Goal: Information Seeking & Learning: Check status

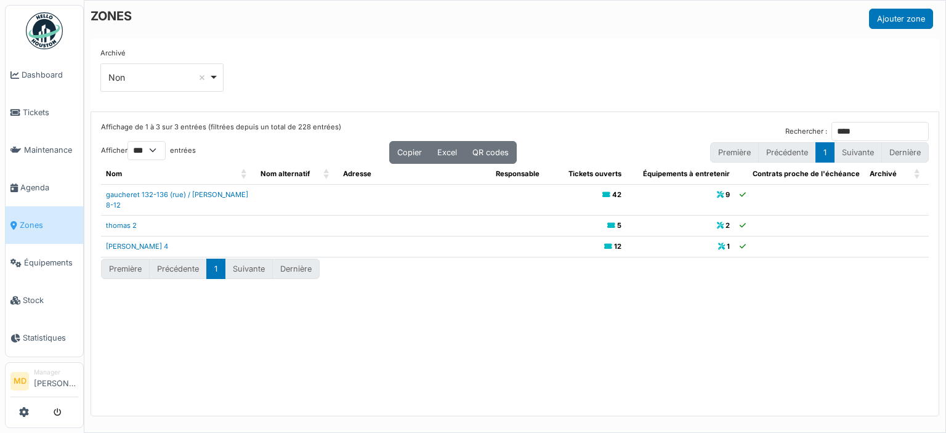
select select "***"
click at [230, 326] on div "Affichage de 1 à 3 sur 3 entrées (filtrées depuis un total de 228 entrées) Rech…" at bounding box center [514, 264] width 847 height 304
click at [42, 63] on link "Dashboard" at bounding box center [45, 75] width 78 height 38
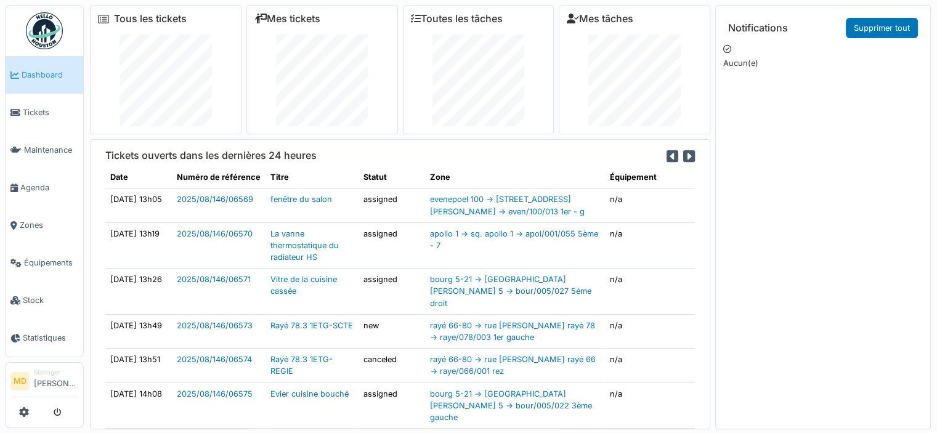
click at [804, 197] on div "Notifications Supprimer tout Aucun(e)" at bounding box center [823, 229] width 200 height 433
click at [54, 70] on span "Dashboard" at bounding box center [50, 75] width 57 height 12
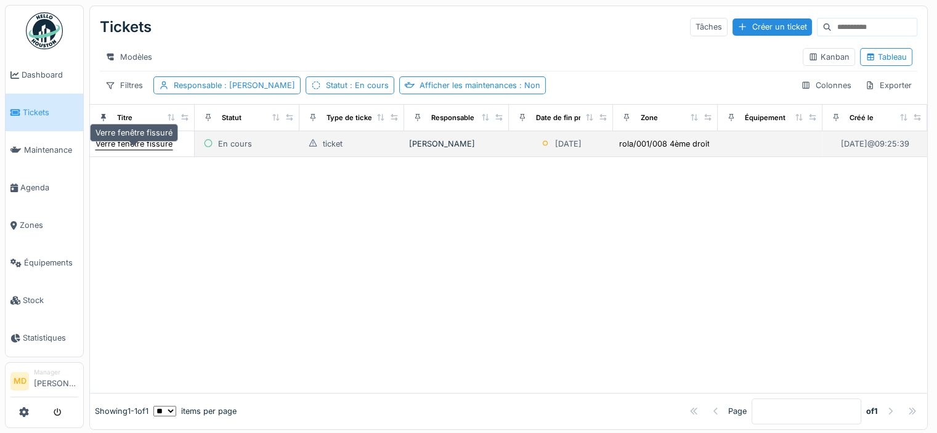
click at [144, 150] on div "Verre fenêtre fissuré" at bounding box center [133, 144] width 77 height 12
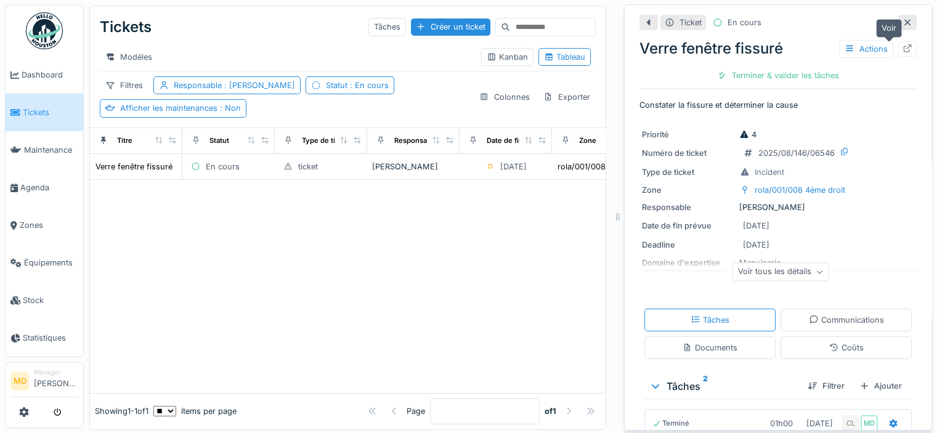
click at [902, 49] on icon at bounding box center [907, 48] width 10 height 8
click at [58, 81] on link "Dashboard" at bounding box center [45, 75] width 78 height 38
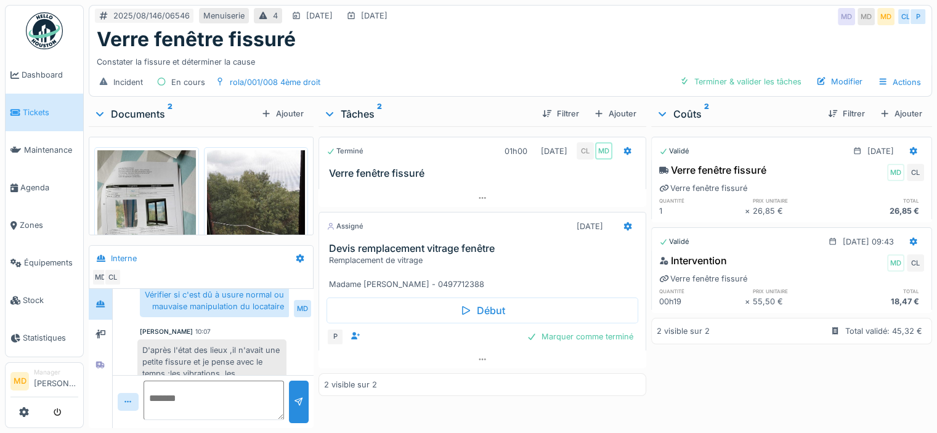
scroll to position [194, 0]
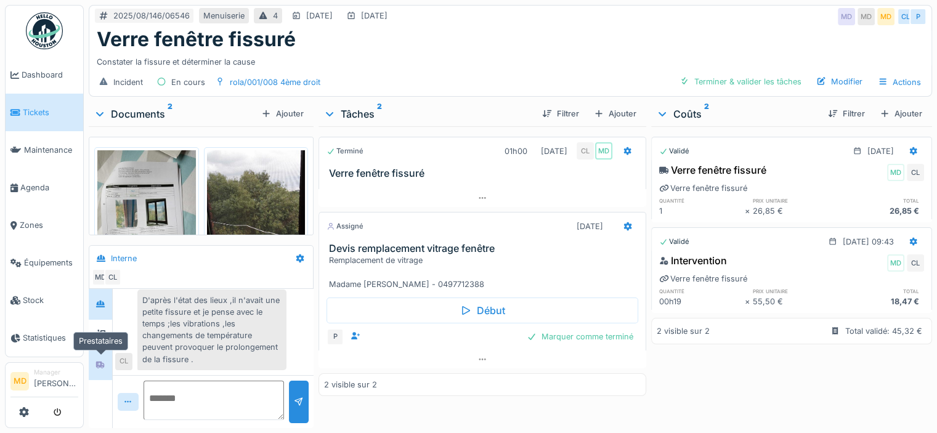
click at [104, 361] on icon at bounding box center [100, 365] width 10 height 8
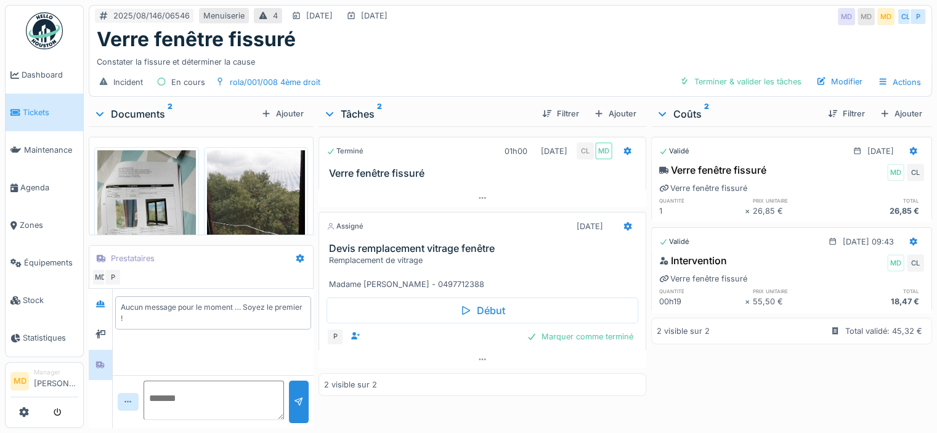
scroll to position [9, 0]
click at [101, 330] on icon at bounding box center [100, 334] width 10 height 8
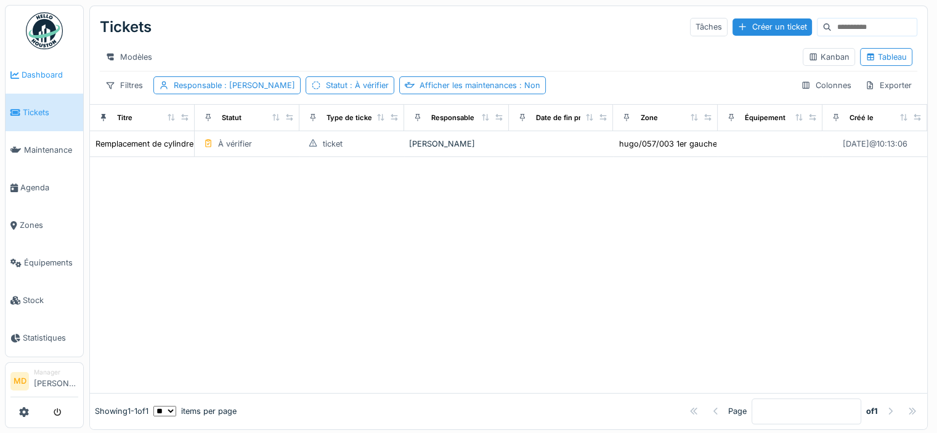
click at [50, 77] on span "Dashboard" at bounding box center [50, 75] width 57 height 12
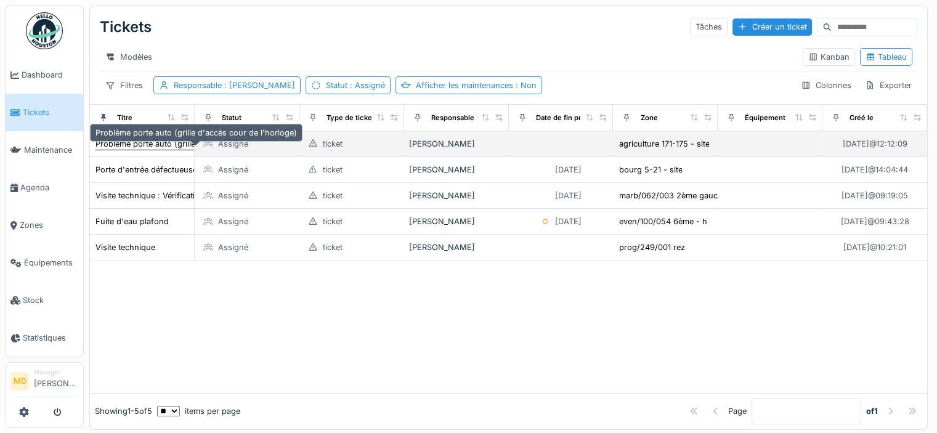
click at [123, 150] on div "Problème porte auto (grille d'accès cour de l'horloge)" at bounding box center [195, 144] width 201 height 12
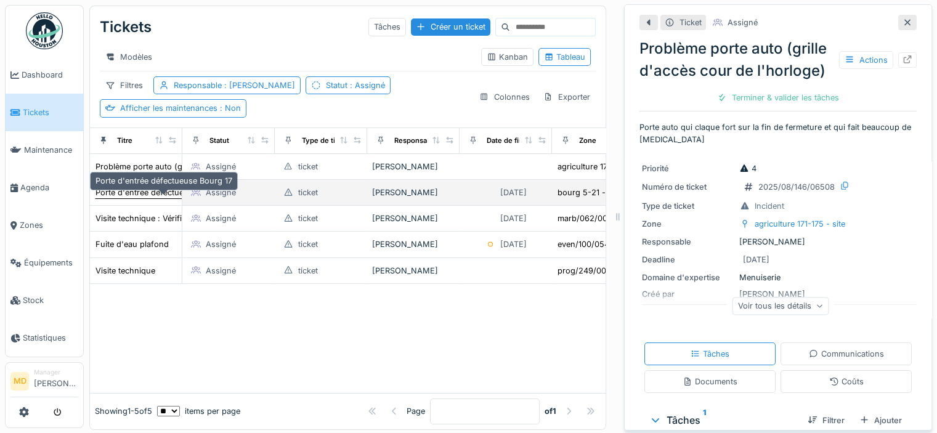
click at [151, 198] on div "Porte d'entrée défectueuse Bourg 17" at bounding box center [163, 193] width 137 height 12
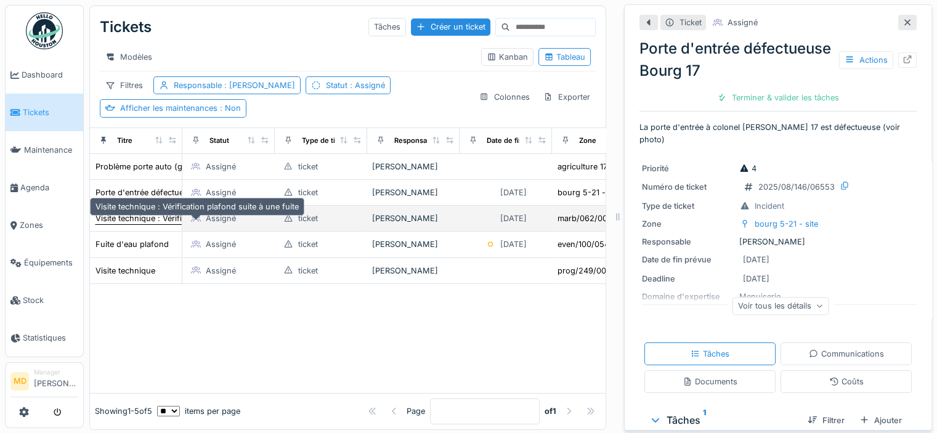
click at [145, 224] on div "Visite technique : Vérification plafond suite à une fuite" at bounding box center [196, 218] width 203 height 12
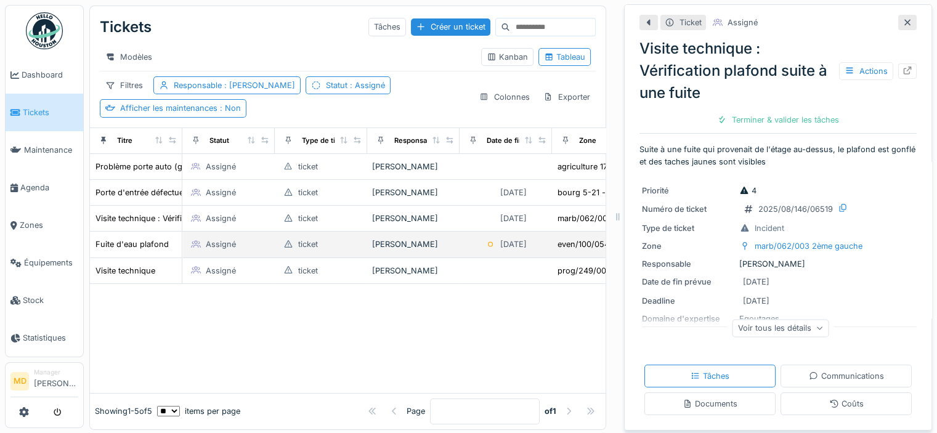
click at [138, 243] on td "Fuite d'eau plafond" at bounding box center [136, 245] width 92 height 26
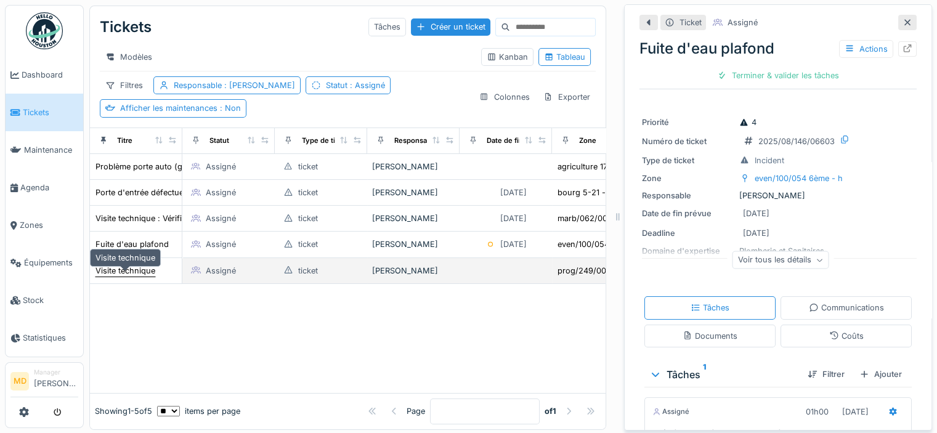
click at [132, 270] on div "Visite technique" at bounding box center [125, 270] width 61 height 13
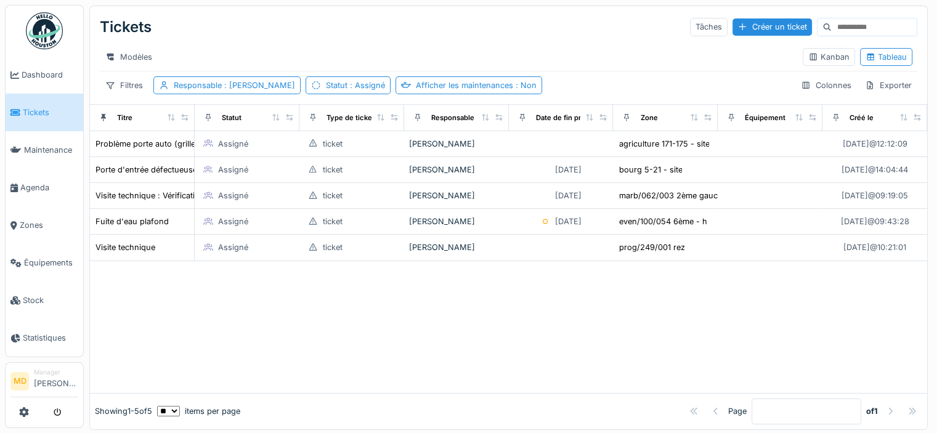
click at [372, 347] on div at bounding box center [508, 327] width 837 height 132
click at [537, 318] on div at bounding box center [508, 327] width 837 height 132
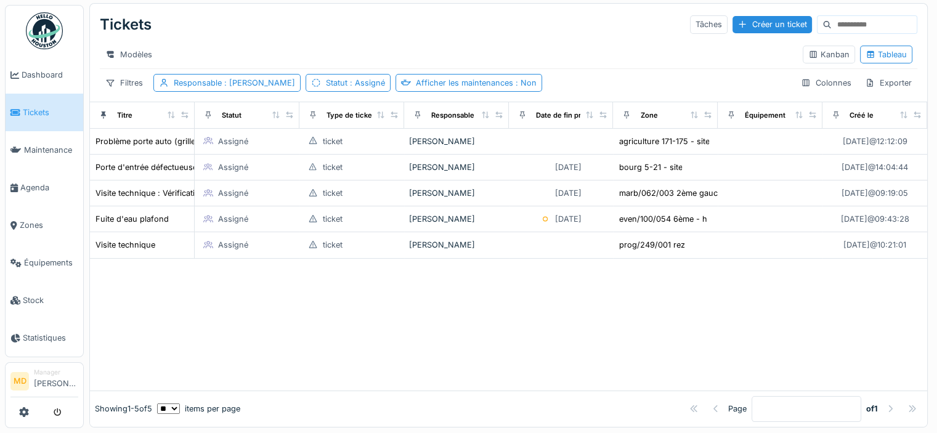
scroll to position [12, 0]
click at [508, 348] on div at bounding box center [508, 325] width 837 height 132
click at [544, 300] on div at bounding box center [508, 325] width 837 height 132
click at [522, 284] on div at bounding box center [508, 325] width 837 height 132
click at [249, 327] on div at bounding box center [508, 325] width 837 height 132
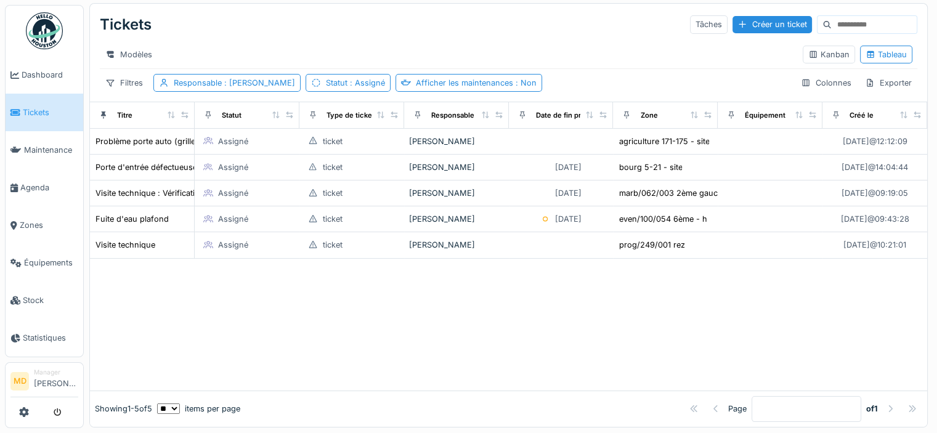
click at [645, 286] on div at bounding box center [508, 325] width 837 height 132
click at [411, 337] on div at bounding box center [508, 325] width 837 height 132
click at [37, 110] on span "Tickets" at bounding box center [50, 113] width 55 height 12
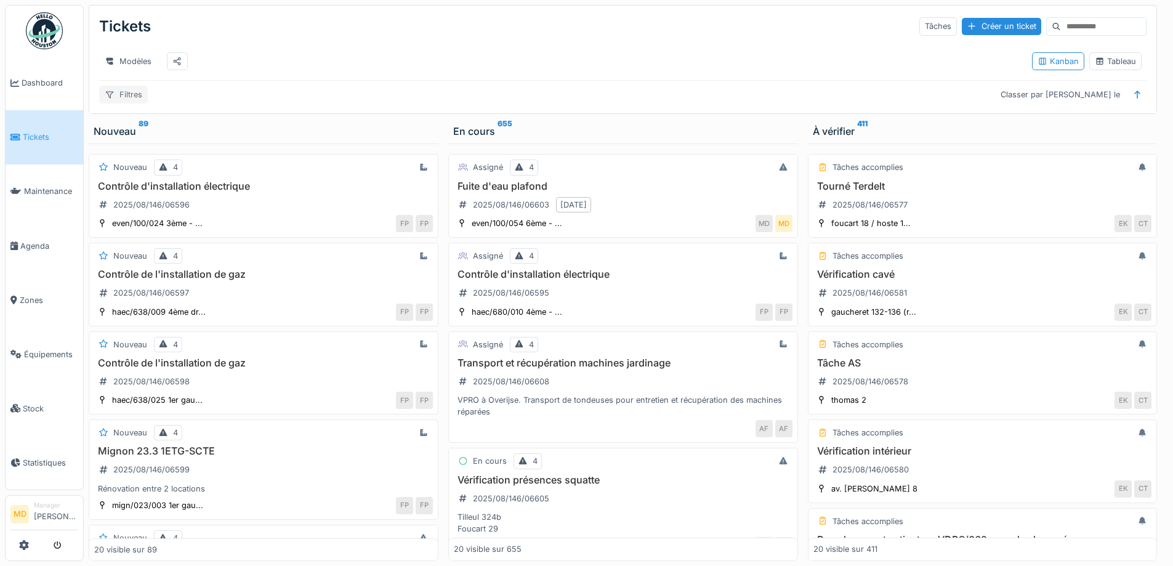
click at [128, 103] on div "Filtres" at bounding box center [123, 95] width 49 height 18
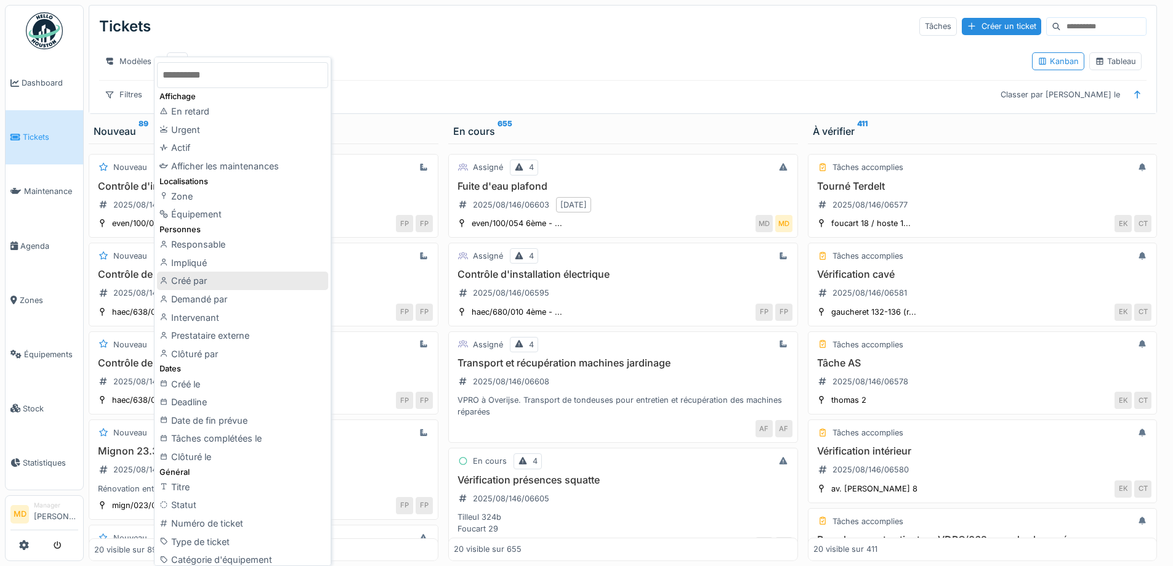
click at [196, 283] on div "Créé par" at bounding box center [242, 281] width 171 height 18
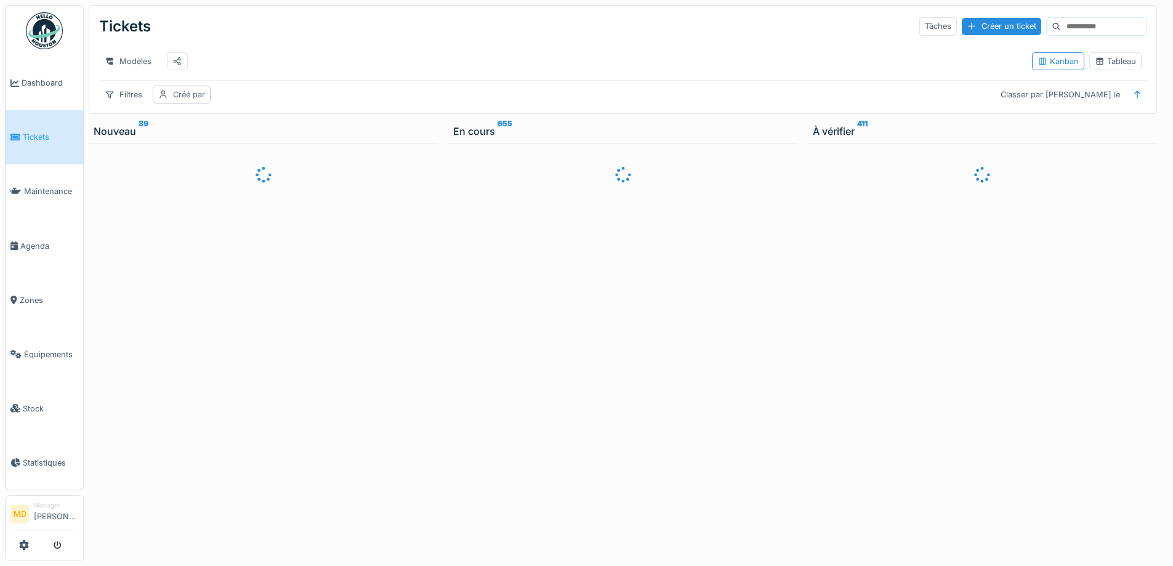
click at [188, 100] on div "Créé par" at bounding box center [189, 95] width 32 height 12
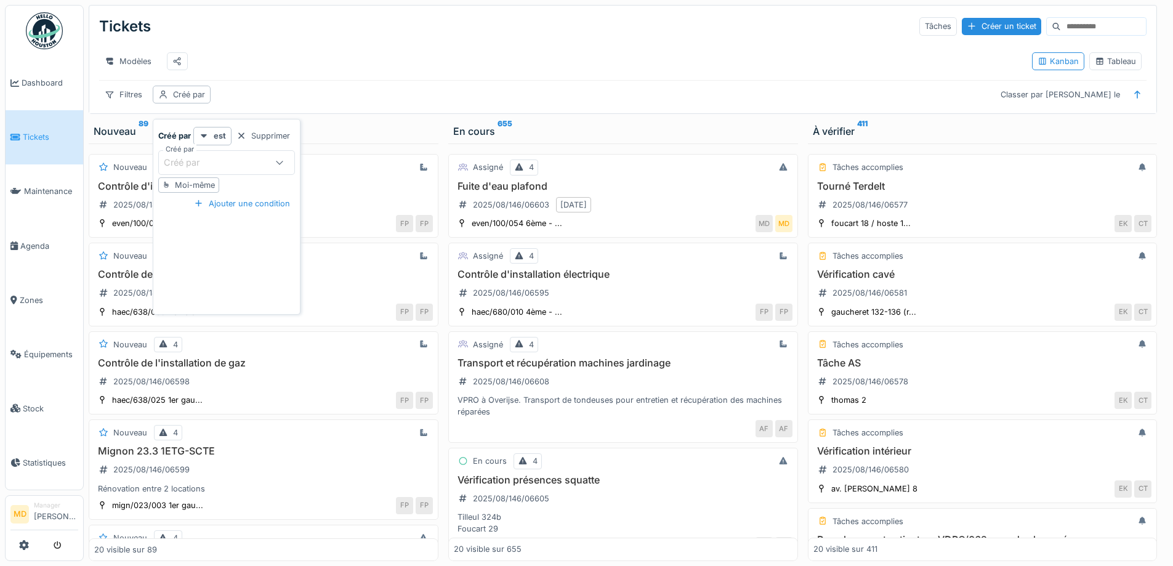
click at [233, 167] on div "Créé par" at bounding box center [215, 163] width 103 height 14
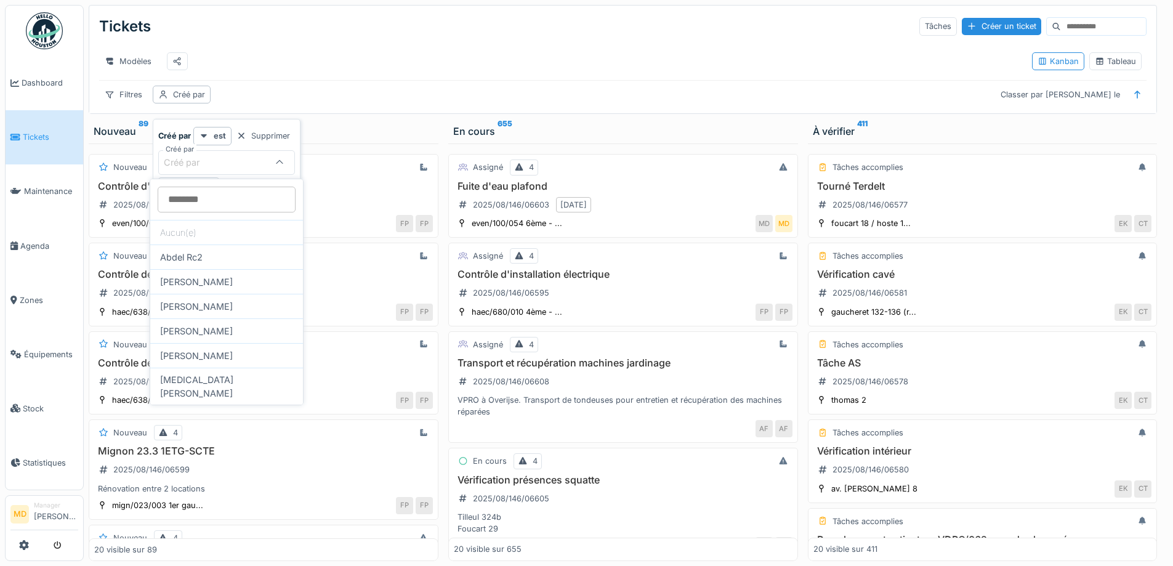
click at [248, 123] on div "Créé par est Supprimer Créé par Créé par Moi-même Ajouter une condition" at bounding box center [227, 217] width 148 height 196
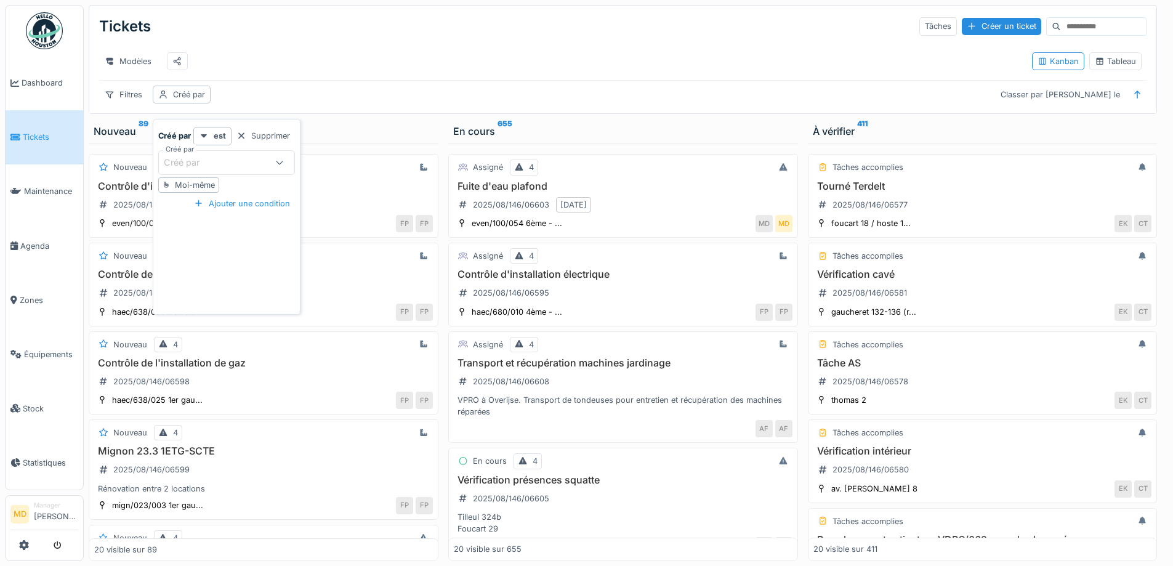
click at [202, 180] on div "Moi-même" at bounding box center [195, 185] width 40 height 12
type input "*****"
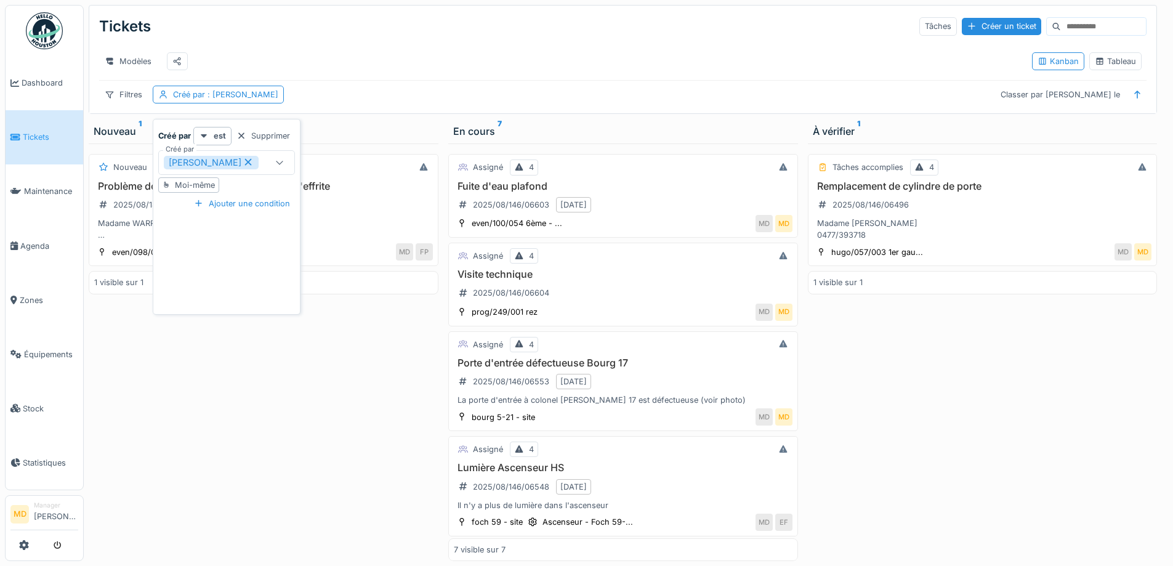
click at [336, 92] on div "Tickets Tâches Créer un ticket Modèles Kanban Tableau Filtres Créé par : Mouad …" at bounding box center [622, 60] width 1067 height 108
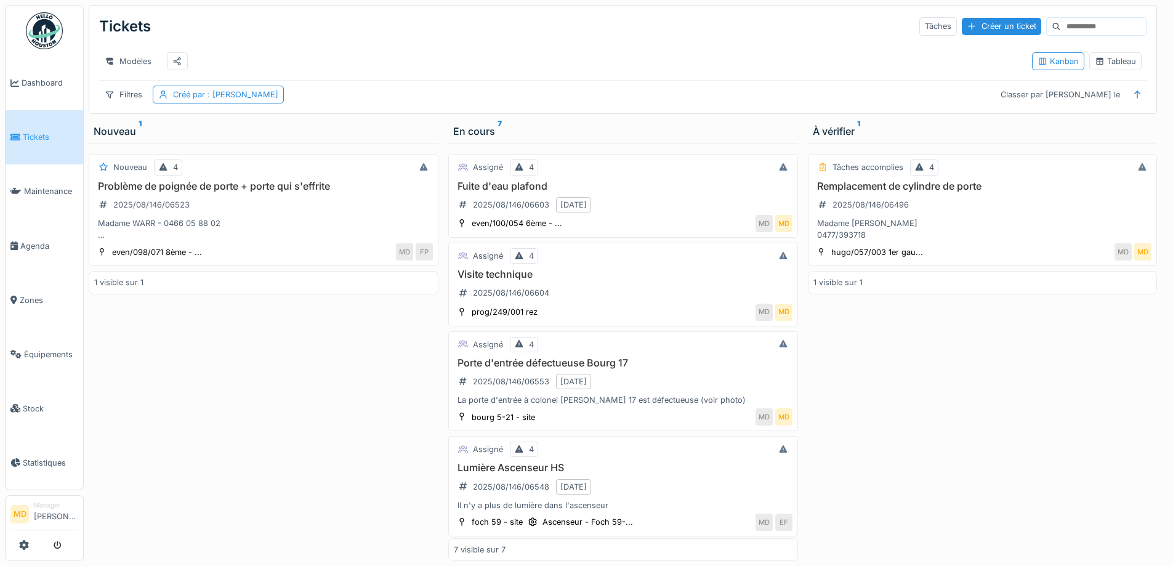
click at [893, 418] on div "Tâches accomplies 4 Remplacement de cylindre de porte 2025/08/146/06496 Madame …" at bounding box center [983, 351] width 350 height 417
click at [1099, 55] on div "Tableau" at bounding box center [1115, 61] width 41 height 12
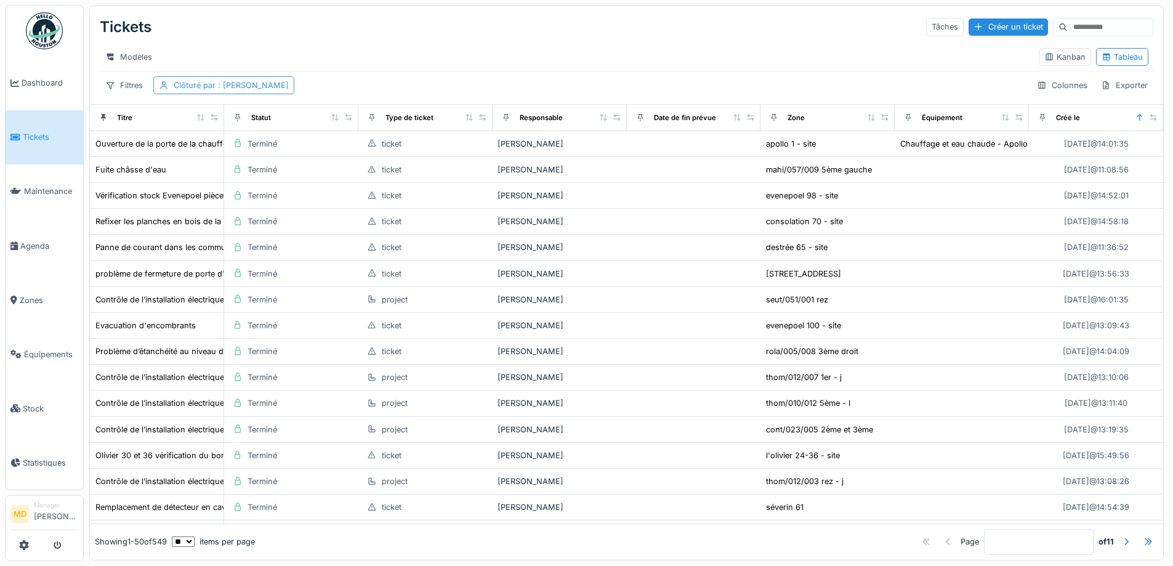
click at [252, 90] on span ": Ahmed Belhajji" at bounding box center [252, 85] width 73 height 9
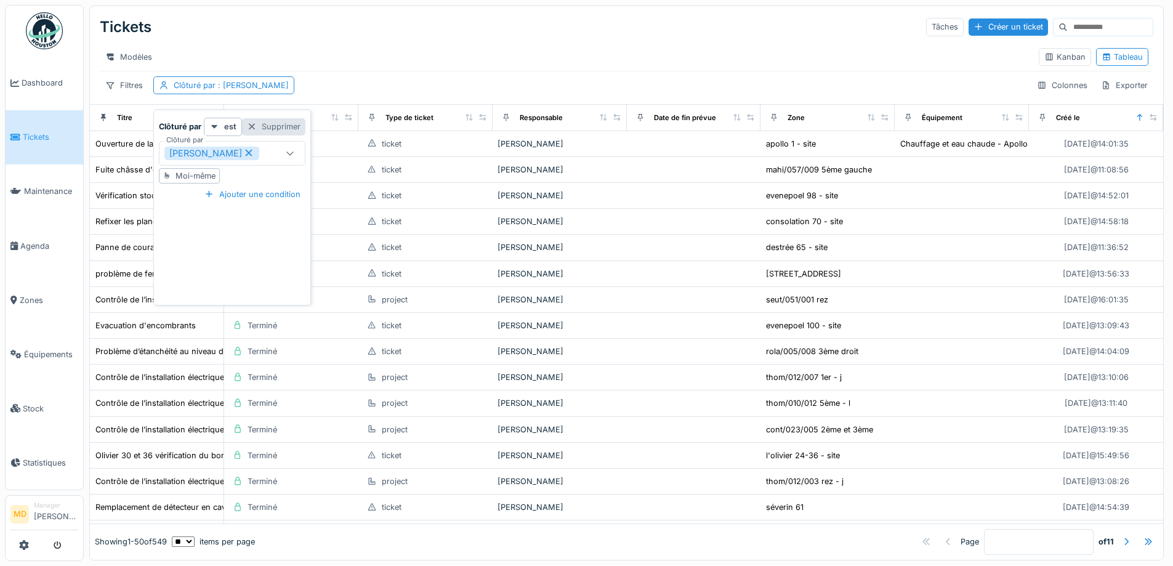
click at [281, 118] on div "Supprimer" at bounding box center [273, 126] width 63 height 17
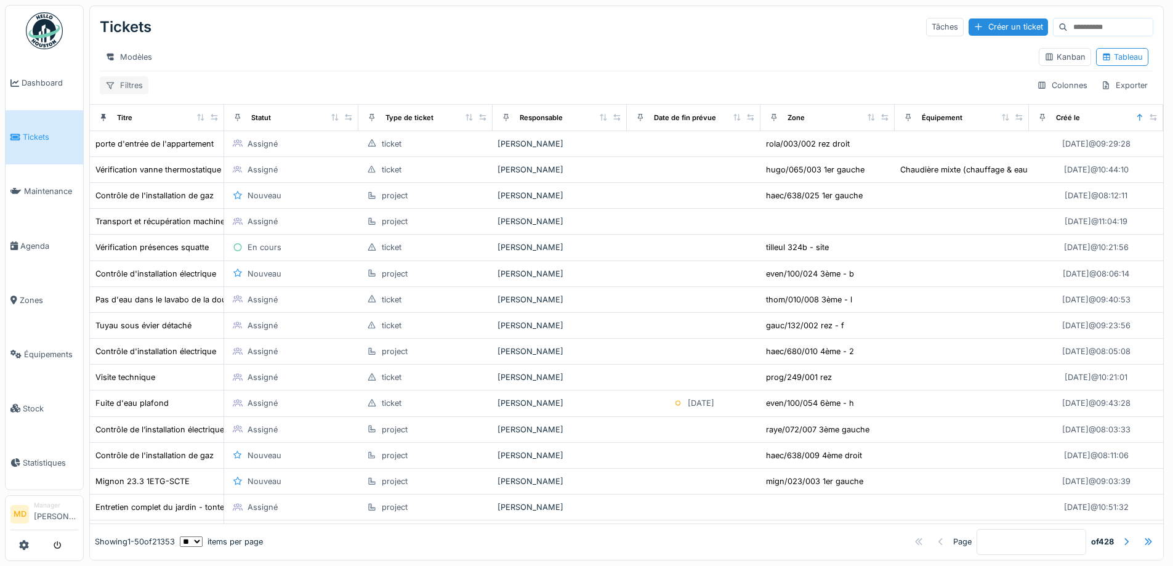
click at [134, 86] on div "Filtres" at bounding box center [124, 85] width 49 height 18
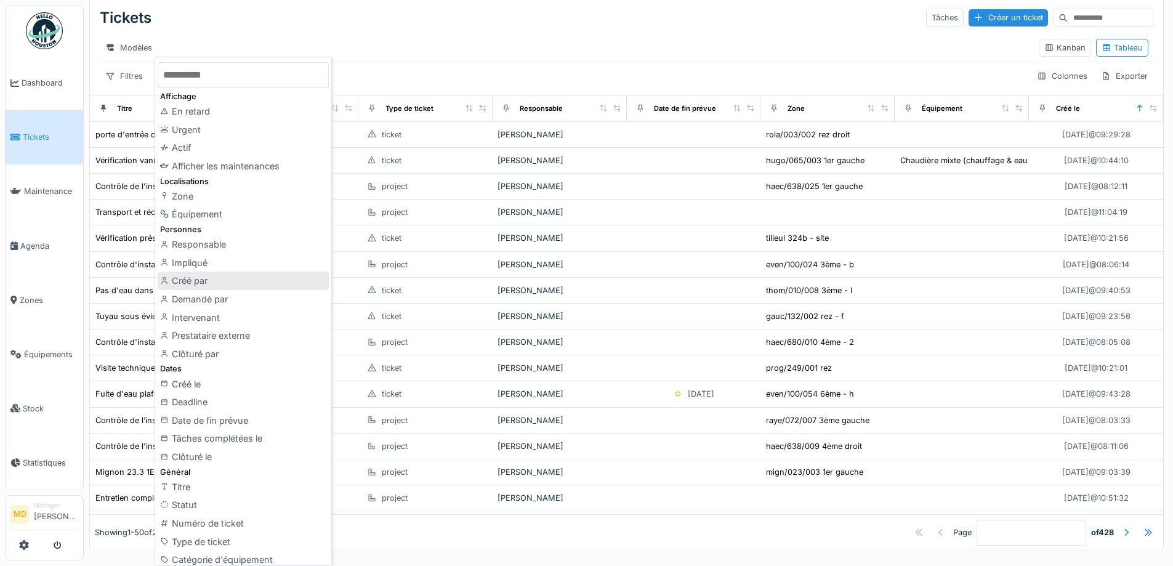
click at [188, 286] on div "Créé par" at bounding box center [243, 281] width 171 height 18
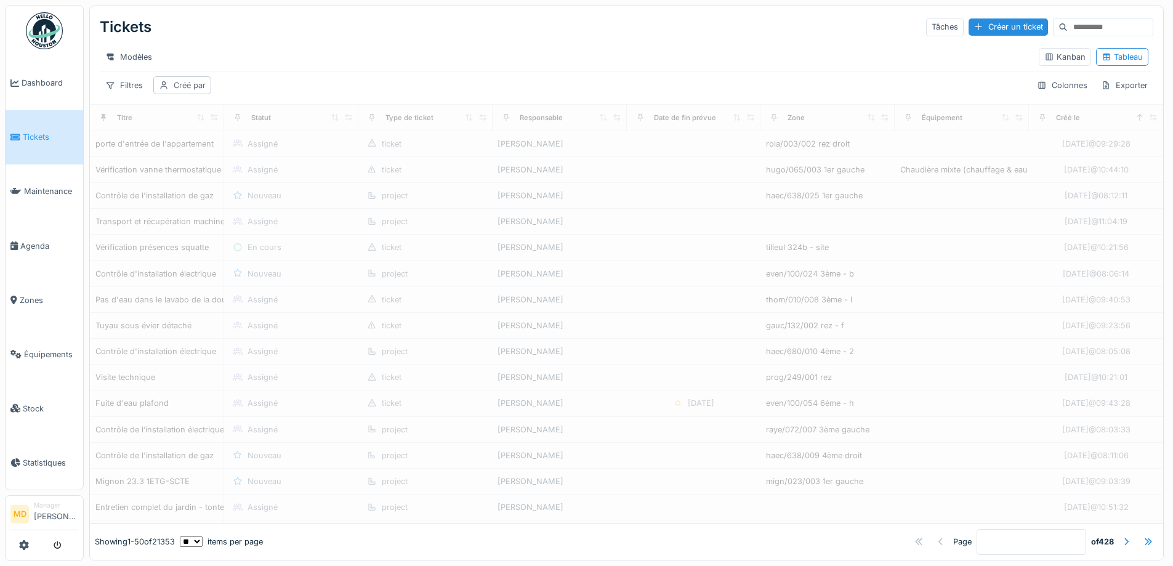
click at [185, 82] on div "Créé par" at bounding box center [190, 85] width 32 height 12
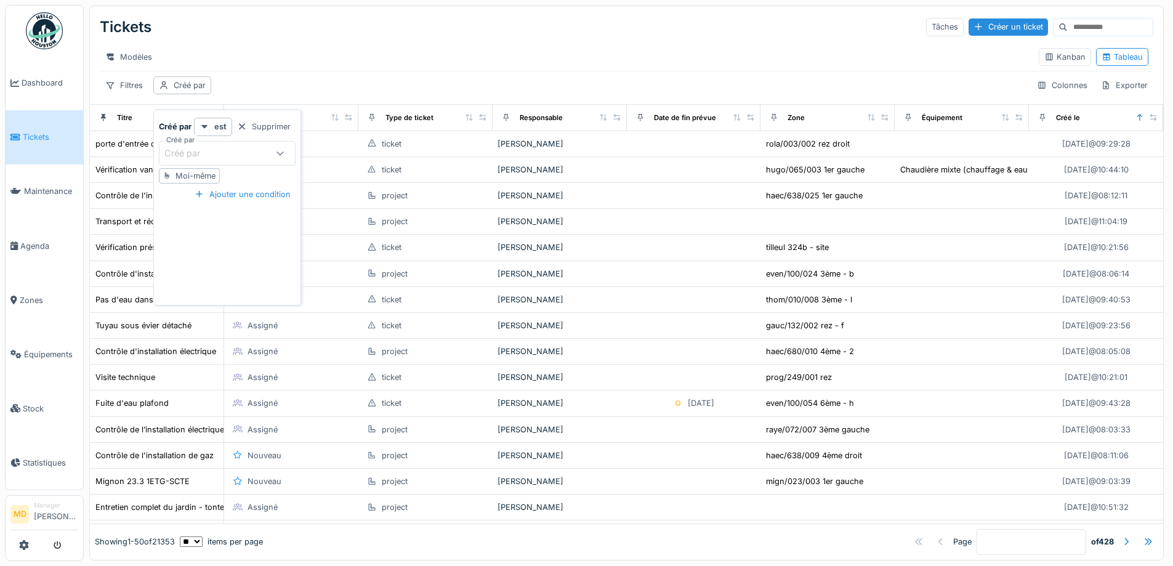
click at [206, 149] on div "Créé par" at bounding box center [190, 154] width 53 height 14
click at [168, 115] on div "Créé par est Supprimer Créé par Créé par Moi-même Ajouter une condition" at bounding box center [227, 208] width 148 height 196
click at [179, 183] on div "Moi-même" at bounding box center [189, 175] width 61 height 15
type input "*****"
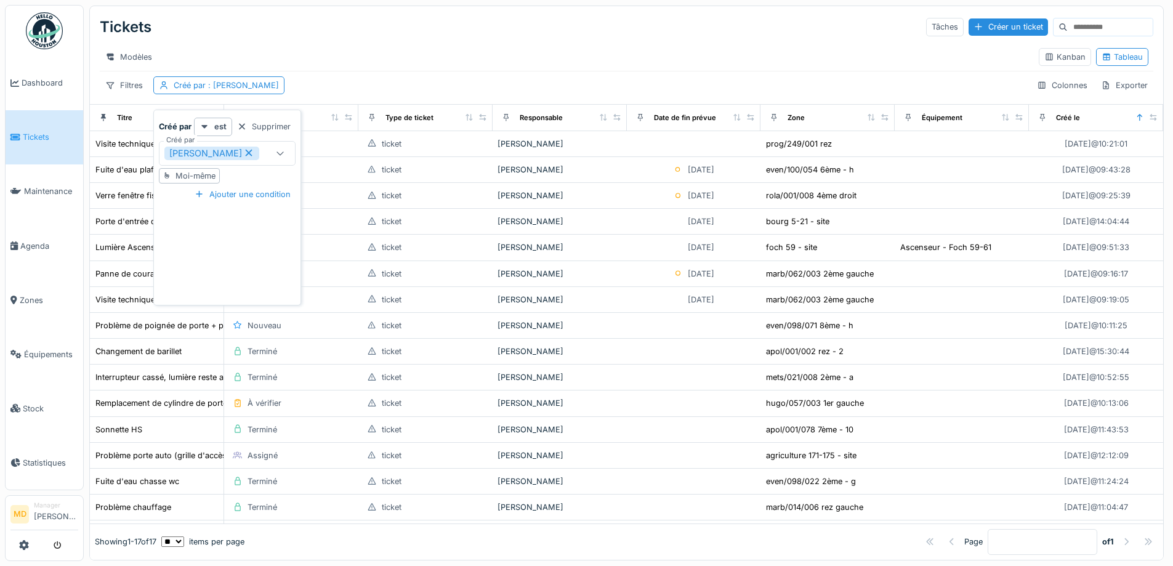
click at [305, 90] on div "Filtres Créé par : Mouad Dakir Colonnes Exporter" at bounding box center [627, 85] width 1054 height 18
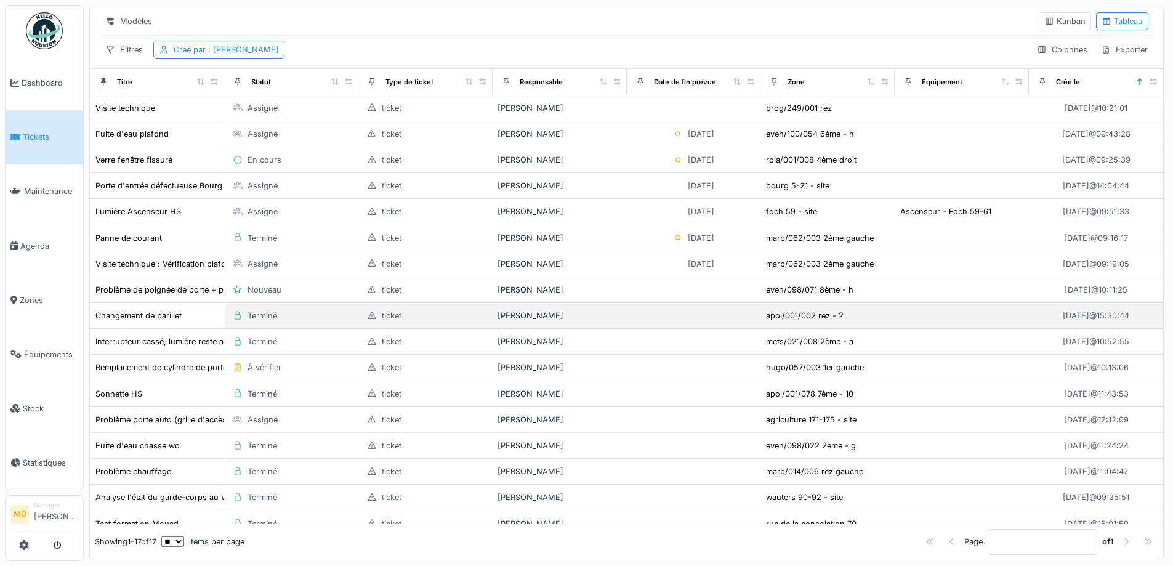
scroll to position [68, 0]
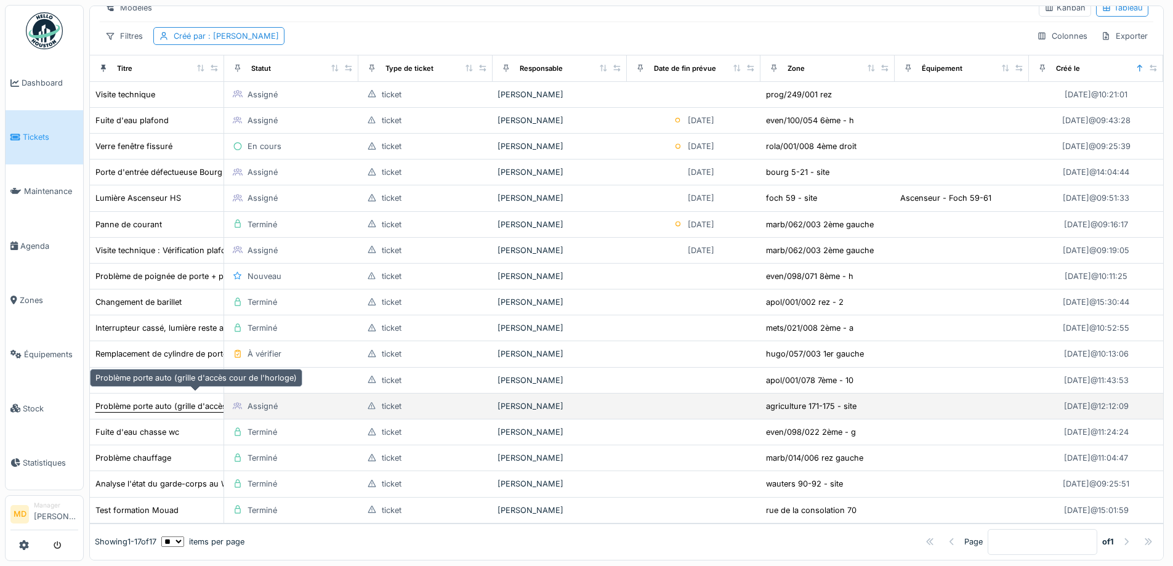
click at [189, 400] on div "Problème porte auto (grille d'accès cour de l'horloge)" at bounding box center [195, 406] width 201 height 12
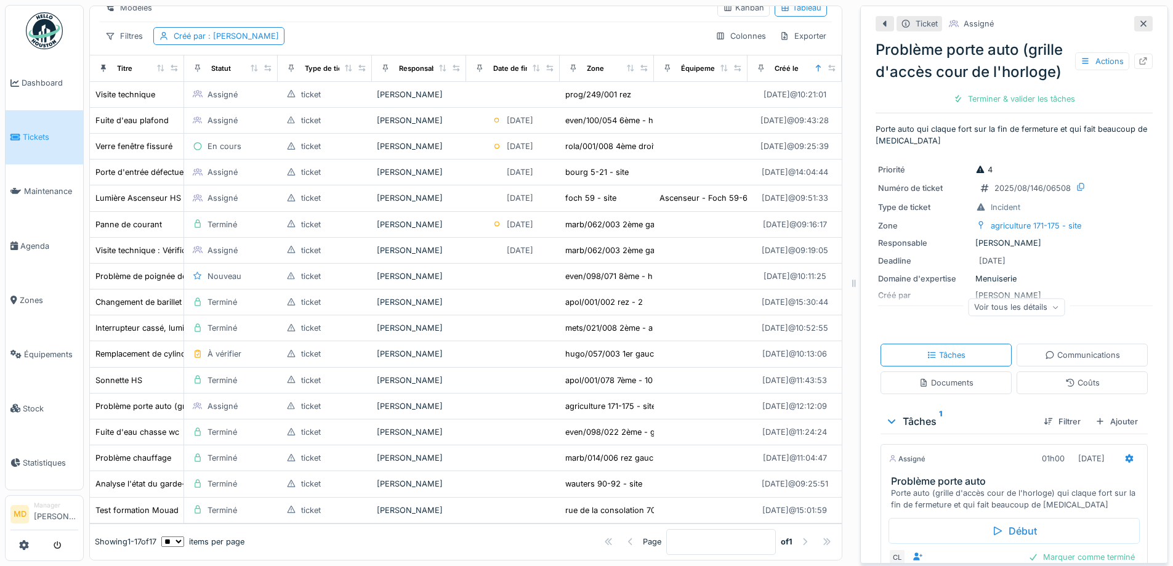
click at [1134, 22] on div at bounding box center [1143, 23] width 18 height 15
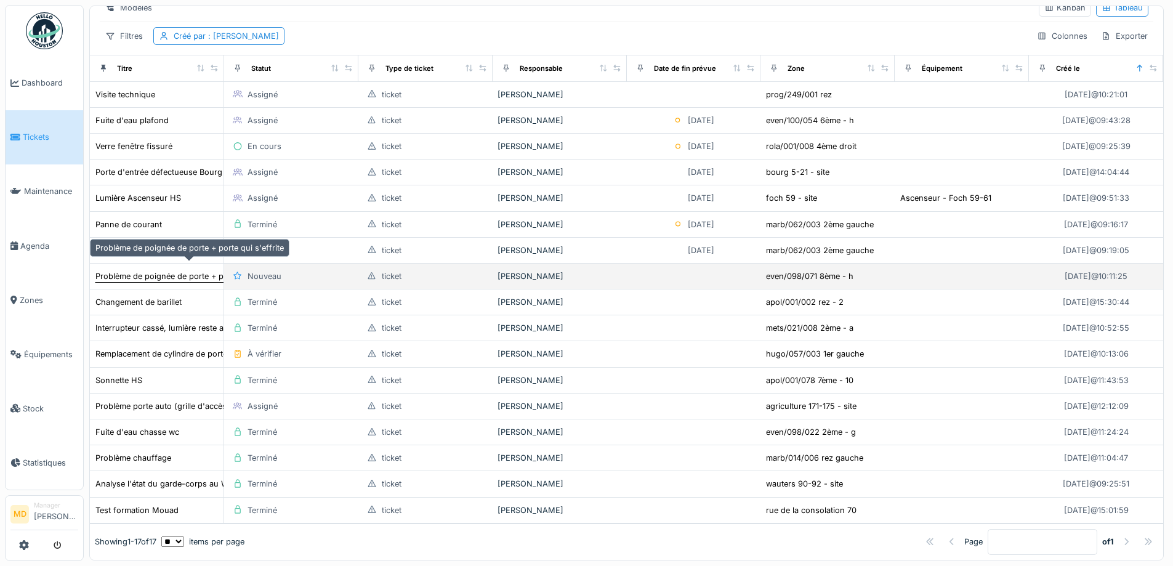
scroll to position [9, 0]
click at [149, 270] on div "Problème de poignée de porte + porte qui s'effrite" at bounding box center [189, 276] width 188 height 12
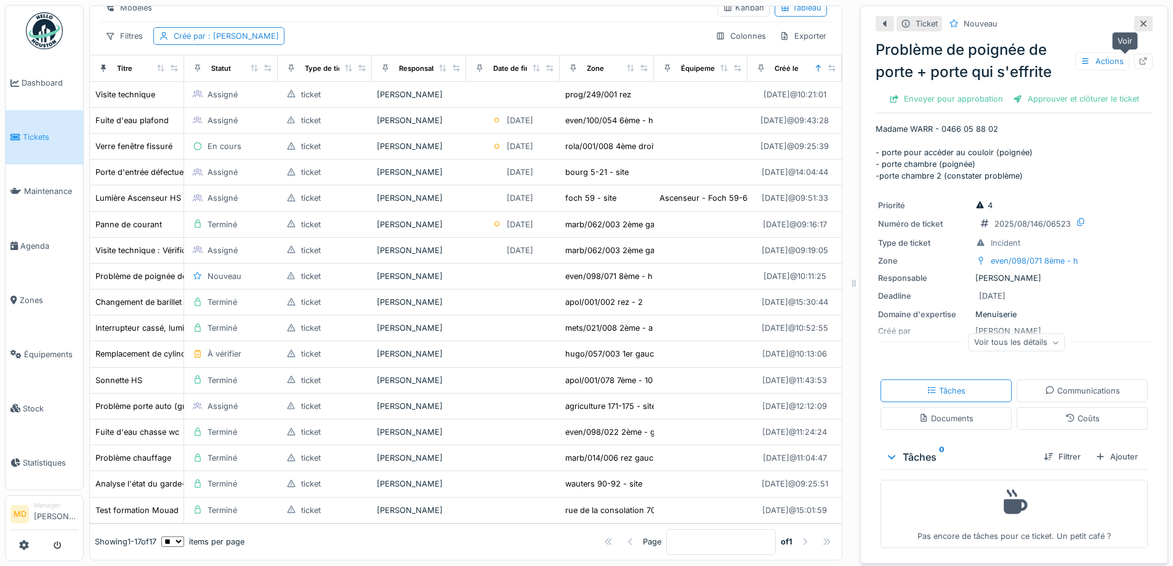
click at [1134, 54] on div at bounding box center [1143, 61] width 18 height 15
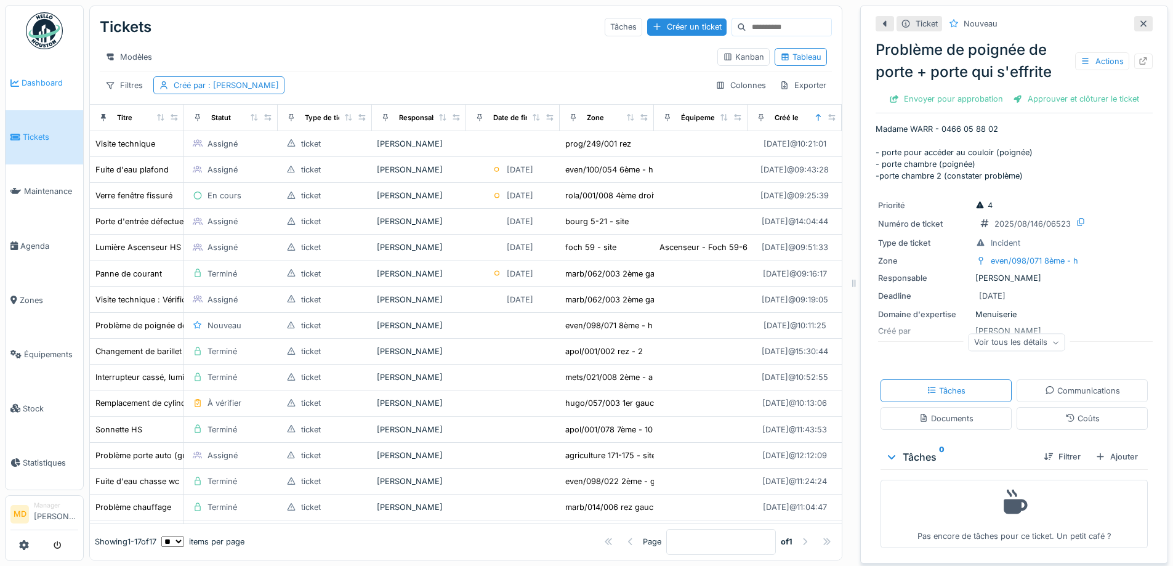
click at [67, 93] on link "Dashboard" at bounding box center [45, 83] width 78 height 54
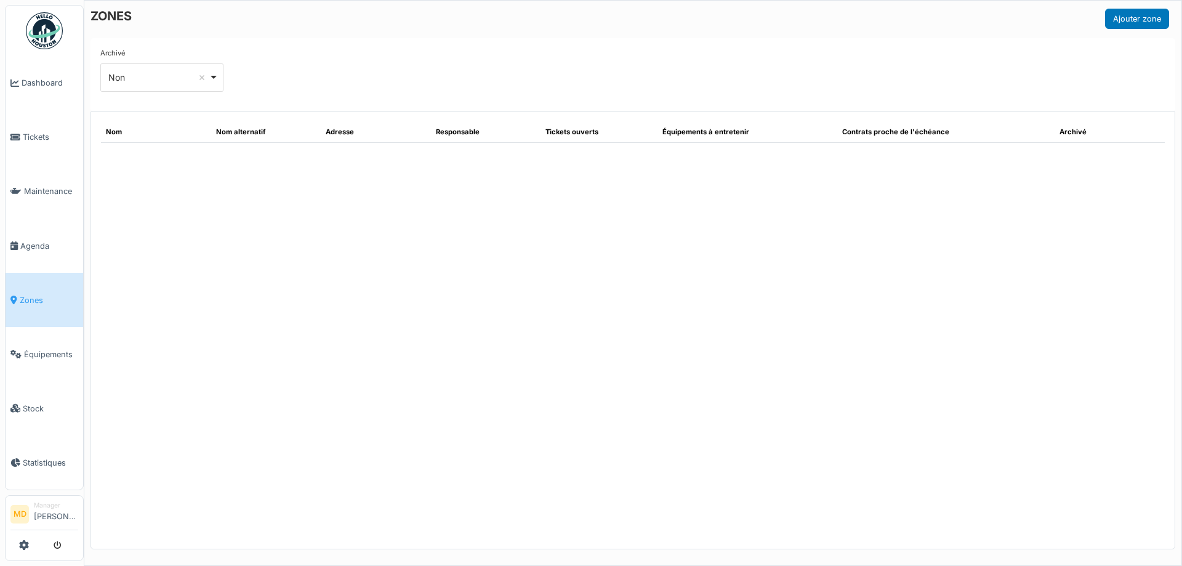
select select "***"
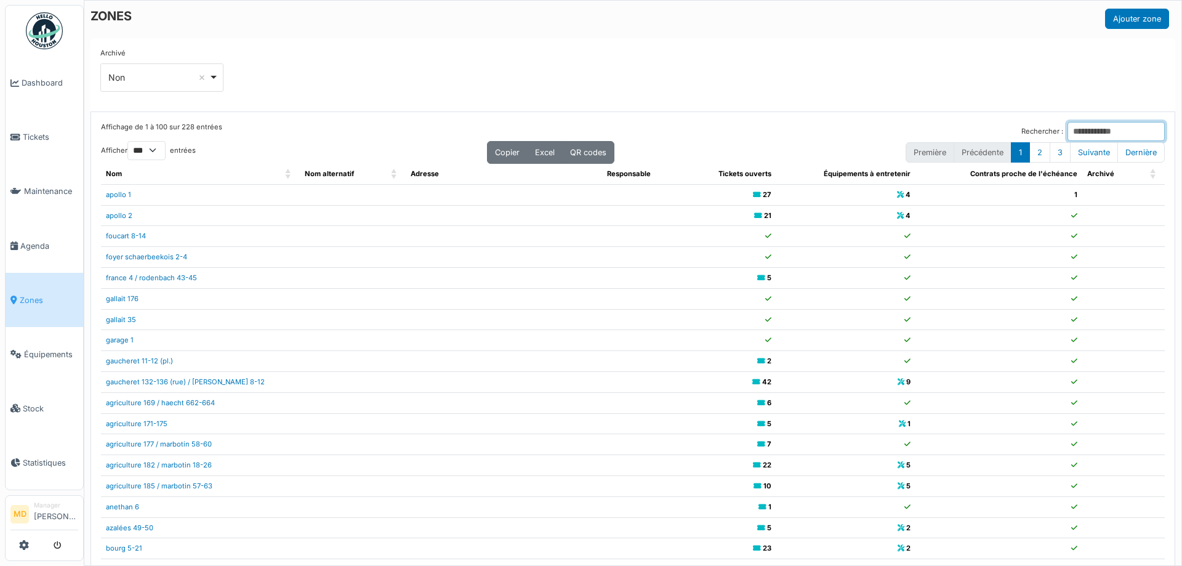
click at [1068, 132] on input "Rechercher :" at bounding box center [1116, 131] width 97 height 19
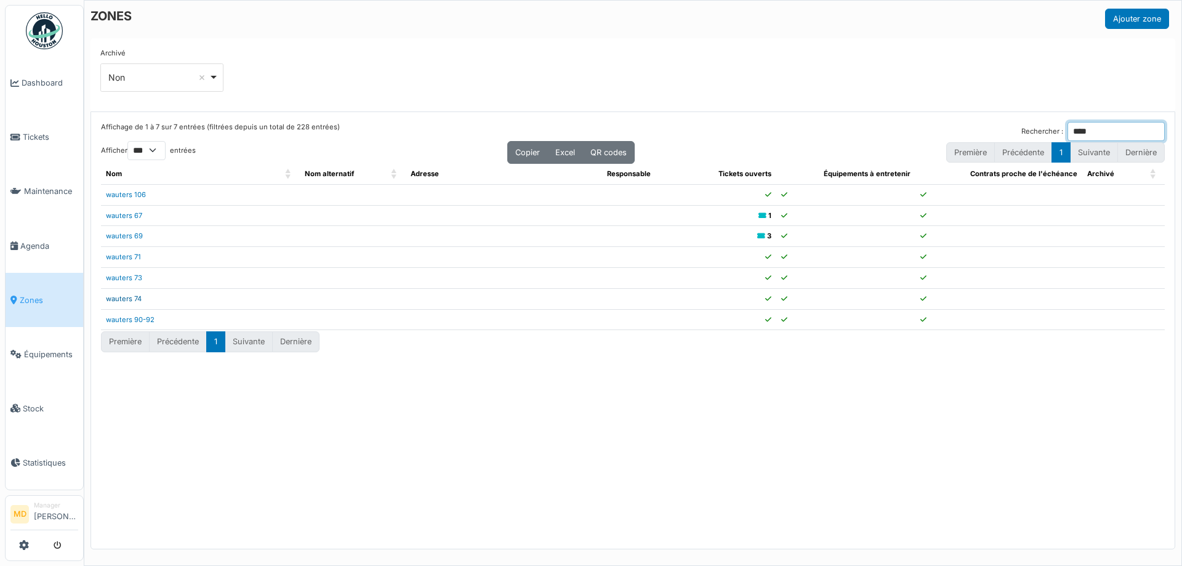
type input "****"
click at [137, 298] on link "wauters 74" at bounding box center [124, 298] width 36 height 9
click at [539, 403] on div "Affichage de 1 à 7 sur 7 entrées (filtrées depuis un total de 228 entrées) Rech…" at bounding box center [633, 330] width 1084 height 437
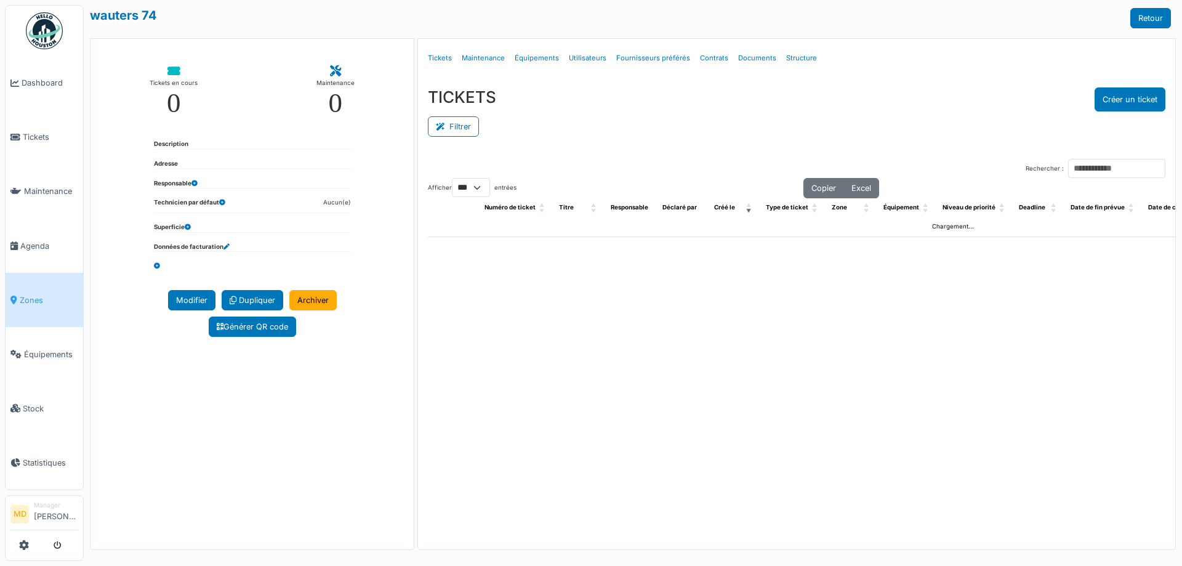
select select "***"
click at [798, 57] on link "Structure" at bounding box center [801, 58] width 41 height 29
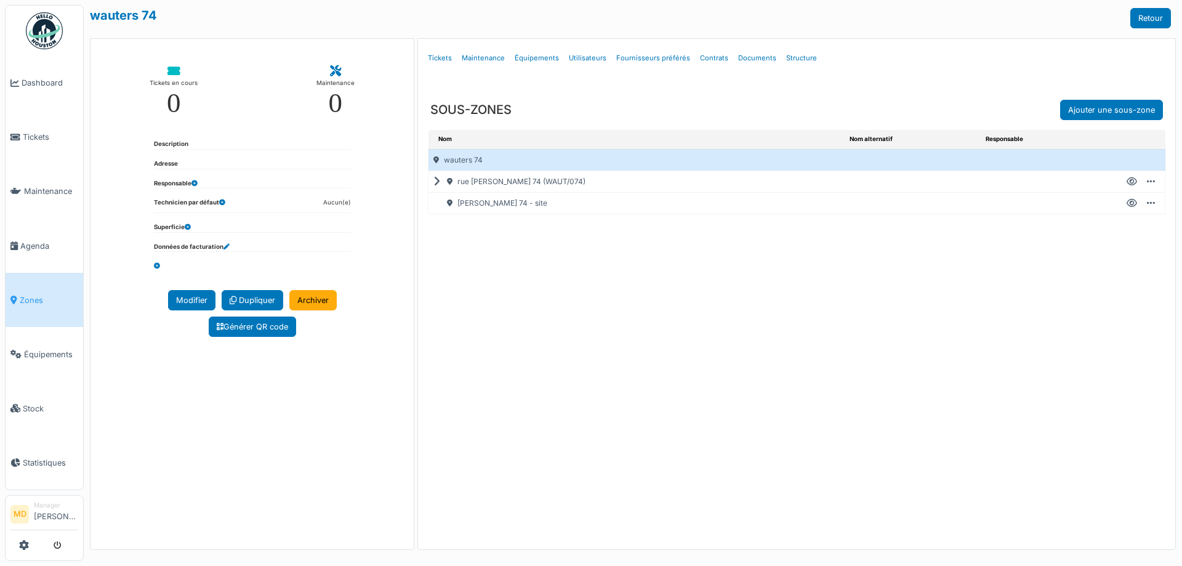
click at [438, 182] on icon at bounding box center [439, 182] width 12 height 1
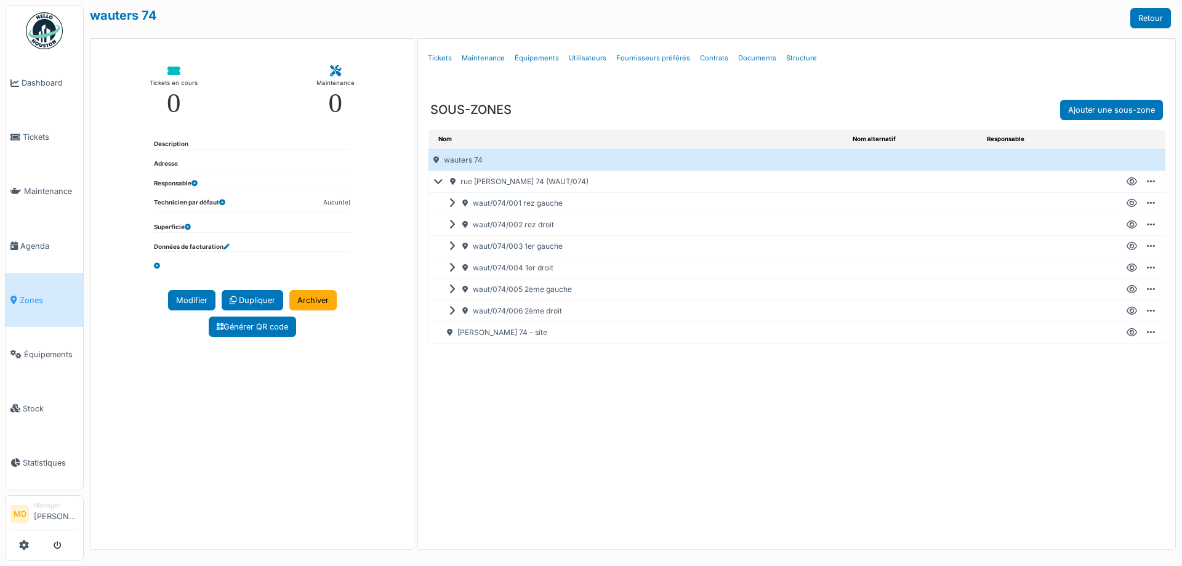
click at [1133, 289] on icon at bounding box center [1132, 289] width 10 height 1
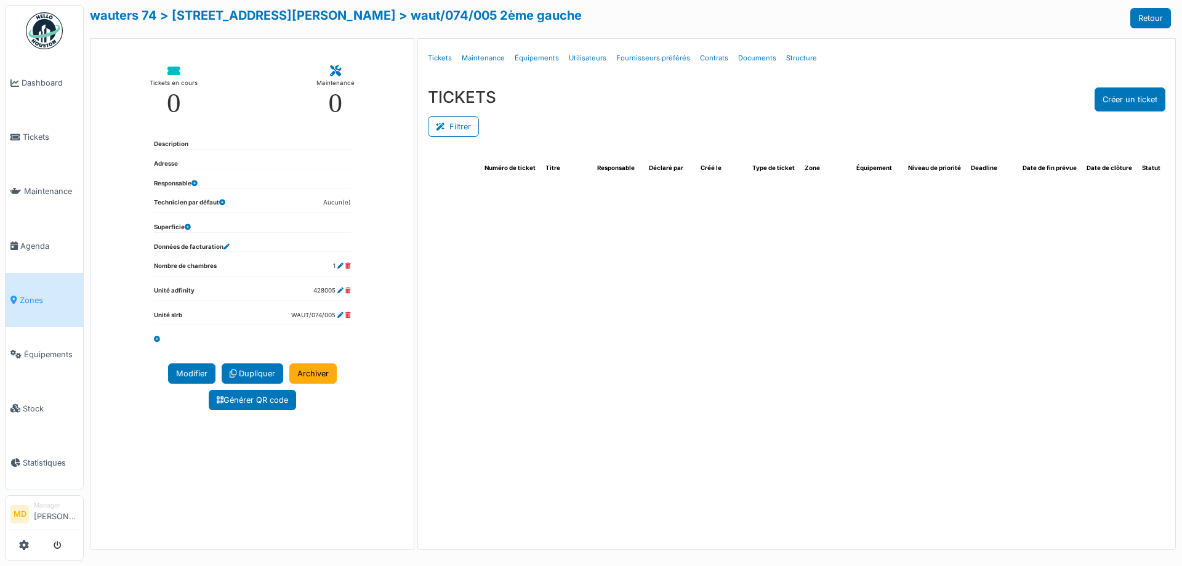
select select "***"
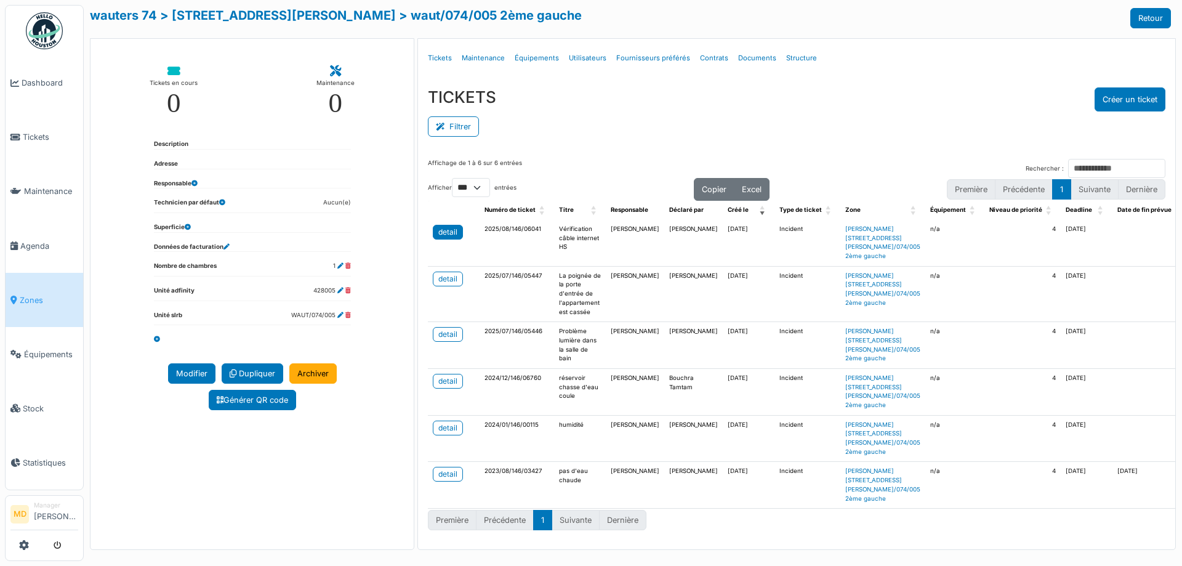
click at [454, 232] on div "detail" at bounding box center [447, 232] width 19 height 11
click at [636, 97] on div "TICKETS Créer un ticket" at bounding box center [797, 99] width 738 height 24
click at [342, 488] on div "Tickets en cours 0 Maintenance 0 Description Adresse Responsable Technicien par…" at bounding box center [252, 294] width 325 height 512
click at [587, 119] on div "Filtrer" at bounding box center [797, 125] width 738 height 28
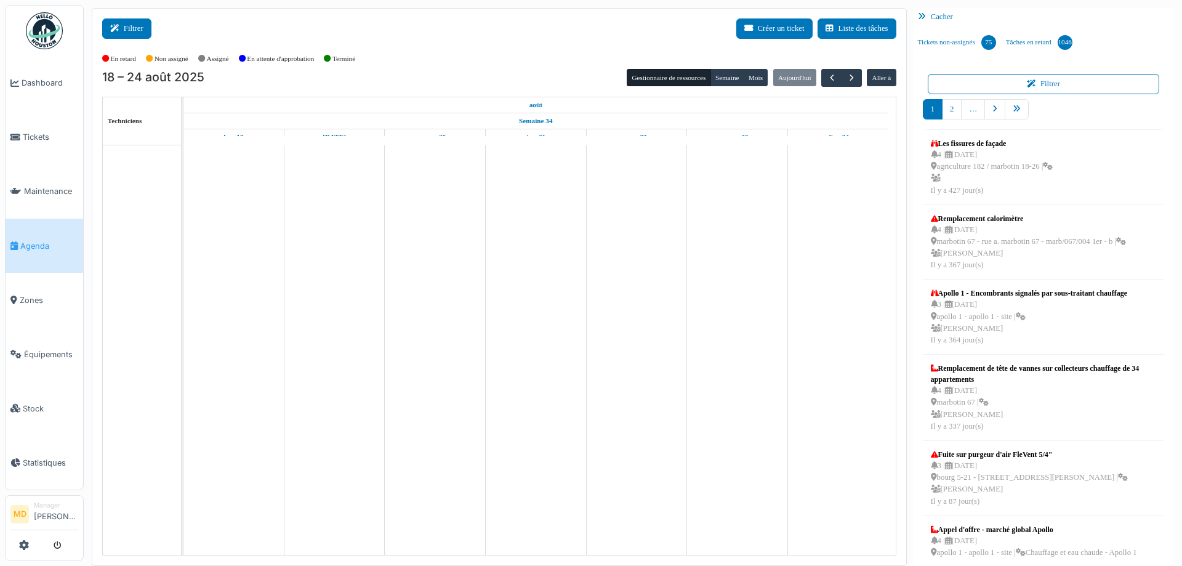
click at [124, 29] on button "Filtrer" at bounding box center [126, 28] width 49 height 20
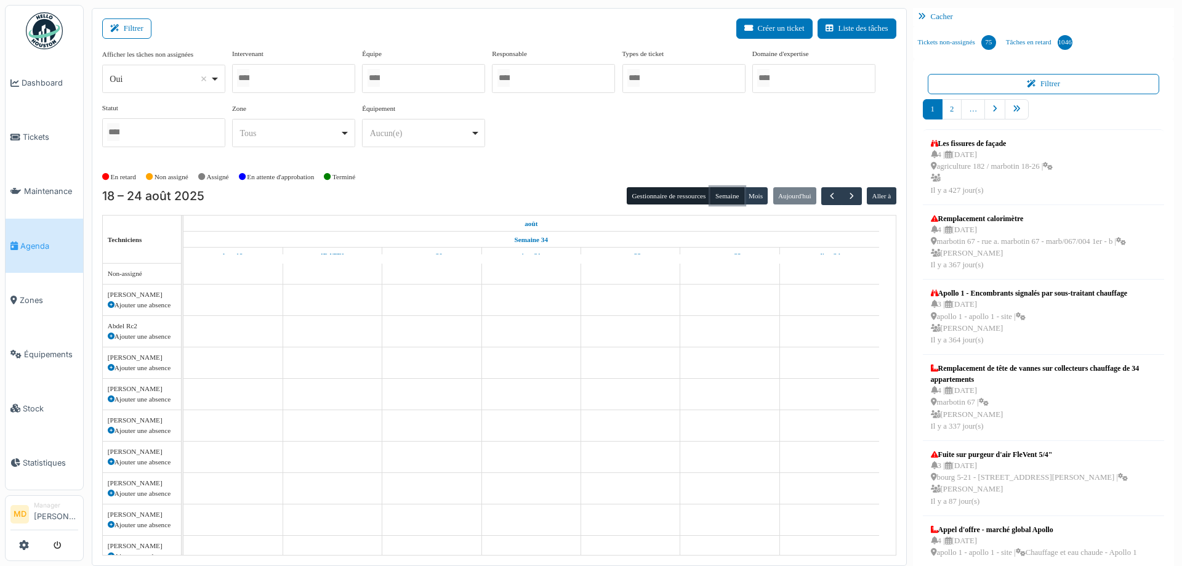
click at [732, 195] on button "Semaine" at bounding box center [728, 195] width 34 height 17
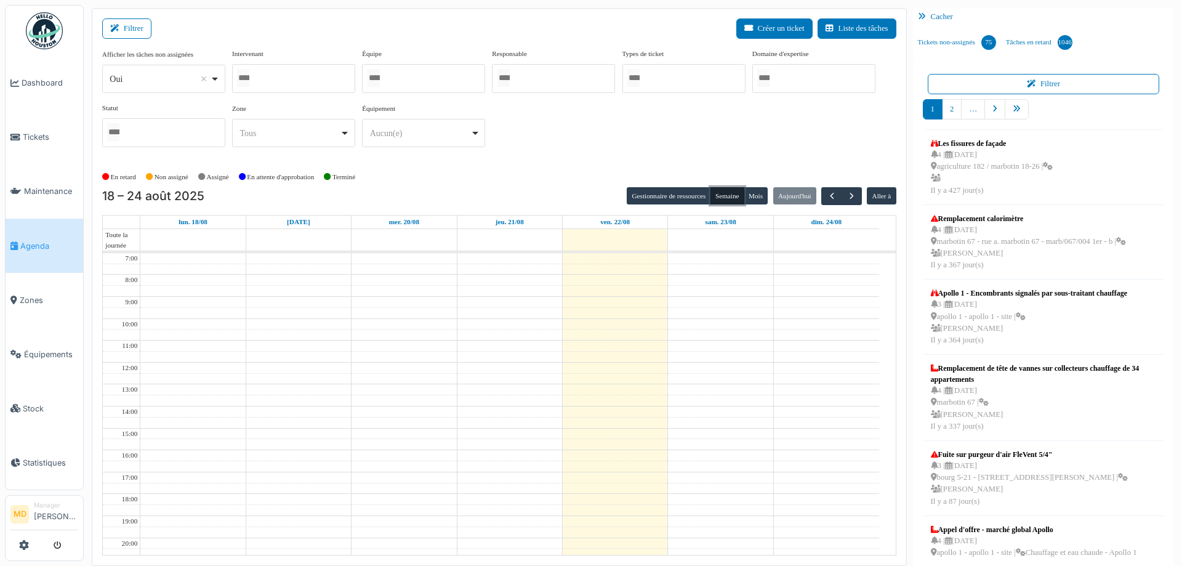
click at [323, 73] on div at bounding box center [293, 78] width 123 height 29
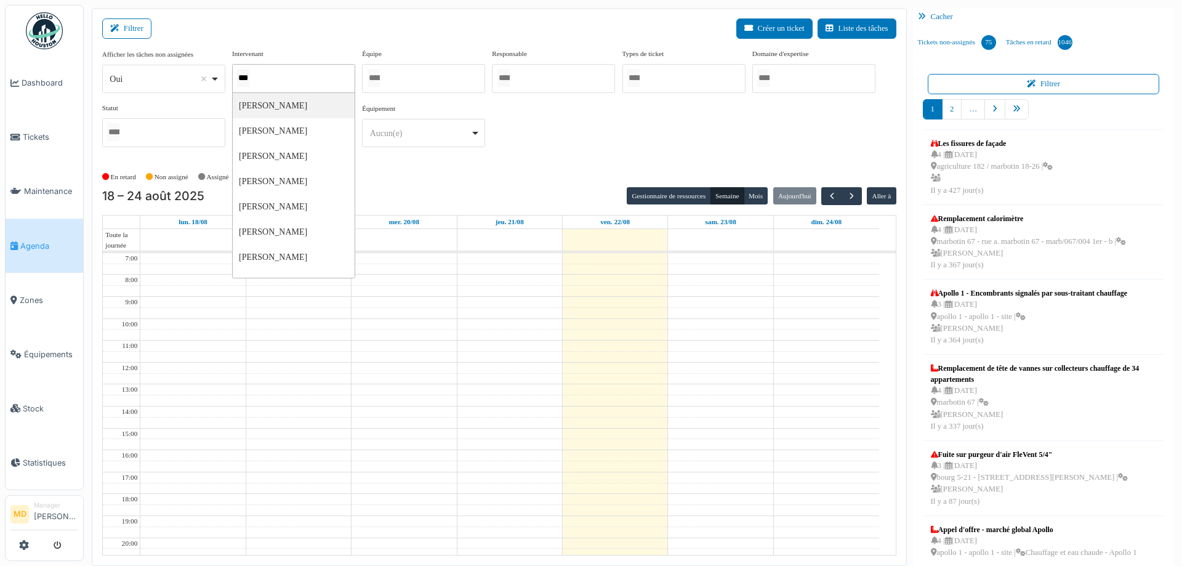
type input "****"
click at [541, 127] on div "**********" at bounding box center [499, 103] width 794 height 109
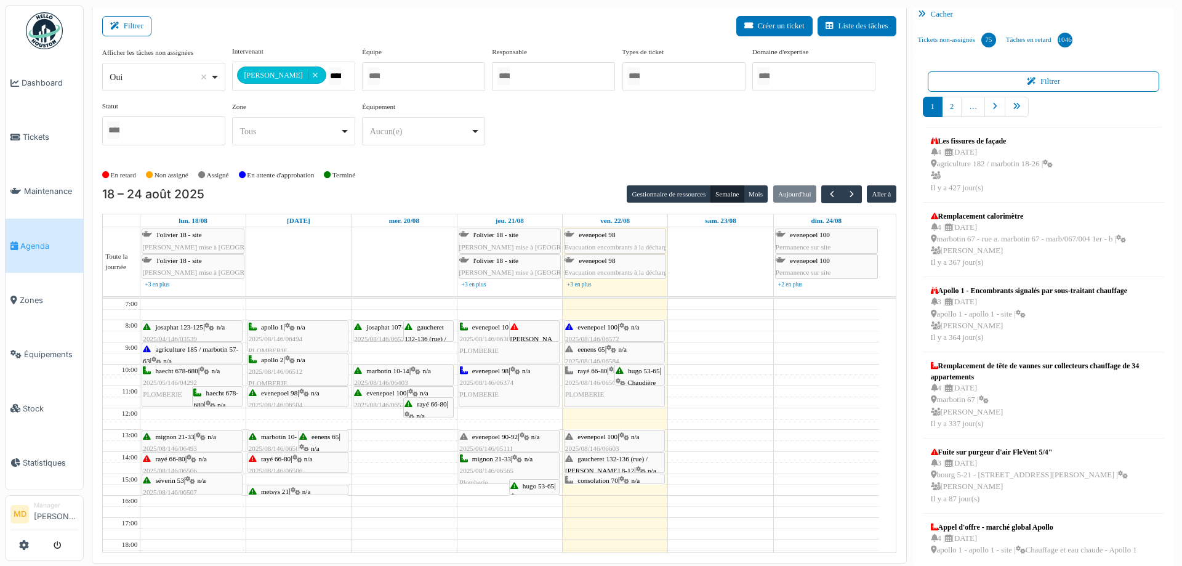
click at [627, 437] on icon at bounding box center [624, 437] width 10 height 8
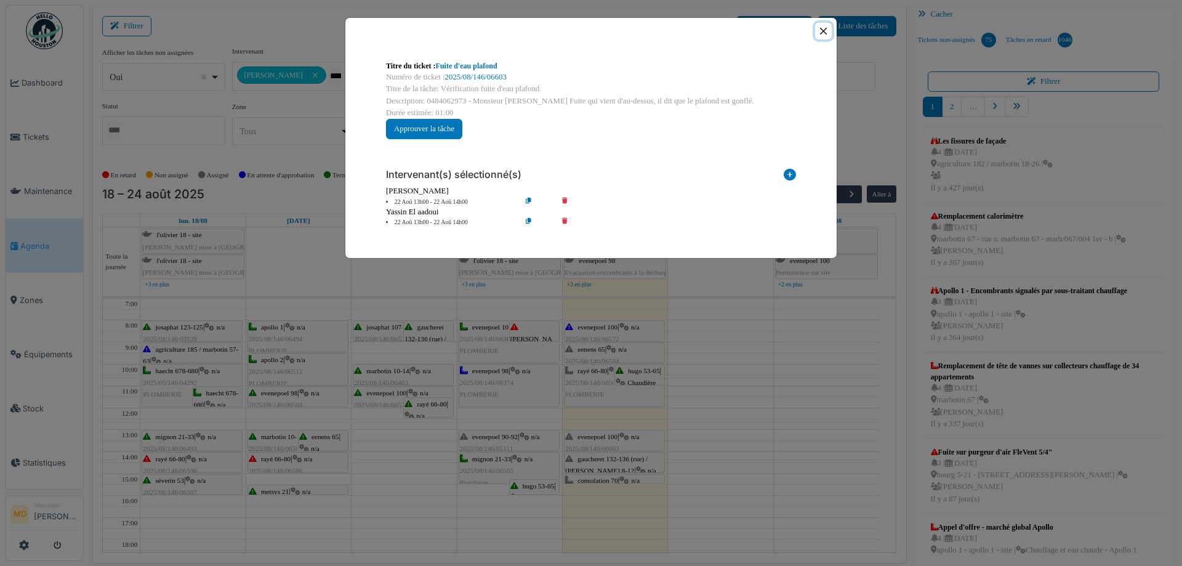
click at [821, 27] on button "Close" at bounding box center [823, 31] width 17 height 17
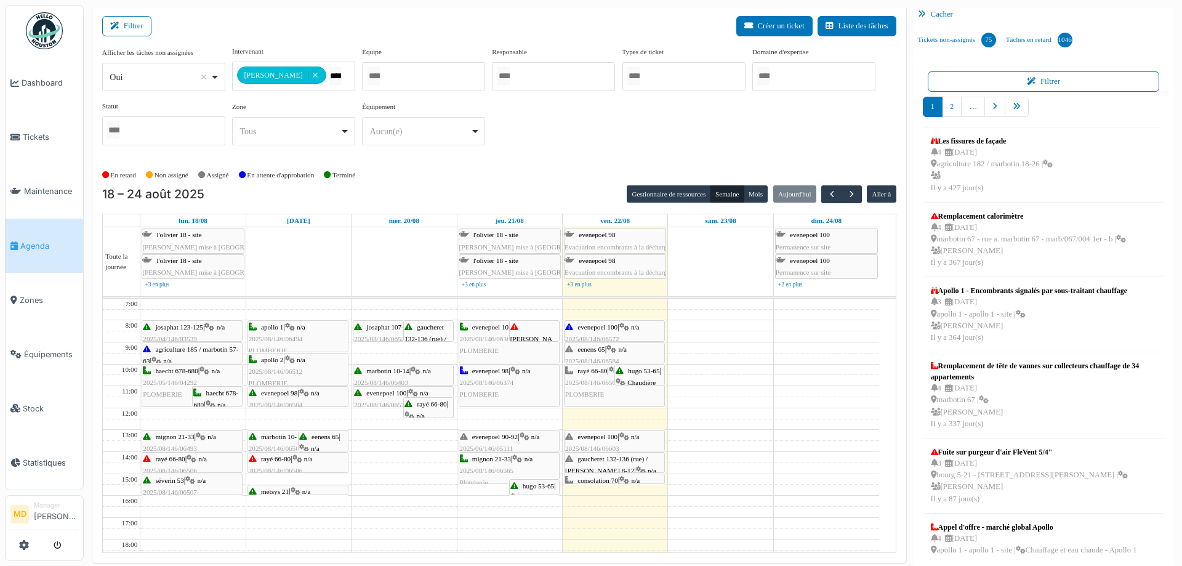
click at [616, 462] on div "gaucheret 132-136 (rue) / thomas 8-12 | n/a 2025/08/146/06602 Pas d'eau dans le…" at bounding box center [614, 482] width 99 height 59
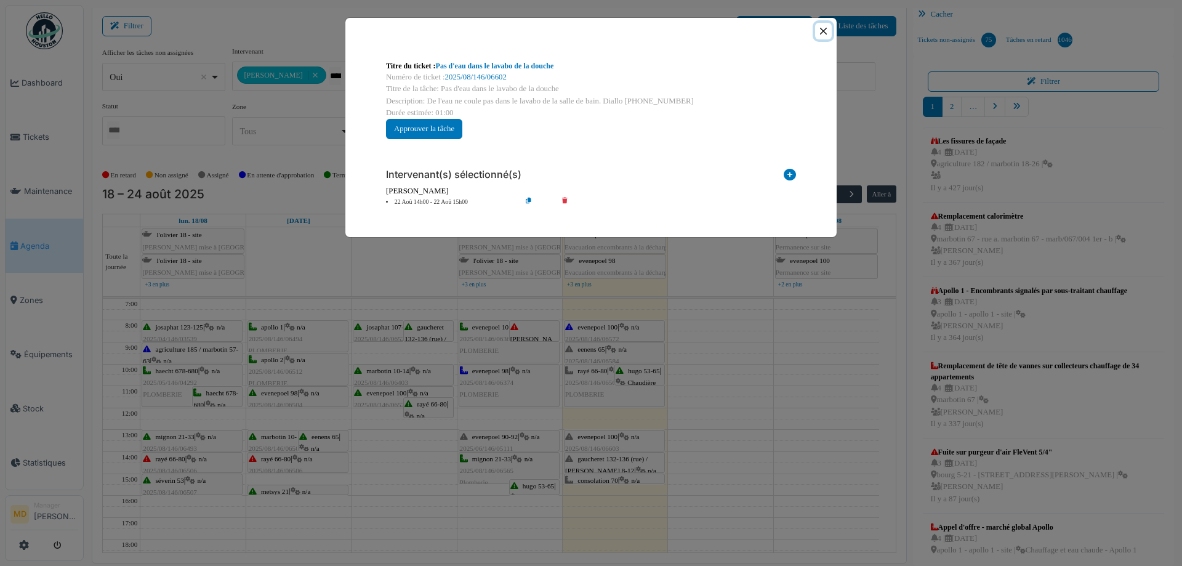
click at [823, 32] on button "Close" at bounding box center [823, 31] width 17 height 17
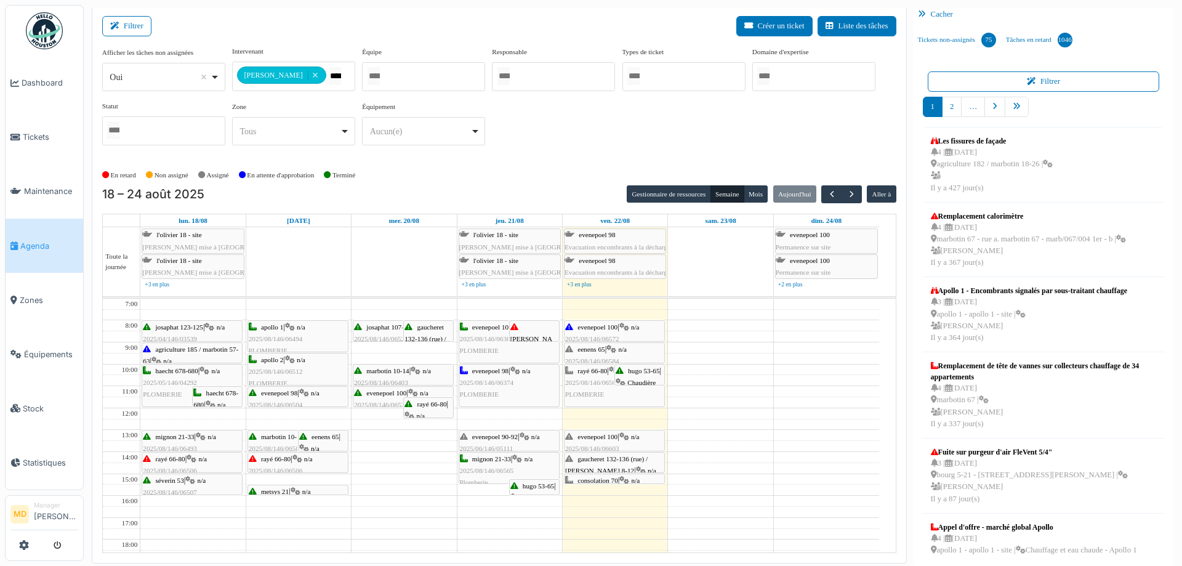
click at [629, 379] on span "Chaudière mixte (chauffage & eau chaude)" at bounding box center [639, 394] width 47 height 31
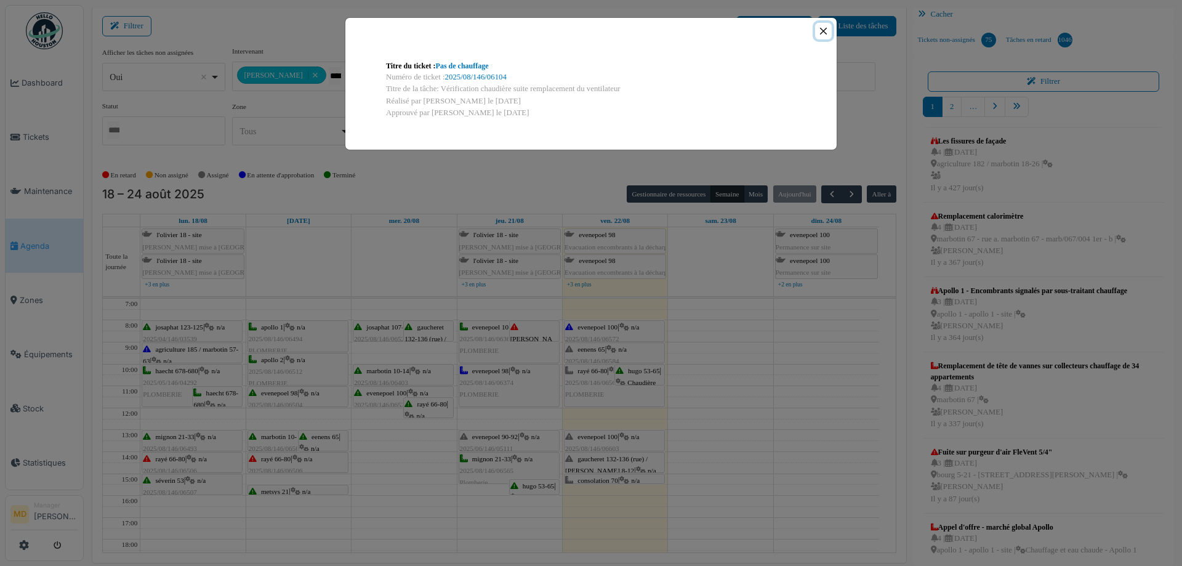
click at [825, 31] on button "Close" at bounding box center [823, 31] width 17 height 17
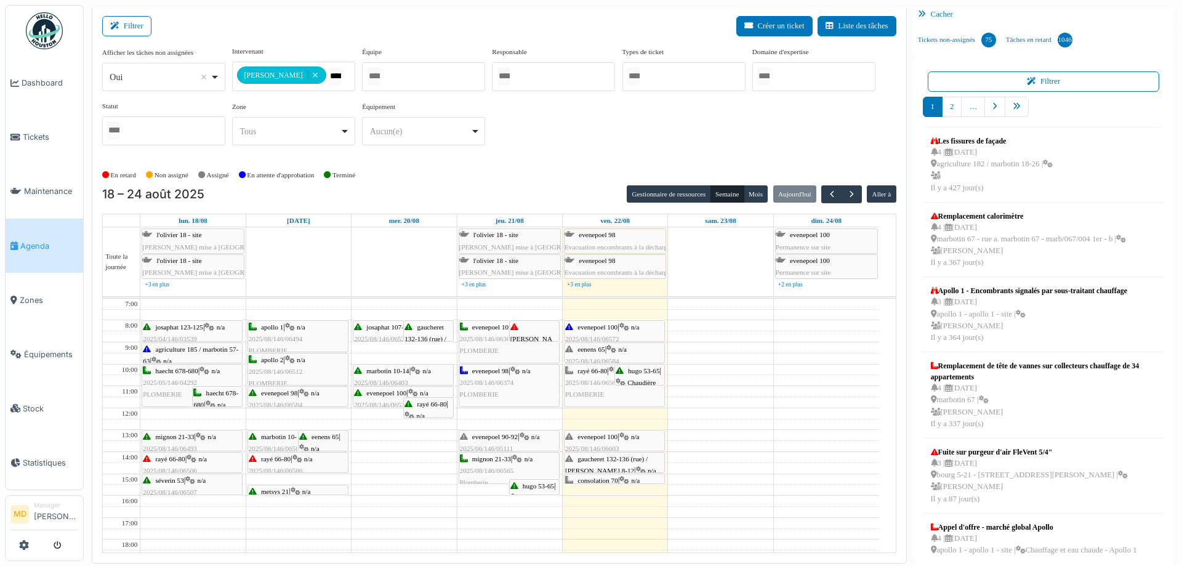
click at [599, 385] on span "2025/08/146/06568" at bounding box center [592, 382] width 54 height 7
click at [599, 373] on span "rayé 66-80" at bounding box center [593, 370] width 30 height 7
click at [609, 349] on div "eenens 65 | n/a 2025/08/146/06584 Vanne de l'eau chaude cassée" at bounding box center [614, 362] width 99 height 36
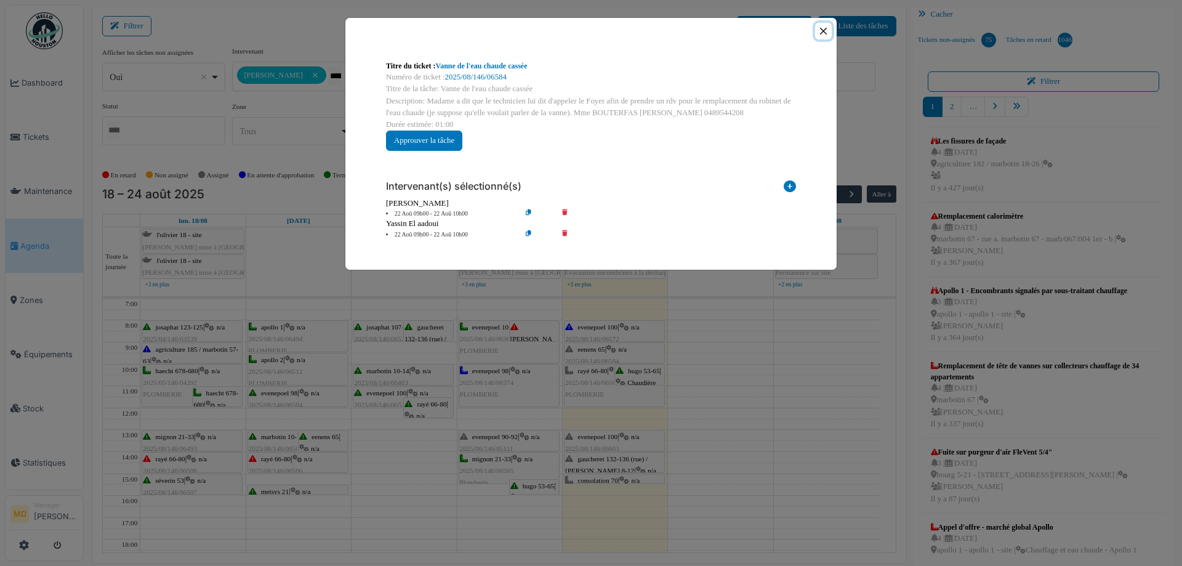
click at [823, 29] on button "Close" at bounding box center [823, 31] width 17 height 17
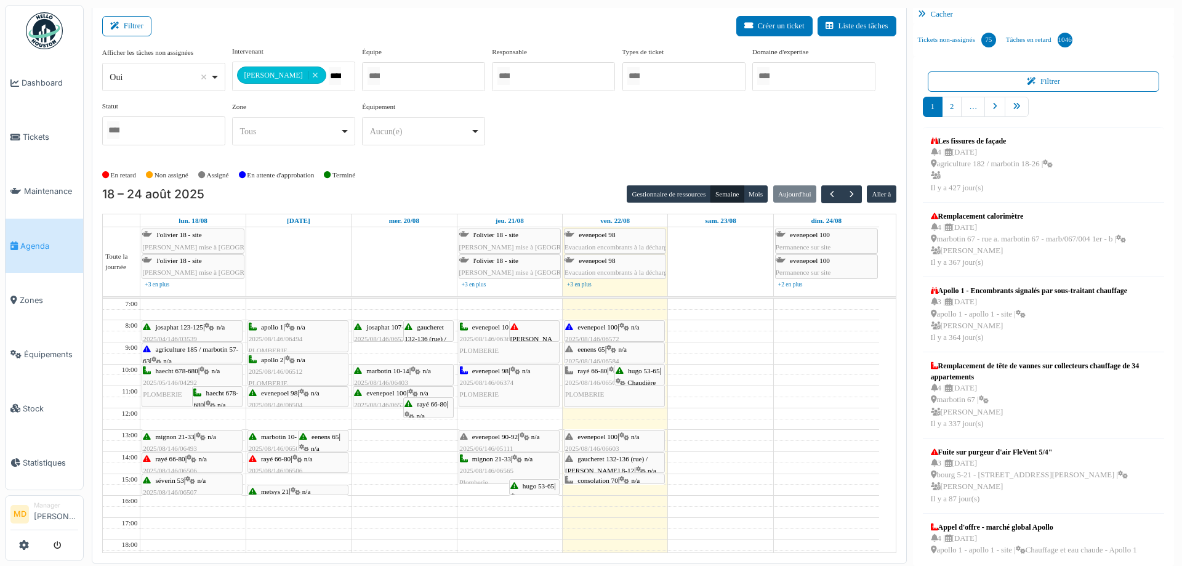
click at [629, 325] on icon at bounding box center [624, 327] width 10 height 8
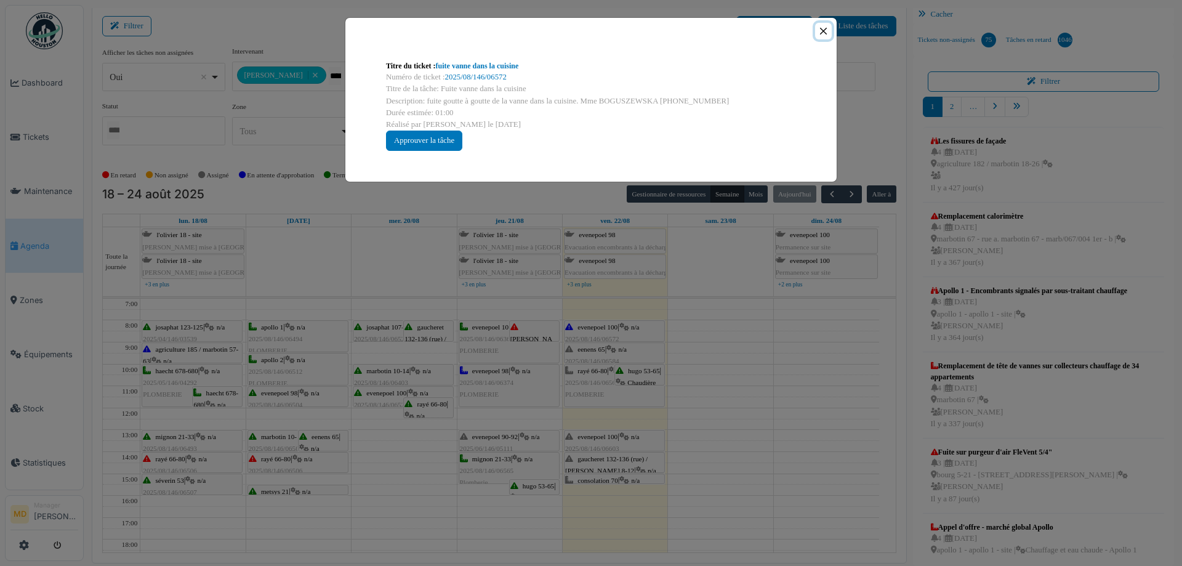
click at [824, 25] on button "Close" at bounding box center [823, 31] width 17 height 17
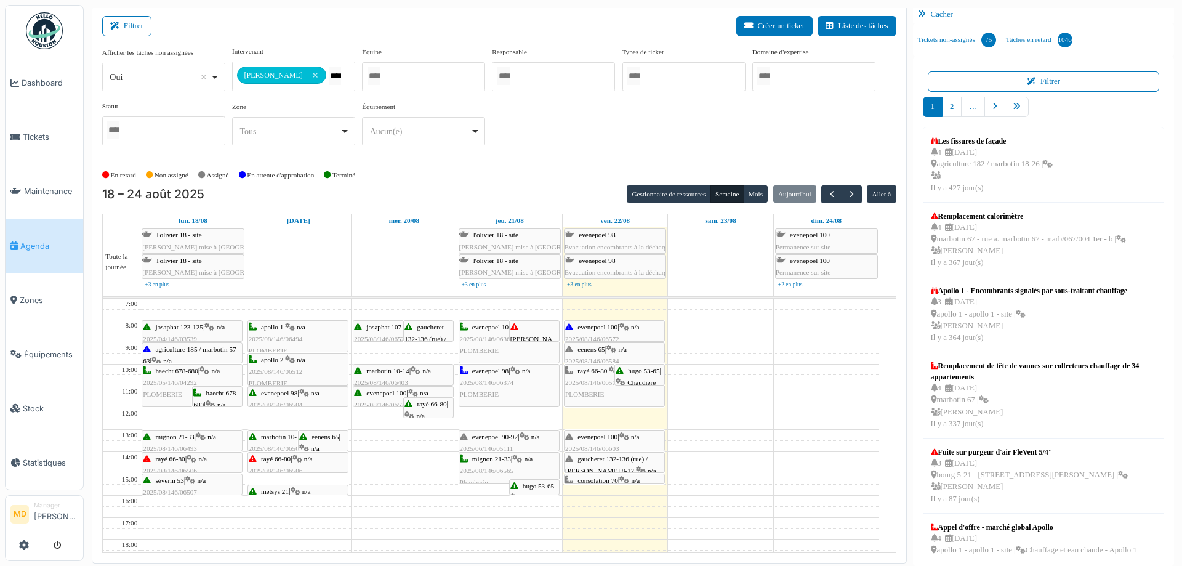
click at [302, 461] on icon at bounding box center [297, 459] width 10 height 8
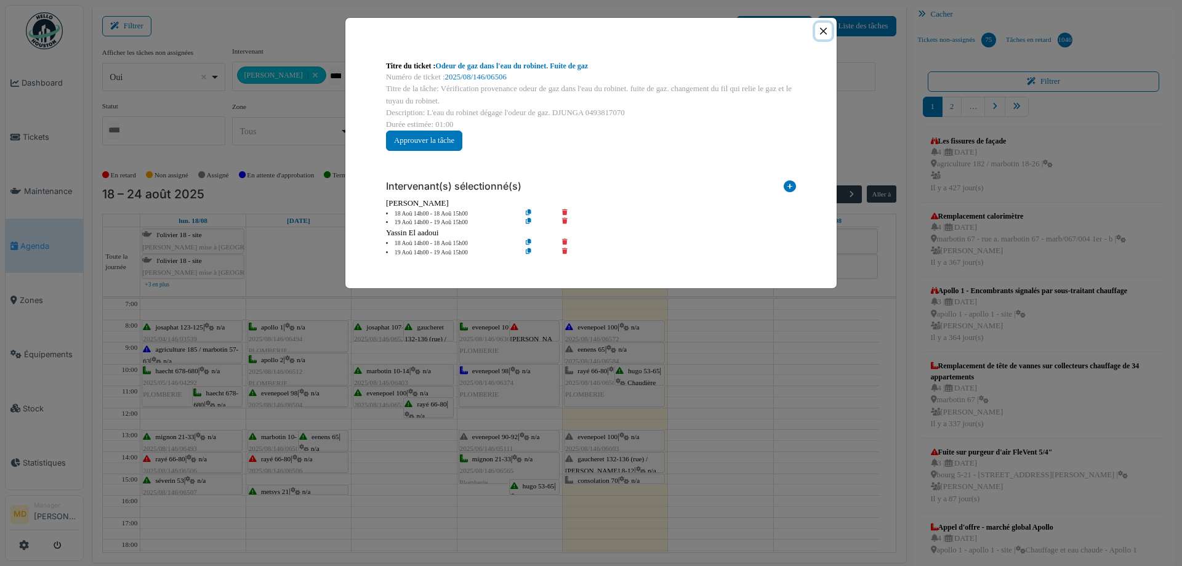
click at [825, 30] on button "Close" at bounding box center [823, 31] width 17 height 17
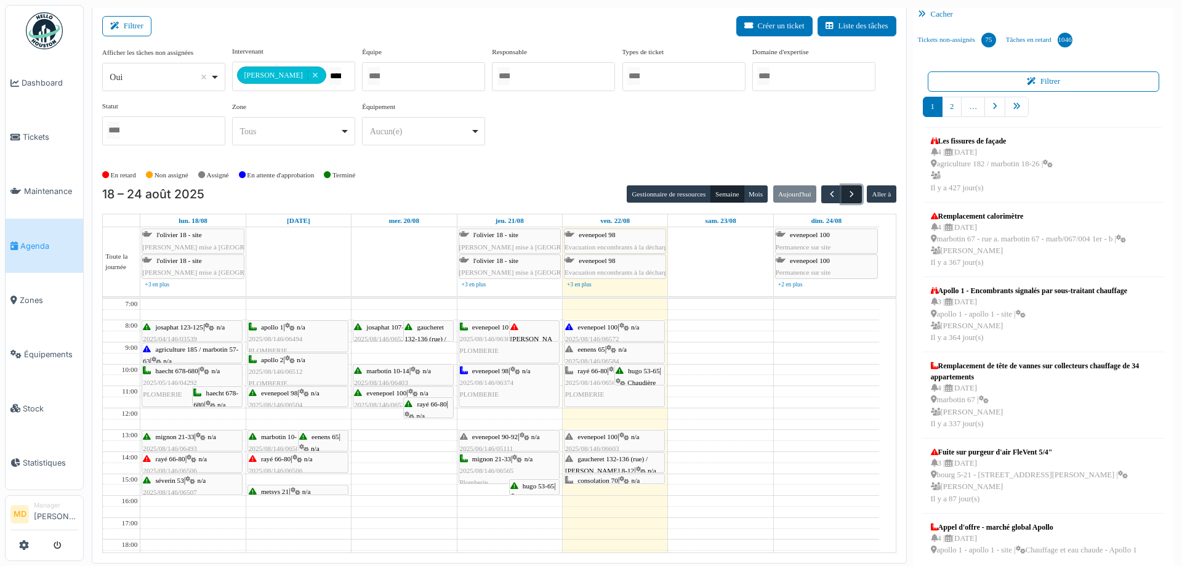
click at [847, 195] on span "button" at bounding box center [852, 194] width 10 height 10
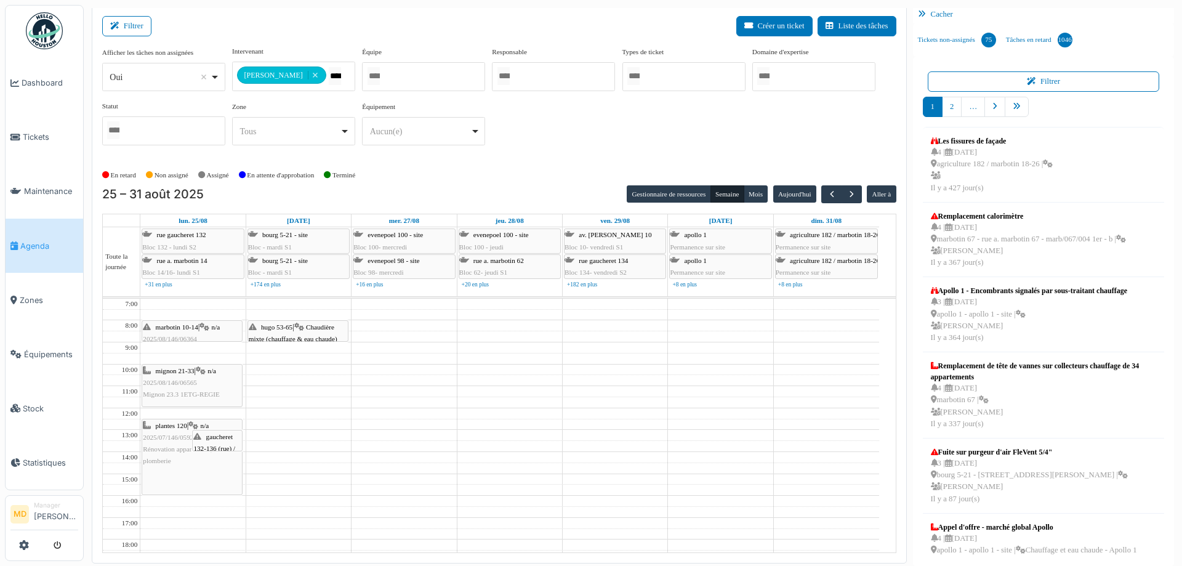
click at [398, 16] on div "Filtrer Créer un ticket Liste des tâches" at bounding box center [499, 31] width 794 height 30
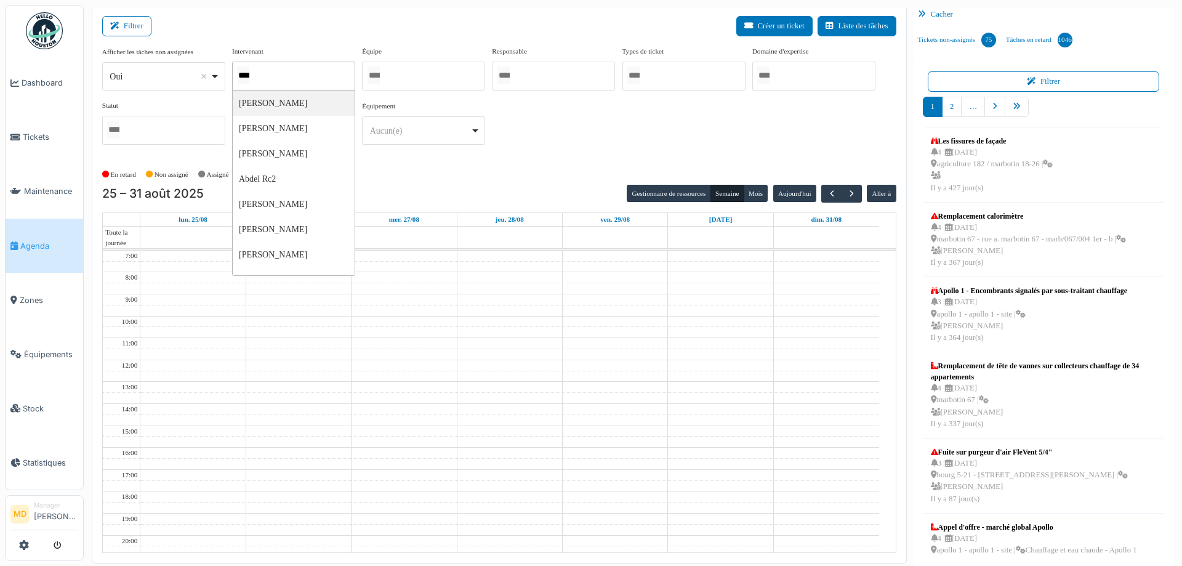
click at [286, 72] on div "****" at bounding box center [293, 76] width 123 height 29
type input "******"
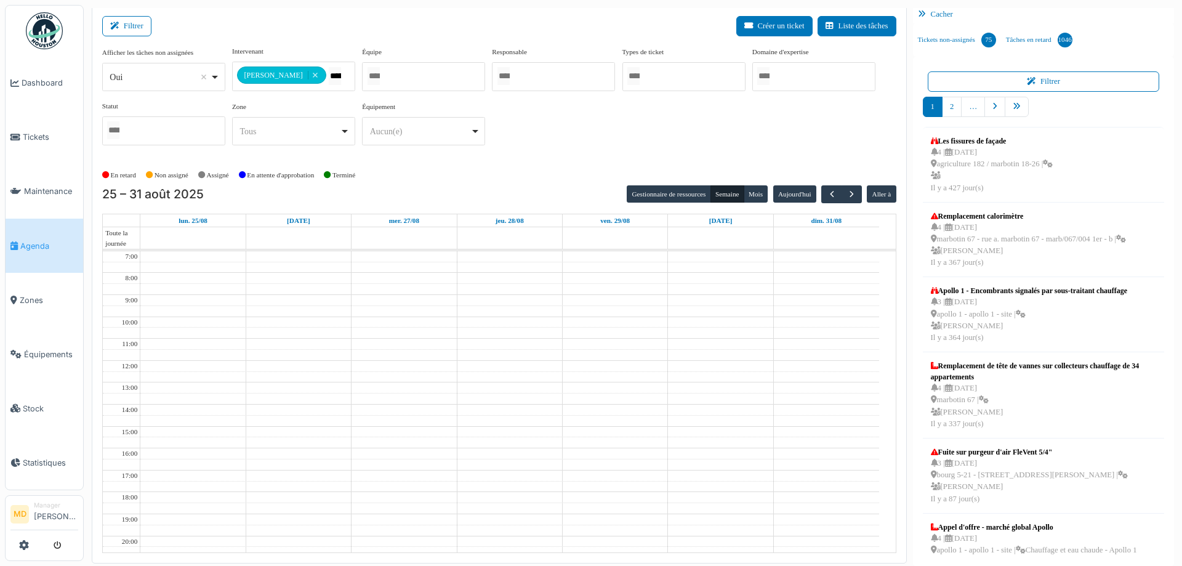
click at [595, 115] on div "**********" at bounding box center [499, 100] width 794 height 109
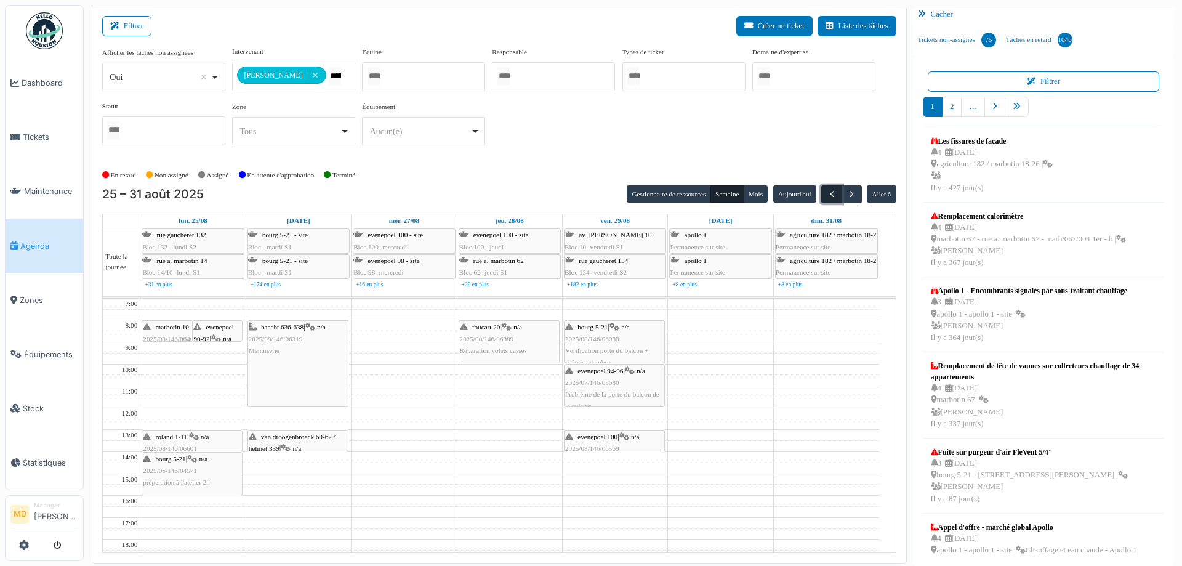
click at [828, 195] on span "button" at bounding box center [832, 194] width 10 height 10
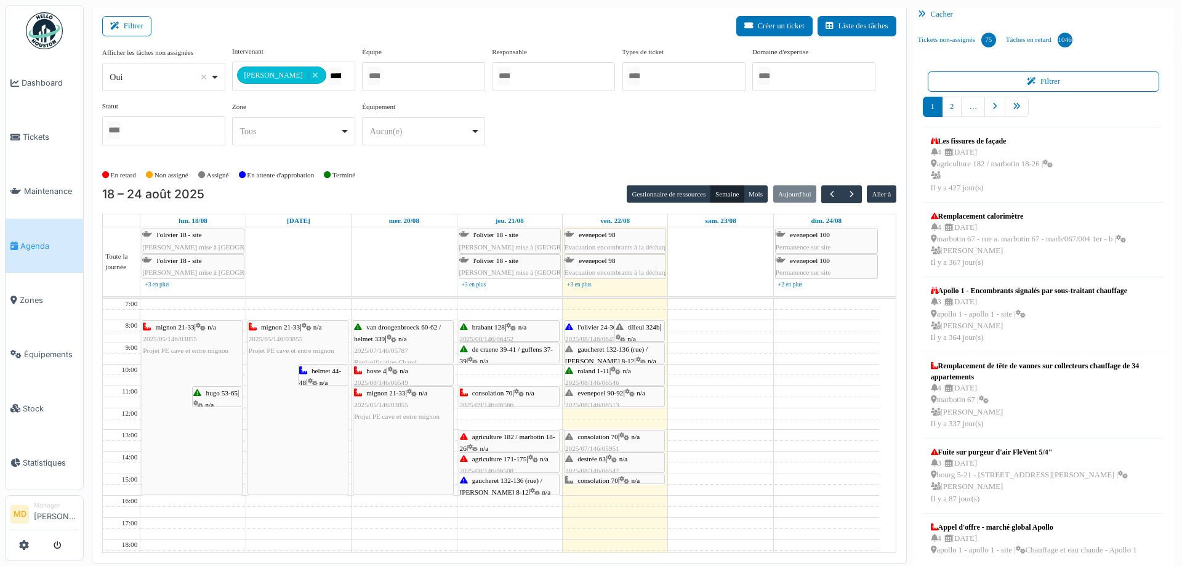
click at [639, 113] on div "**********" at bounding box center [499, 100] width 794 height 109
click at [853, 190] on button "button" at bounding box center [852, 194] width 20 height 18
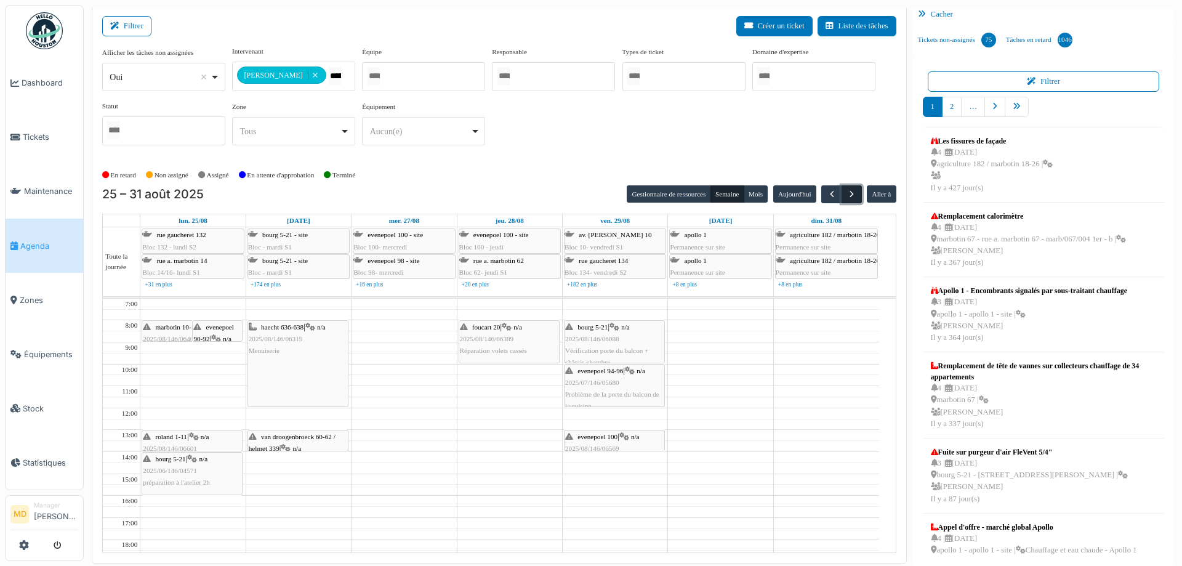
click at [849, 196] on span "button" at bounding box center [852, 194] width 10 height 10
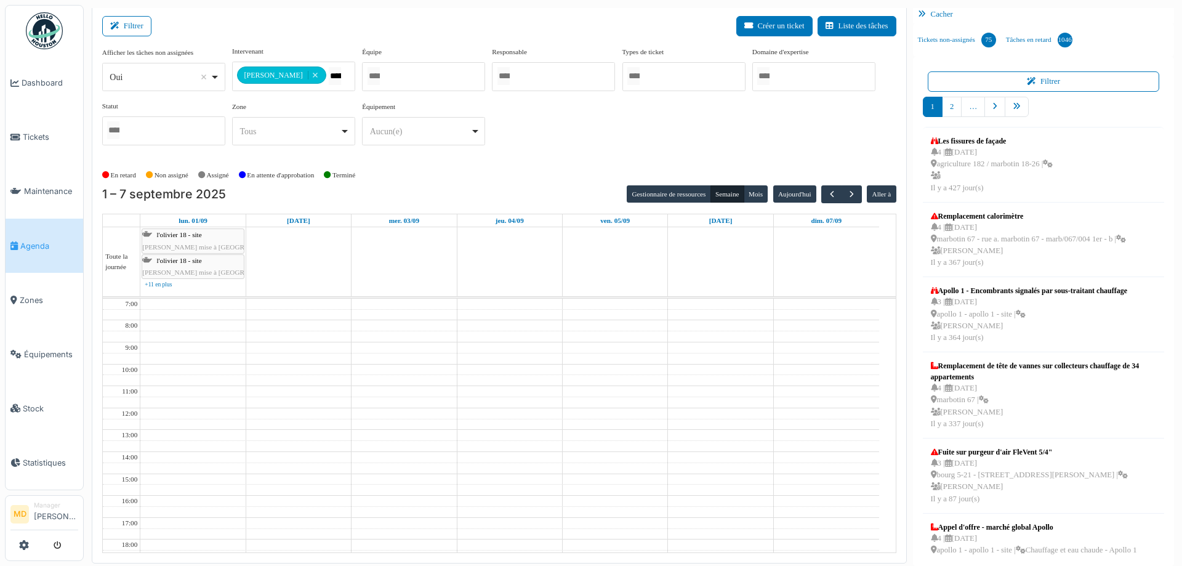
click at [704, 152] on div "**********" at bounding box center [499, 100] width 794 height 109
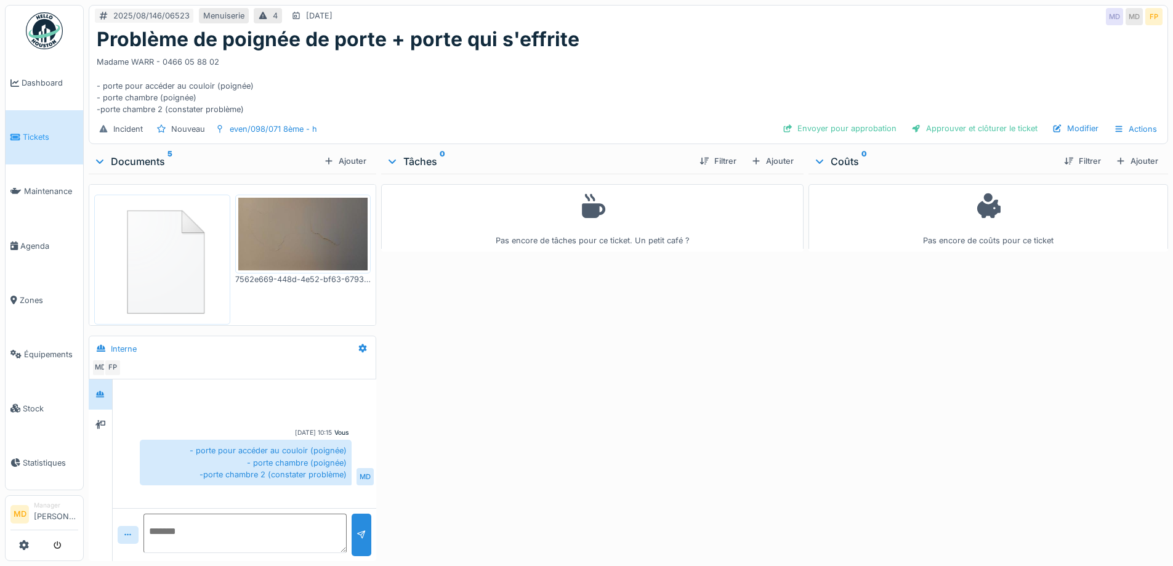
scroll to position [62, 0]
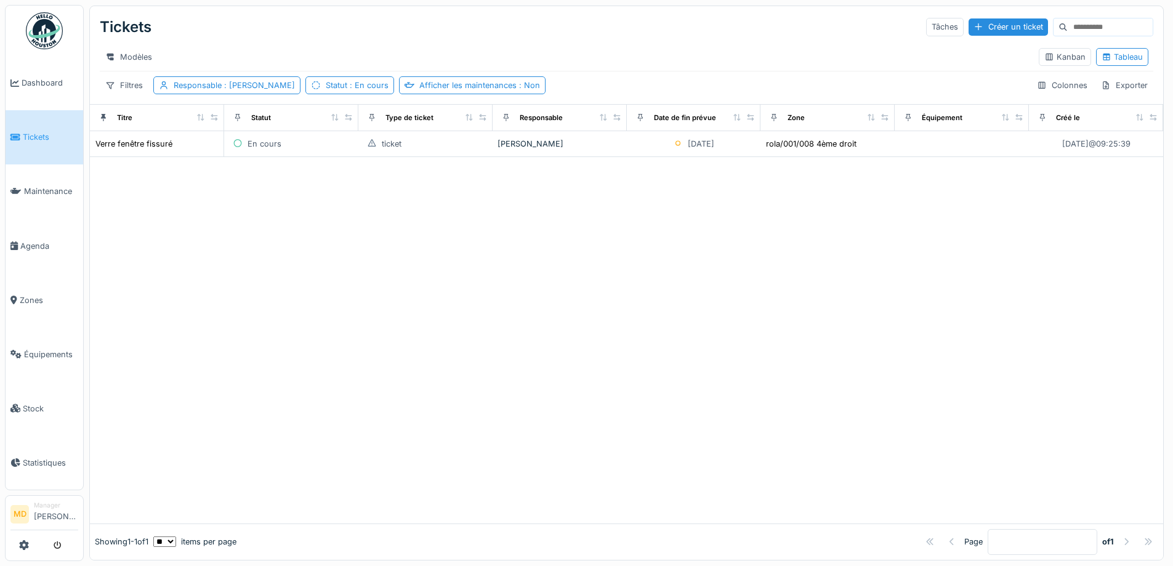
click at [50, 133] on span "Tickets" at bounding box center [50, 137] width 55 height 12
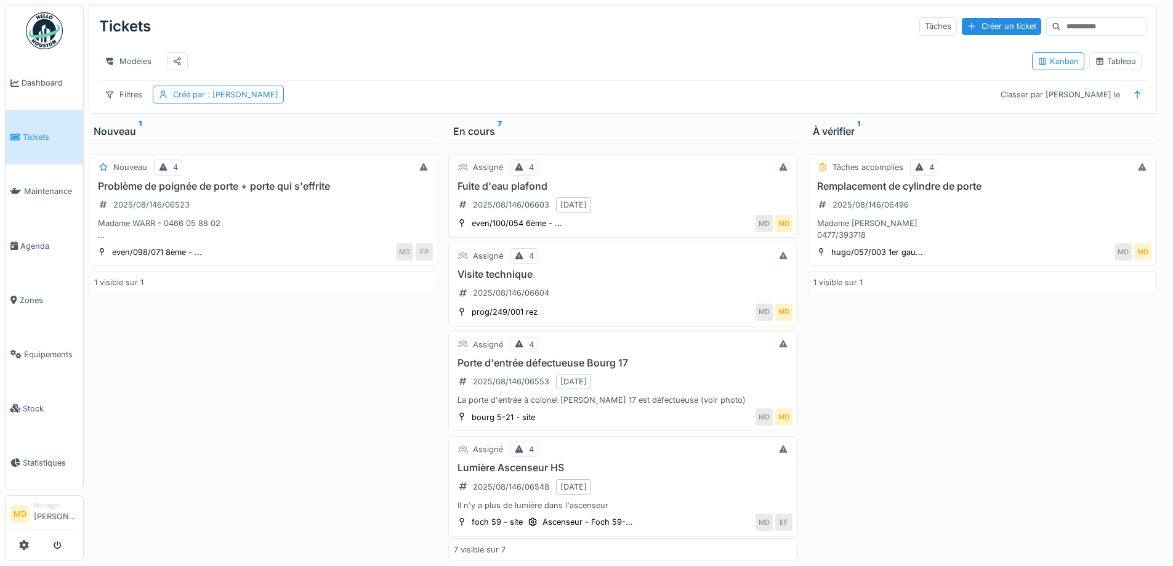
click at [280, 512] on div "Nouveau 4 Problème de poignée de porte + porte qui s'effrite 2025/08/146/06523 …" at bounding box center [264, 351] width 350 height 417
click at [1121, 65] on div "Tableau" at bounding box center [1115, 61] width 41 height 12
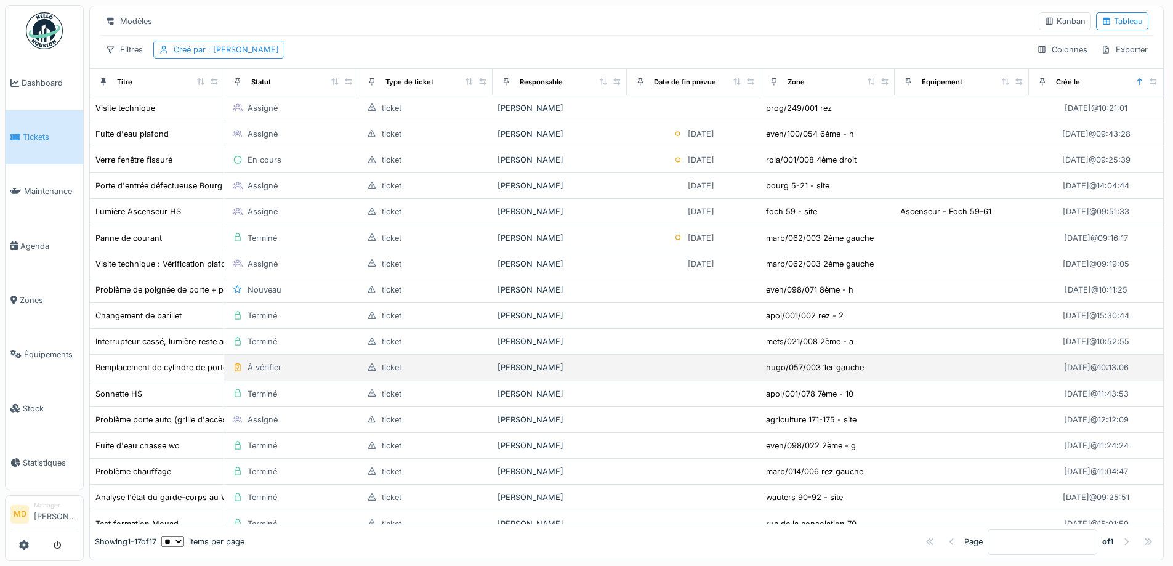
scroll to position [68, 0]
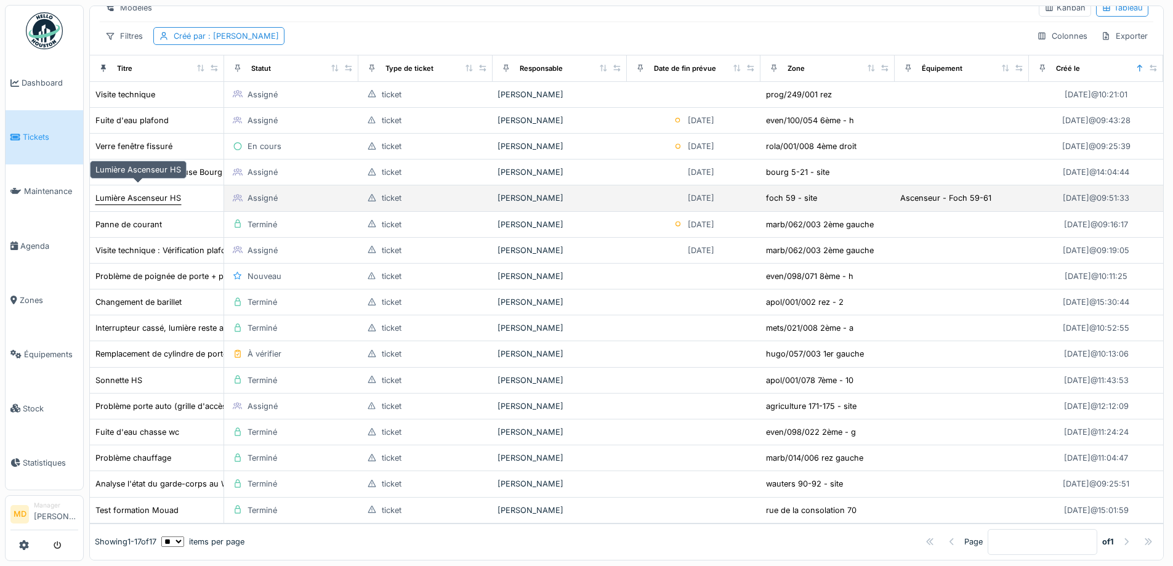
click at [121, 192] on div "Lumière Ascenseur HS" at bounding box center [138, 198] width 86 height 12
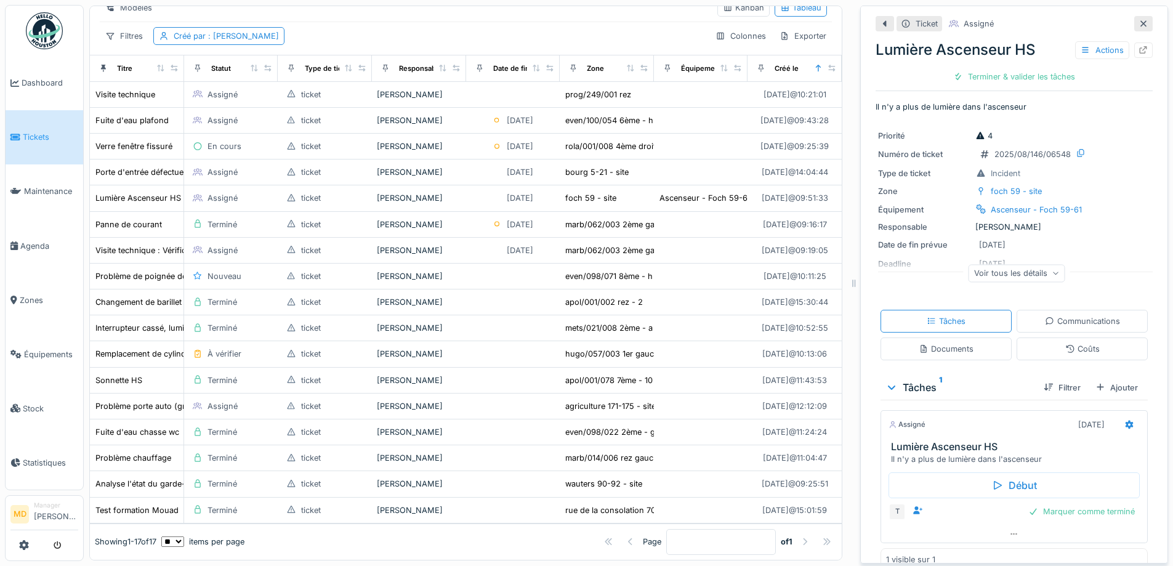
click at [1030, 267] on div "Voir tous les détails" at bounding box center [1017, 273] width 97 height 18
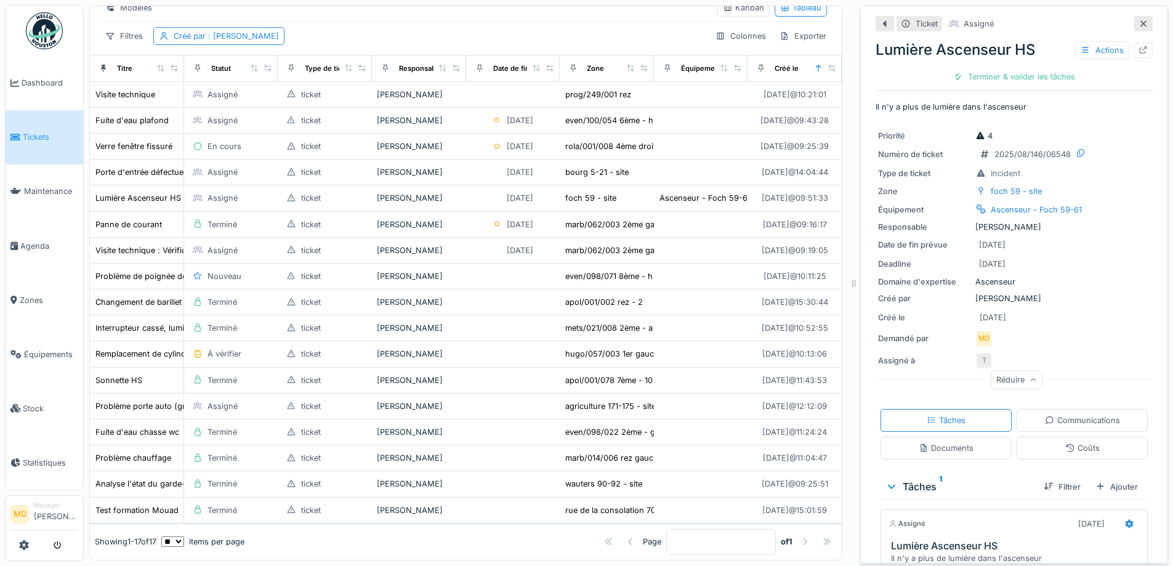
scroll to position [118, 0]
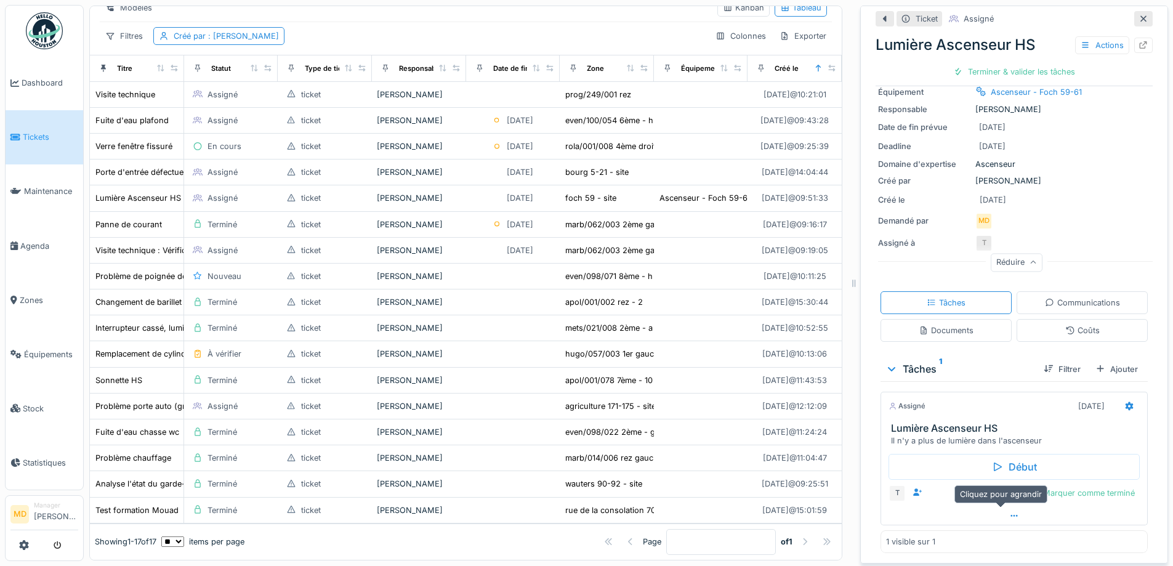
click at [1009, 512] on icon at bounding box center [1014, 516] width 10 height 8
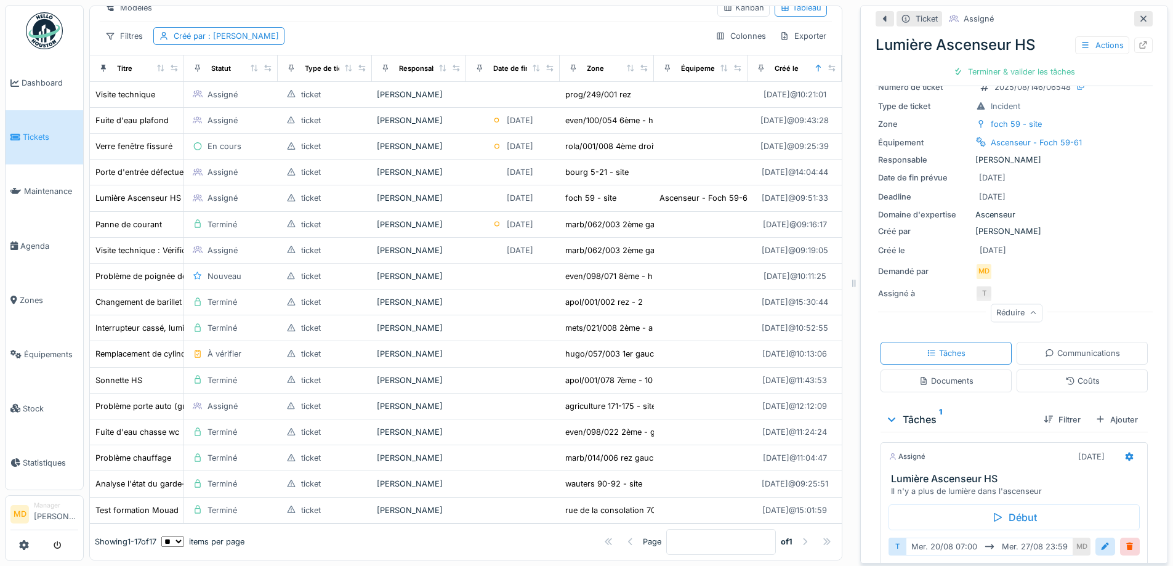
scroll to position [0, 0]
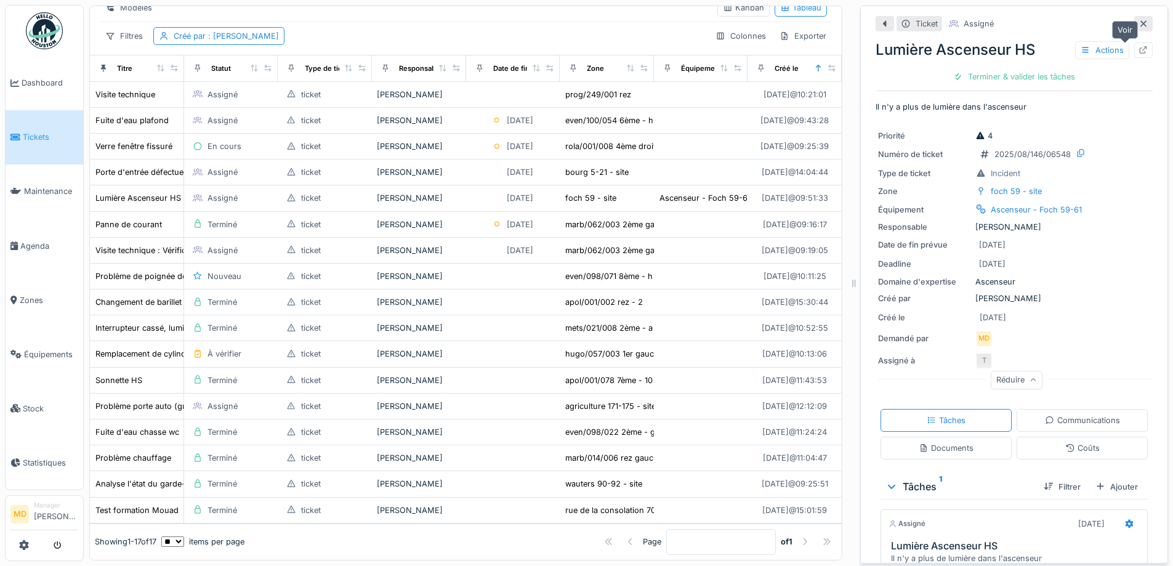
click at [1134, 44] on div at bounding box center [1143, 49] width 18 height 15
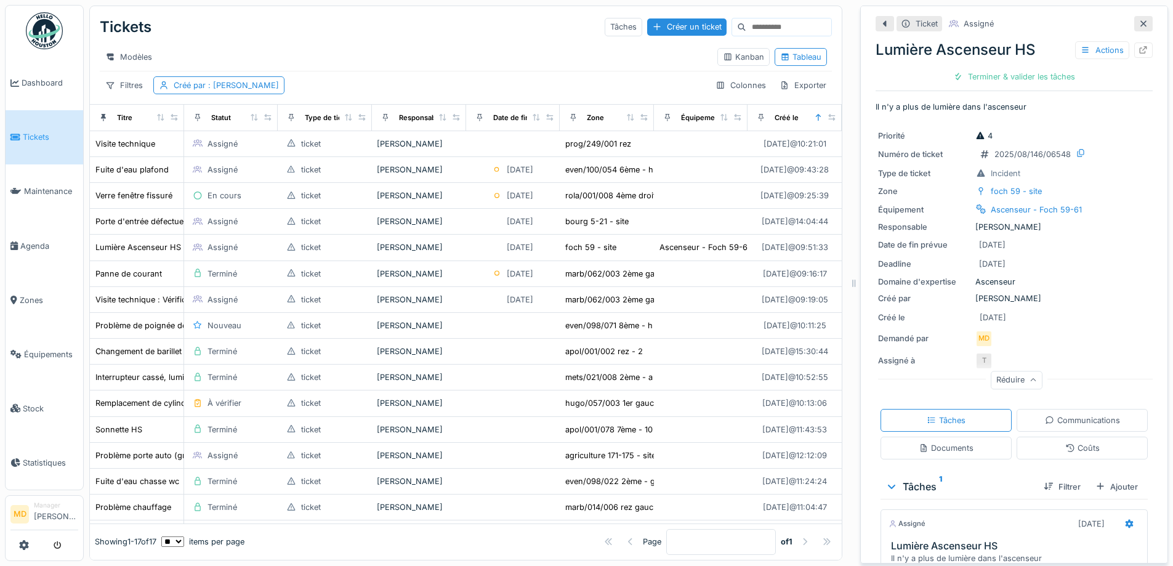
click at [318, 33] on div "Tickets Tâches Créer un ticket" at bounding box center [466, 27] width 732 height 32
click at [265, 43] on div "Modèles Kanban Tableau" at bounding box center [466, 57] width 732 height 28
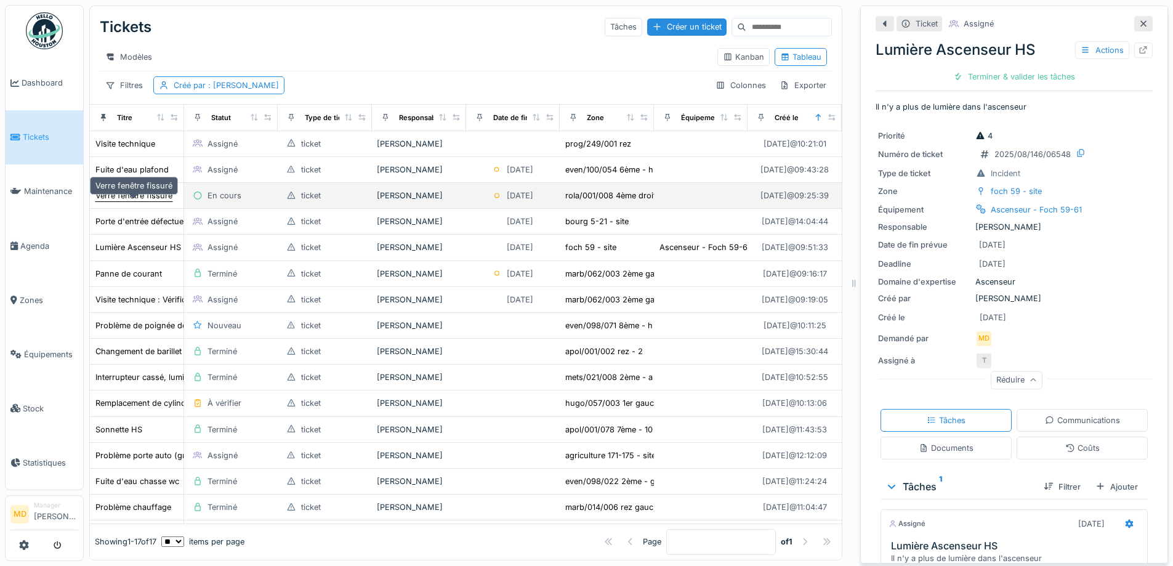
click at [131, 193] on div "Verre fenêtre fissuré" at bounding box center [133, 196] width 77 height 12
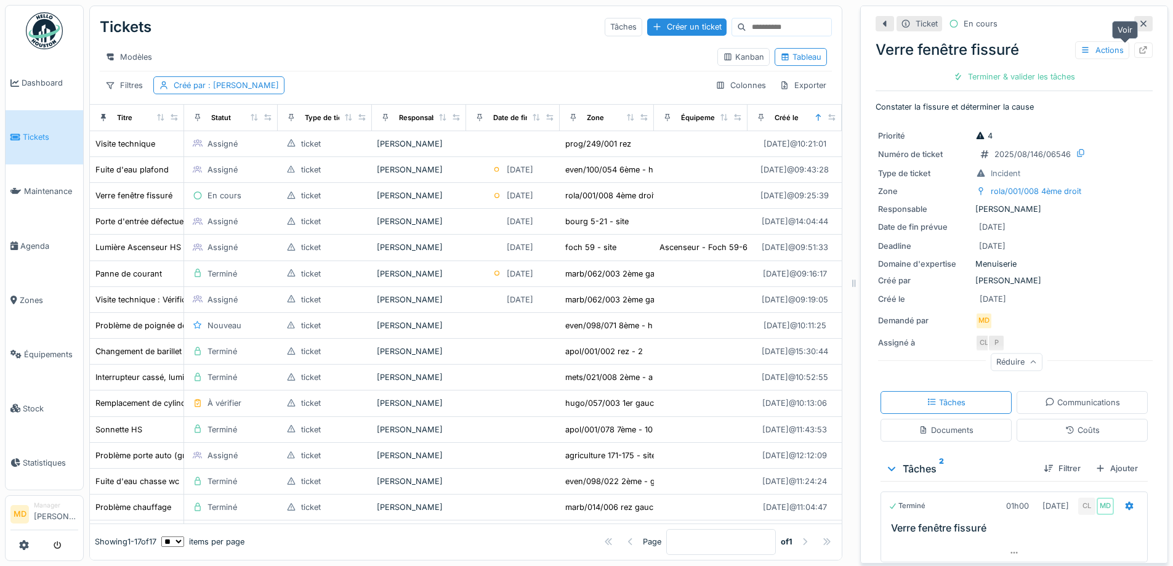
click at [1139, 46] on icon at bounding box center [1144, 50] width 10 height 8
click at [325, 17] on div "Tickets Tâches Créer un ticket" at bounding box center [466, 27] width 732 height 32
click at [55, 353] on link "Équipements" at bounding box center [45, 354] width 78 height 54
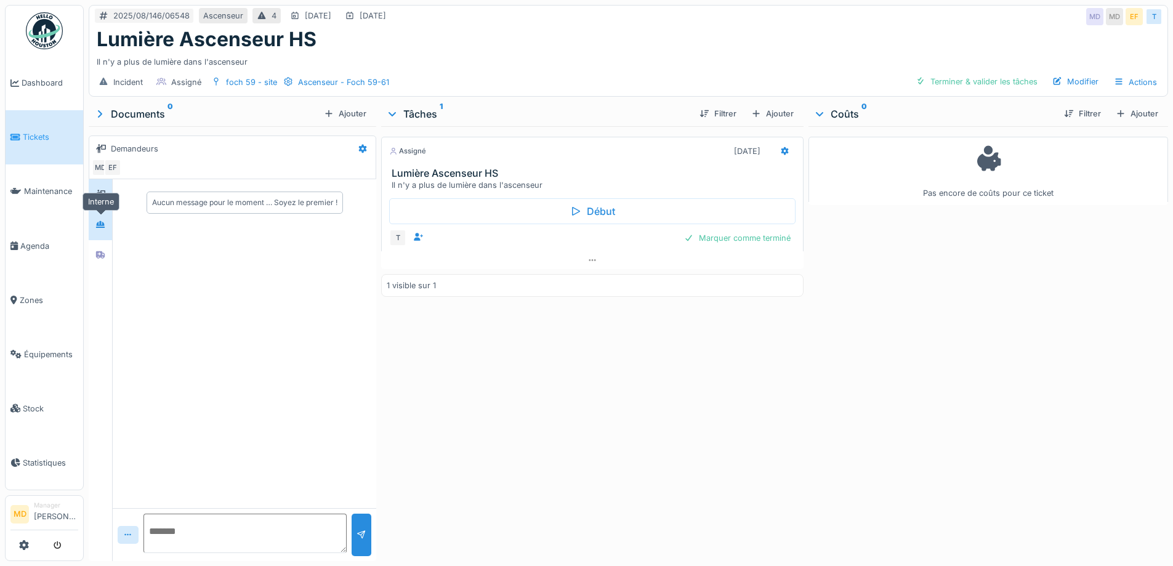
click at [104, 229] on div at bounding box center [100, 225] width 10 height 12
click at [102, 245] on div at bounding box center [100, 255] width 18 height 20
click at [103, 221] on icon at bounding box center [100, 224] width 10 height 8
click at [102, 194] on icon at bounding box center [100, 194] width 10 height 9
click at [302, 82] on div "Ascenseur - Foch 59-61" at bounding box center [343, 82] width 91 height 12
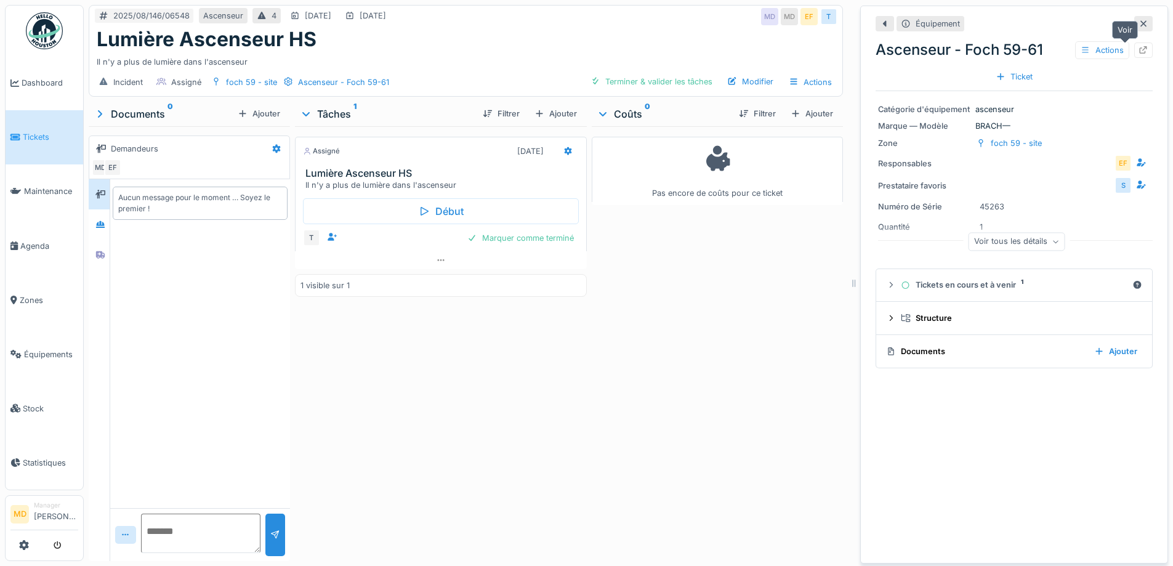
click at [1139, 45] on div at bounding box center [1144, 50] width 10 height 12
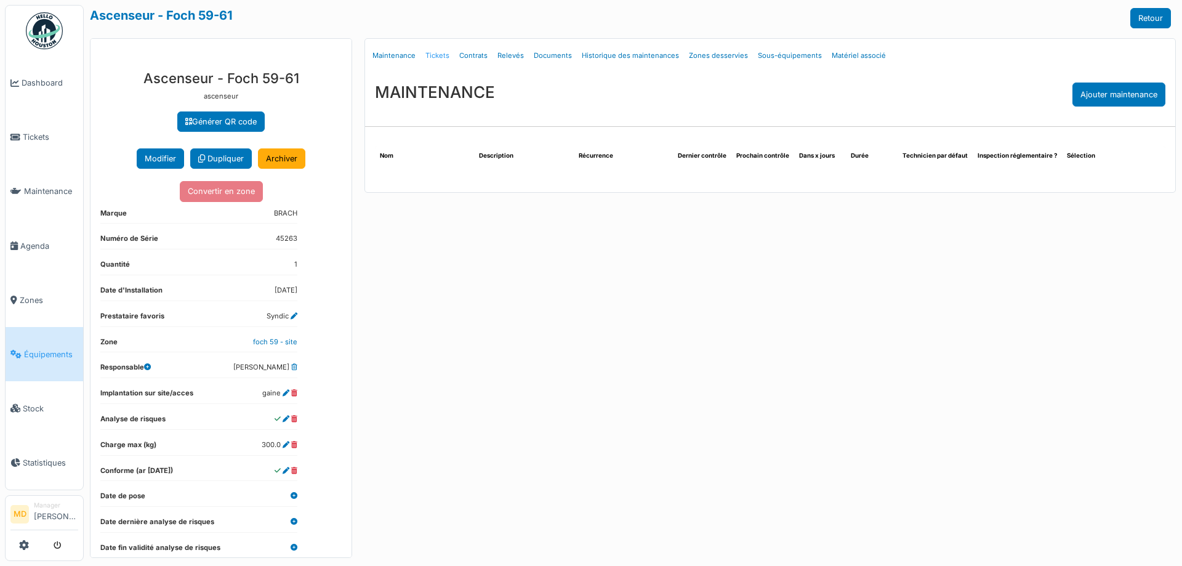
click at [443, 54] on link "Tickets" at bounding box center [438, 55] width 34 height 29
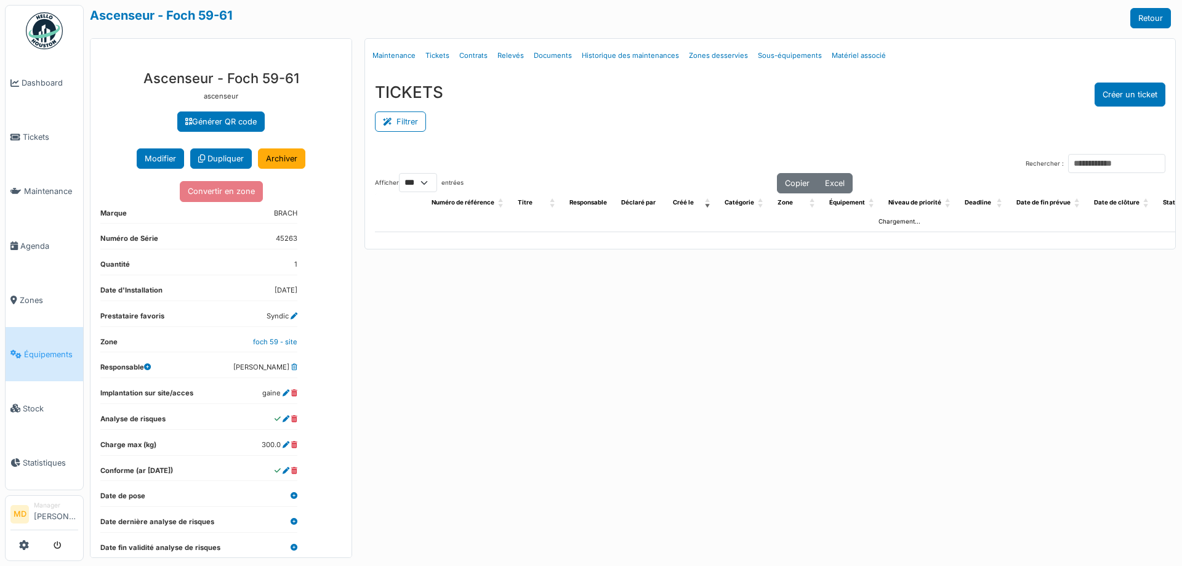
select select "***"
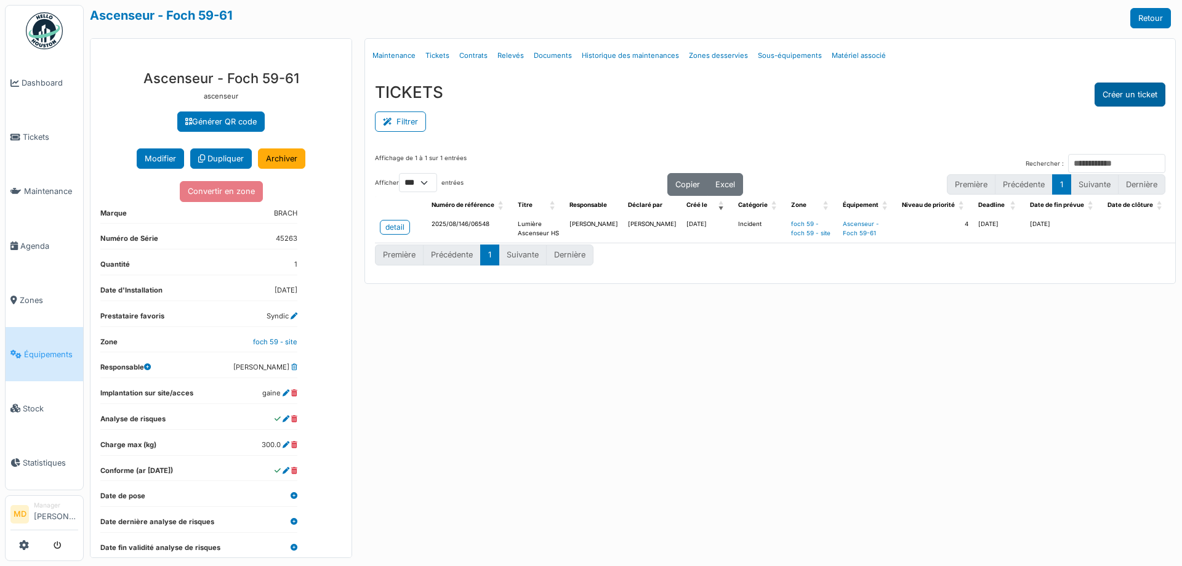
click at [1131, 95] on button "Créer un ticket" at bounding box center [1130, 95] width 71 height 24
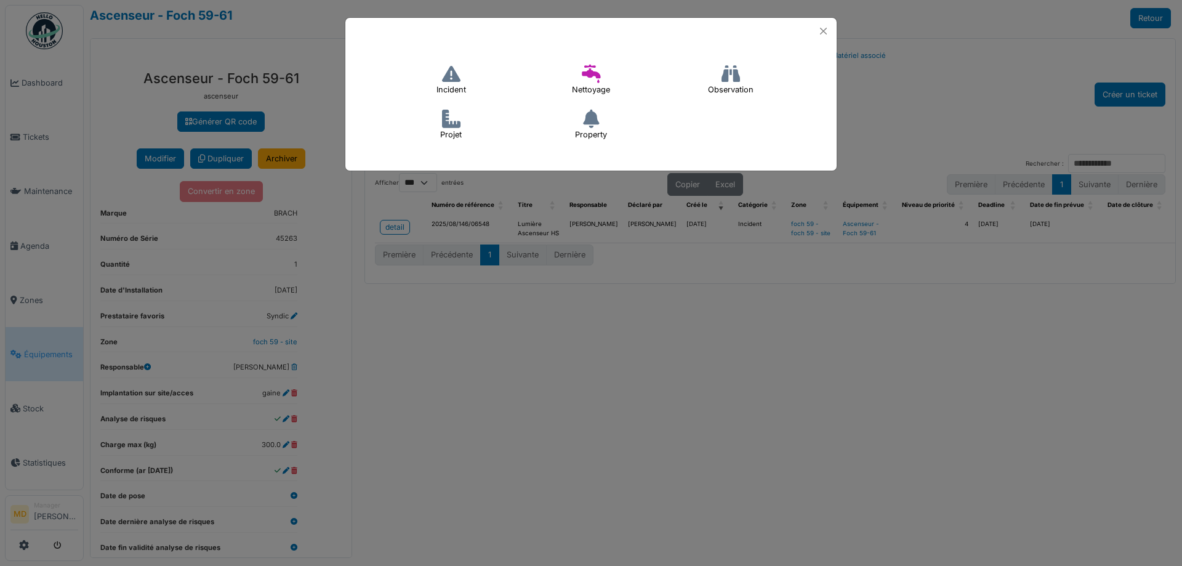
click at [457, 78] on icon at bounding box center [451, 74] width 18 height 18
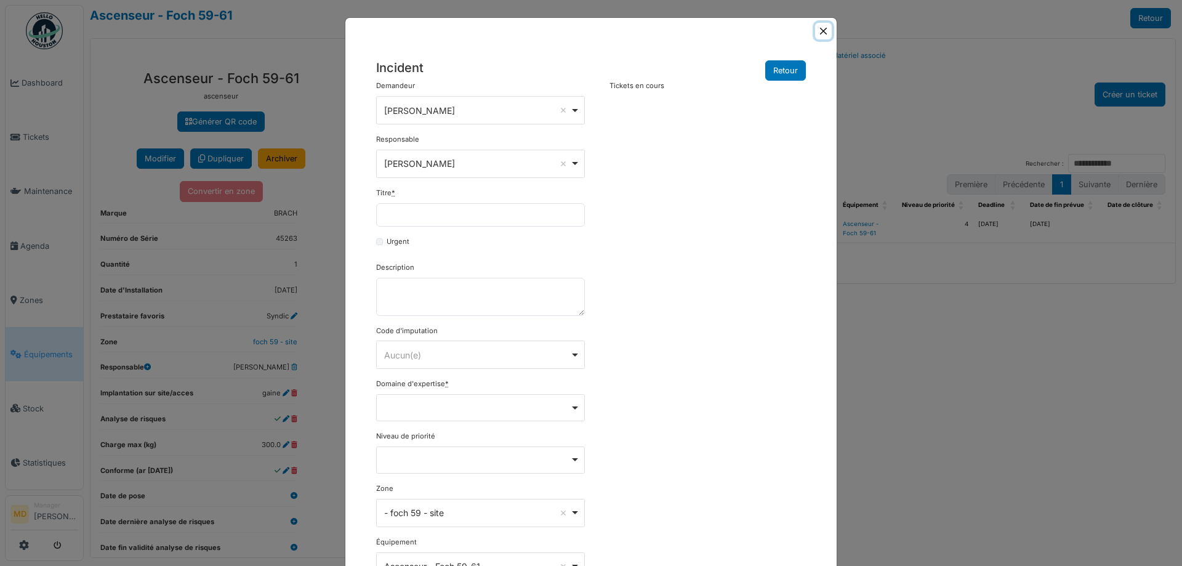
click at [824, 30] on button "Close" at bounding box center [823, 31] width 17 height 17
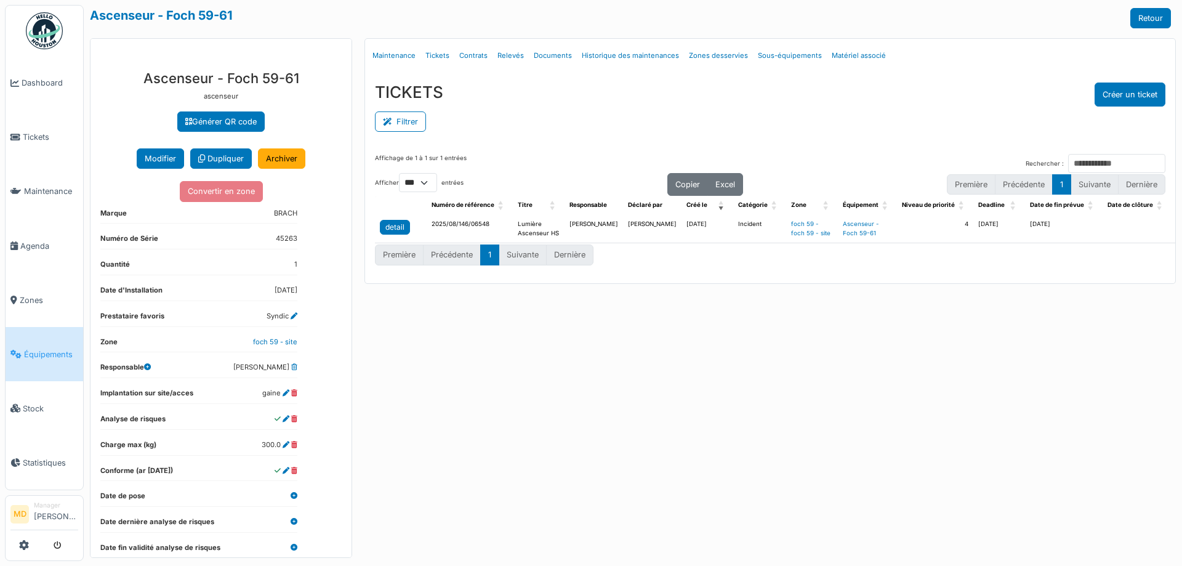
click at [400, 230] on div "detail" at bounding box center [394, 227] width 19 height 11
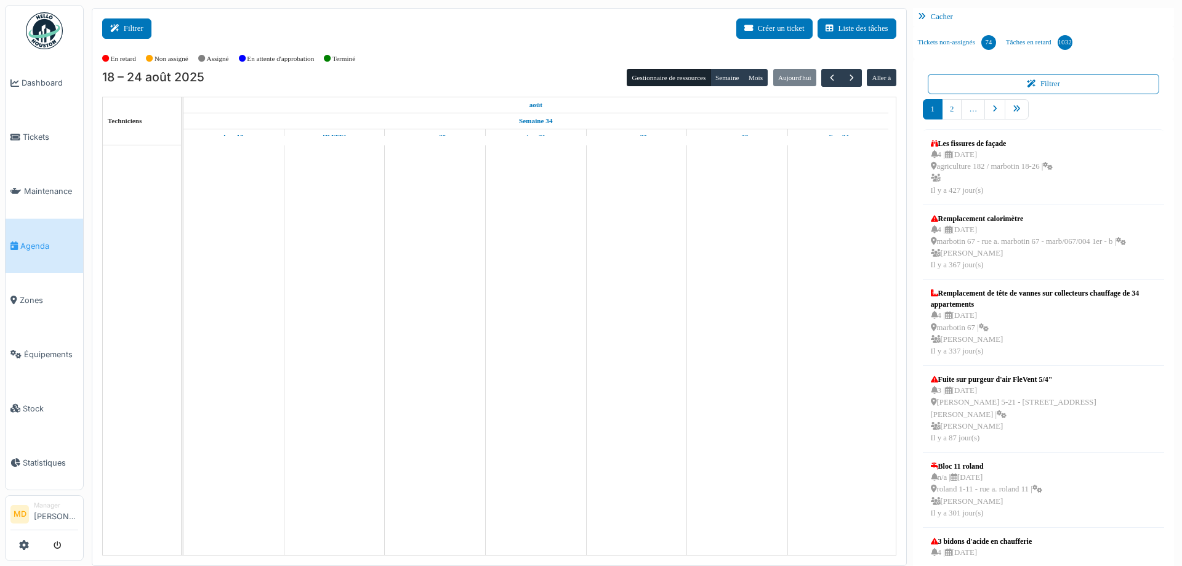
click at [136, 31] on button "Filtrer" at bounding box center [126, 28] width 49 height 20
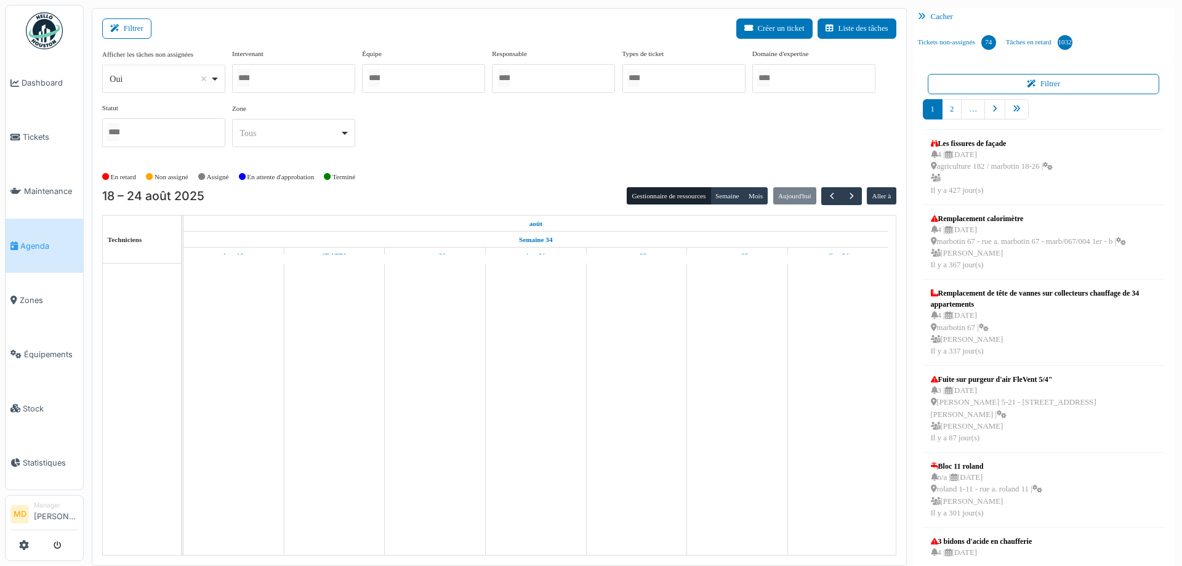
click at [297, 78] on div at bounding box center [293, 78] width 123 height 29
type input "***"
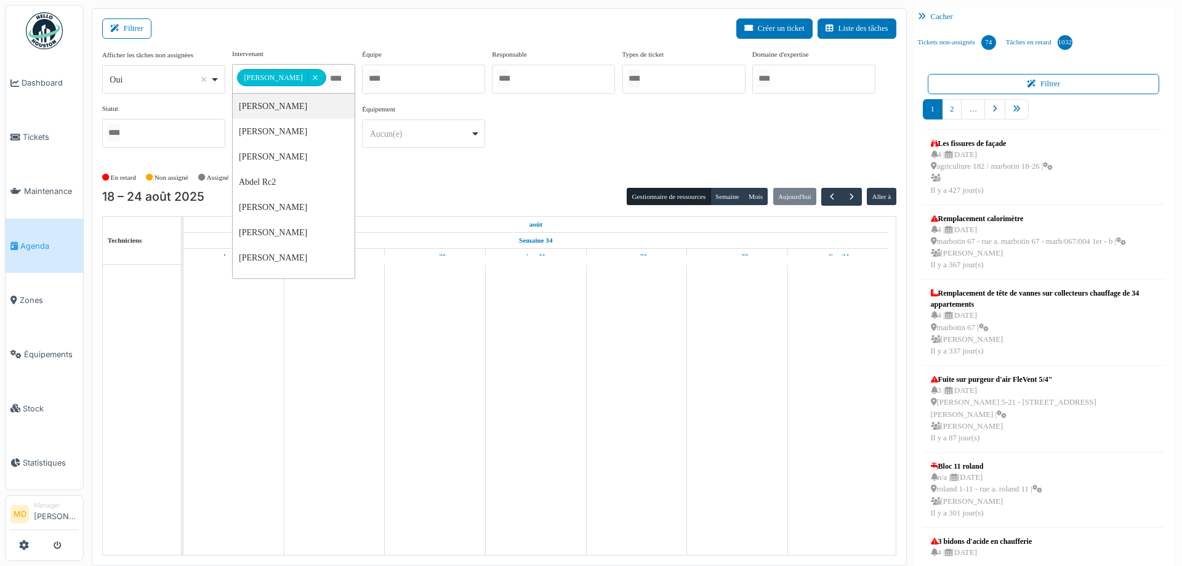
click at [608, 108] on div "**********" at bounding box center [499, 103] width 794 height 109
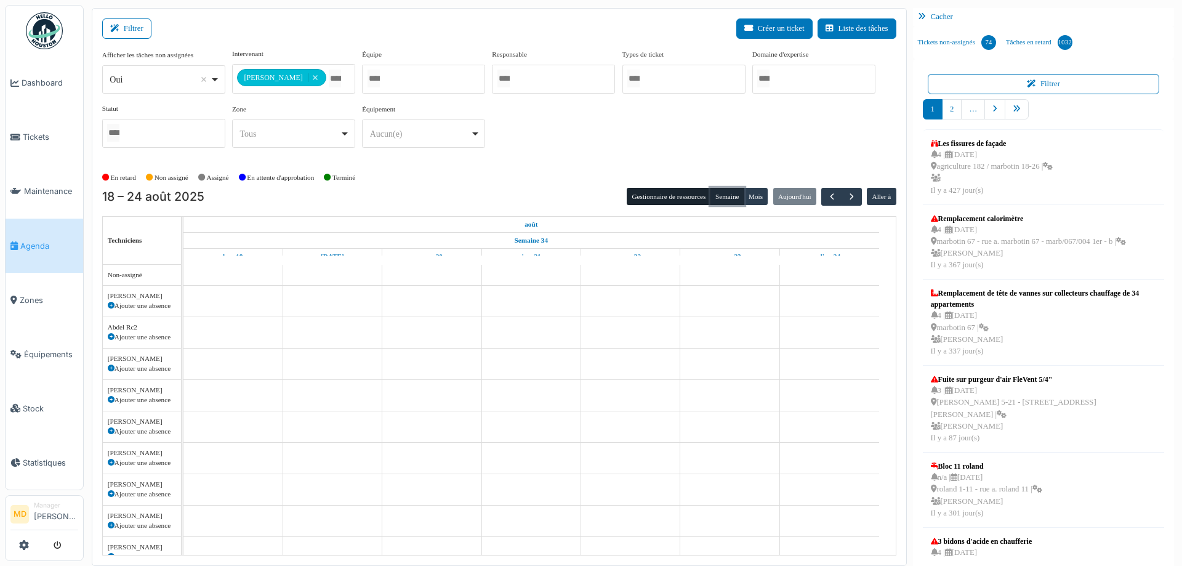
click at [717, 198] on button "Semaine" at bounding box center [728, 196] width 34 height 17
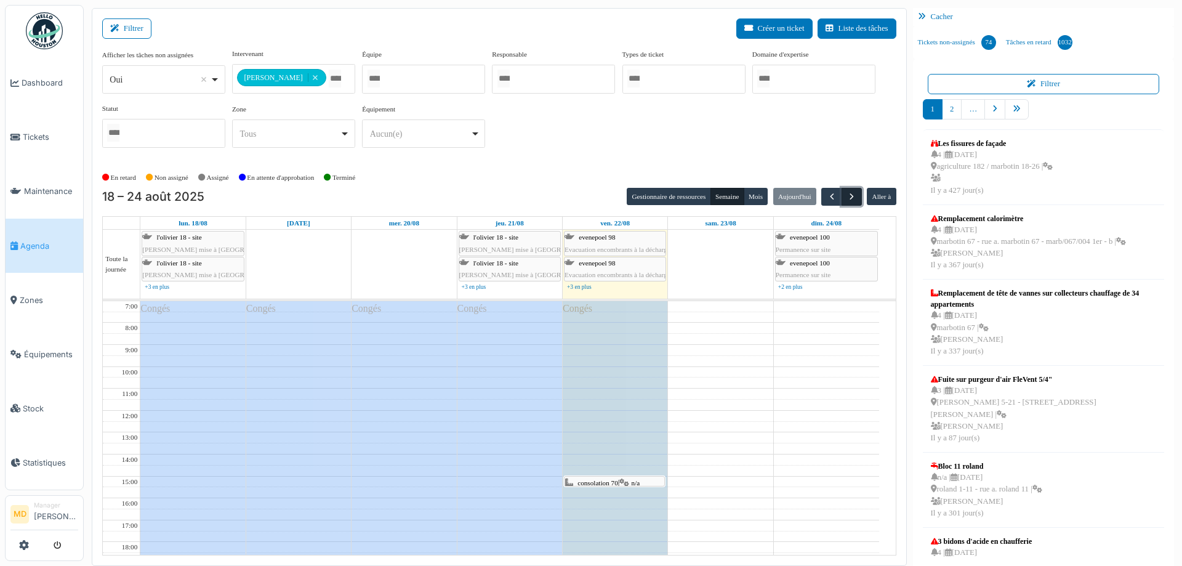
click at [850, 195] on span "button" at bounding box center [852, 197] width 10 height 10
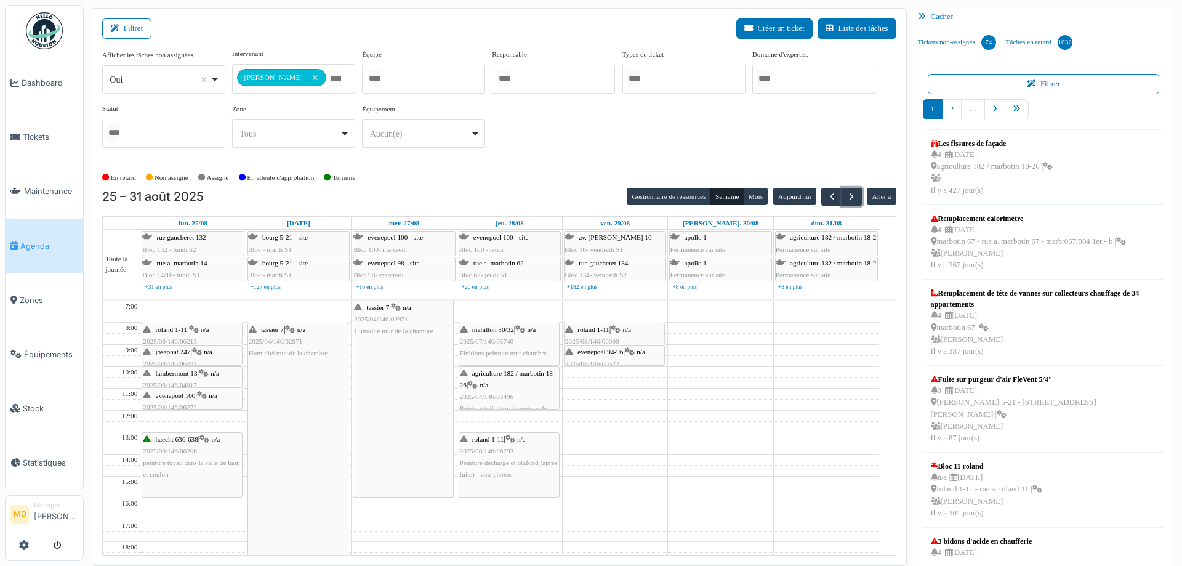
click at [205, 393] on icon at bounding box center [202, 396] width 10 height 8
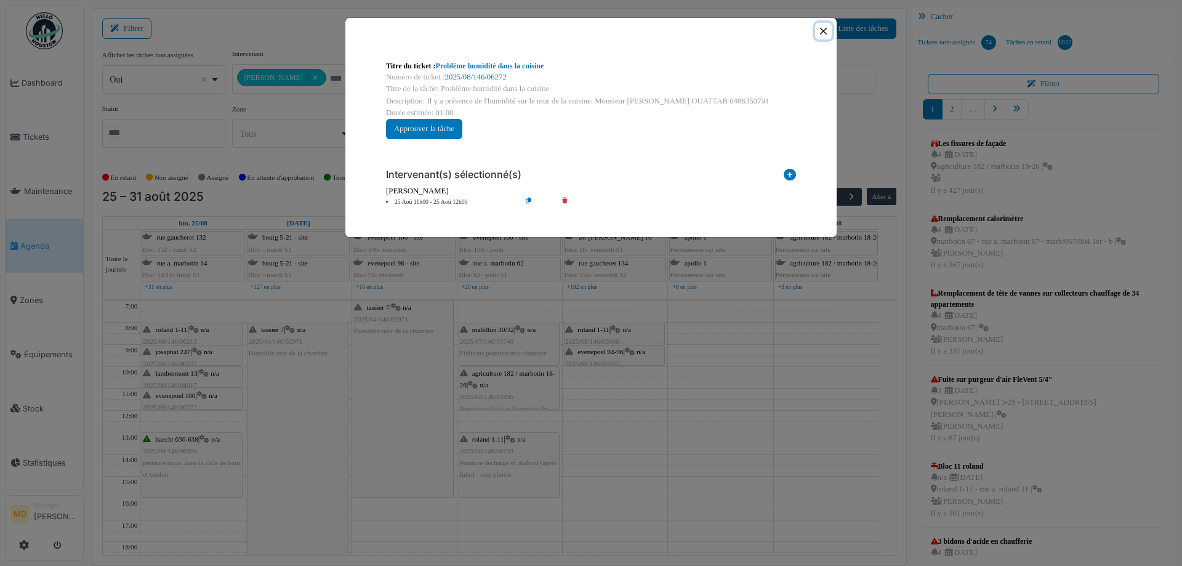
click at [824, 26] on button "Close" at bounding box center [823, 31] width 17 height 17
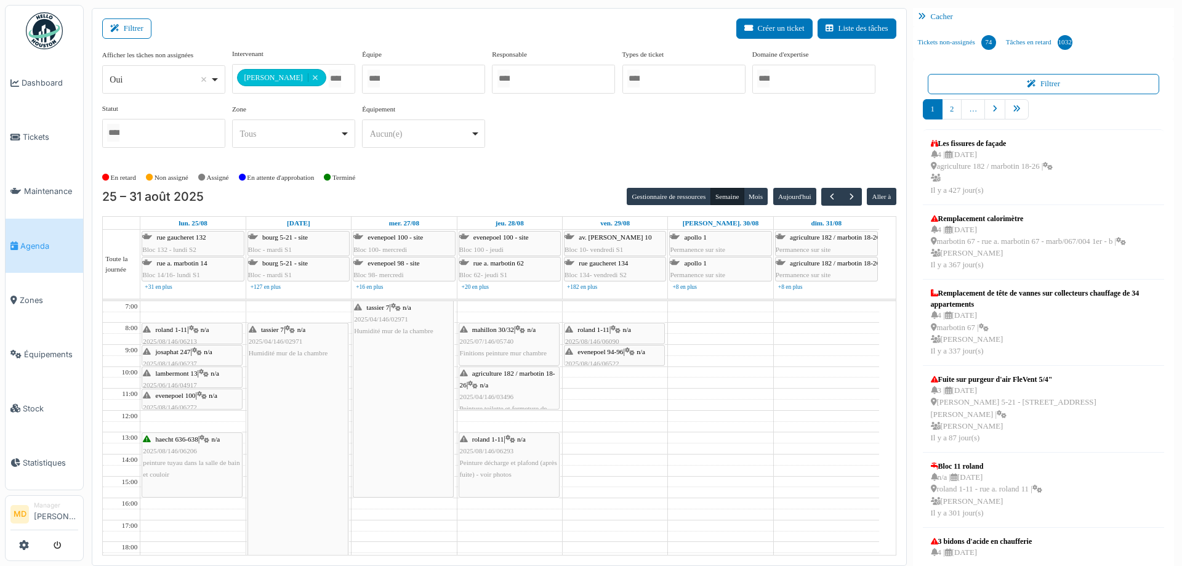
click at [206, 373] on icon at bounding box center [204, 373] width 10 height 8
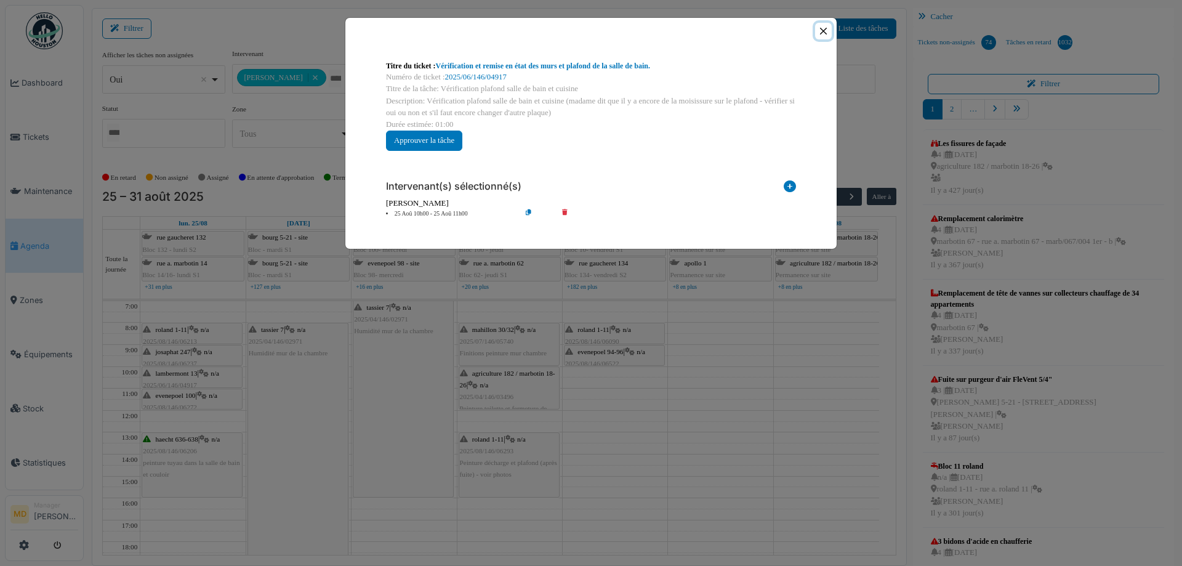
click at [828, 30] on button "Close" at bounding box center [823, 31] width 17 height 17
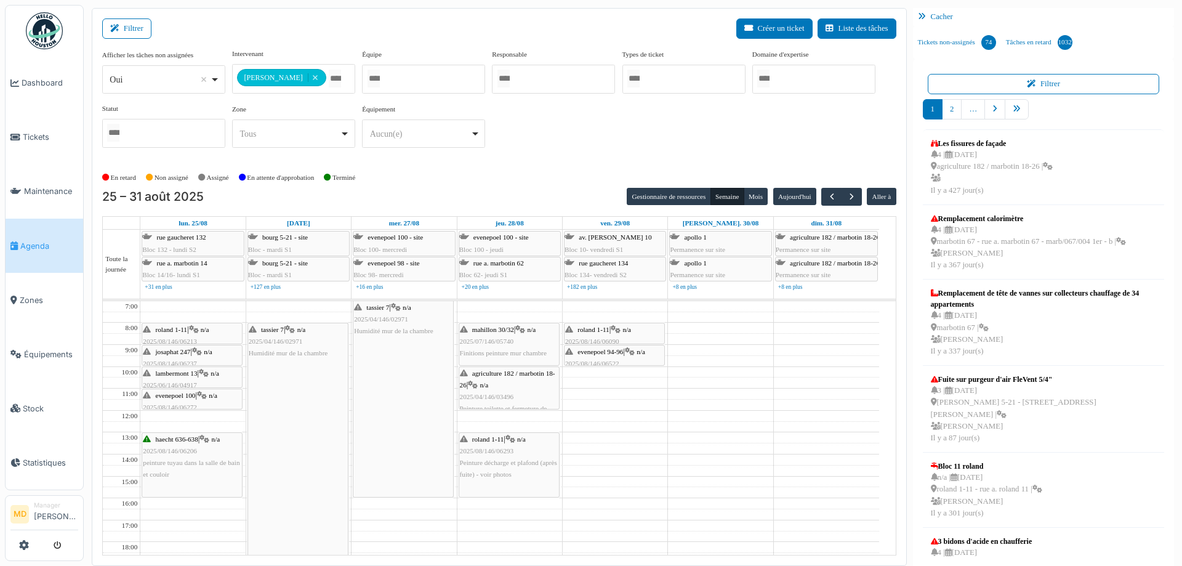
click at [202, 352] on icon at bounding box center [197, 352] width 10 height 8
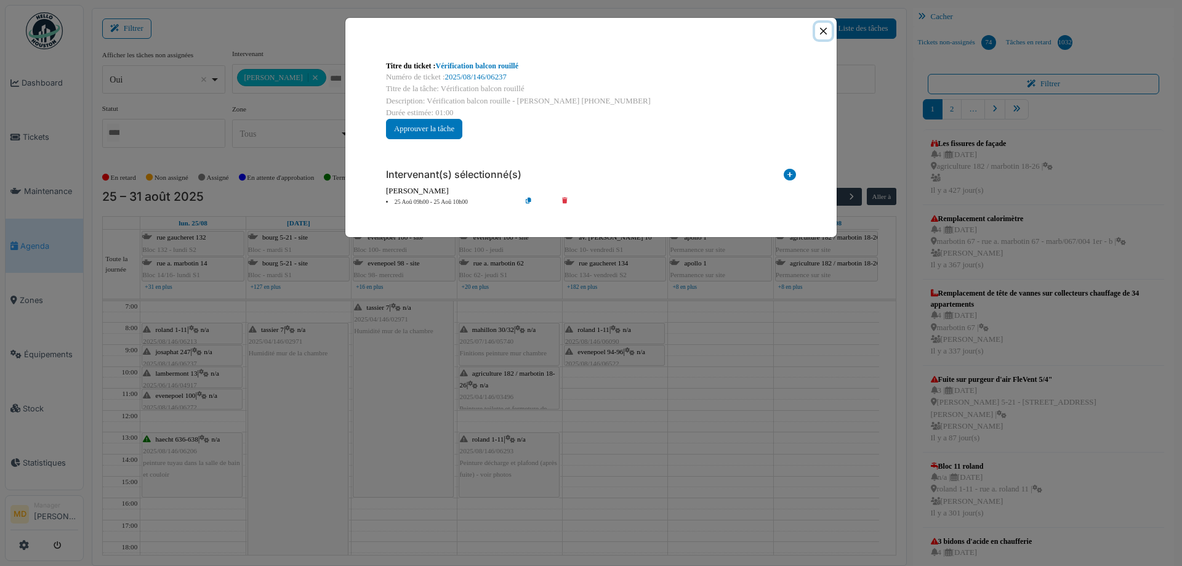
click at [822, 26] on button "Close" at bounding box center [823, 31] width 17 height 17
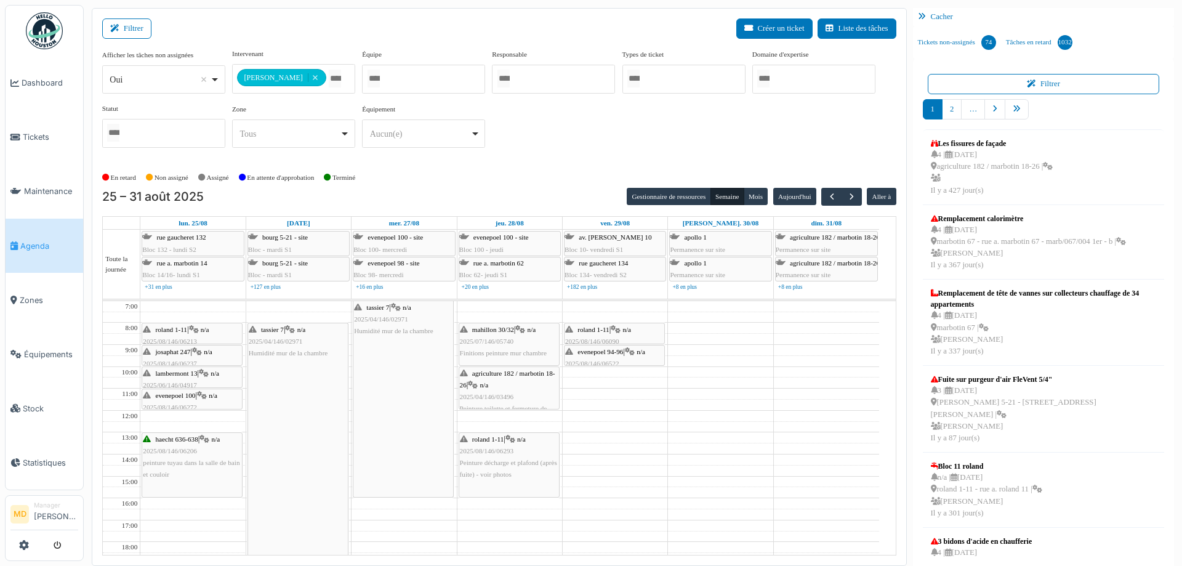
click at [197, 328] on icon at bounding box center [194, 330] width 10 height 8
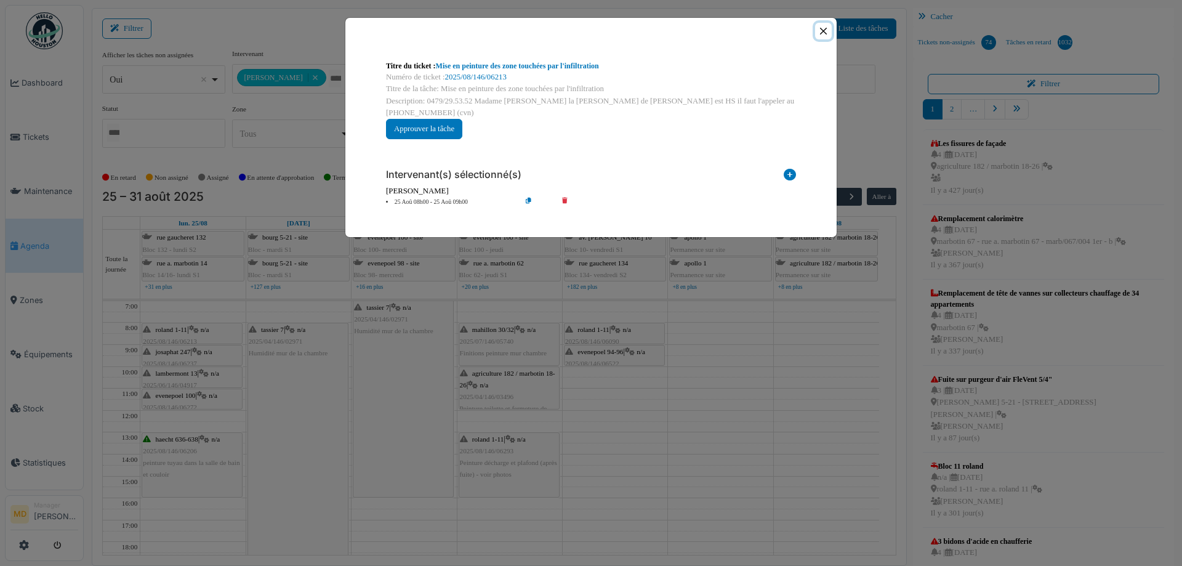
click at [816, 30] on button "Close" at bounding box center [823, 31] width 17 height 17
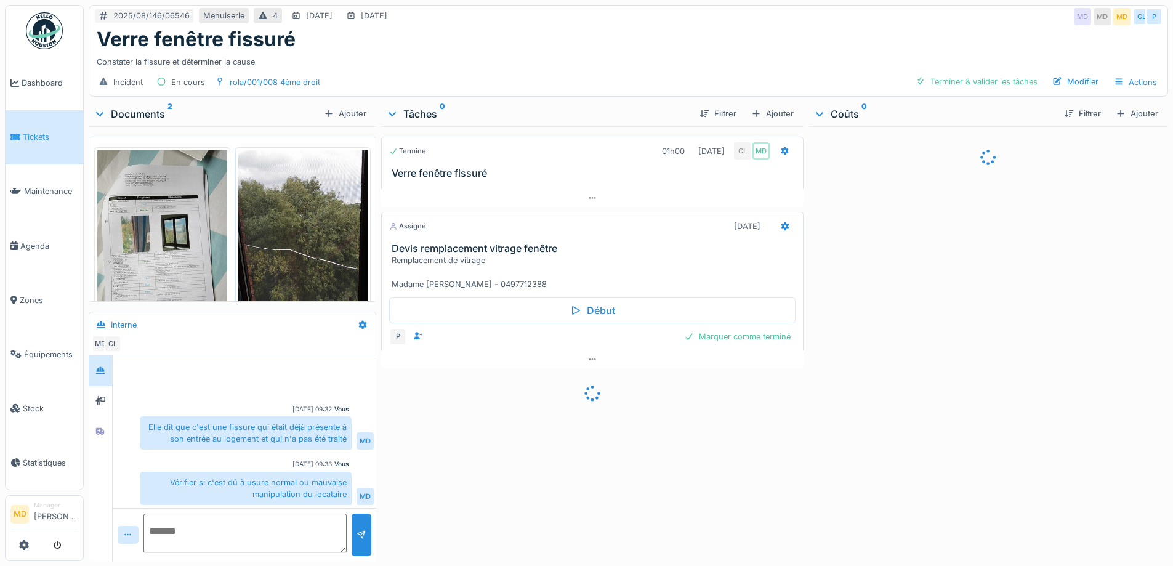
scroll to position [81, 0]
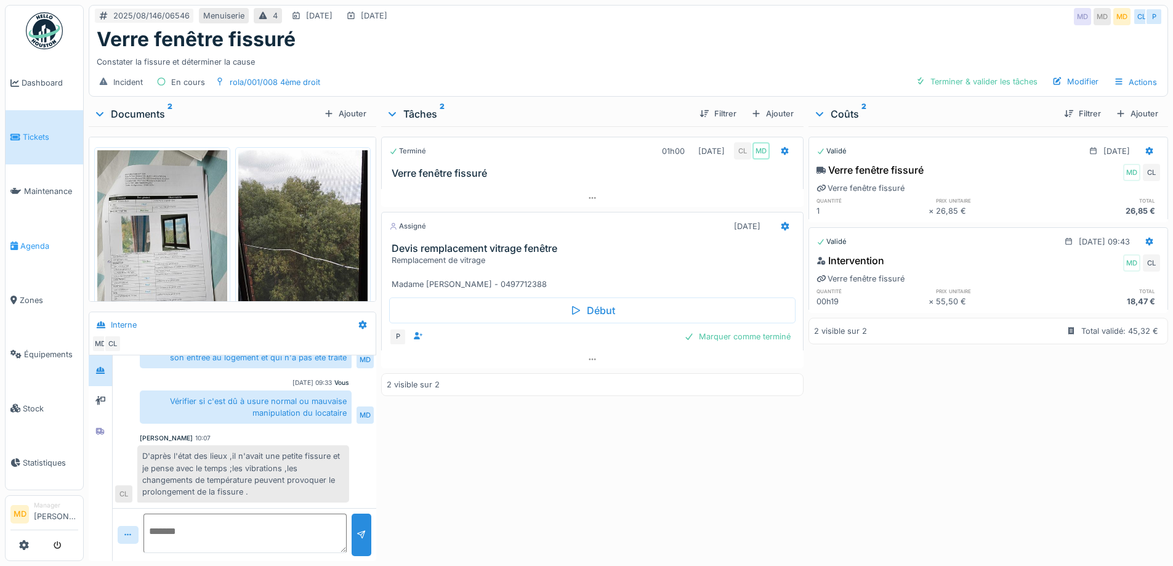
click at [18, 248] on link "Agenda" at bounding box center [45, 246] width 78 height 54
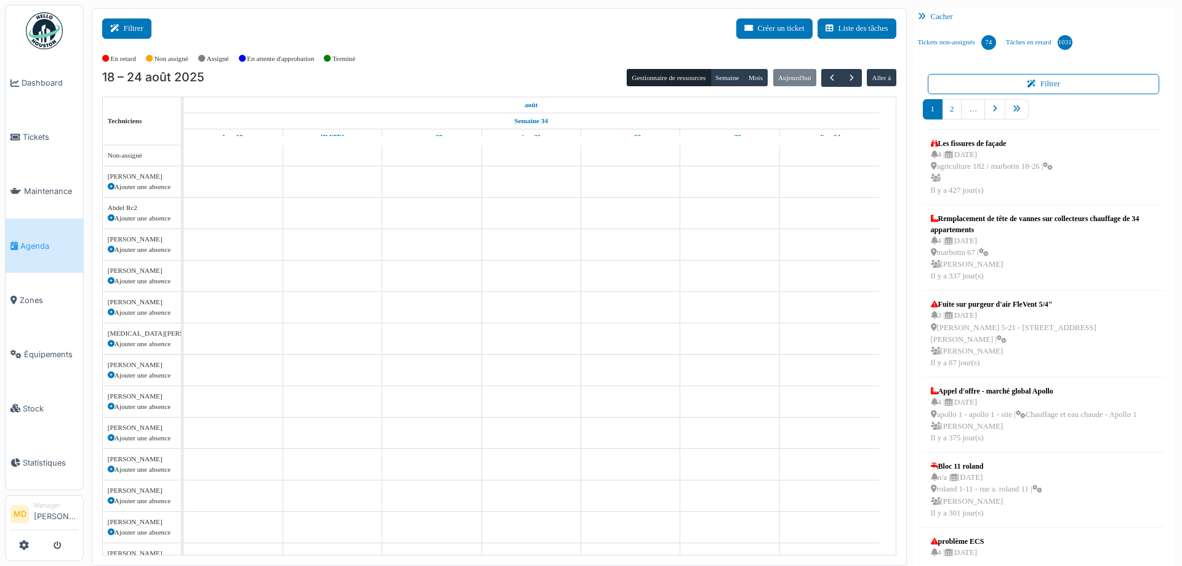
click at [131, 25] on button "Filtrer" at bounding box center [126, 28] width 49 height 20
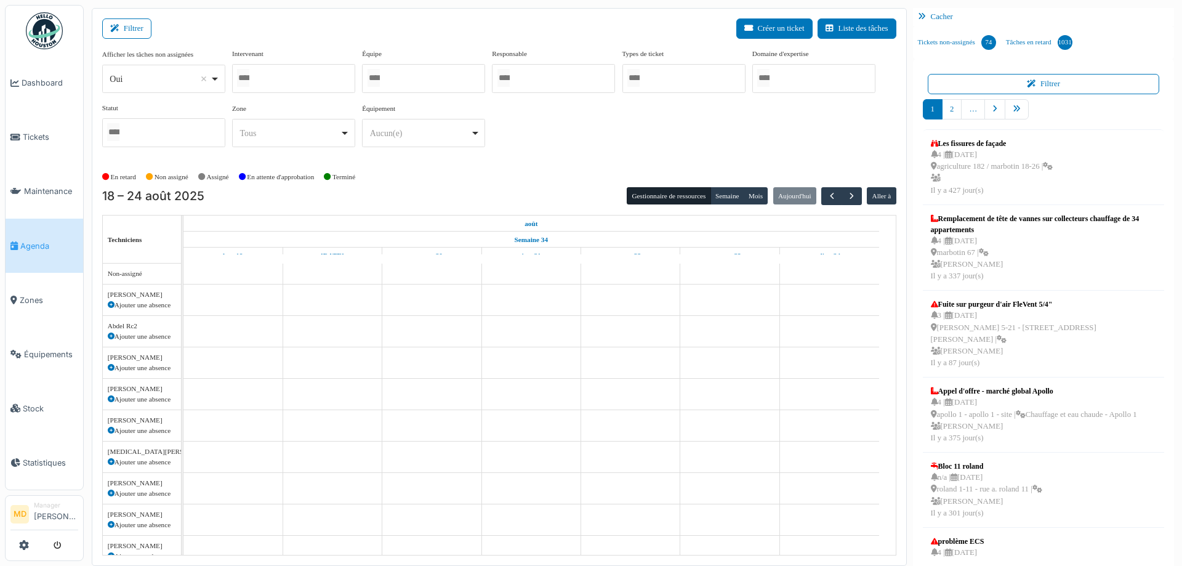
click at [310, 82] on div at bounding box center [293, 78] width 123 height 29
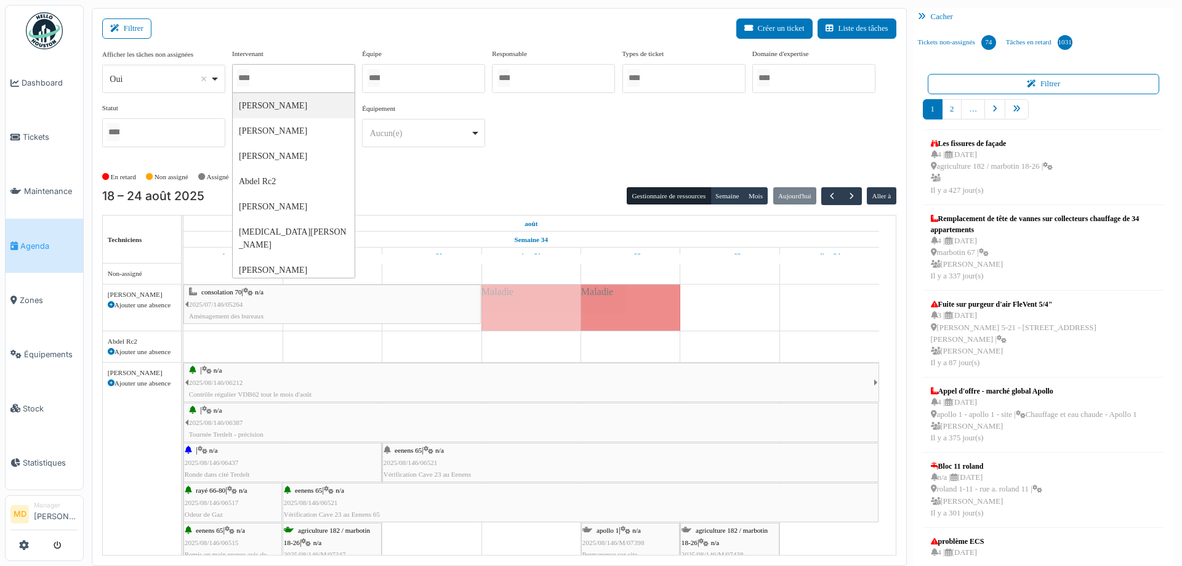
click at [300, 81] on div at bounding box center [293, 78] width 123 height 29
type input "***"
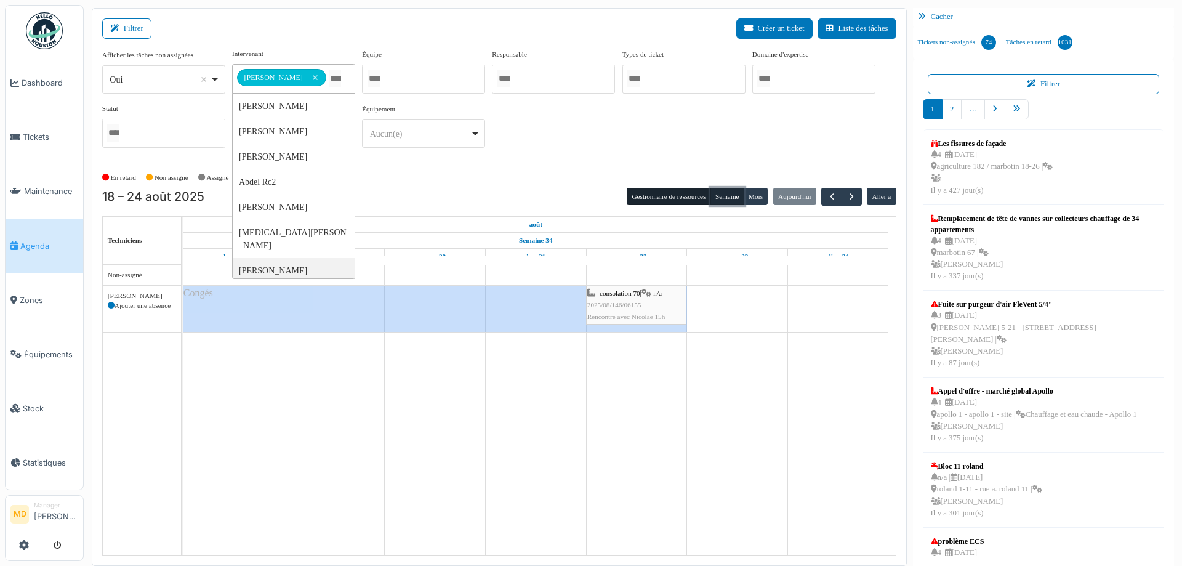
click at [723, 198] on button "Semaine" at bounding box center [728, 196] width 34 height 17
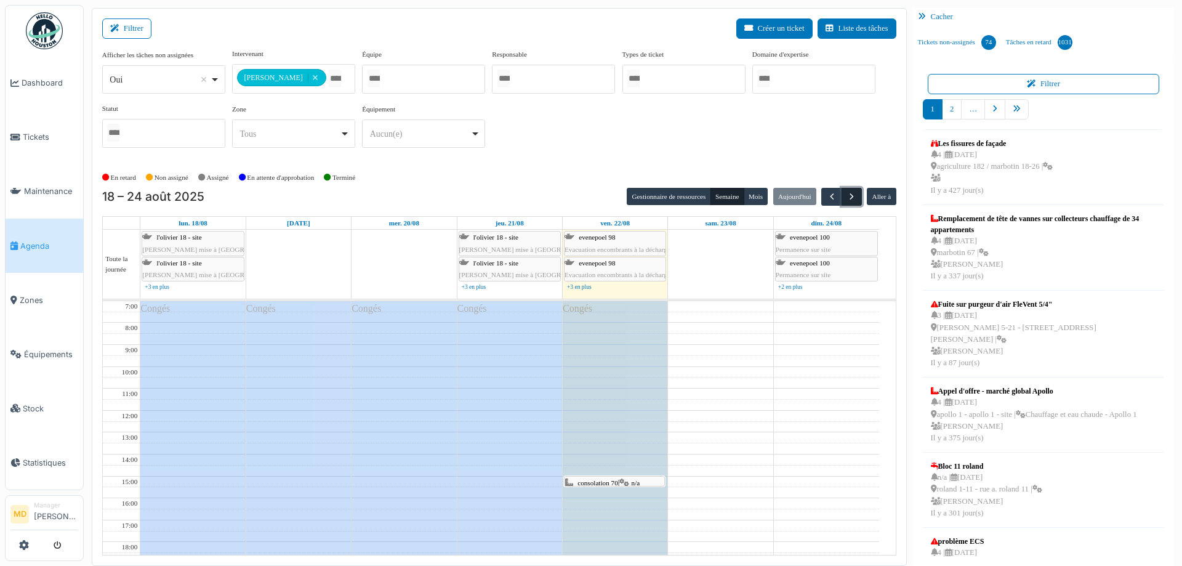
click at [851, 195] on button "button" at bounding box center [852, 197] width 20 height 18
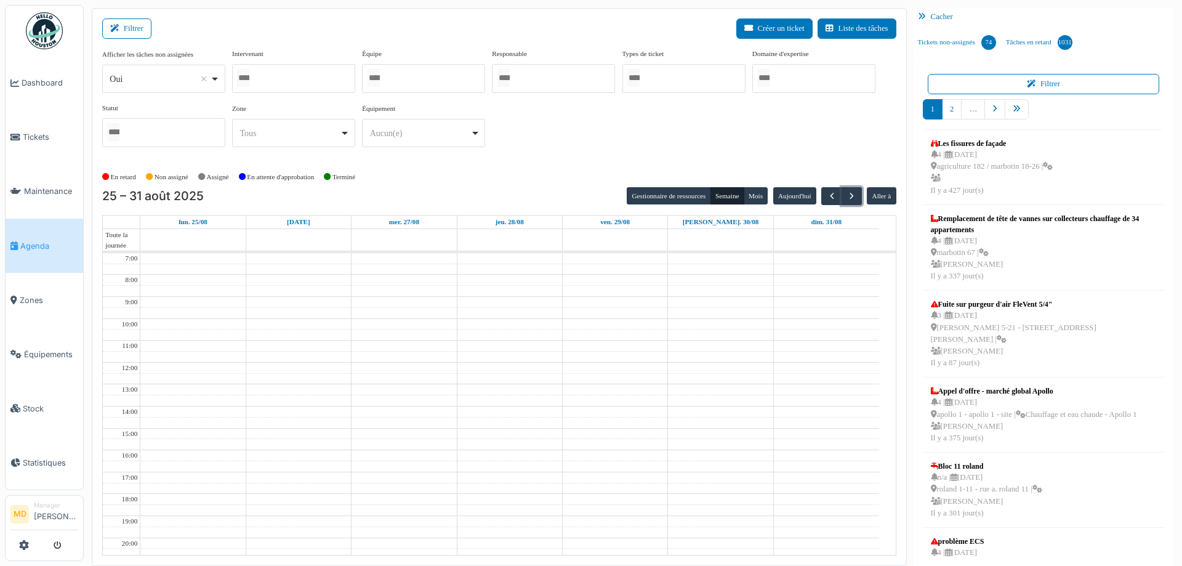
click at [299, 76] on div at bounding box center [293, 78] width 123 height 29
type input "****"
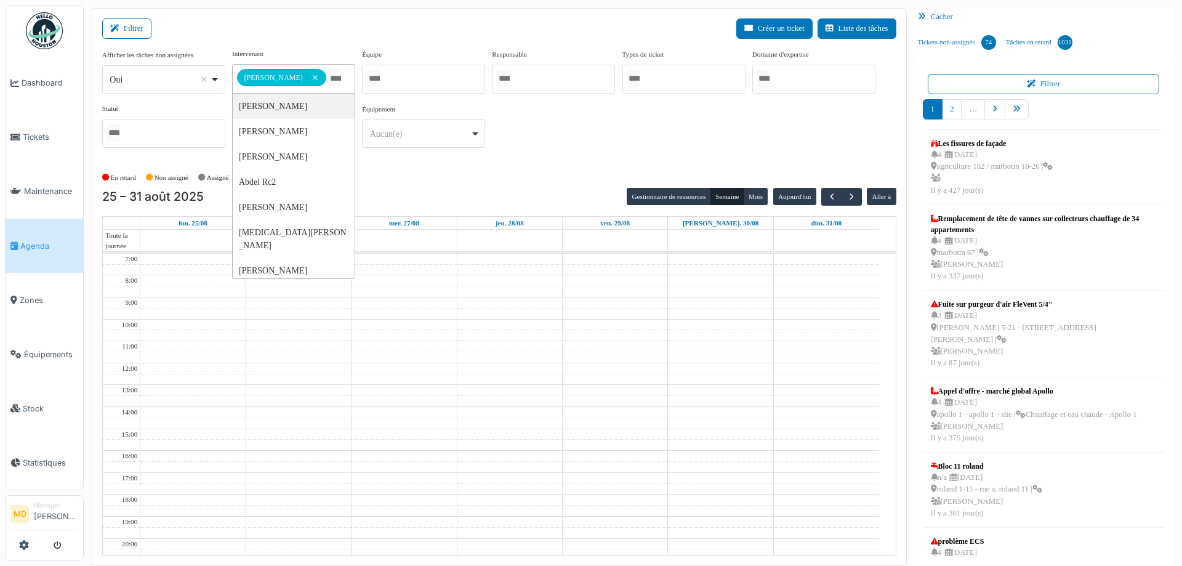
click at [635, 147] on div "**********" at bounding box center [499, 103] width 794 height 109
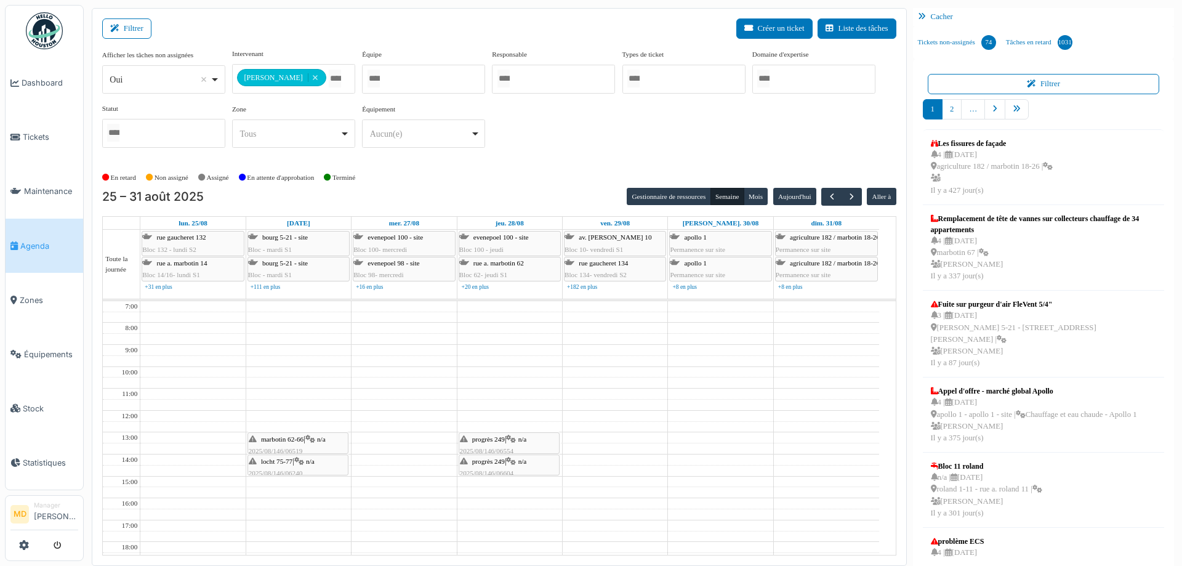
click at [304, 461] on icon at bounding box center [299, 462] width 10 height 8
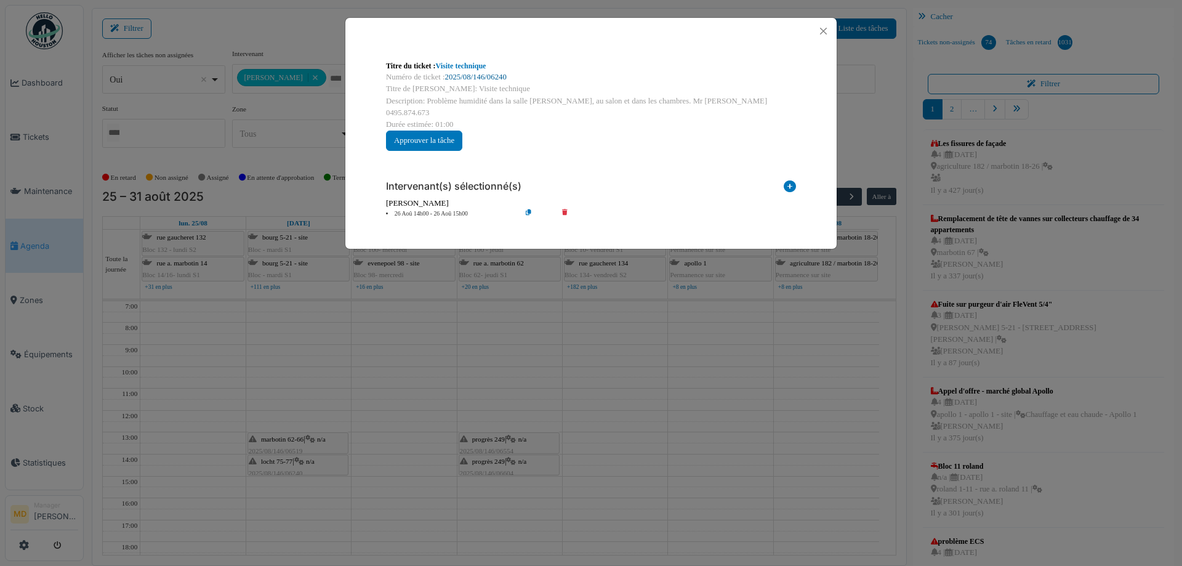
click at [489, 77] on link "2025/08/146/06240" at bounding box center [476, 77] width 62 height 9
click at [824, 29] on button "Close" at bounding box center [823, 31] width 17 height 17
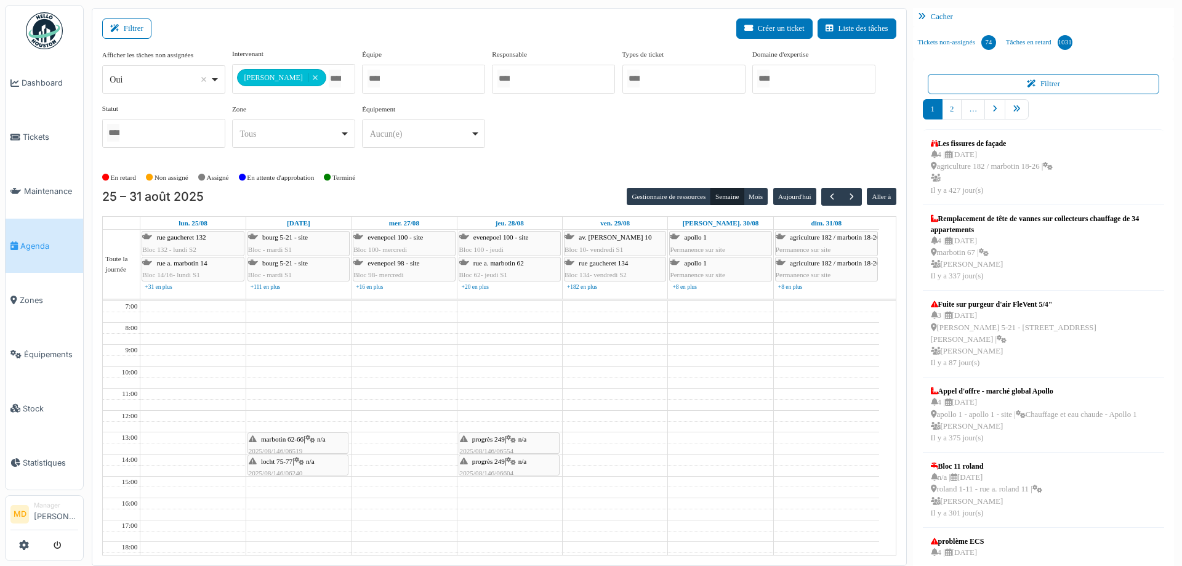
click at [312, 438] on icon at bounding box center [310, 439] width 10 height 8
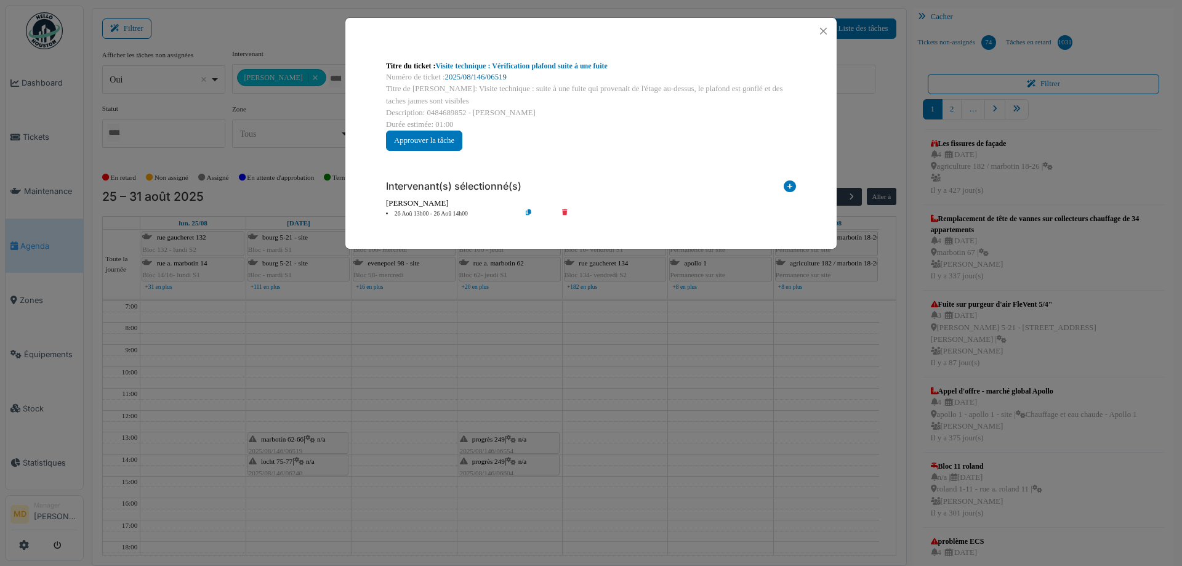
click at [482, 77] on link "2025/08/146/06519" at bounding box center [476, 77] width 62 height 9
click at [828, 28] on button "Close" at bounding box center [823, 31] width 17 height 17
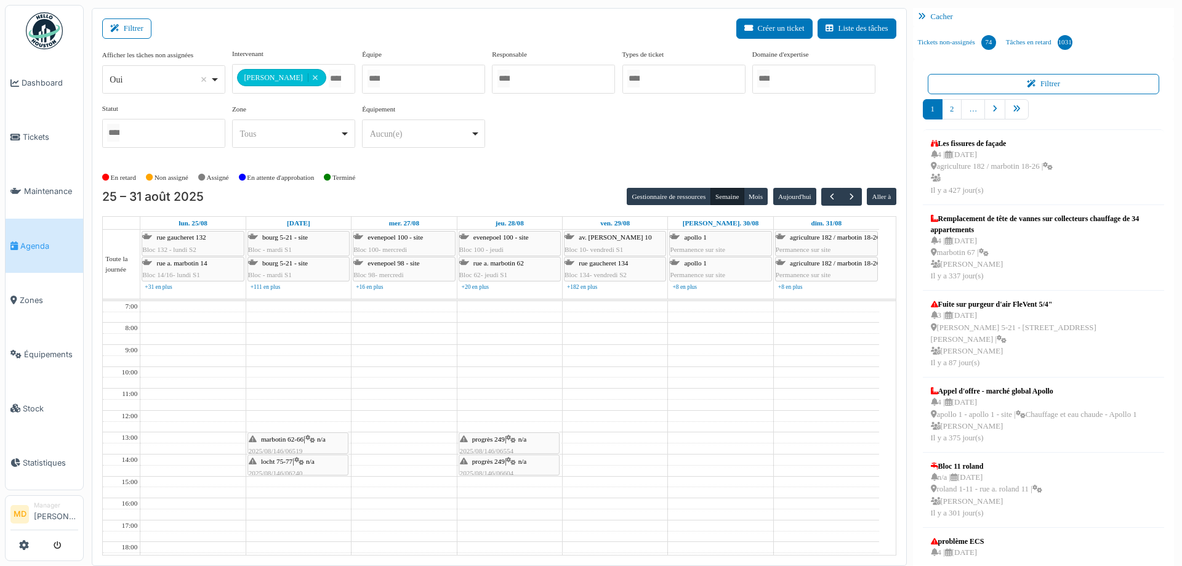
click at [515, 442] on icon at bounding box center [511, 439] width 10 height 8
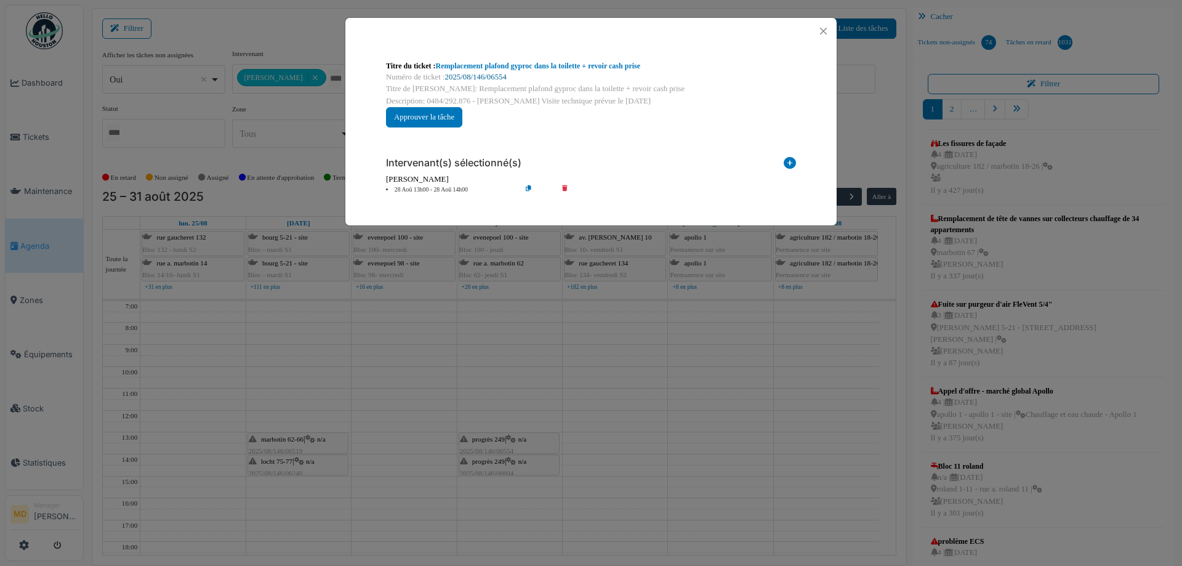
click at [482, 81] on link "2025/08/146/06554" at bounding box center [476, 77] width 62 height 9
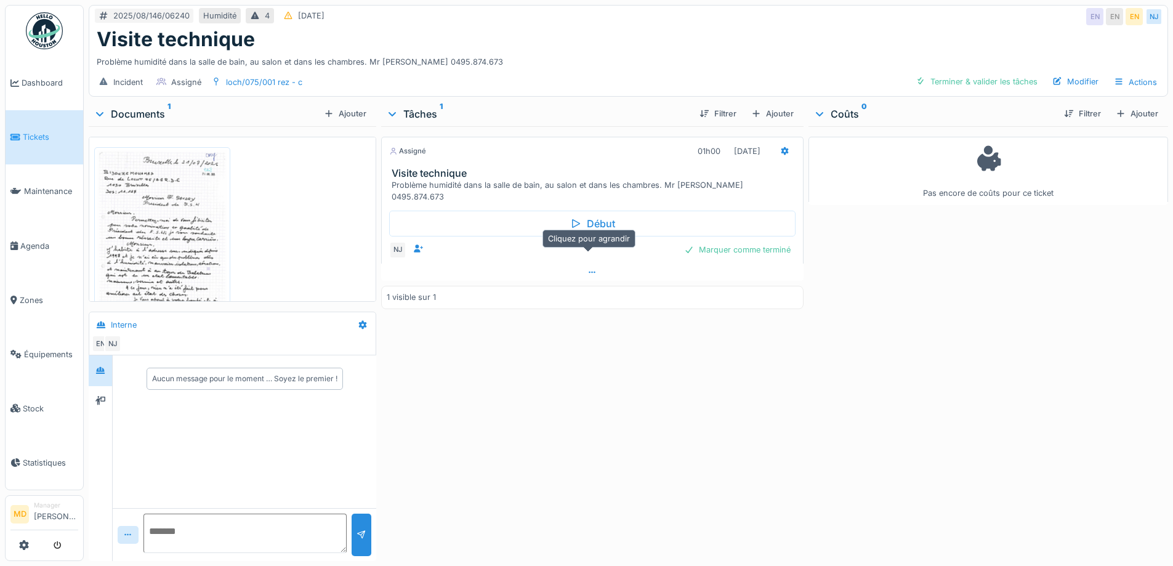
click at [587, 268] on icon at bounding box center [592, 272] width 10 height 8
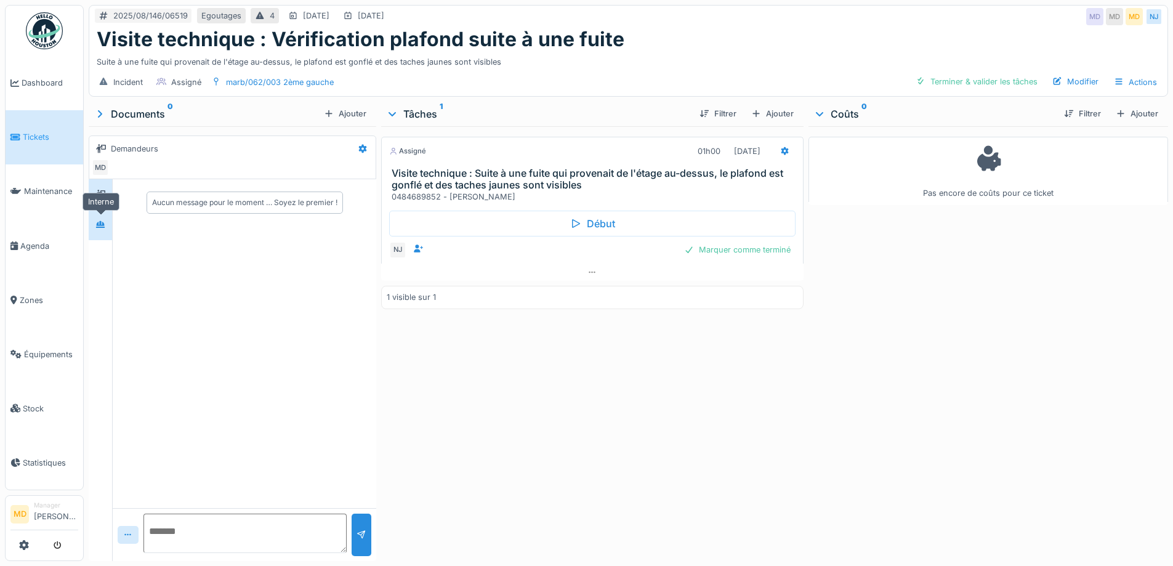
click at [101, 219] on div at bounding box center [100, 225] width 10 height 12
click at [97, 191] on icon at bounding box center [100, 194] width 10 height 8
click at [587, 268] on icon at bounding box center [592, 272] width 10 height 8
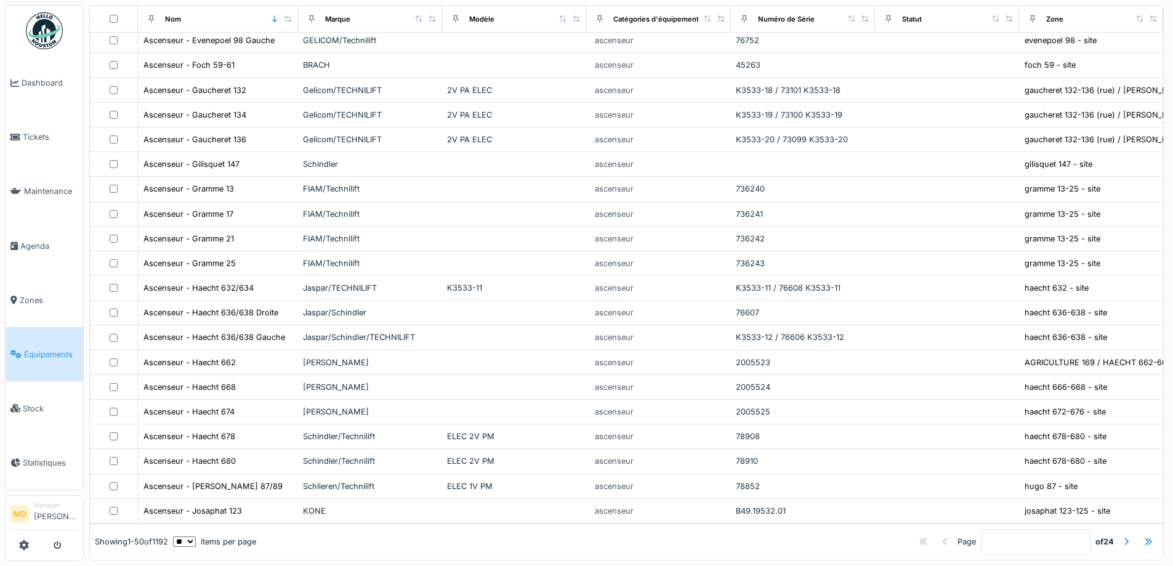
scroll to position [863, 0]
click at [38, 86] on span "Dashboard" at bounding box center [50, 83] width 57 height 12
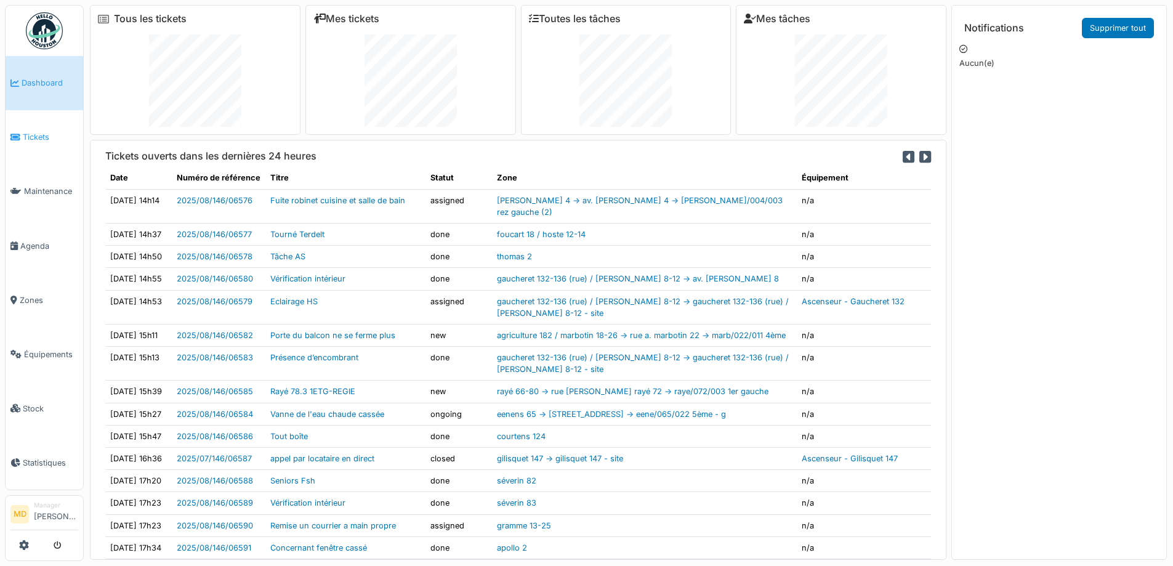
click at [33, 134] on span "Tickets" at bounding box center [50, 137] width 55 height 12
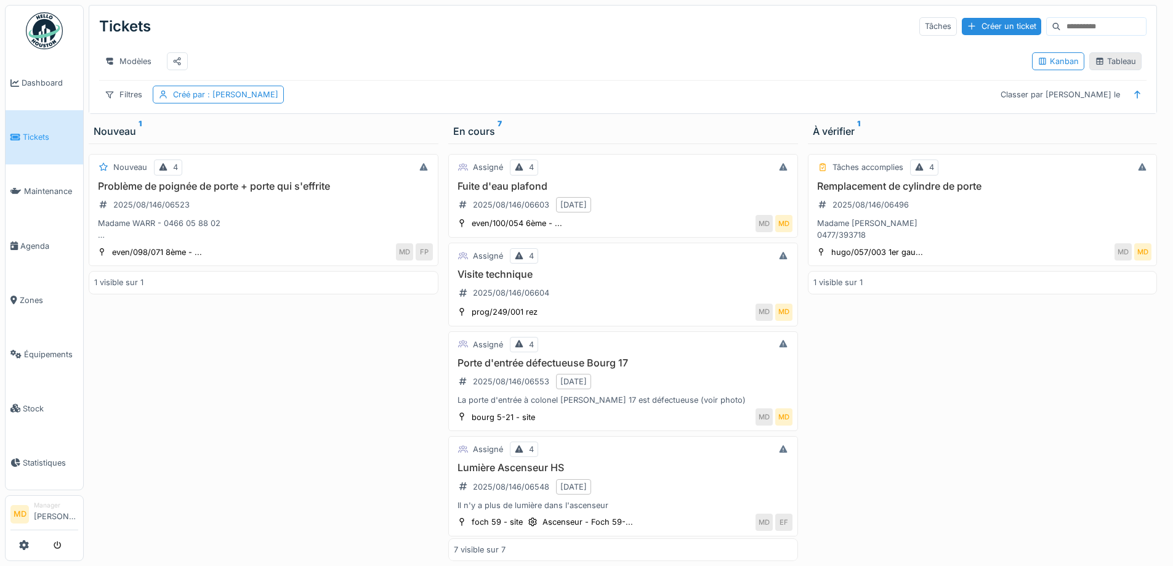
click at [1105, 67] on div "Tableau" at bounding box center [1115, 61] width 41 height 12
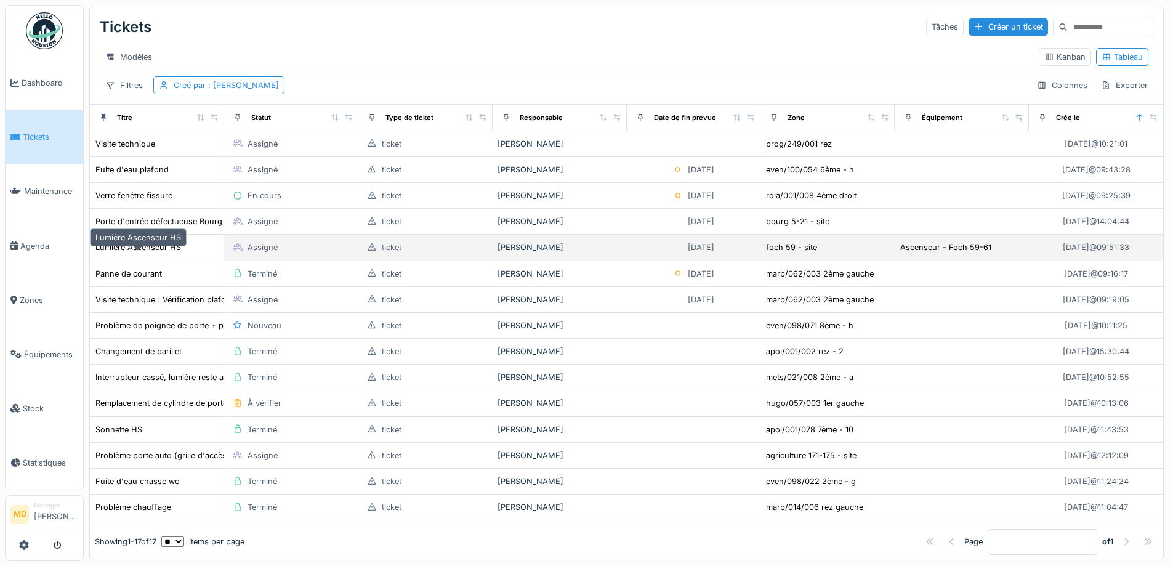
click at [137, 253] on div "Lumière Ascenseur HS" at bounding box center [138, 247] width 86 height 12
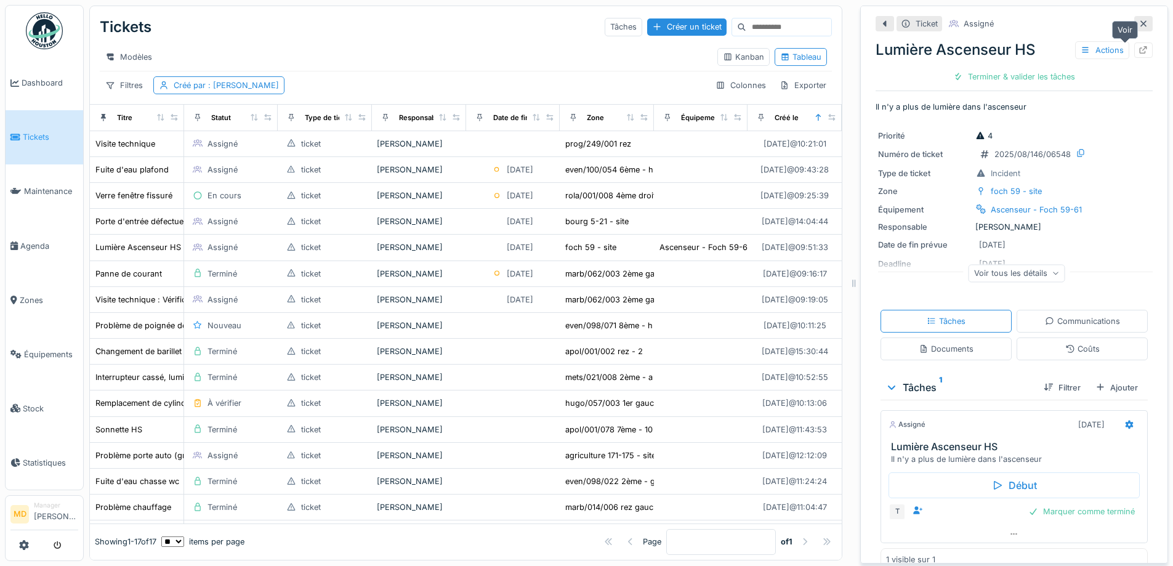
click at [1139, 49] on icon at bounding box center [1144, 50] width 10 height 8
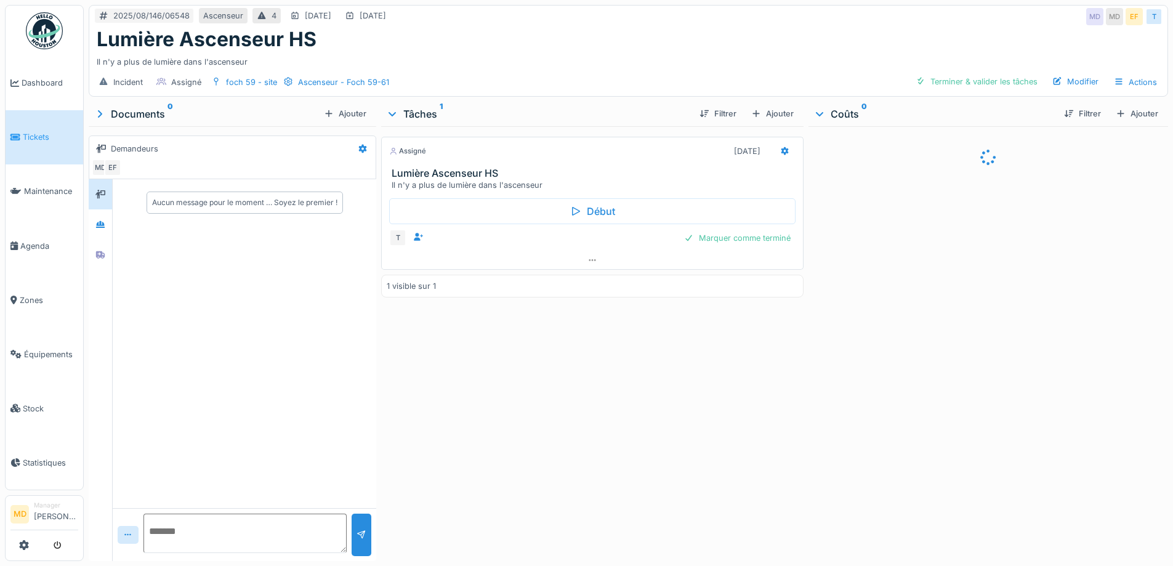
click at [469, 56] on div "Il n'y a plus de lumière dans l'ascenseur" at bounding box center [628, 59] width 1063 height 17
click at [100, 254] on icon at bounding box center [100, 255] width 10 height 8
click at [99, 222] on icon at bounding box center [100, 224] width 9 height 7
click at [245, 79] on div "foch 59 - site" at bounding box center [251, 82] width 51 height 12
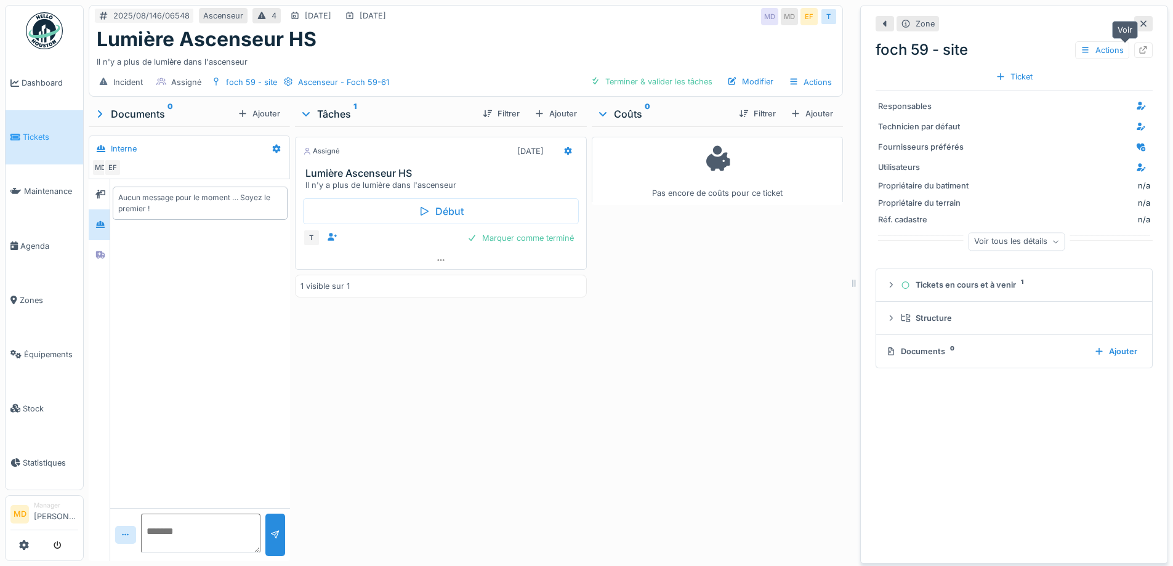
click at [1140, 50] on icon at bounding box center [1144, 50] width 8 height 8
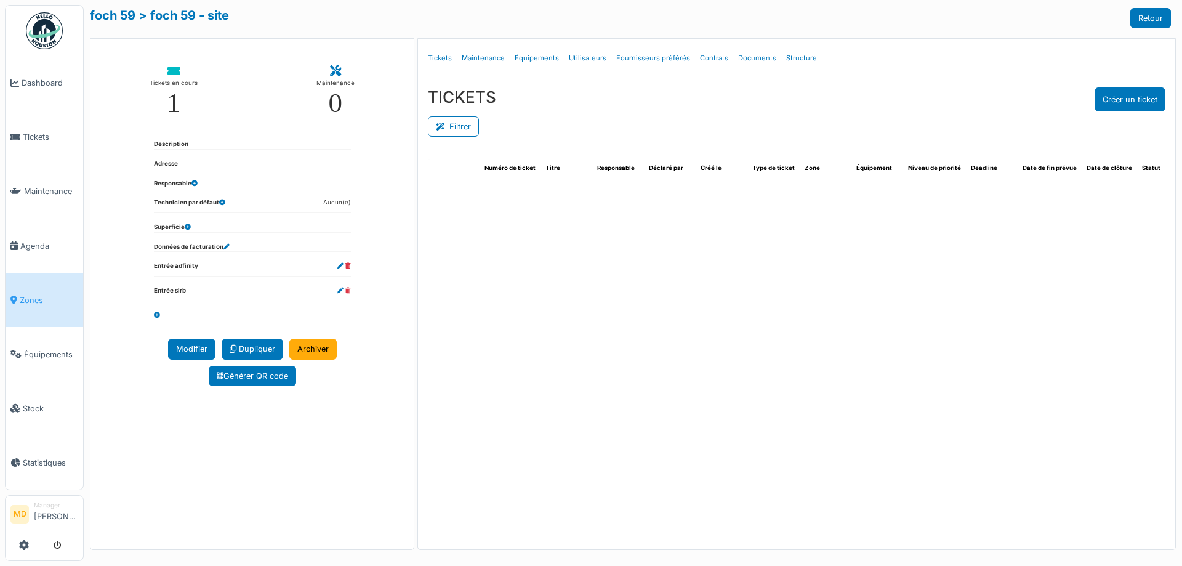
select select "***"
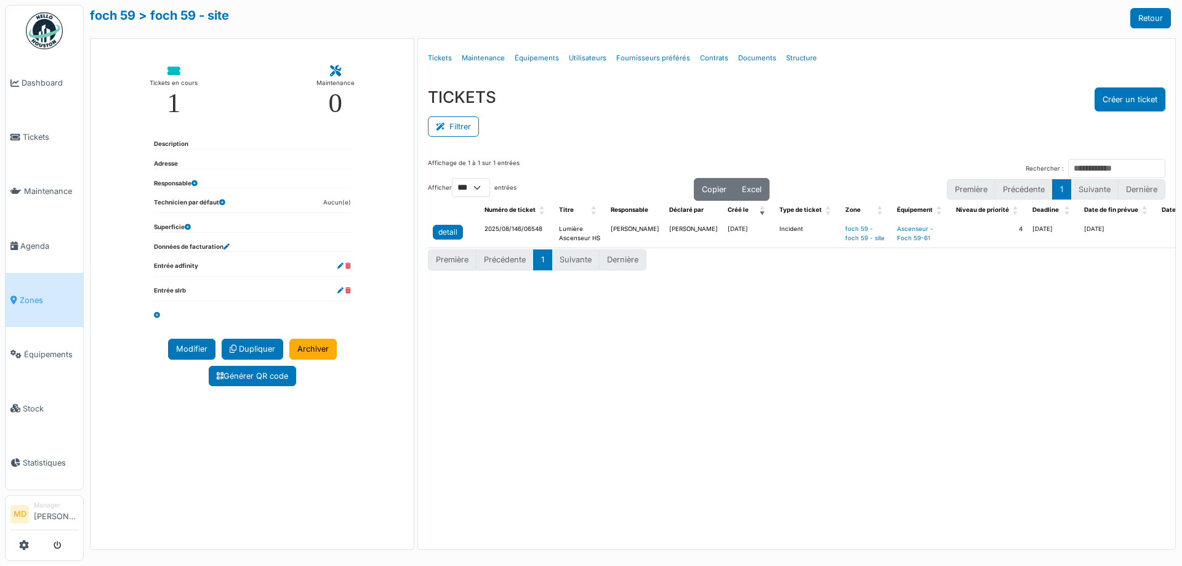
click at [446, 237] on div "detail" at bounding box center [447, 232] width 19 height 11
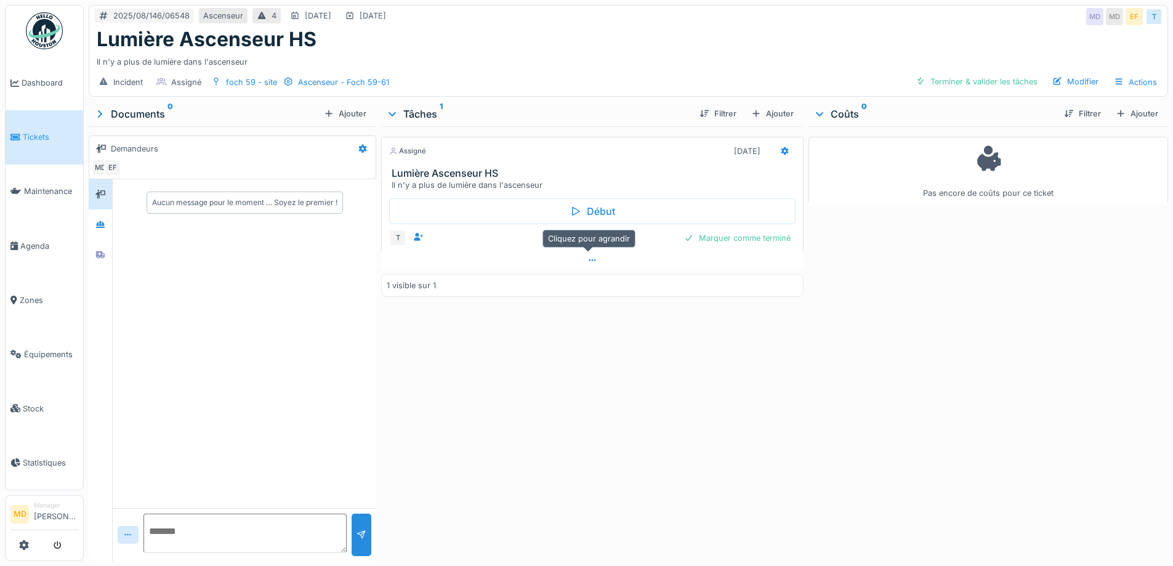
click at [600, 259] on div at bounding box center [592, 260] width 422 height 18
click at [32, 138] on span "Tickets" at bounding box center [50, 137] width 55 height 12
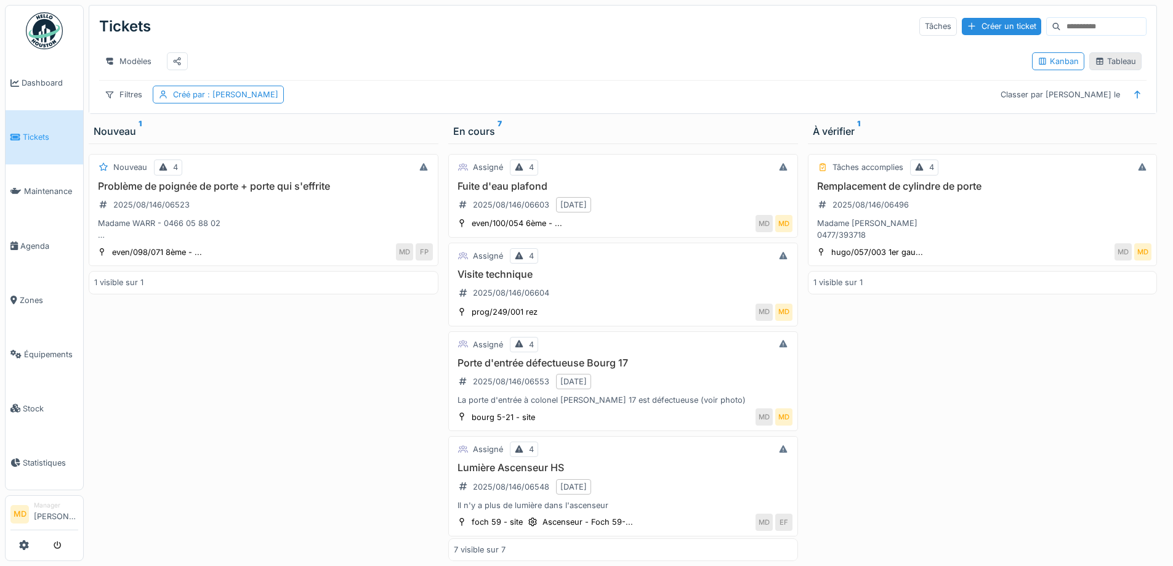
click at [1113, 61] on div "Tableau" at bounding box center [1115, 61] width 41 height 12
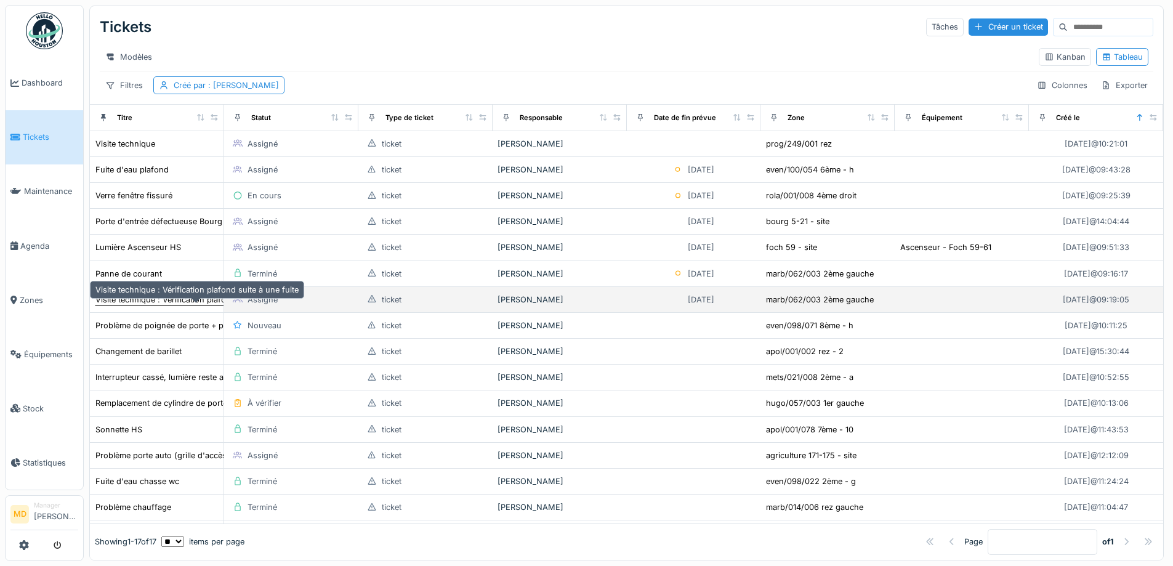
click at [143, 305] on div "Visite technique : Vérification plafond suite à une fuite" at bounding box center [196, 300] width 203 height 12
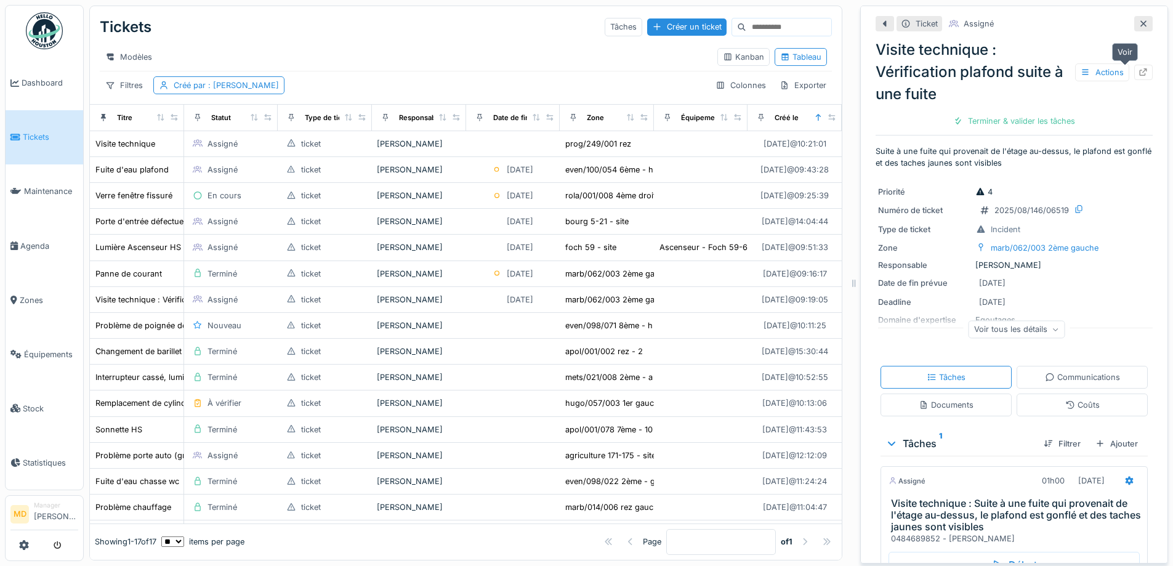
click at [1140, 70] on icon at bounding box center [1144, 72] width 8 height 8
click at [1139, 20] on icon at bounding box center [1144, 24] width 10 height 8
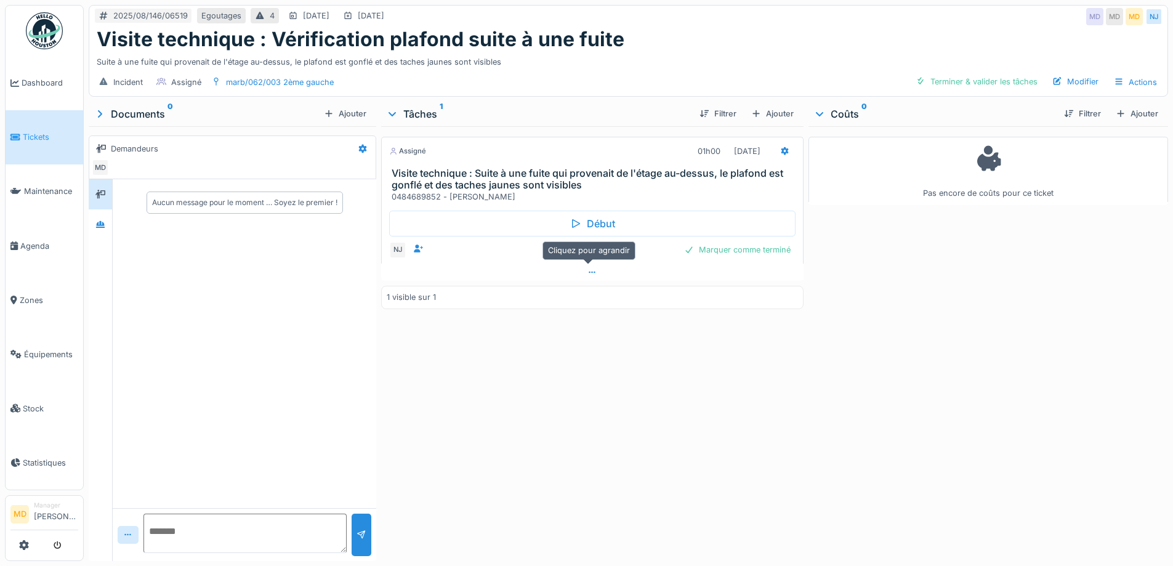
click at [588, 270] on icon at bounding box center [592, 272] width 10 height 8
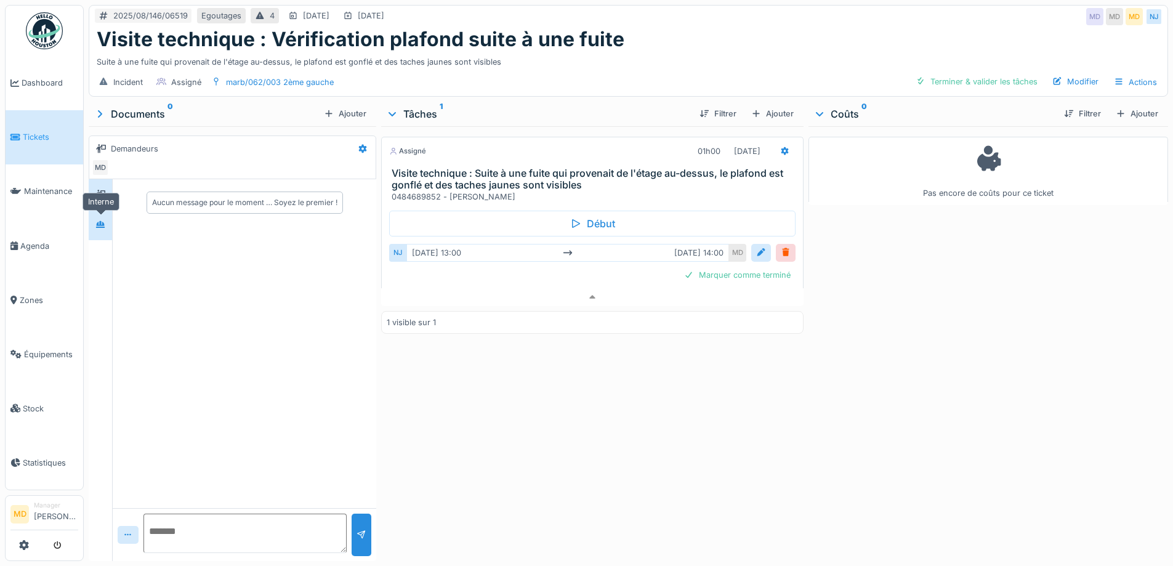
click at [96, 217] on div at bounding box center [100, 224] width 18 height 15
click at [583, 288] on div at bounding box center [592, 297] width 422 height 18
click at [583, 54] on div "Suite à une fuite qui provenait de l'étage au-dessus, le plafond est gonflé et …" at bounding box center [628, 59] width 1063 height 17
click at [445, 389] on div "Assigné 01h00 26/08/2025 Visite technique : Suite à une fuite qui provenait de …" at bounding box center [592, 341] width 422 height 430
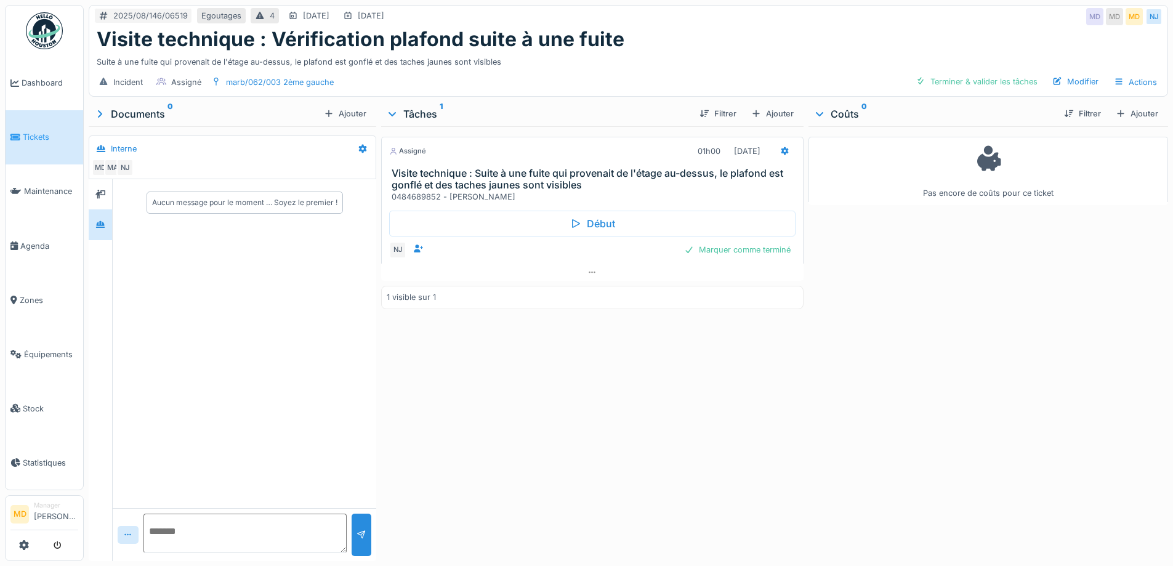
click at [445, 389] on div "Assigné 01h00 26/08/2025 Visite technique : Suite à une fuite qui provenait de …" at bounding box center [592, 341] width 422 height 430
drag, startPoint x: 489, startPoint y: 409, endPoint x: 446, endPoint y: 407, distance: 43.2
click at [446, 407] on div "Assigné 01h00 26/08/2025 Visite technique : Suite à une fuite qui provenait de …" at bounding box center [592, 341] width 422 height 430
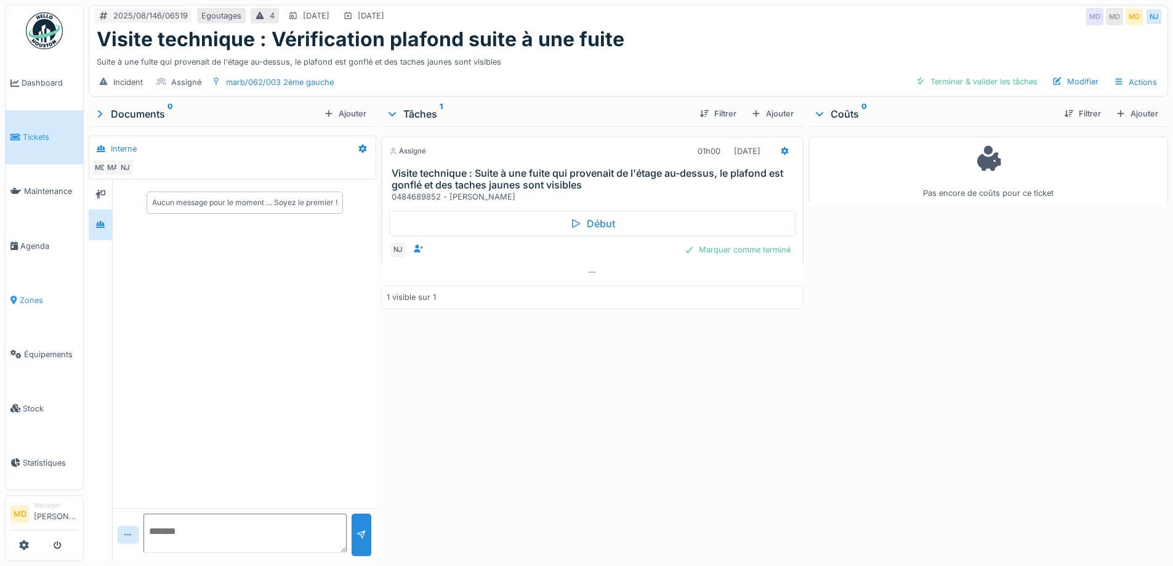
click at [18, 294] on li "Zones" at bounding box center [44, 300] width 68 height 12
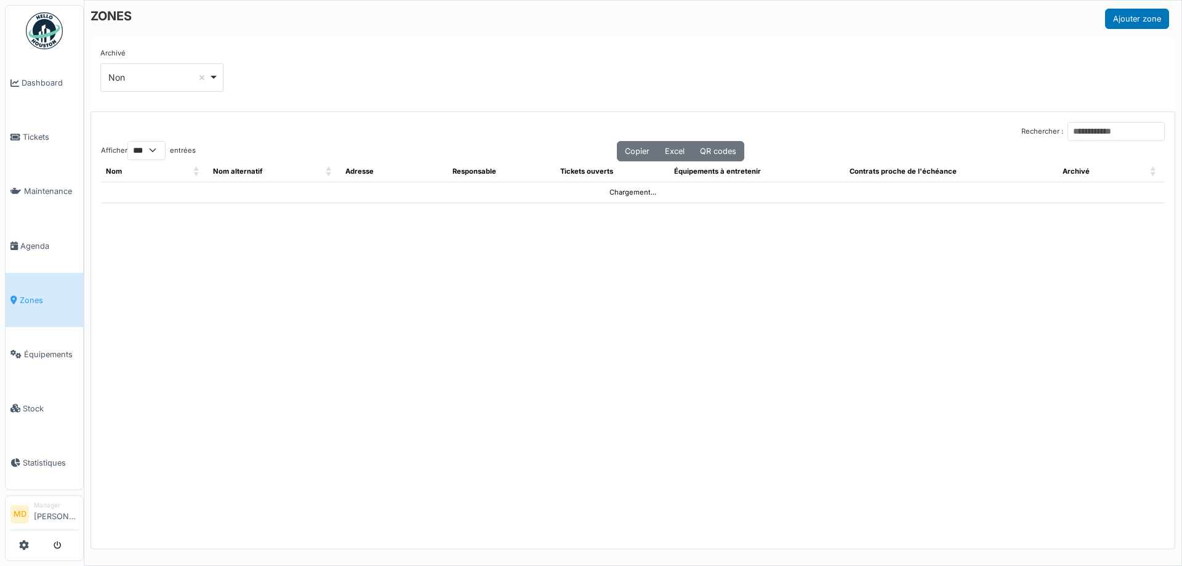
select select "***"
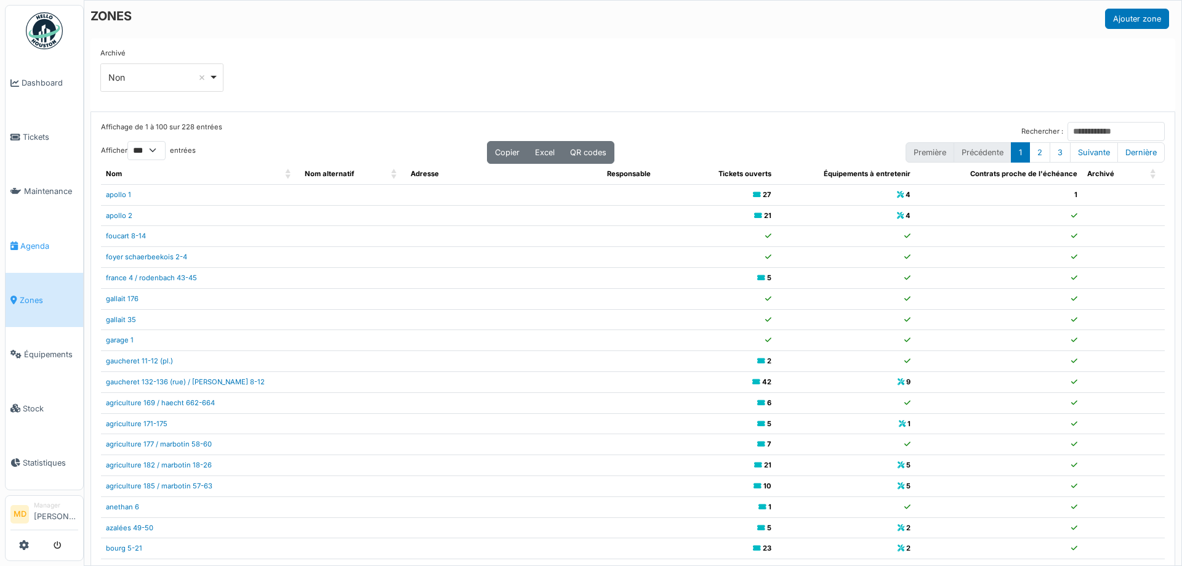
click at [33, 247] on link "Agenda" at bounding box center [45, 246] width 78 height 54
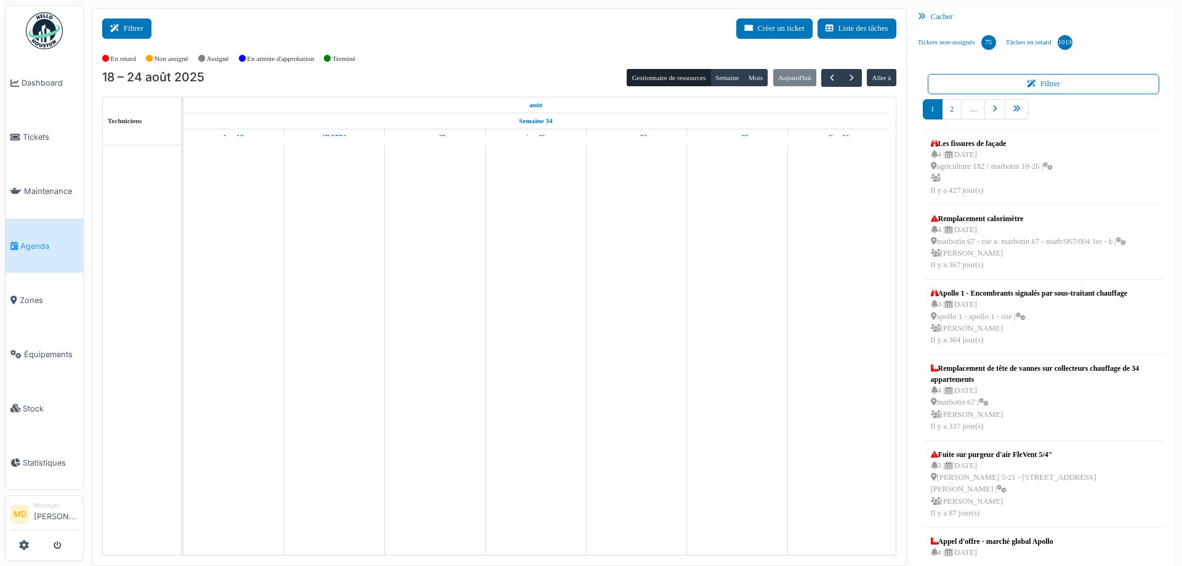
click at [121, 31] on icon at bounding box center [117, 29] width 14 height 8
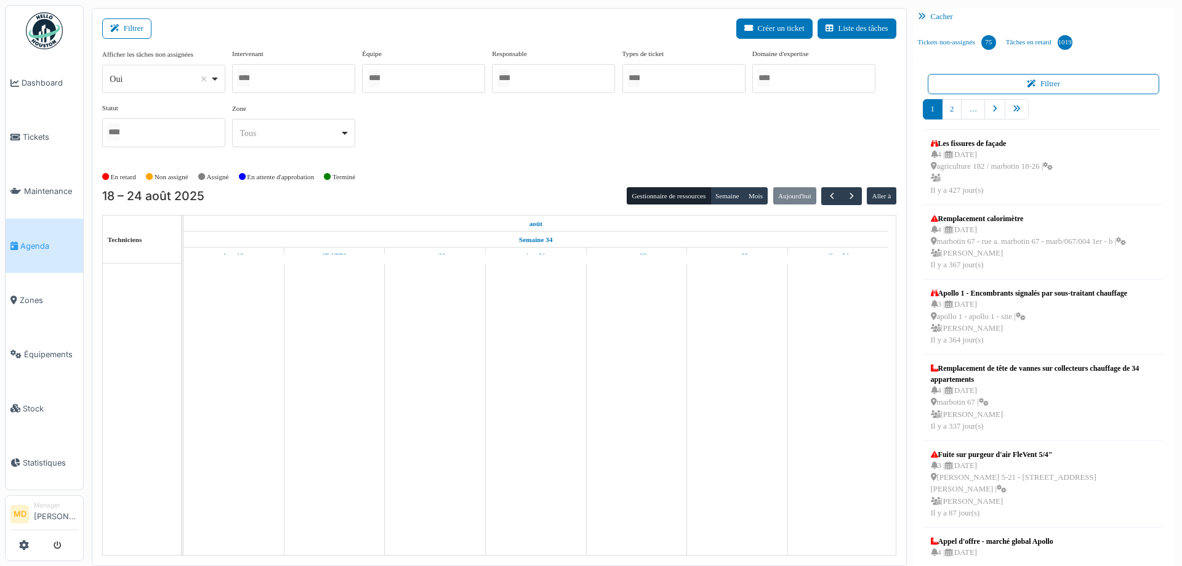
click at [296, 84] on div at bounding box center [293, 78] width 123 height 29
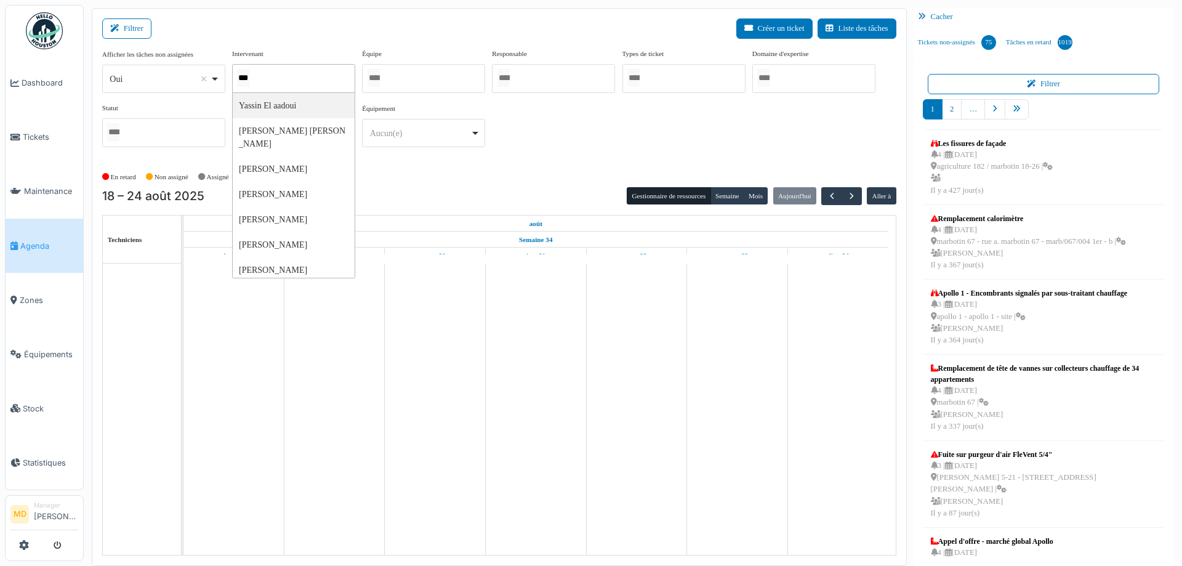
type input "****"
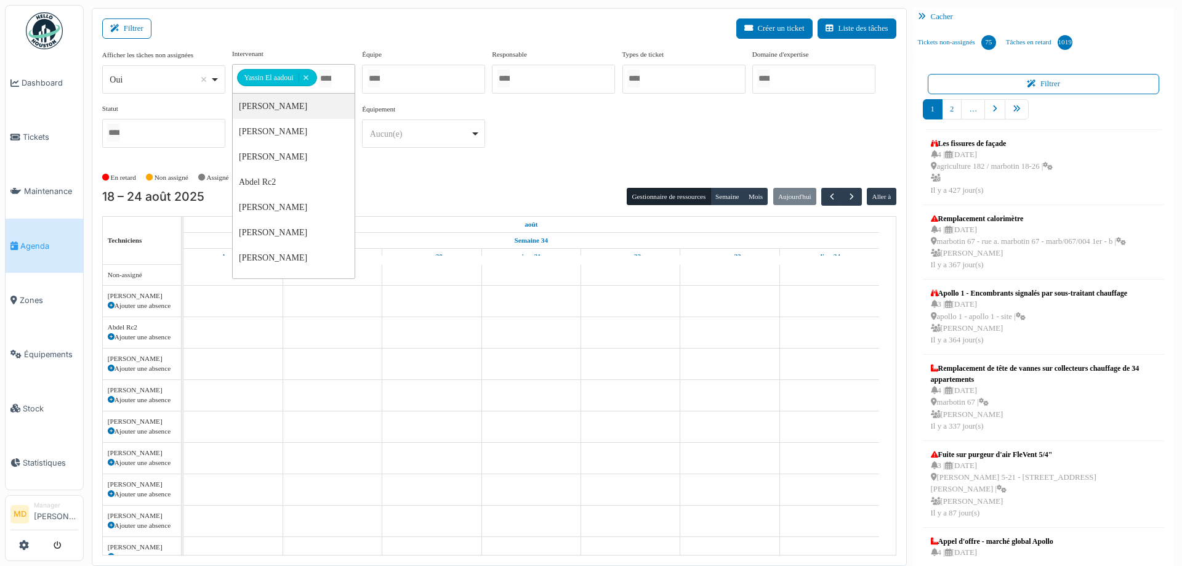
click at [661, 137] on div "**********" at bounding box center [499, 103] width 794 height 109
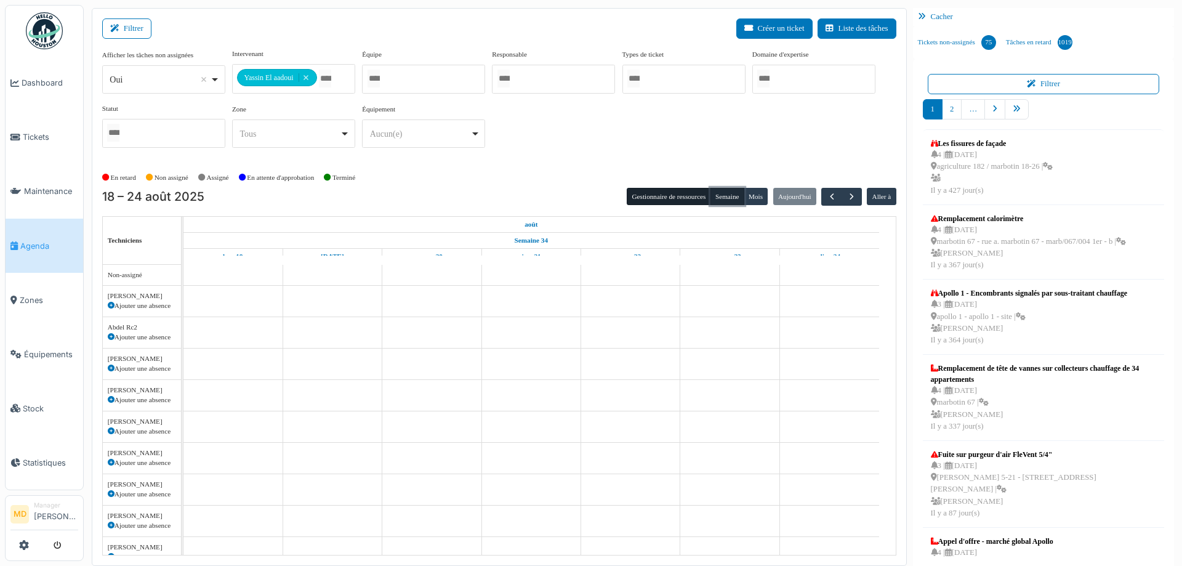
click at [717, 196] on button "Semaine" at bounding box center [728, 196] width 34 height 17
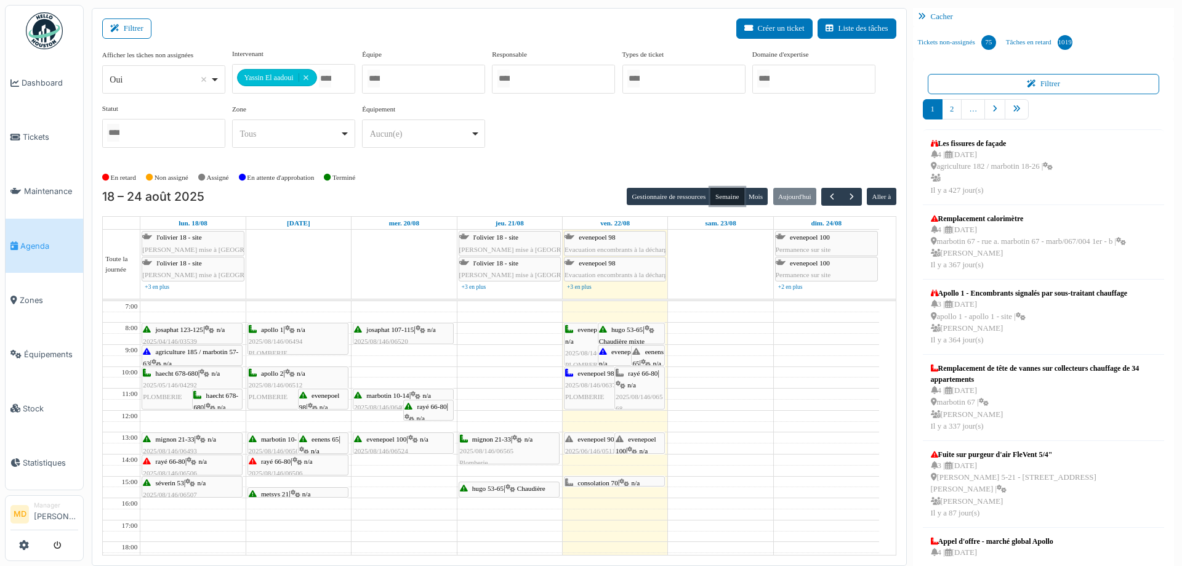
click at [618, 385] on icon at bounding box center [621, 385] width 10 height 8
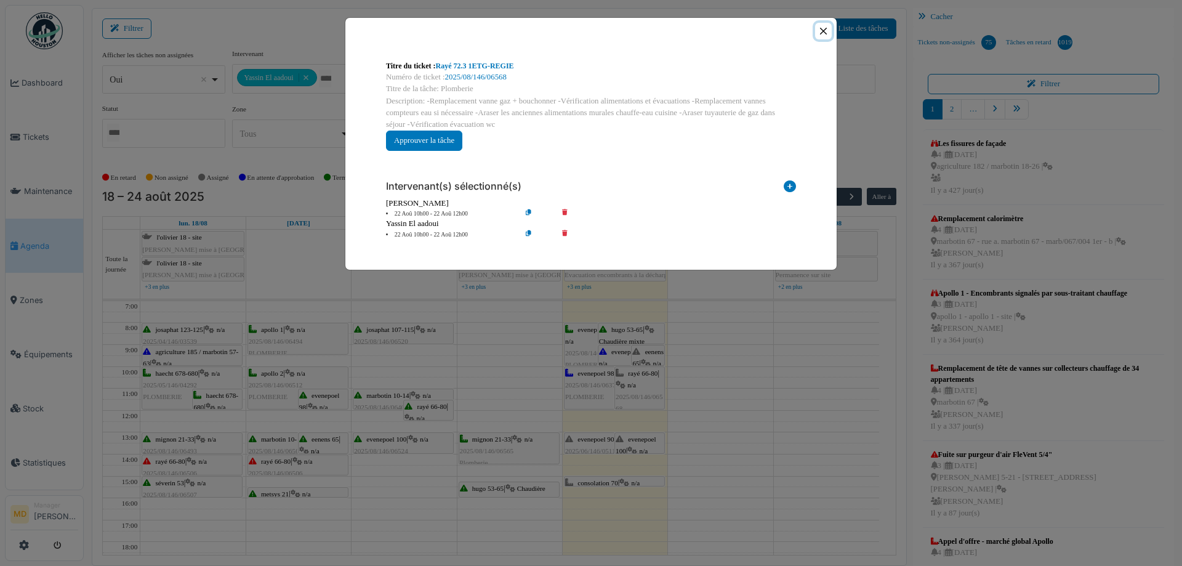
click at [827, 30] on button "Close" at bounding box center [823, 31] width 17 height 17
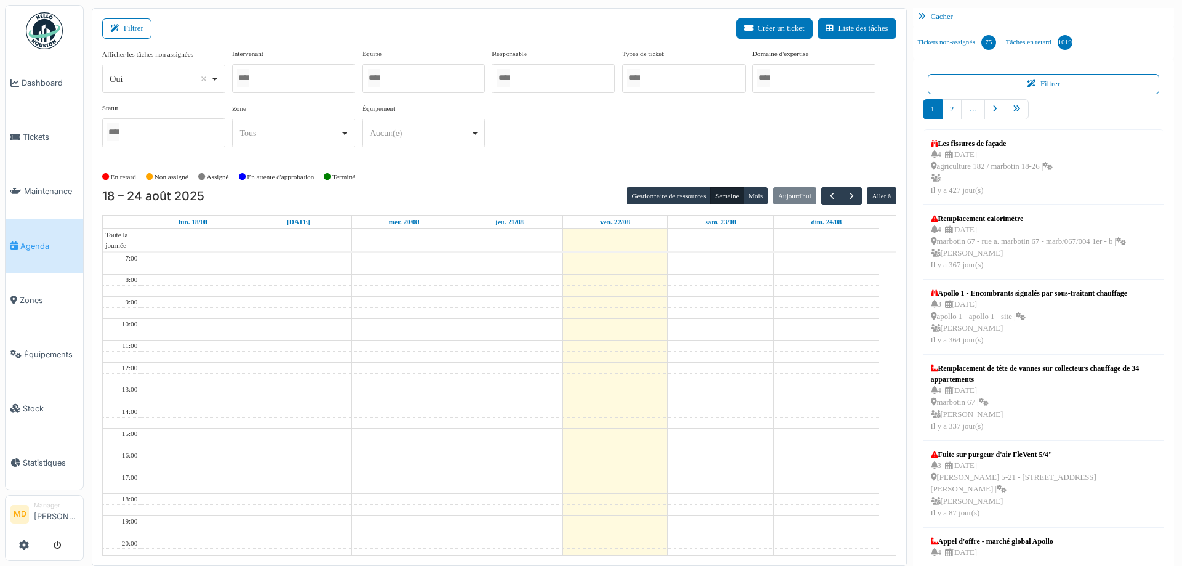
click at [311, 75] on div at bounding box center [293, 78] width 123 height 29
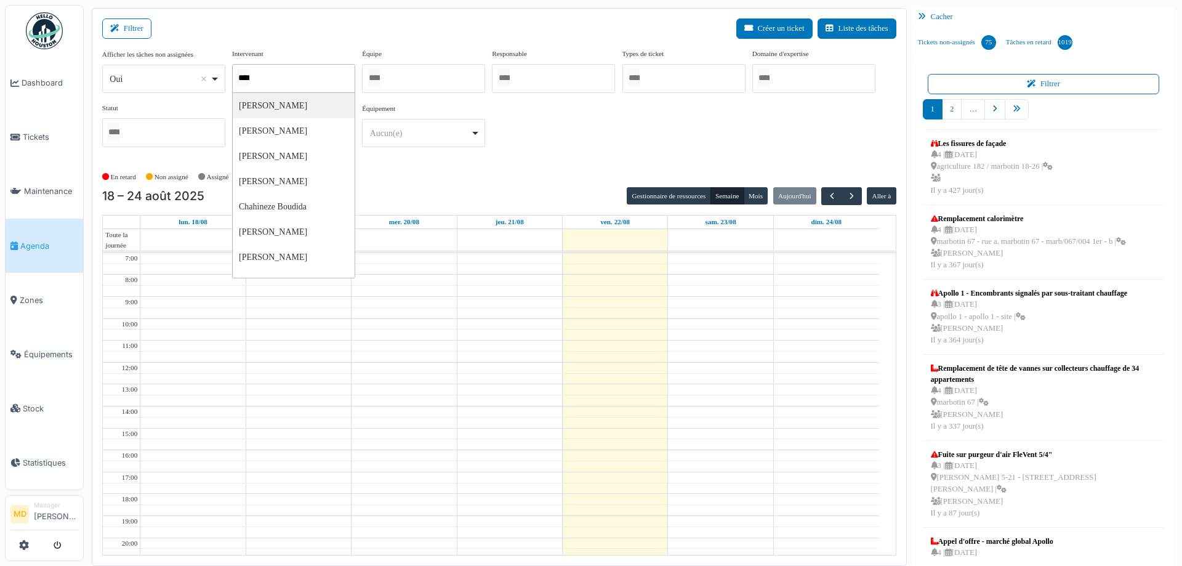
type input "*****"
click at [522, 140] on div "**********" at bounding box center [499, 103] width 794 height 109
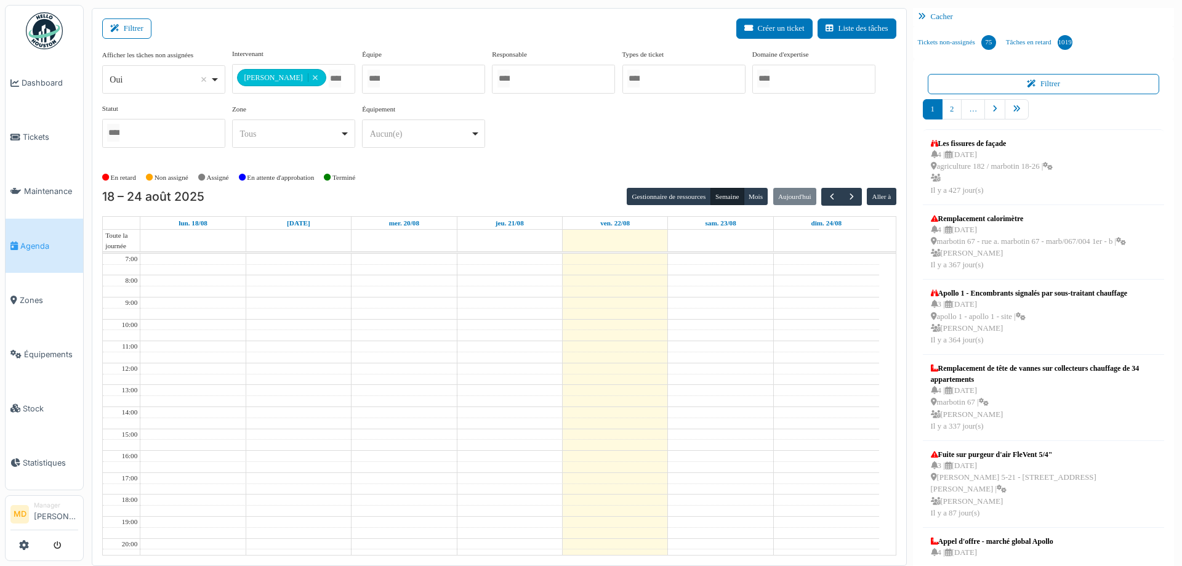
click at [523, 140] on div "**********" at bounding box center [499, 103] width 794 height 109
click at [635, 129] on div "**********" at bounding box center [499, 103] width 794 height 109
click at [847, 195] on span "button" at bounding box center [852, 197] width 10 height 10
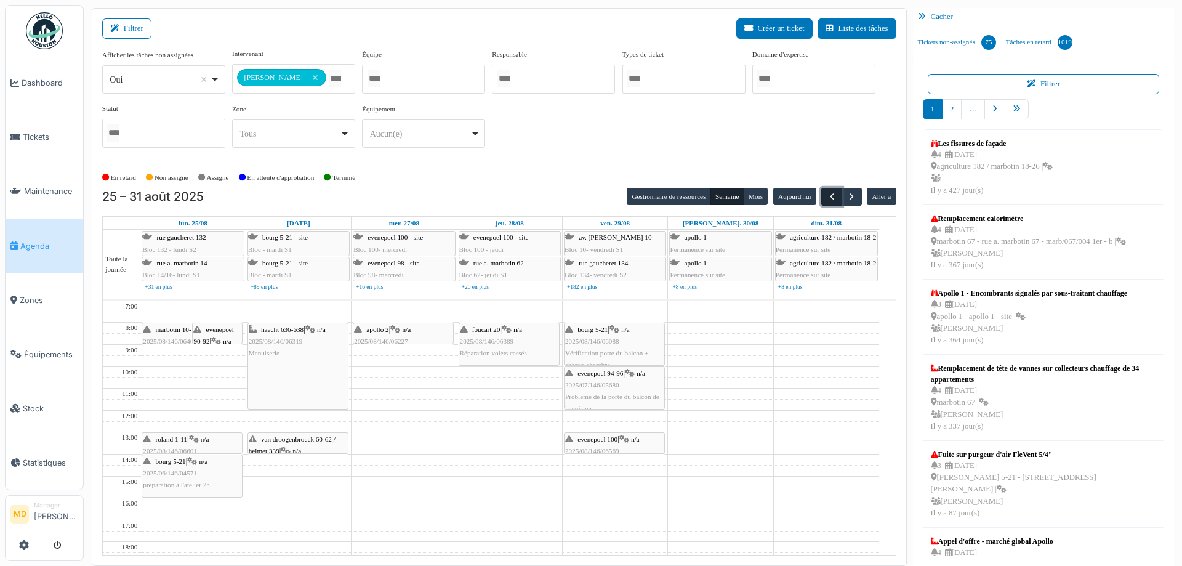
click at [827, 192] on span "button" at bounding box center [832, 197] width 10 height 10
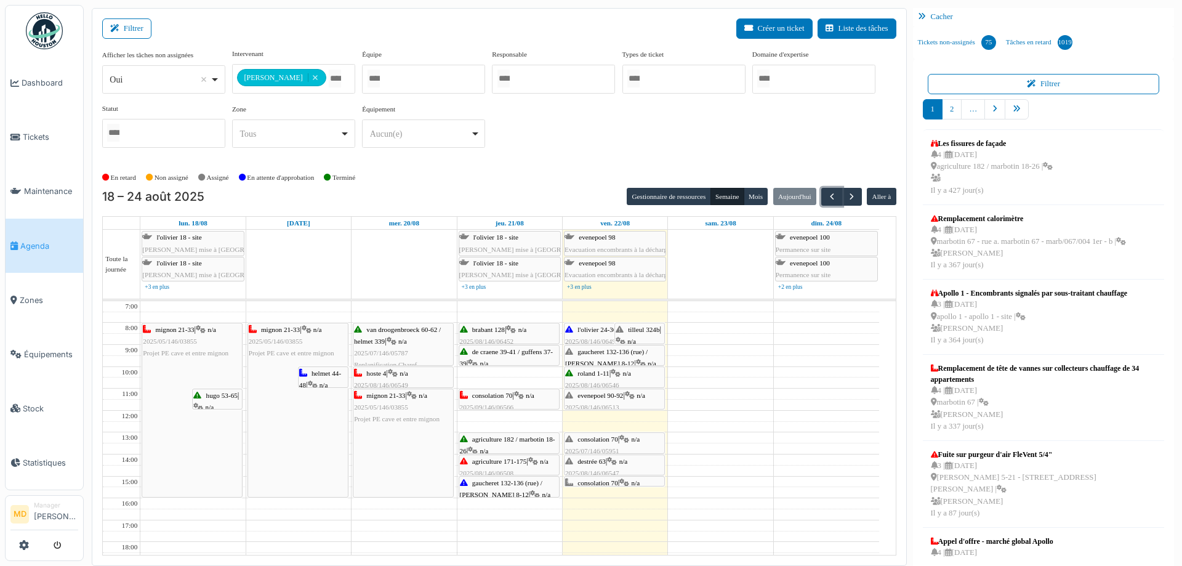
click at [532, 443] on div "agriculture 182 / marbotin 18-26 | n/a 2025/08/146/06430 Problème portes" at bounding box center [509, 456] width 99 height 47
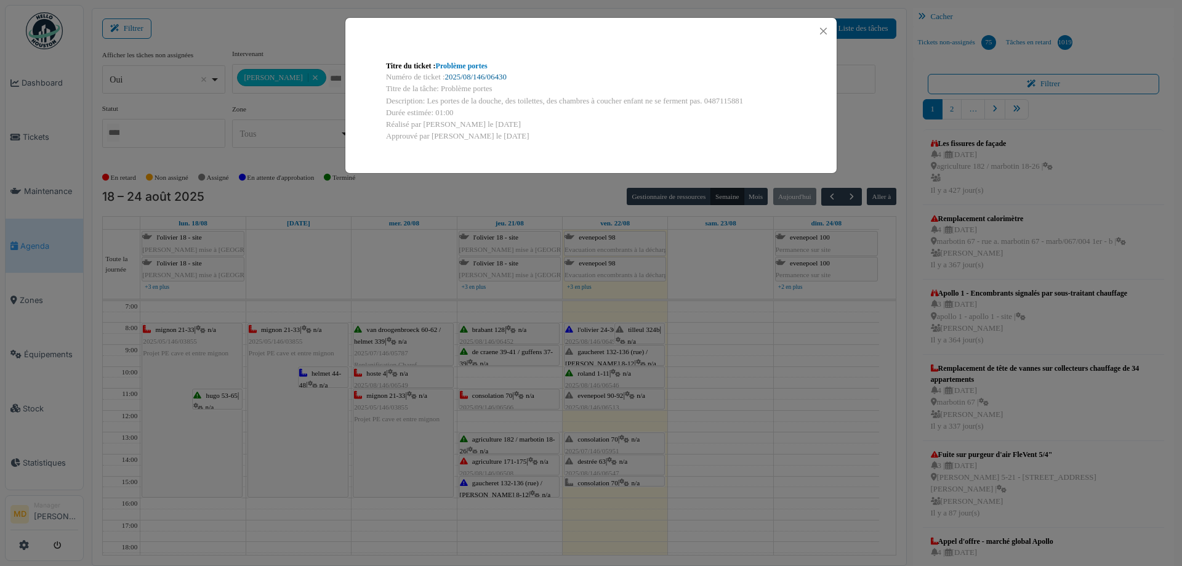
click at [482, 80] on link "2025/08/146/06430" at bounding box center [476, 77] width 62 height 9
click at [828, 32] on button "Close" at bounding box center [823, 31] width 17 height 17
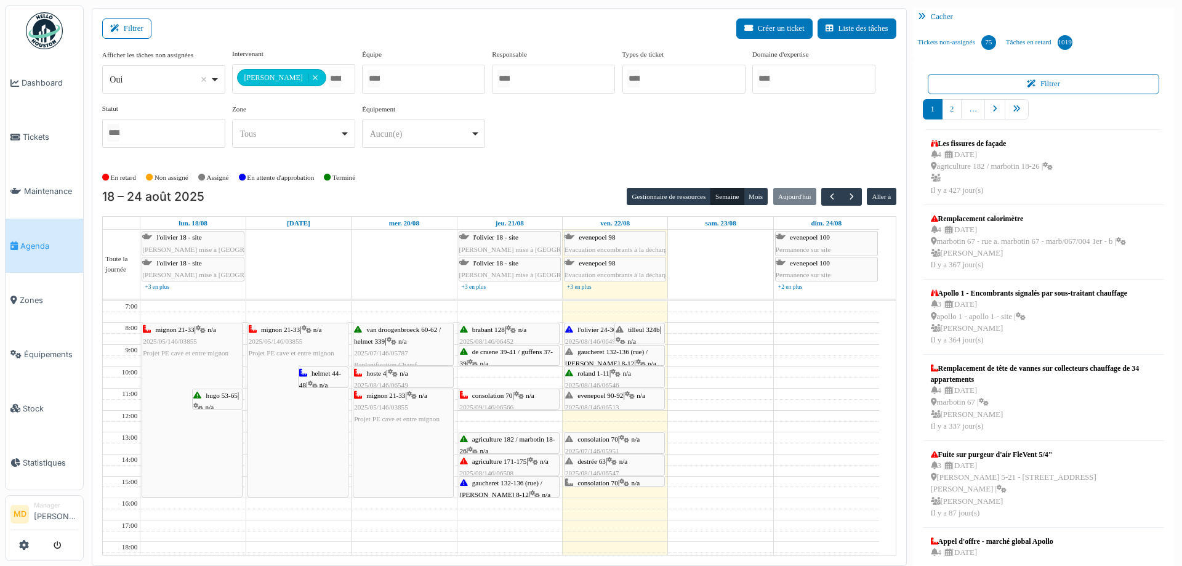
click at [537, 460] on icon at bounding box center [533, 462] width 10 height 8
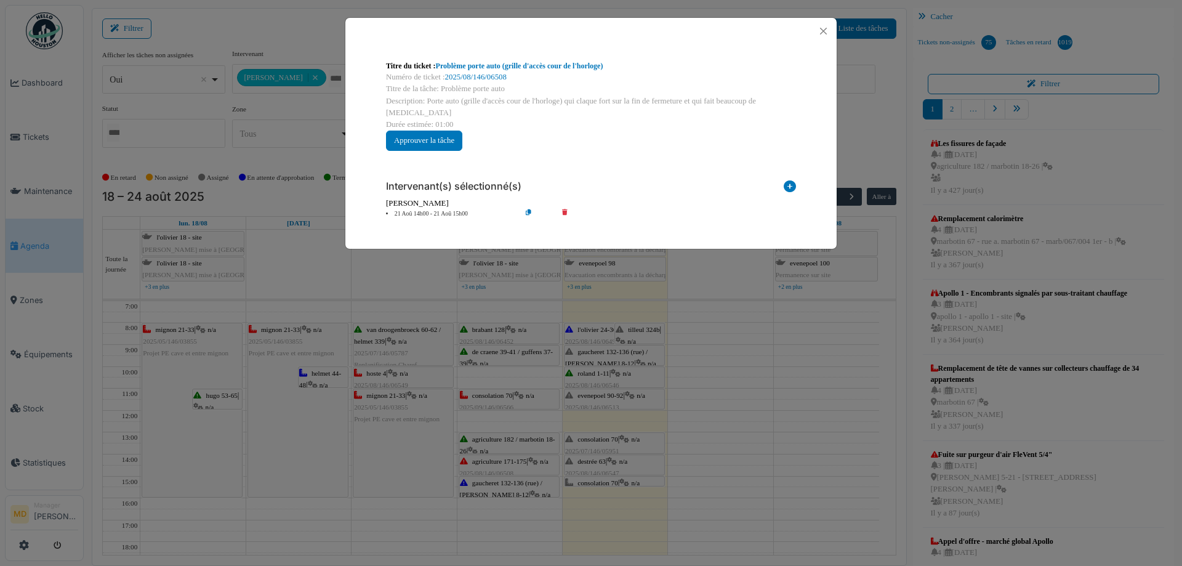
click at [493, 71] on div "Numéro de ticket : 2025/08/146/06508" at bounding box center [591, 77] width 410 height 12
click at [485, 73] on link "2025/08/146/06508" at bounding box center [476, 77] width 62 height 9
click at [828, 33] on button "Close" at bounding box center [823, 31] width 17 height 17
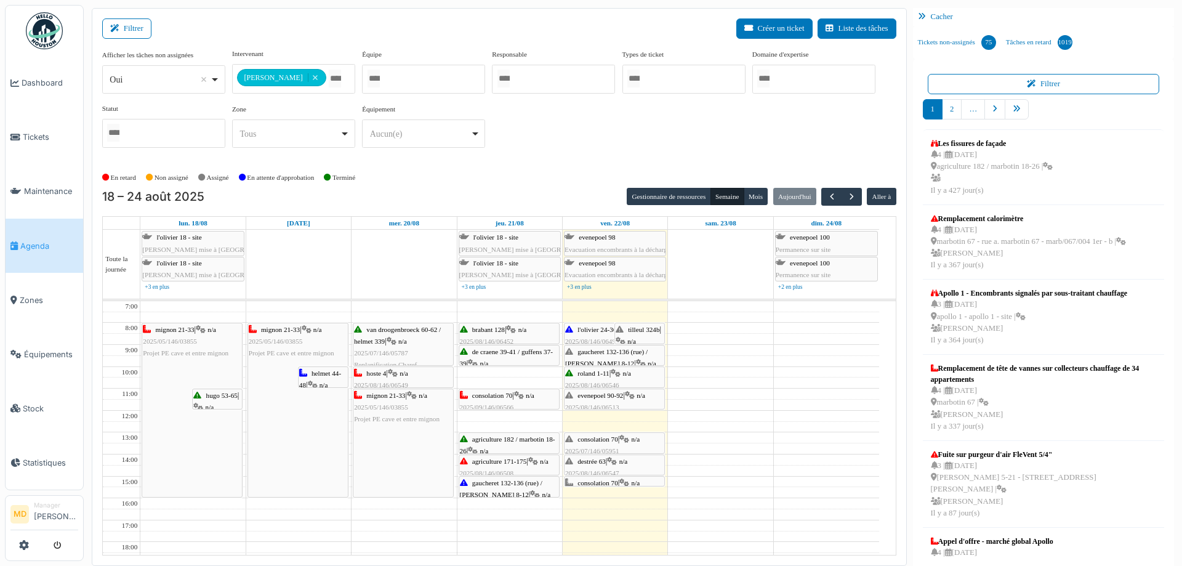
click at [462, 26] on div "Filtrer Créer un ticket Liste des tâches" at bounding box center [499, 33] width 794 height 30
click at [546, 144] on div "**********" at bounding box center [499, 103] width 794 height 109
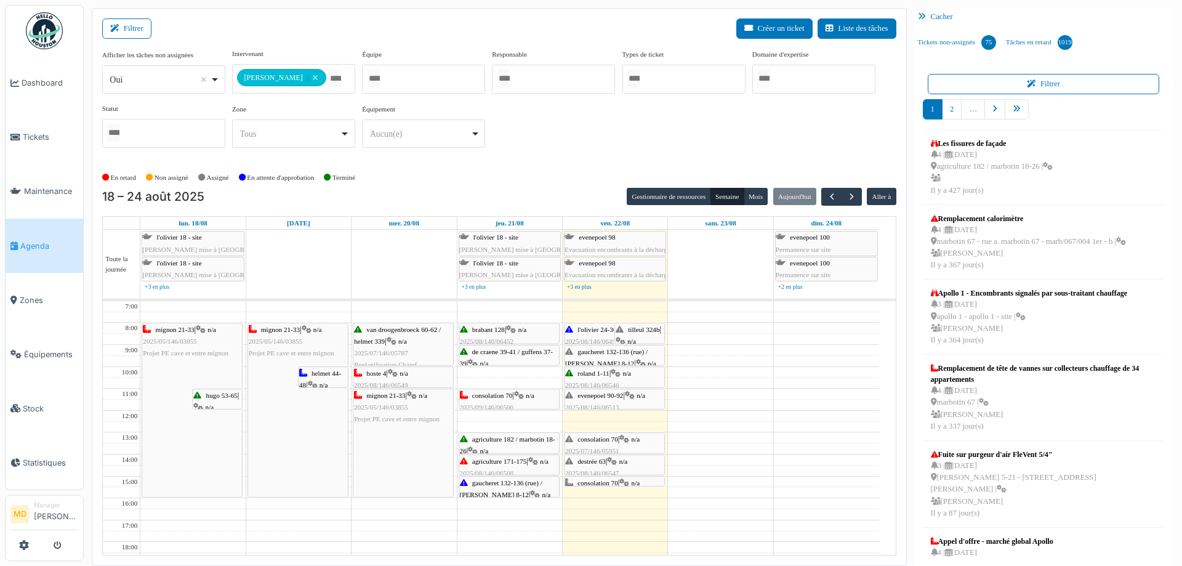
click at [527, 136] on div "**********" at bounding box center [499, 103] width 794 height 109
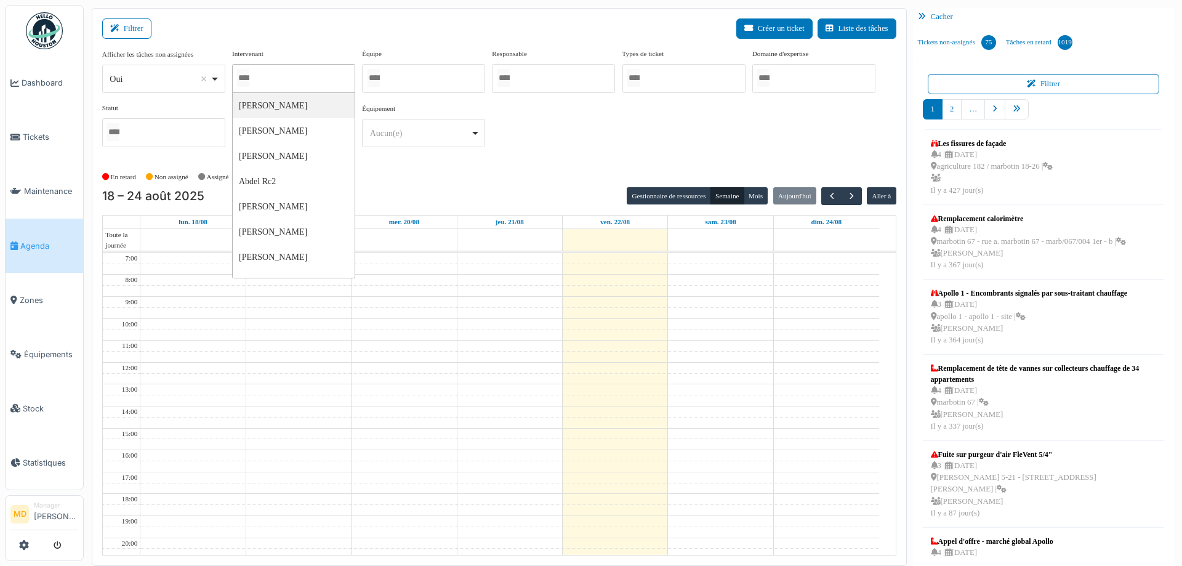
click at [299, 79] on div at bounding box center [293, 78] width 123 height 29
type input "*****"
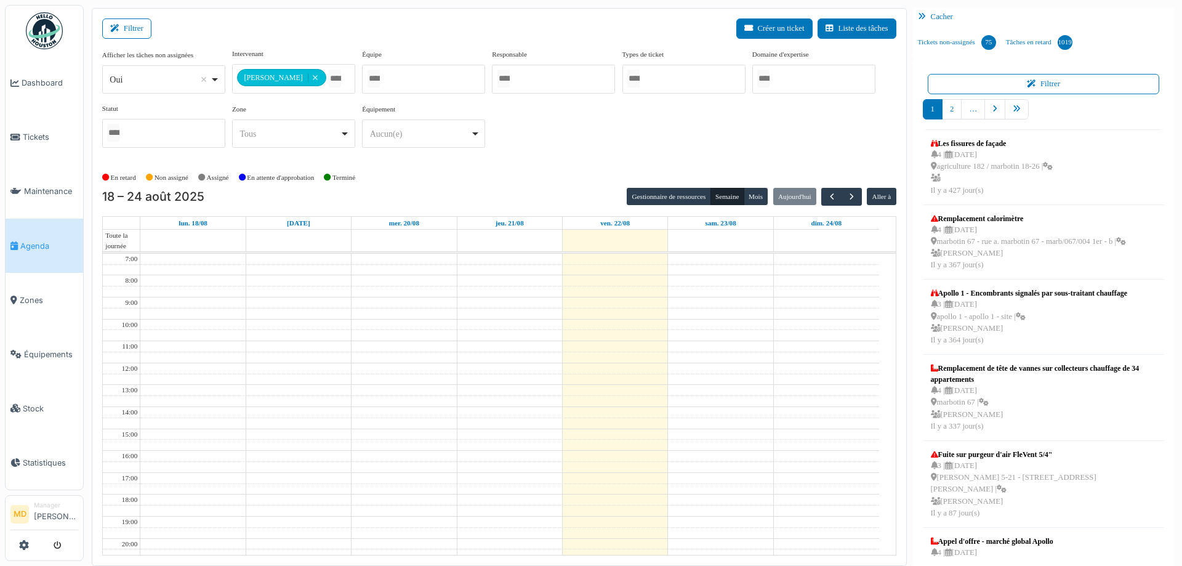
click at [590, 126] on div "**********" at bounding box center [499, 103] width 794 height 109
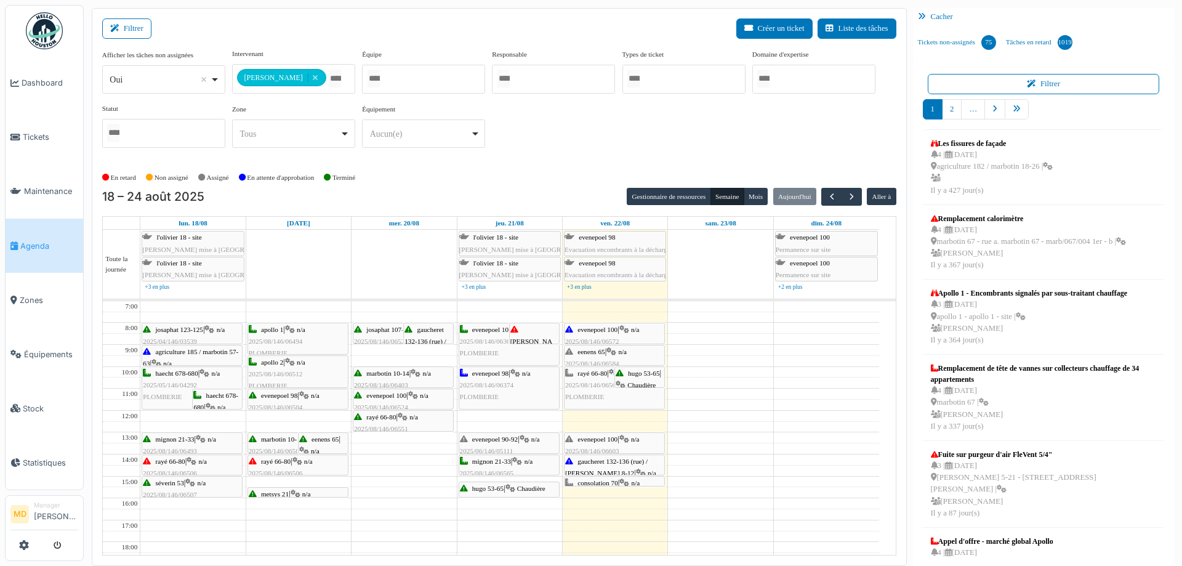
click at [629, 437] on icon at bounding box center [624, 439] width 10 height 8
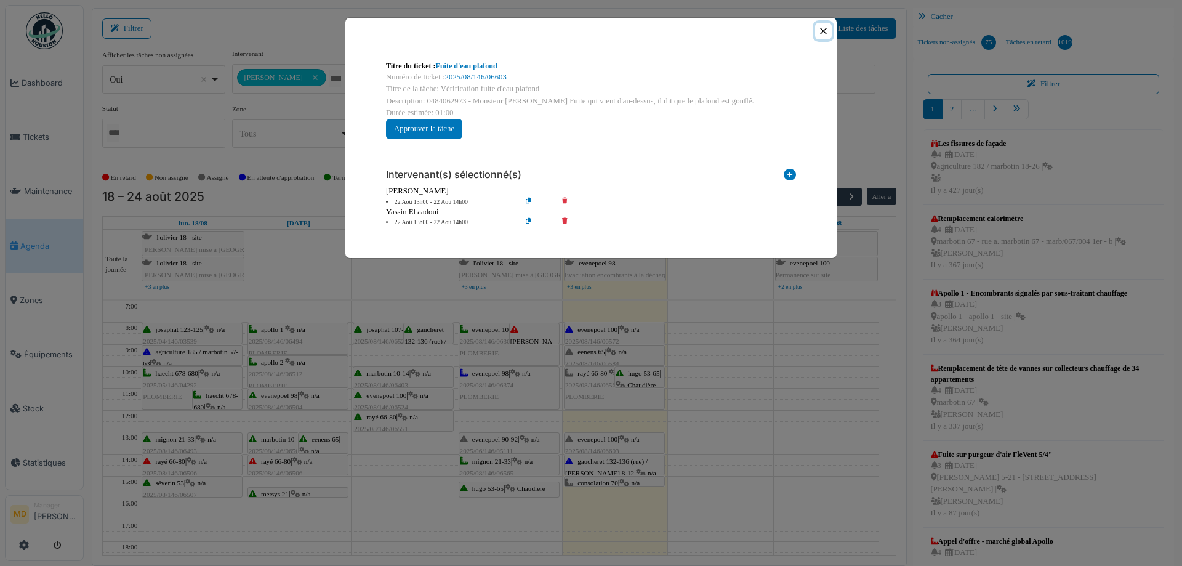
click at [826, 30] on button "Close" at bounding box center [823, 31] width 17 height 17
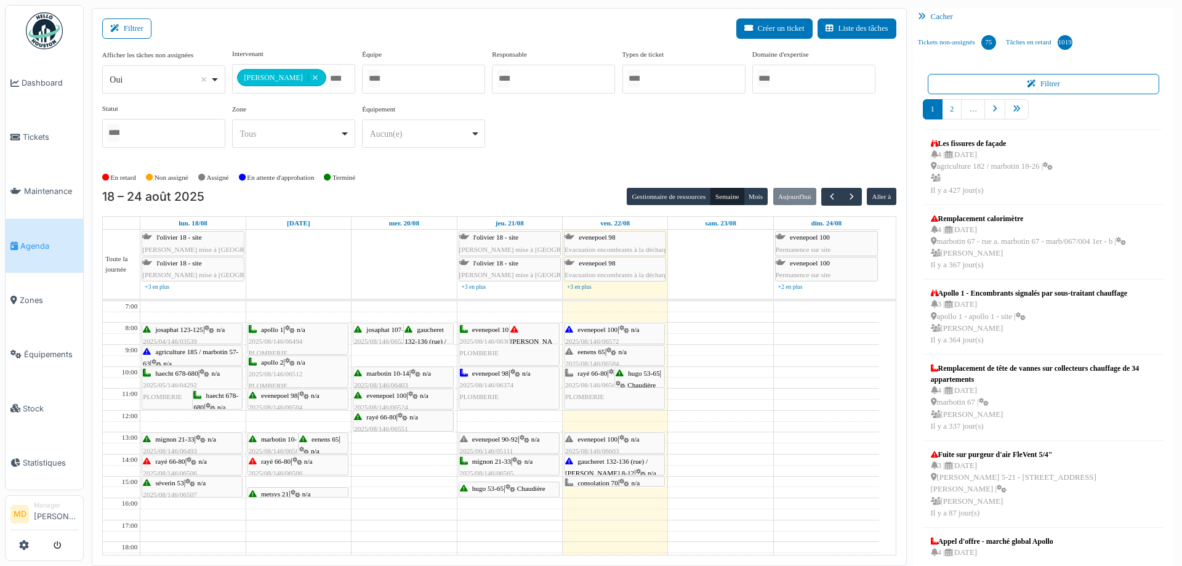
click at [627, 131] on div "**********" at bounding box center [499, 103] width 794 height 109
click at [604, 466] on div "gaucheret 132-136 (rue) / thomas 8-12 | n/a 2025/08/146/06602 Pas d'eau dans le…" at bounding box center [614, 485] width 99 height 59
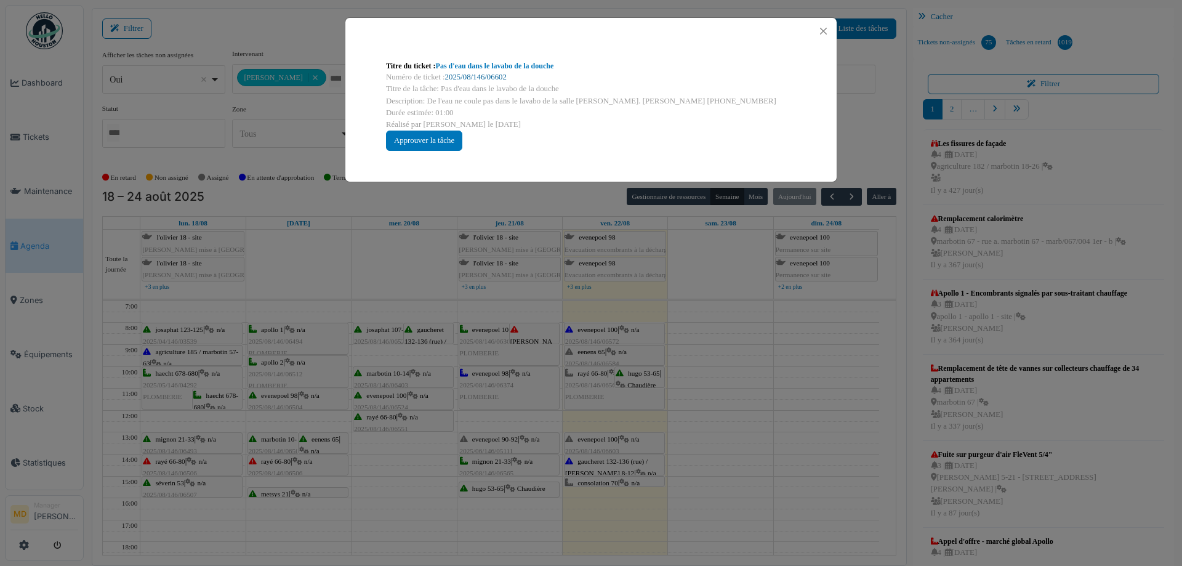
click at [477, 79] on link "2025/08/146/06602" at bounding box center [476, 77] width 62 height 9
click at [827, 25] on button "Close" at bounding box center [823, 31] width 17 height 17
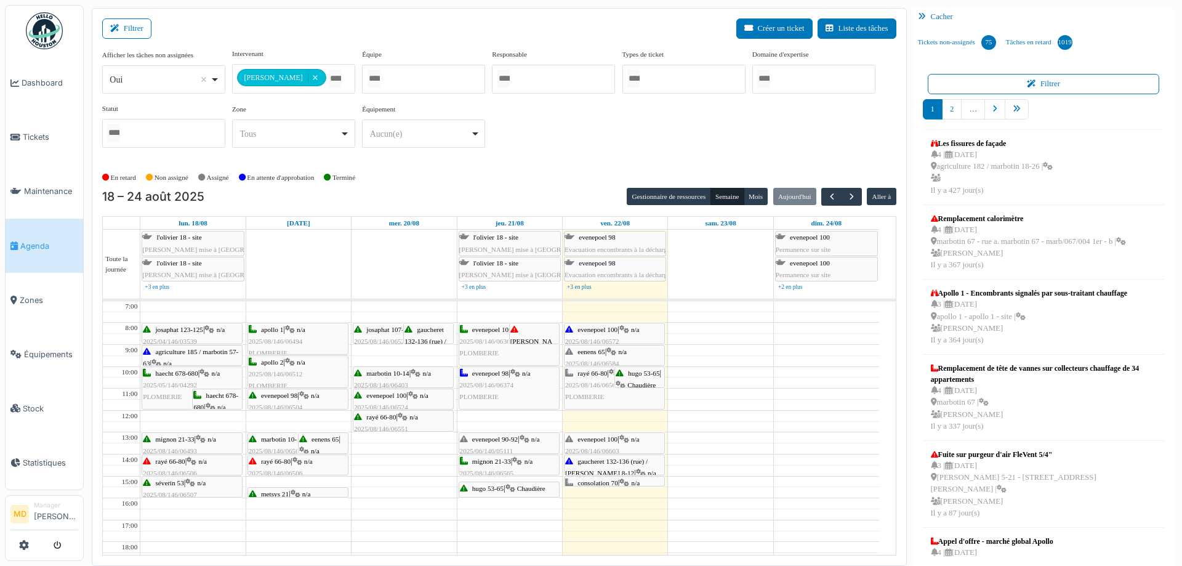
click at [628, 440] on icon at bounding box center [624, 439] width 10 height 8
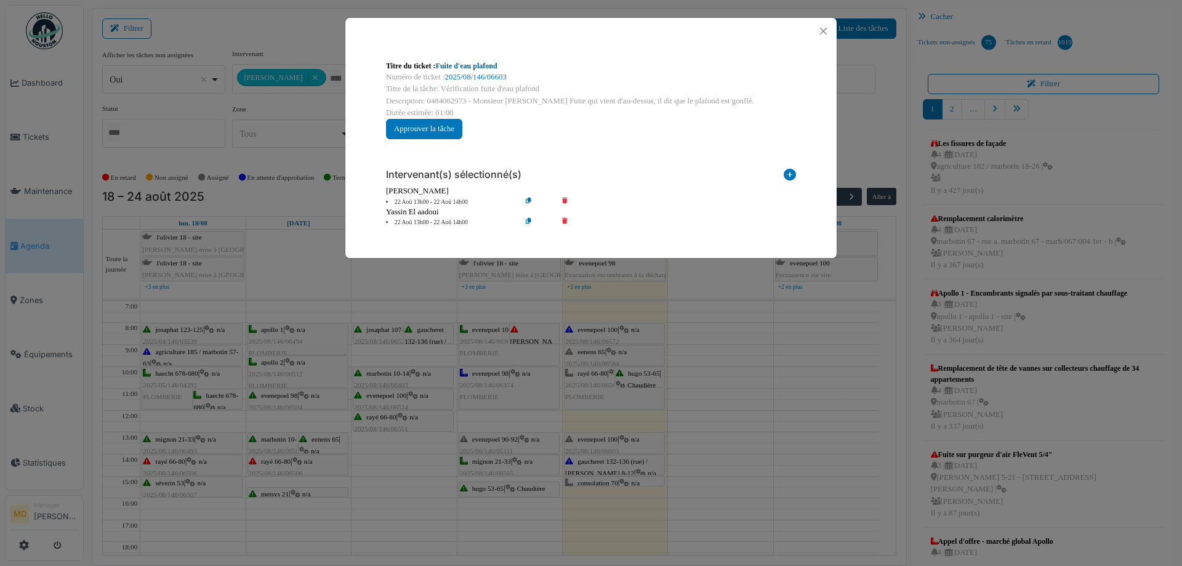
click at [472, 70] on link "Fuite d'eau plafond" at bounding box center [467, 66] width 62 height 9
click at [821, 28] on button "Close" at bounding box center [823, 31] width 17 height 17
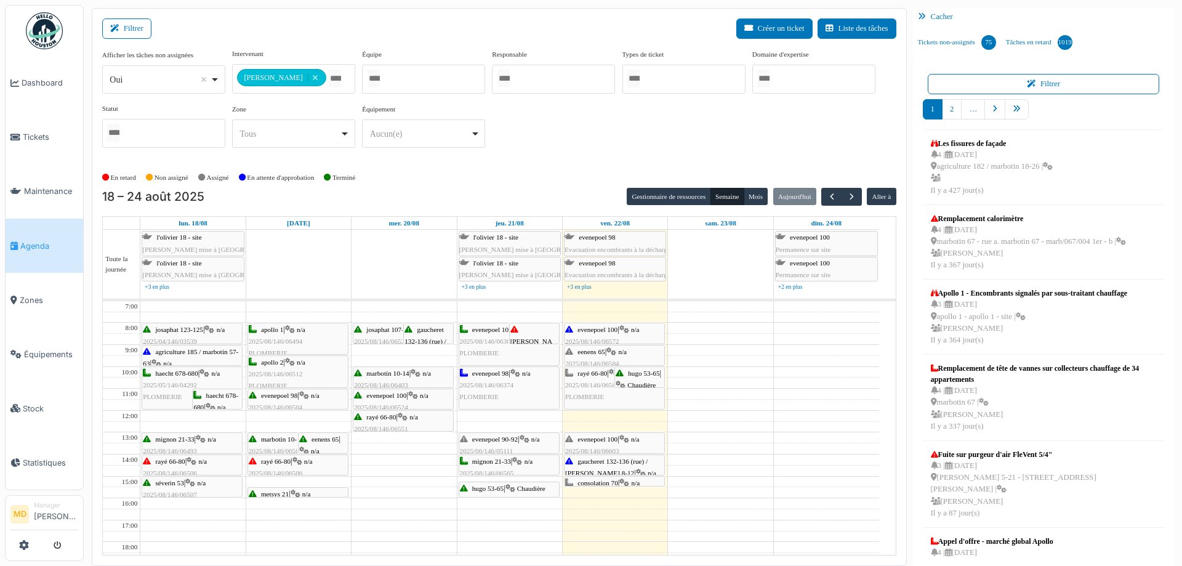
click at [629, 438] on icon at bounding box center [624, 439] width 10 height 8
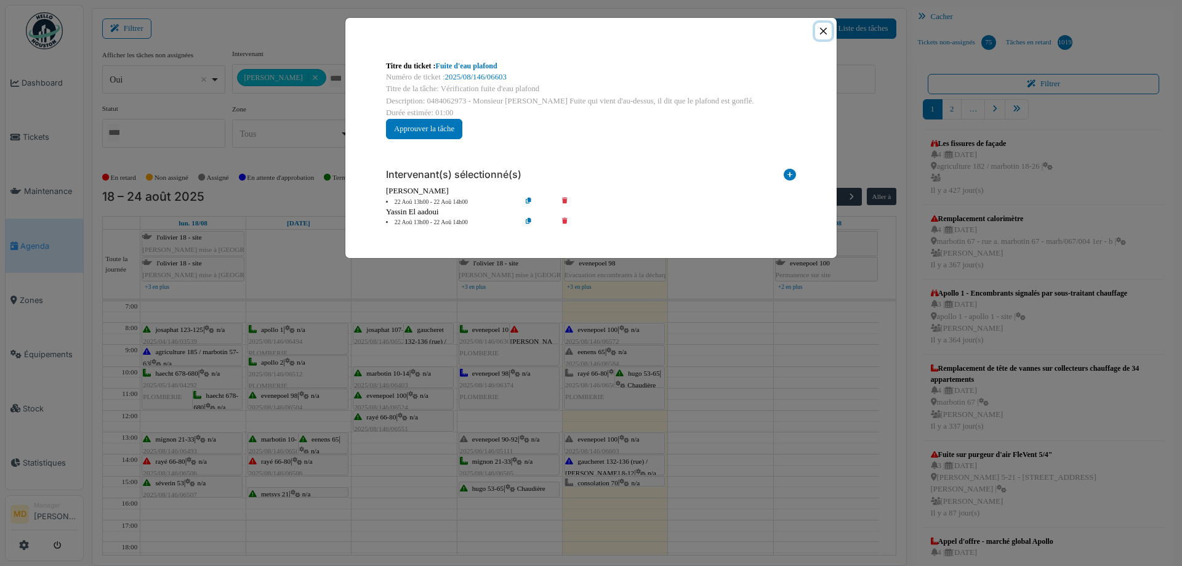
click at [829, 30] on button "Close" at bounding box center [823, 31] width 17 height 17
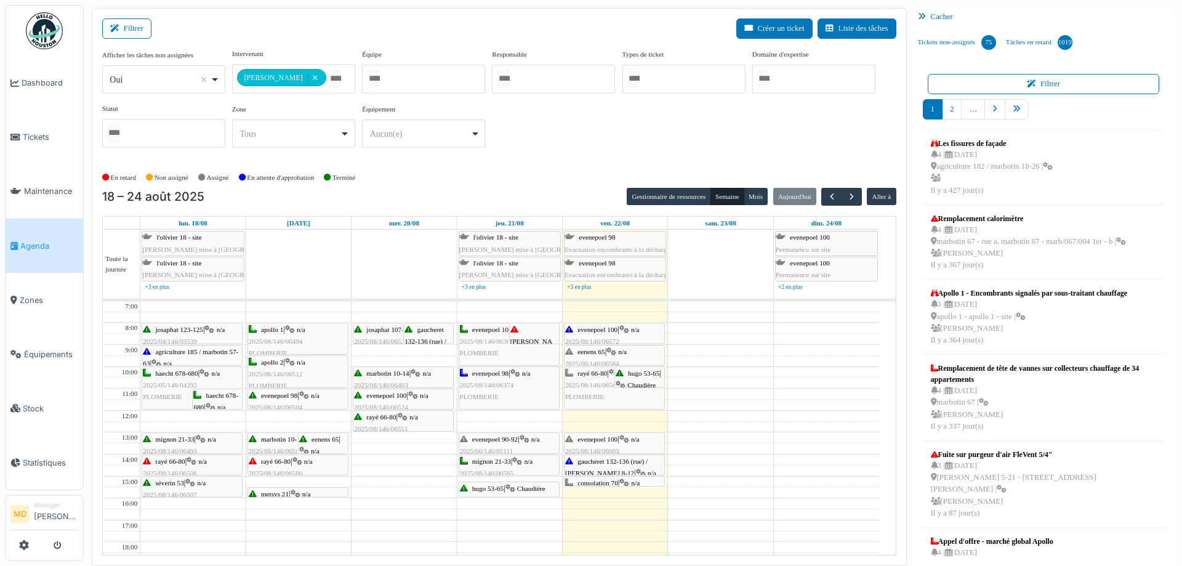
click at [626, 443] on div "evenepoel 100 | n/a 2025/08/146/06603 Vérification fuite d'eau plafond" at bounding box center [614, 451] width 99 height 36
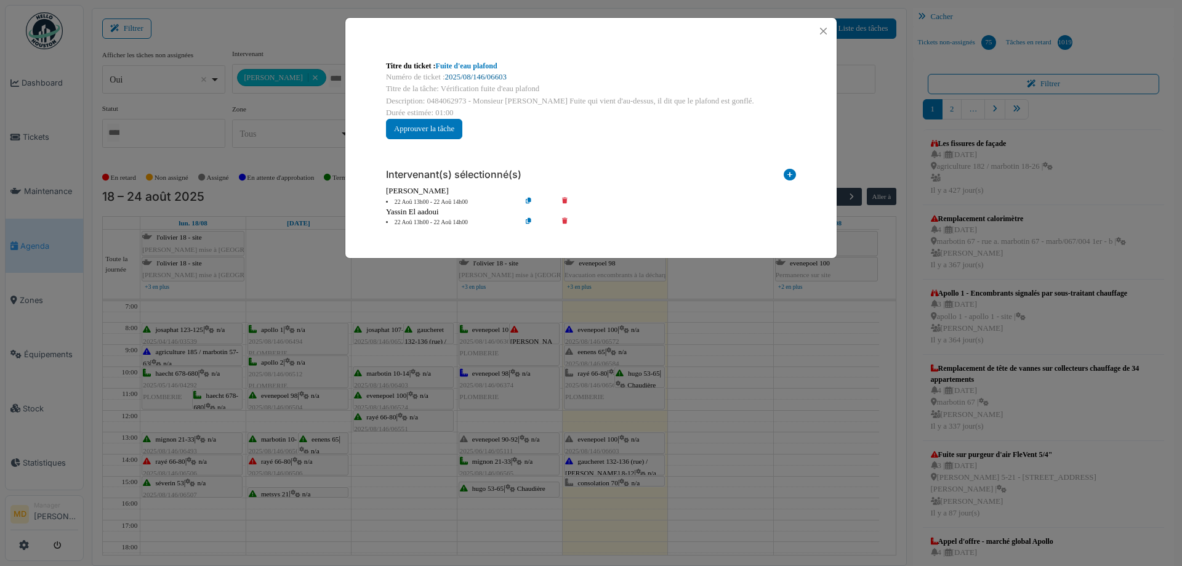
click at [478, 76] on link "2025/08/146/06603" at bounding box center [476, 77] width 62 height 9
click at [825, 25] on button "Close" at bounding box center [823, 31] width 17 height 17
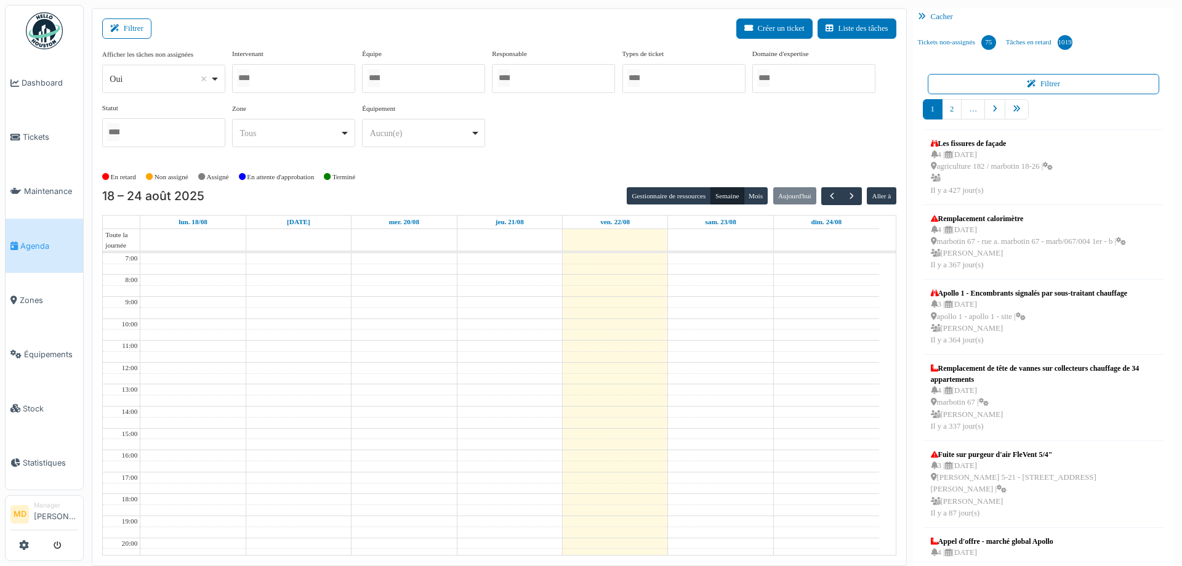
click at [294, 79] on div at bounding box center [293, 78] width 123 height 29
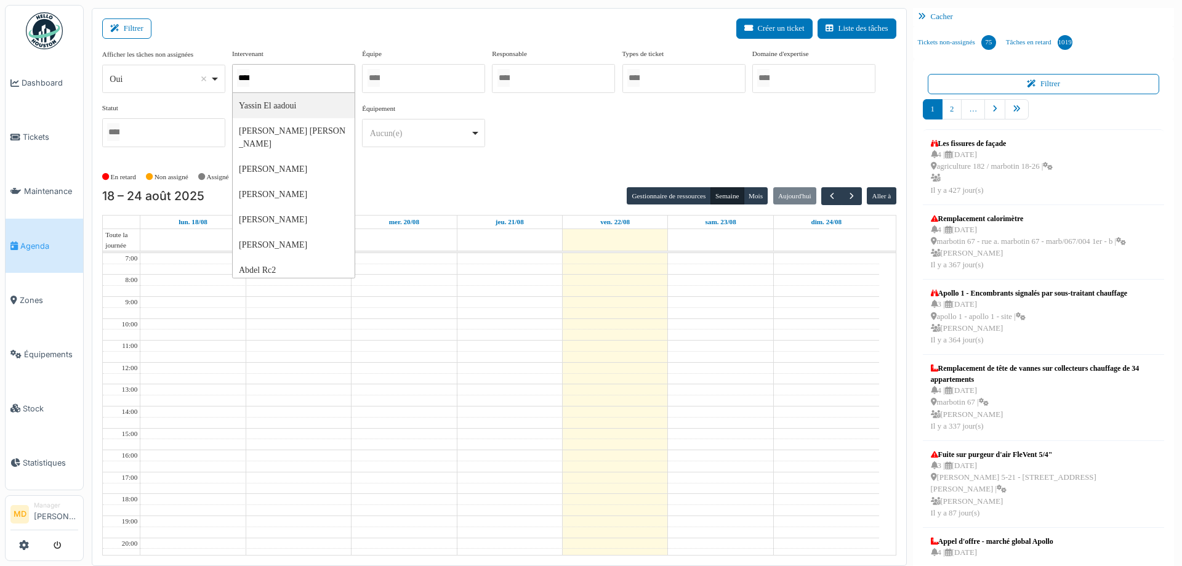
type input "*****"
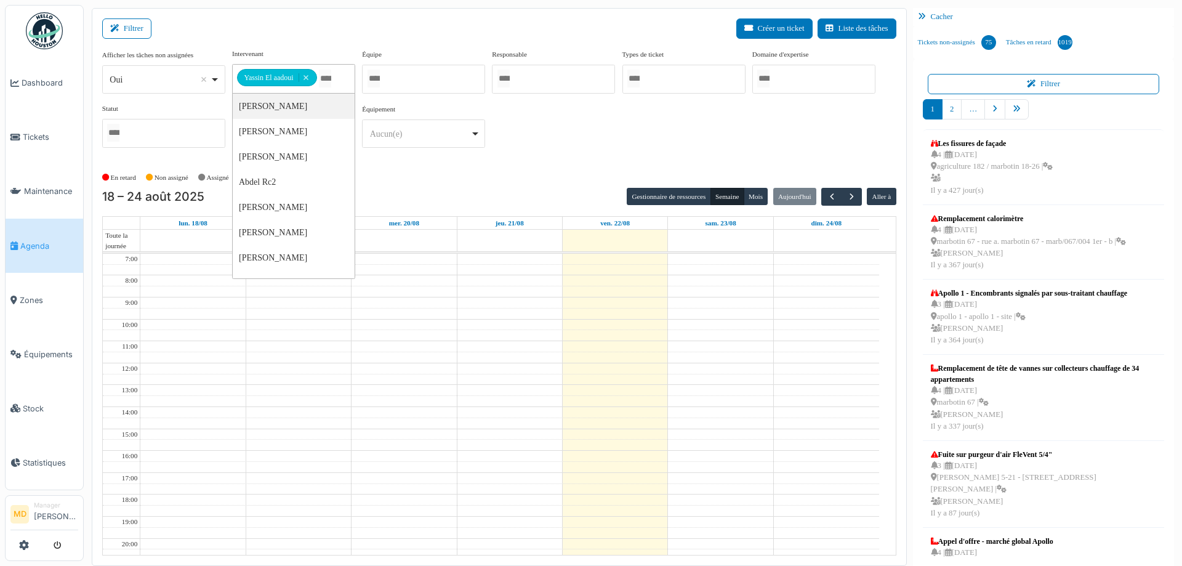
click at [615, 134] on div "**********" at bounding box center [499, 103] width 794 height 109
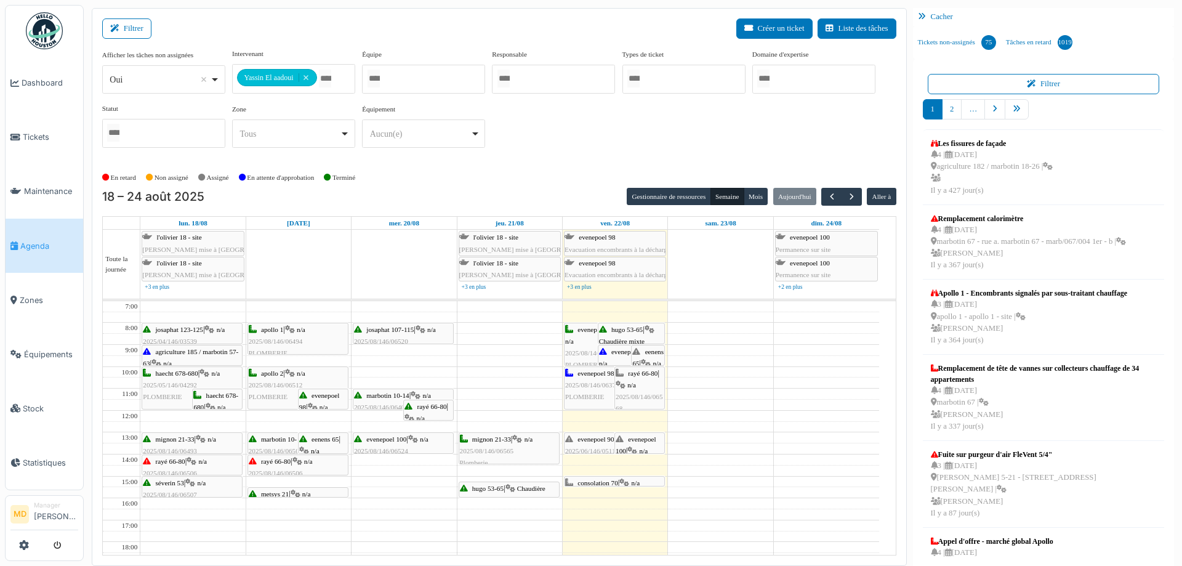
click at [645, 360] on icon at bounding box center [646, 364] width 10 height 8
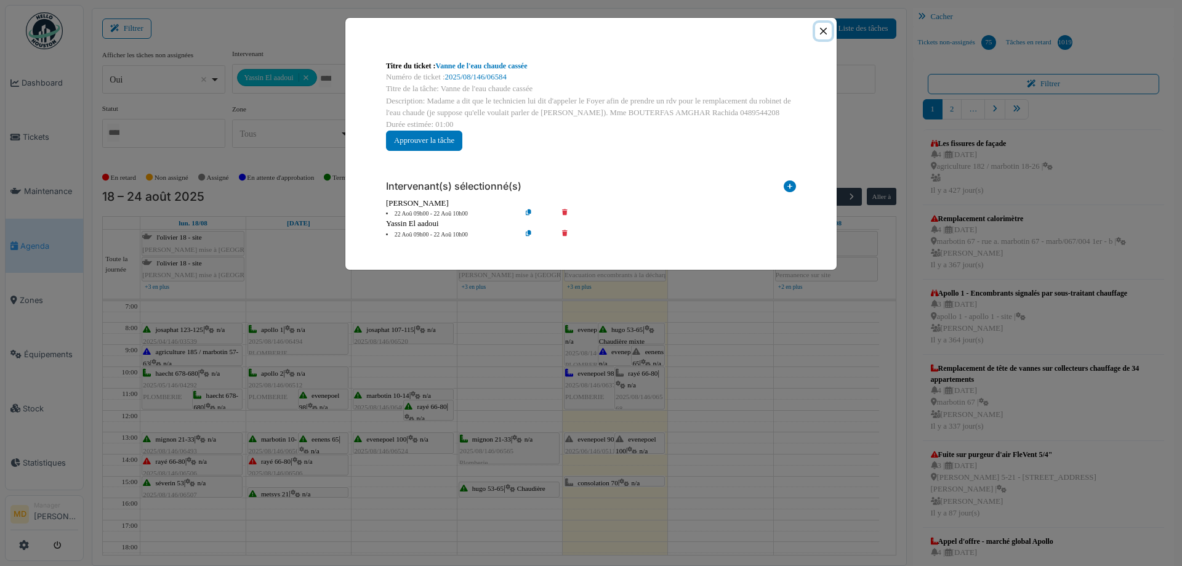
click at [828, 28] on button "Close" at bounding box center [823, 31] width 17 height 17
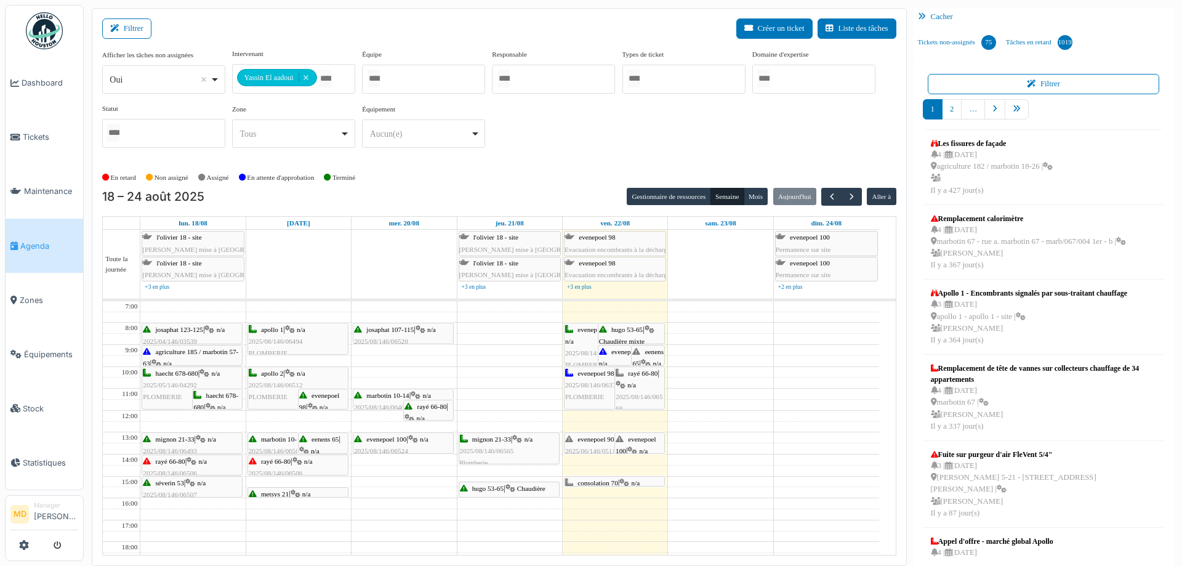
click at [632, 444] on div "evenepoel 100 | n/a 2025/08/146/06603 Vérification fuite d'eau plafond" at bounding box center [640, 468] width 48 height 71
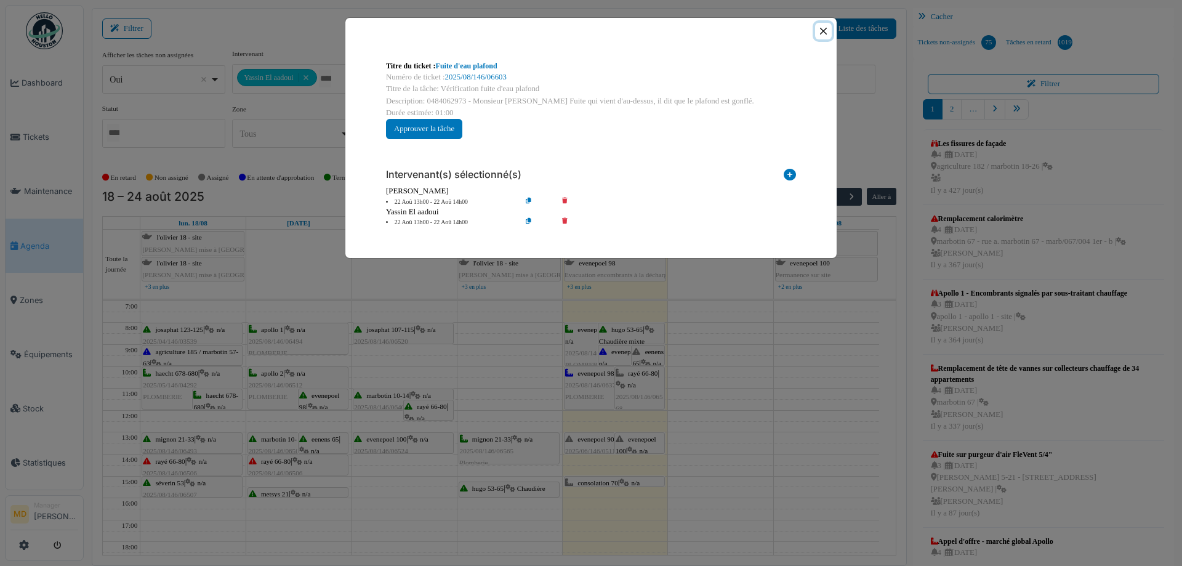
click at [821, 24] on button "Close" at bounding box center [823, 31] width 17 height 17
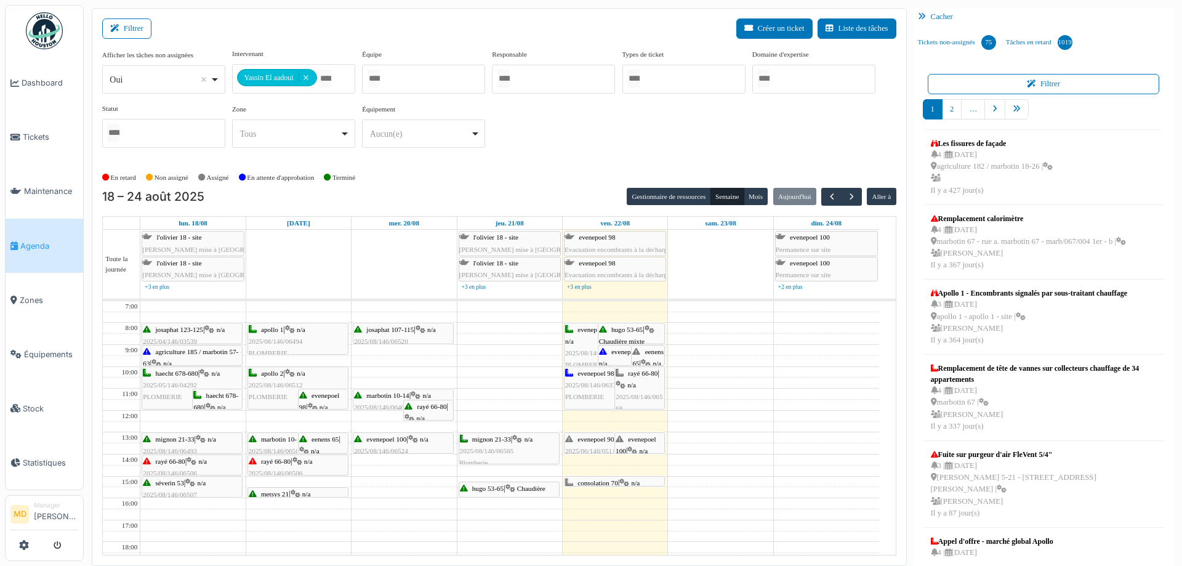
click at [592, 443] on div "evenepoel 90-92 | n/a 2025/06/146/05111 recherche fuite" at bounding box center [614, 451] width 99 height 36
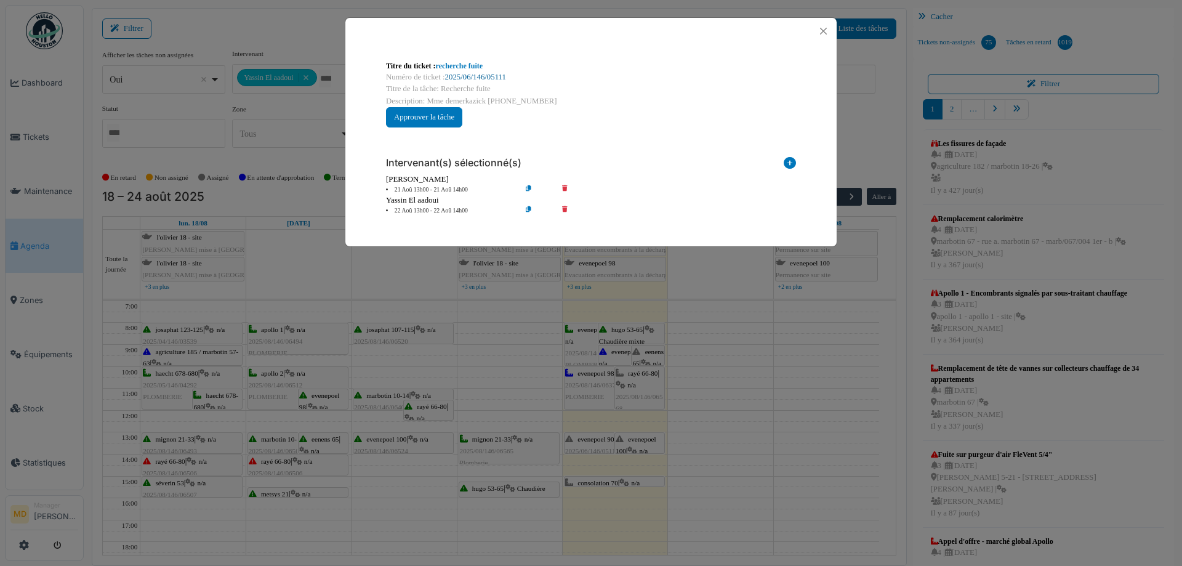
click at [491, 77] on link "2025/06/146/05111" at bounding box center [475, 77] width 61 height 9
click at [823, 30] on button "Close" at bounding box center [823, 31] width 17 height 17
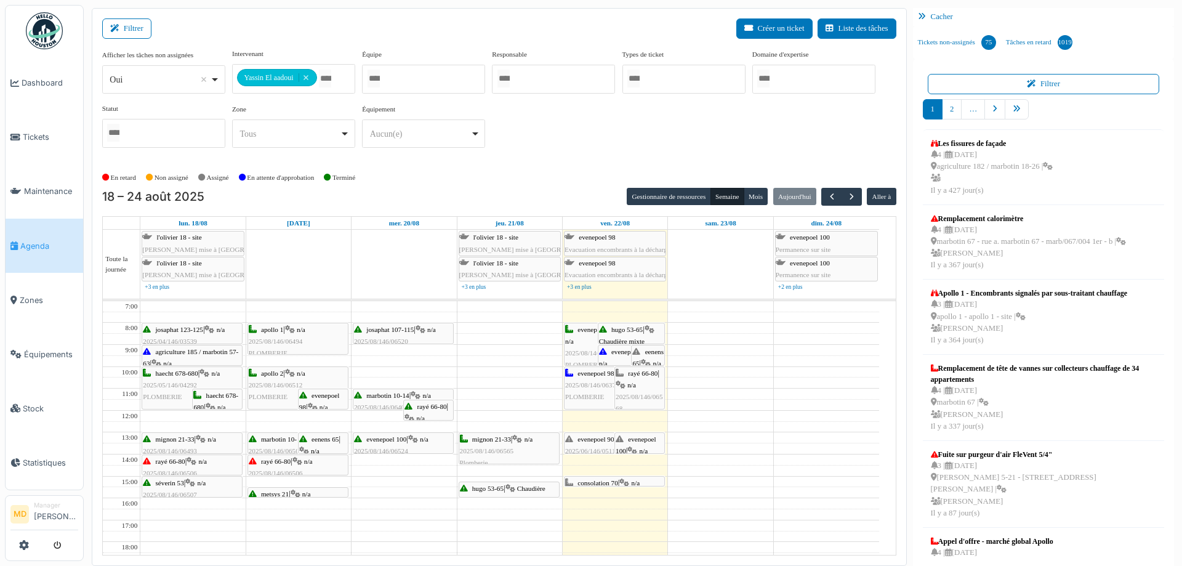
click at [637, 444] on div "evenepoel 100 | n/a 2025/08/146/06603 Vérification fuite d'eau plafond" at bounding box center [640, 468] width 48 height 71
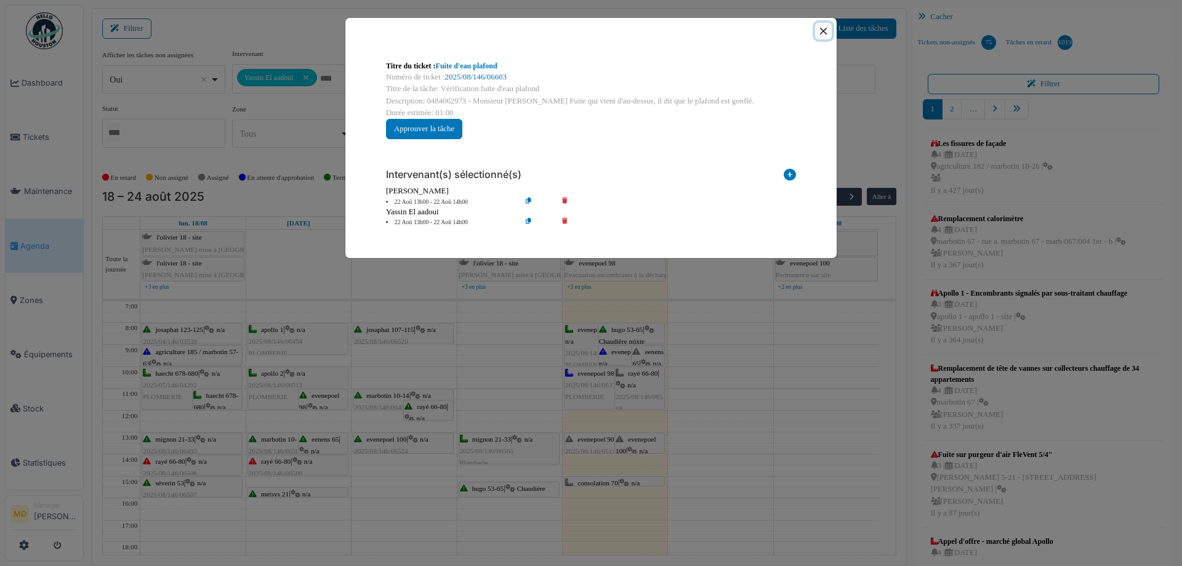
click at [826, 31] on button "Close" at bounding box center [823, 31] width 17 height 17
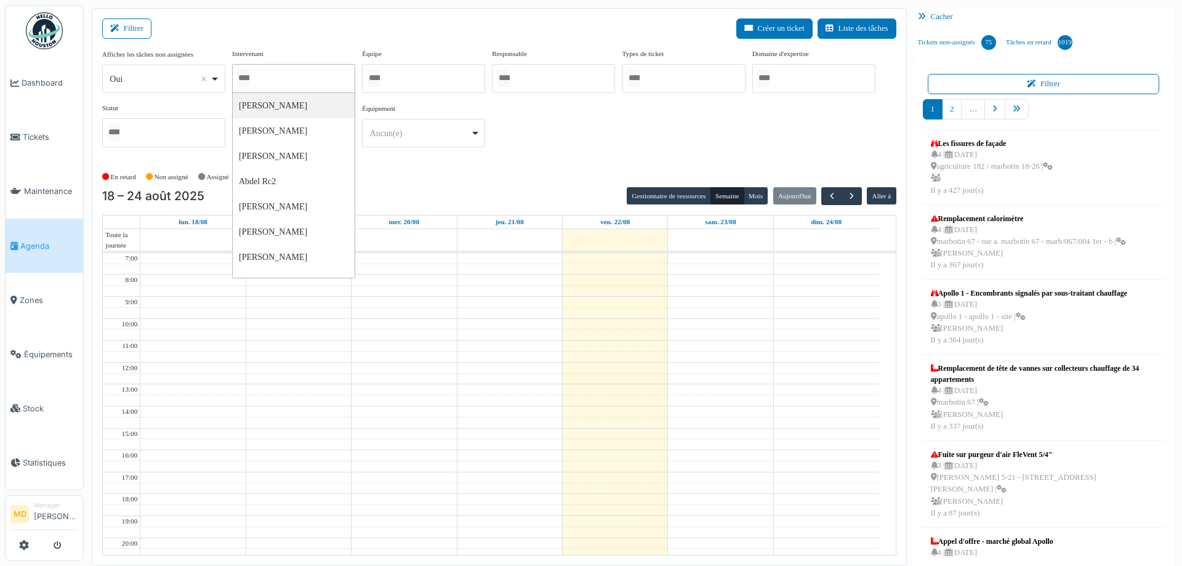
click at [303, 78] on div at bounding box center [293, 78] width 123 height 29
type input "****"
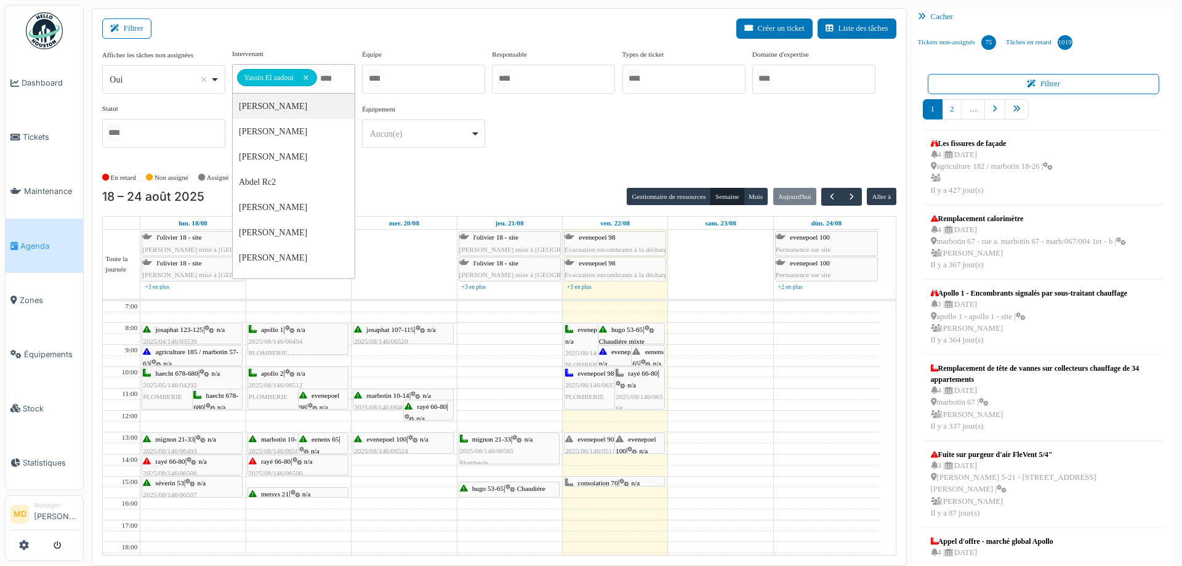
click at [573, 158] on div "**********" at bounding box center [499, 108] width 794 height 119
click at [643, 442] on div "evenepoel 100 | n/a 2025/08/146/06603 Vérification fuite d'eau plafond" at bounding box center [640, 468] width 48 height 71
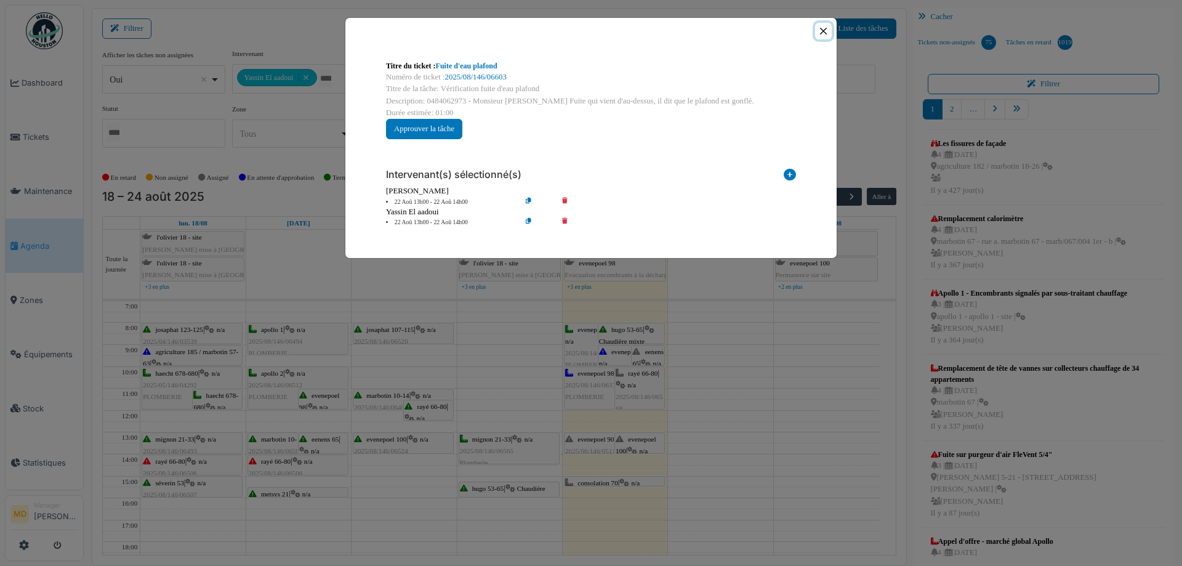
click at [831, 31] on button "Close" at bounding box center [823, 31] width 17 height 17
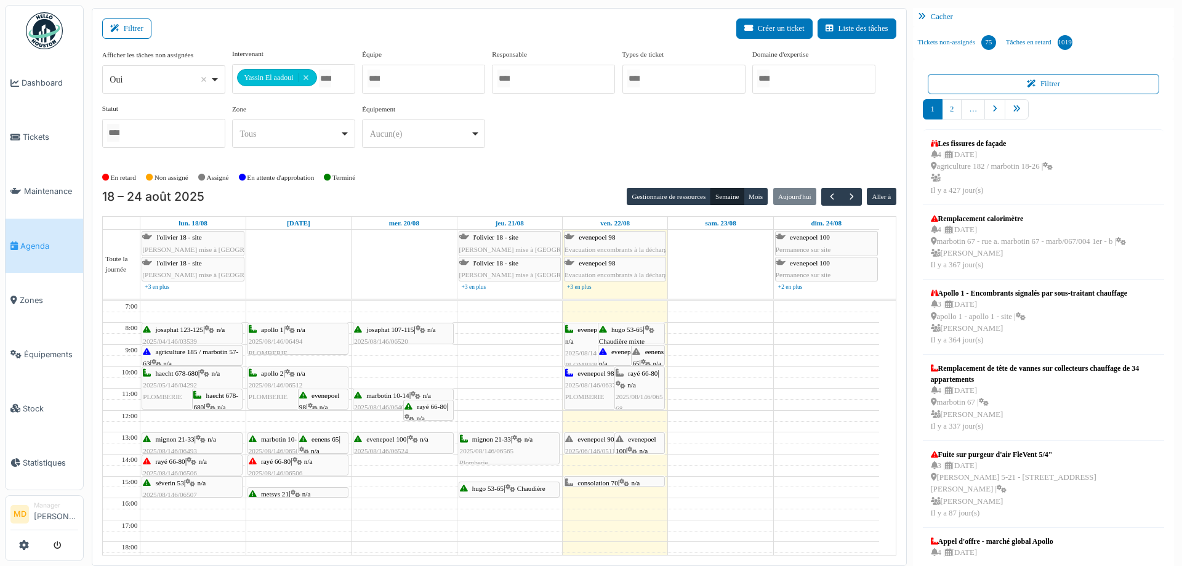
click at [579, 145] on div "**********" at bounding box center [499, 103] width 794 height 109
click at [645, 447] on span "n/a" at bounding box center [644, 450] width 9 height 7
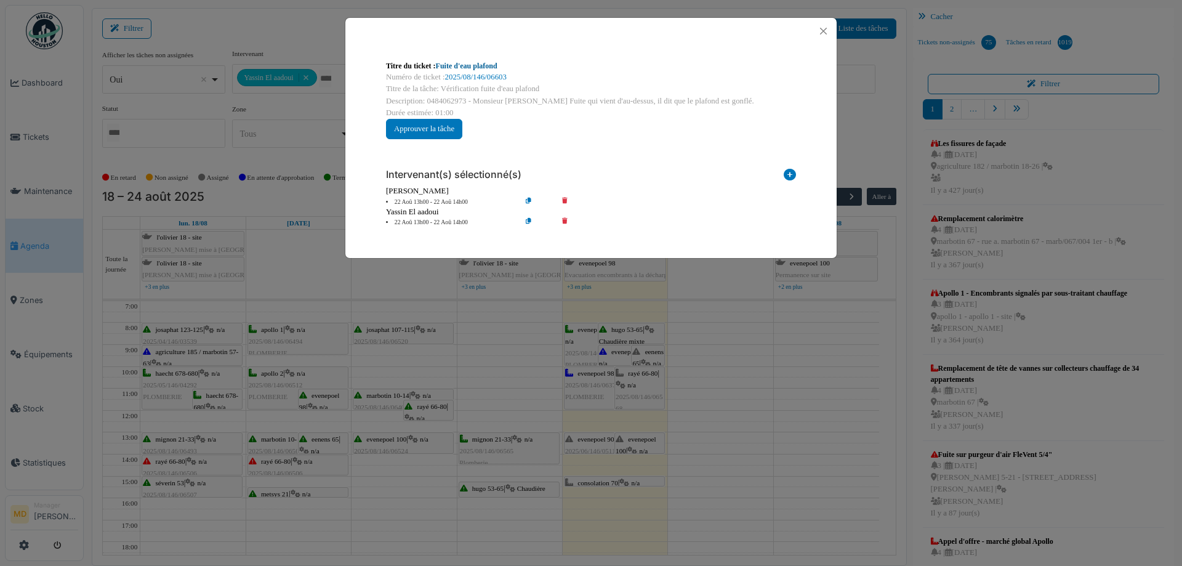
click at [470, 65] on link "Fuite d'eau plafond" at bounding box center [467, 66] width 62 height 9
click at [822, 31] on button "Close" at bounding box center [823, 31] width 17 height 17
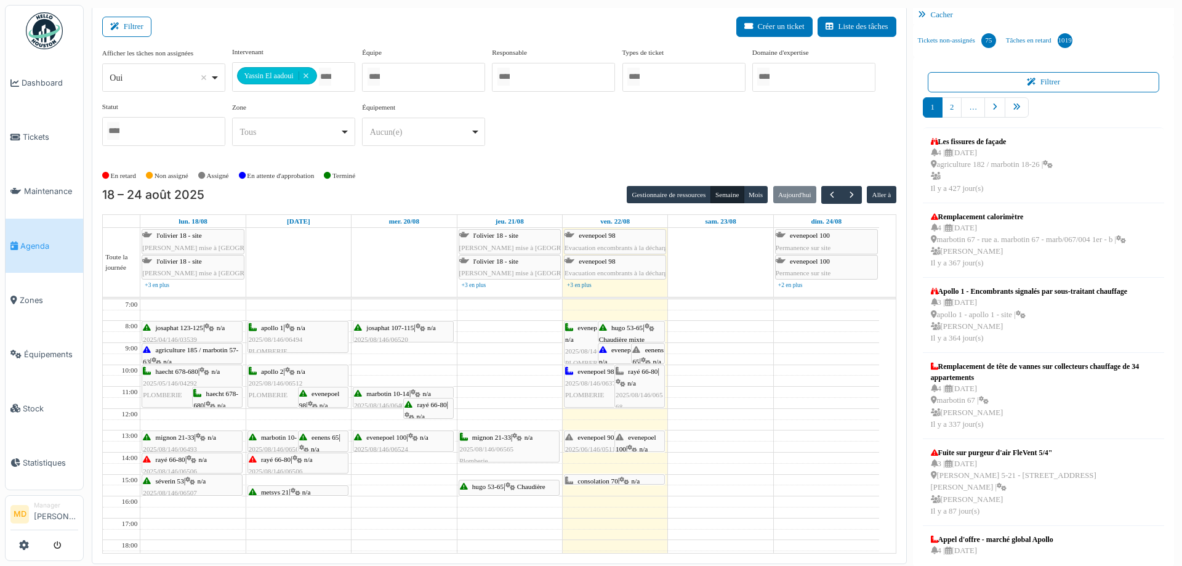
scroll to position [2, 0]
click at [635, 450] on div at bounding box center [639, 450] width 49 height 5
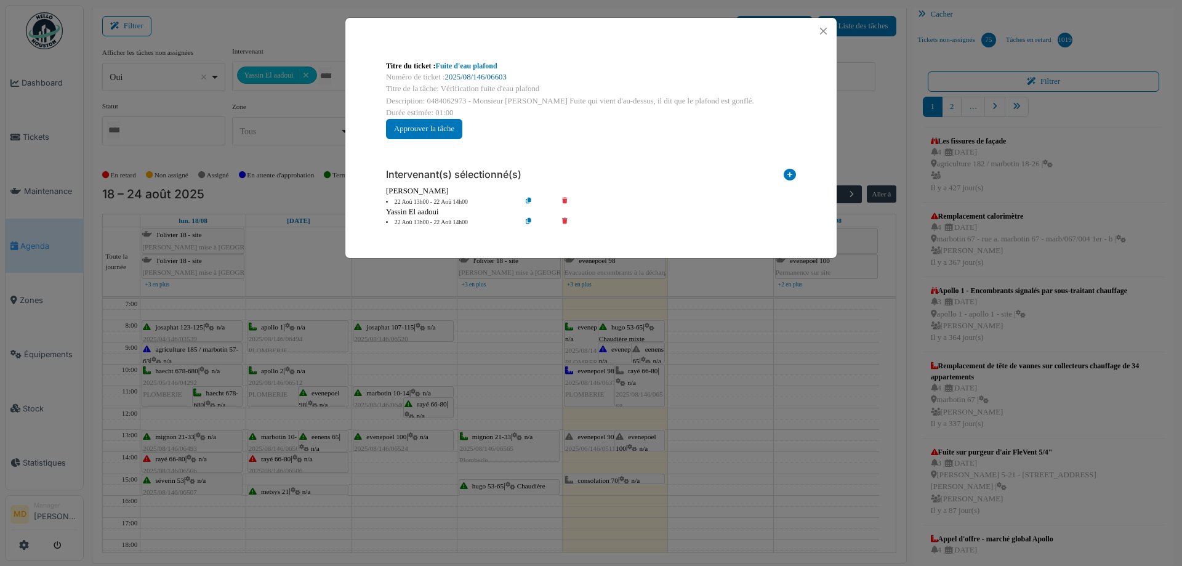
click at [486, 75] on link "2025/08/146/06603" at bounding box center [476, 77] width 62 height 9
click at [826, 30] on button "Close" at bounding box center [823, 31] width 17 height 17
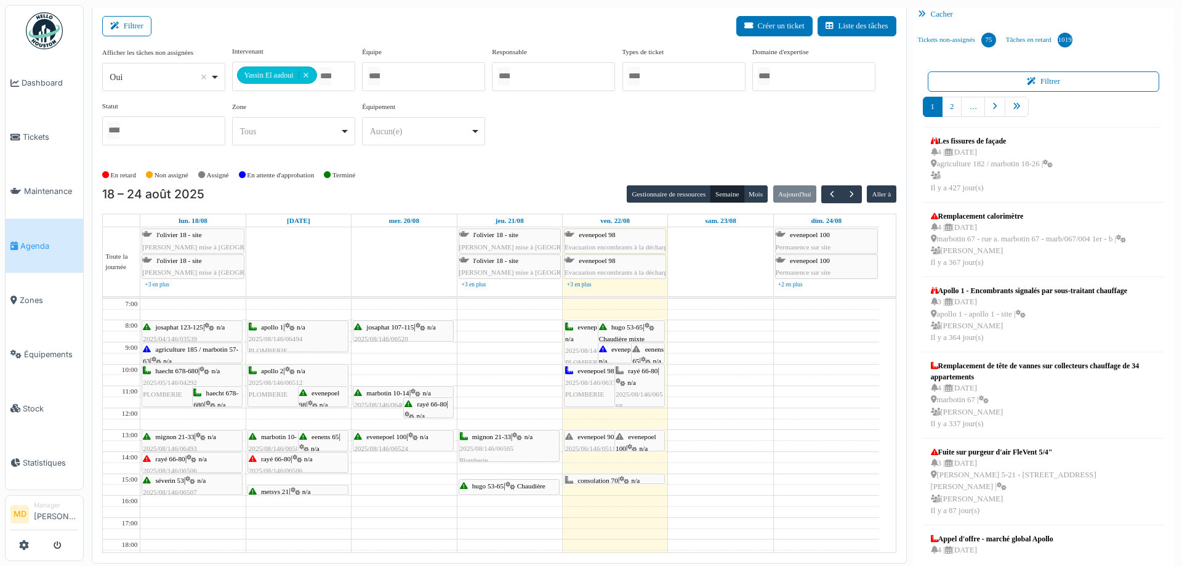
click at [559, 134] on div "**********" at bounding box center [499, 100] width 794 height 109
click at [31, 89] on link "Dashboard" at bounding box center [45, 83] width 78 height 54
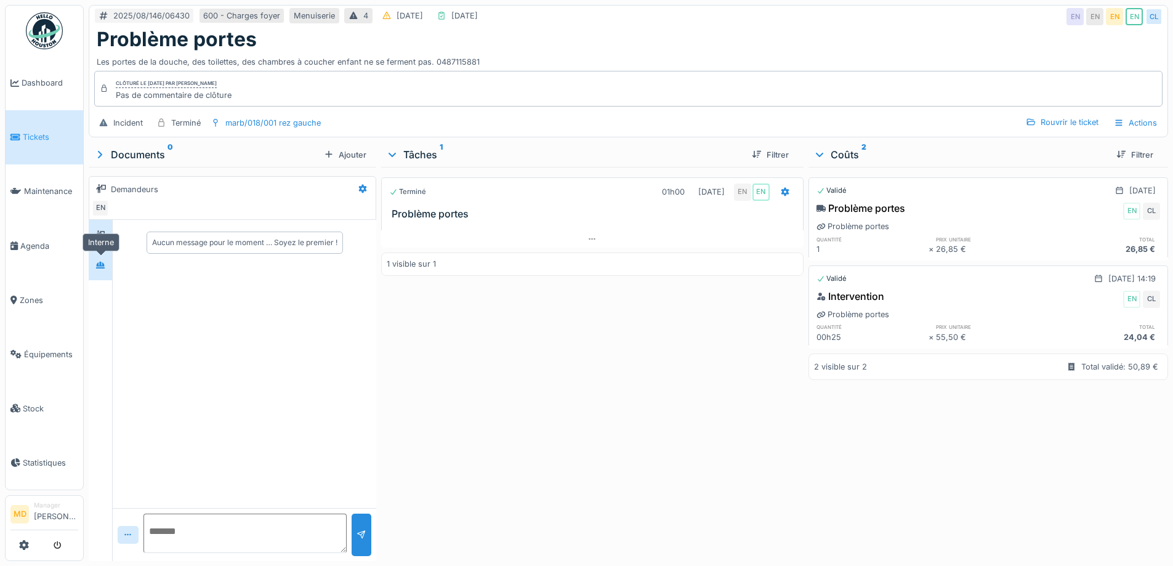
click at [98, 268] on icon at bounding box center [100, 265] width 9 height 7
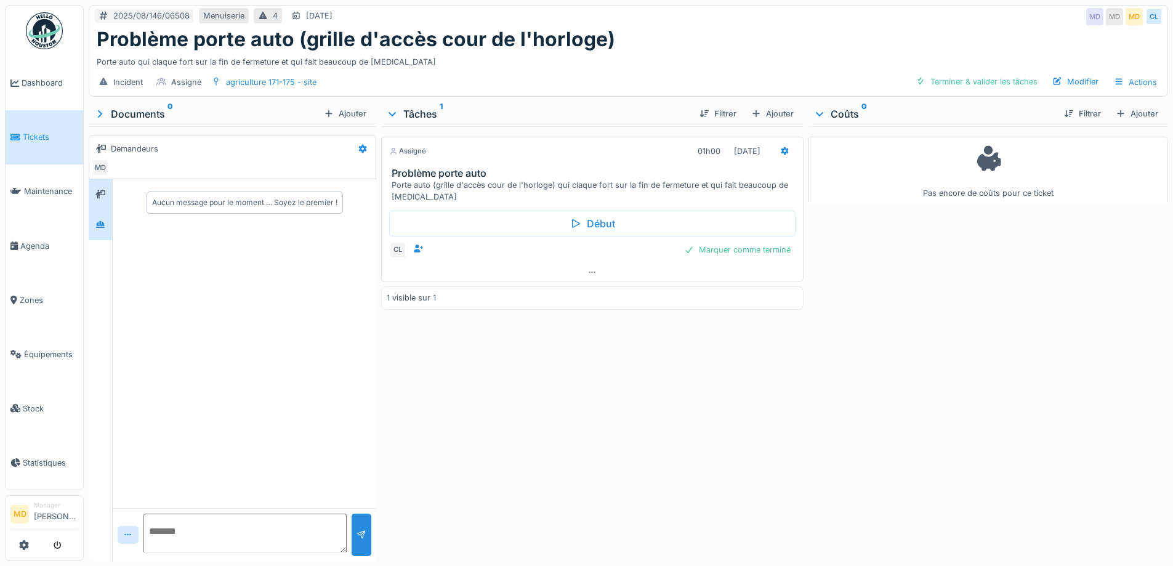
click at [99, 224] on icon at bounding box center [100, 224] width 9 height 7
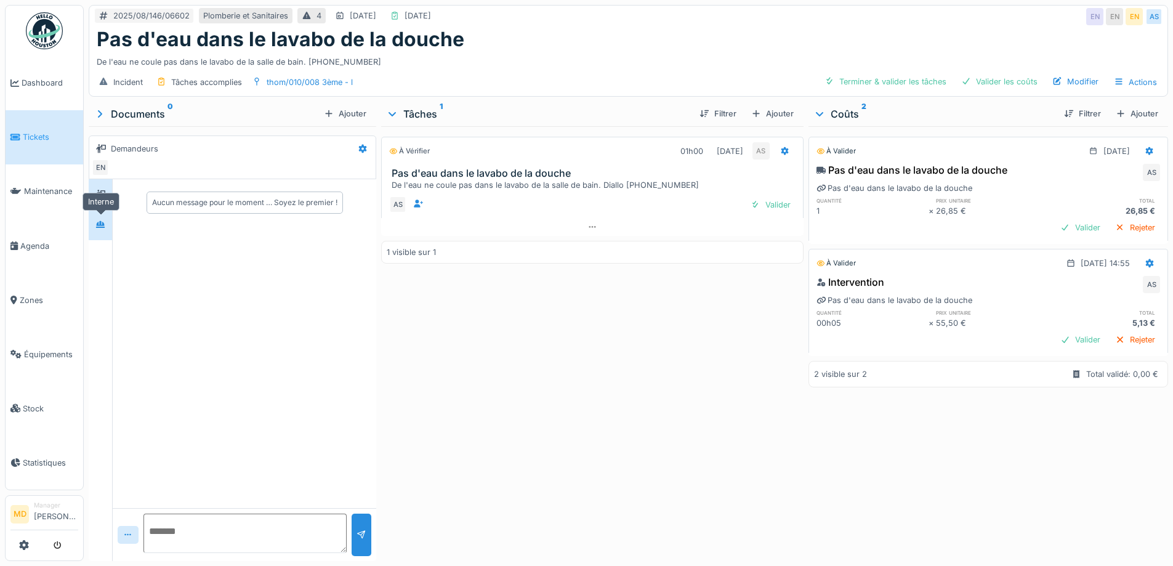
click at [96, 222] on icon at bounding box center [100, 224] width 10 height 8
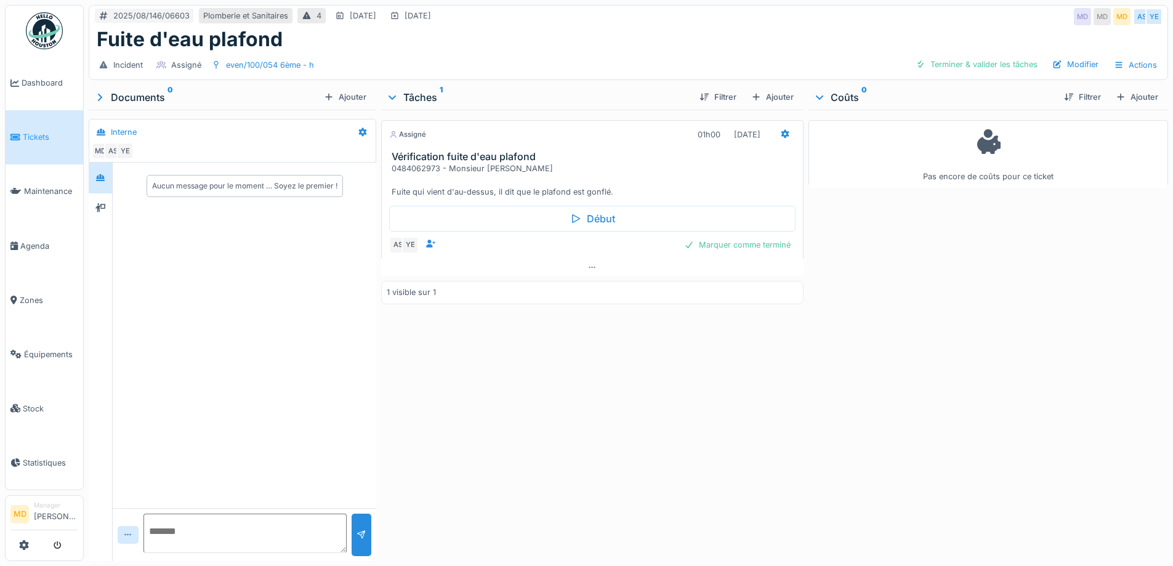
click at [463, 393] on div "Assigné 01h00 22/08/2025 Vérification fuite d'eau plafond 0484062973 - Monsieur…" at bounding box center [592, 333] width 422 height 446
click at [462, 393] on div "Assigné 01h00 22/08/2025 Vérification fuite d'eau plafond 0484062973 - Monsieur…" at bounding box center [592, 333] width 422 height 446
click at [437, 377] on div "Assigné 01h00 22/08/2025 Vérification fuite d'eau plafond 0484062973 - Monsieur…" at bounding box center [592, 333] width 422 height 446
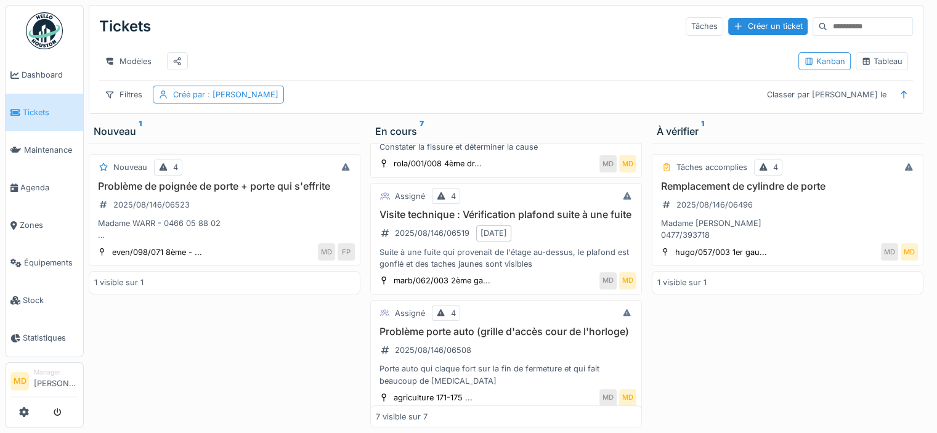
scroll to position [514, 0]
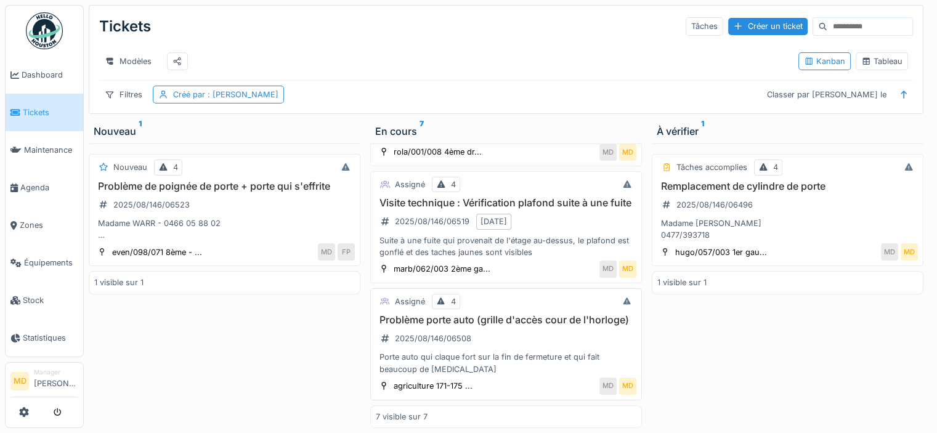
click at [504, 314] on h3 "Problème porte auto (grille d'accès cour de l'horloge)" at bounding box center [506, 320] width 260 height 12
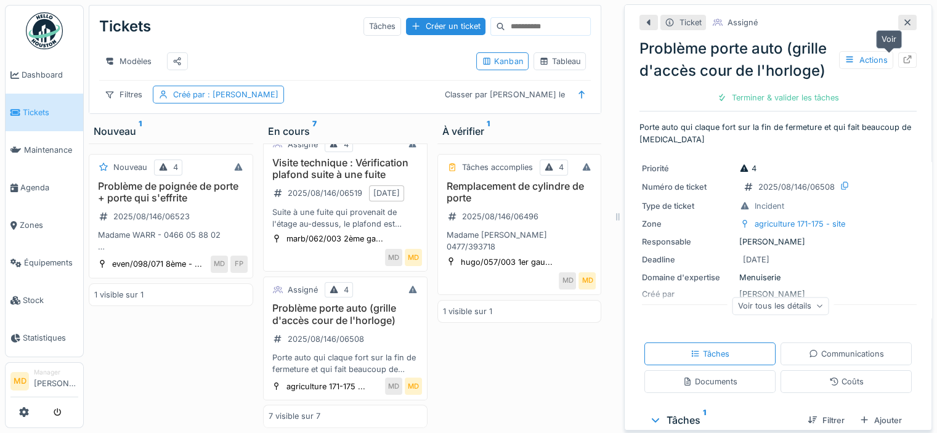
click at [902, 55] on icon at bounding box center [907, 59] width 10 height 8
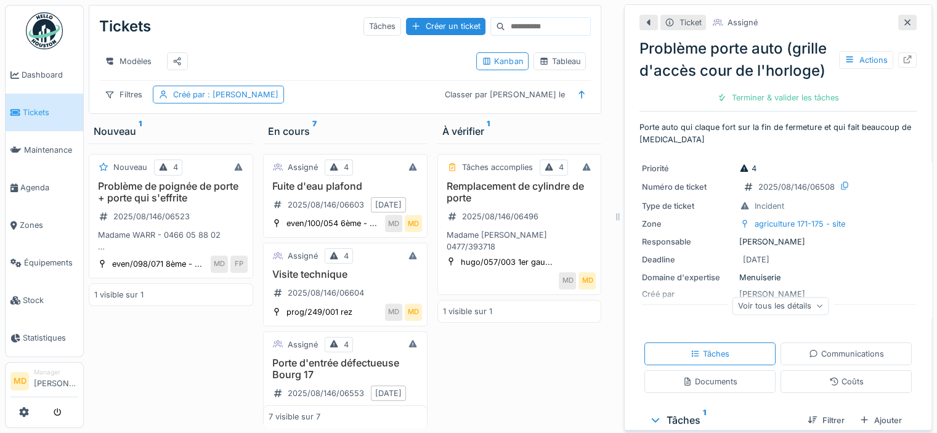
click at [902, 18] on icon at bounding box center [907, 22] width 10 height 8
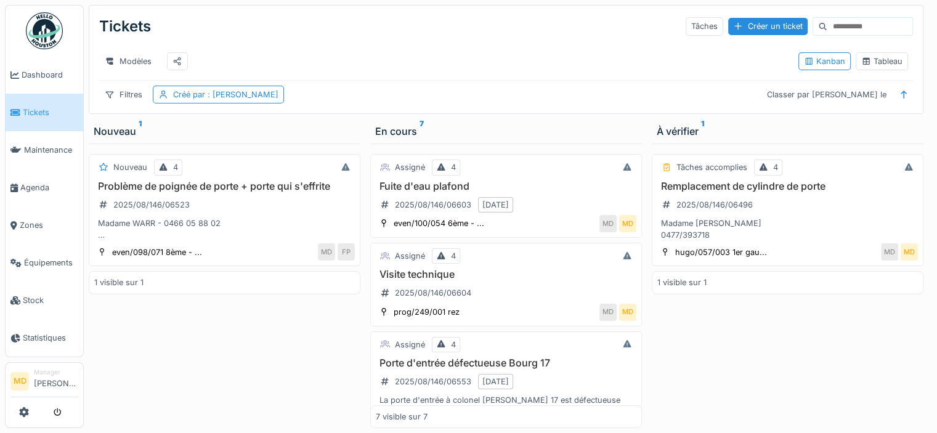
click at [858, 354] on div "Tâches accomplies 4 Remplacement de cylindre de porte 2025/08/146/06496 Madame …" at bounding box center [787, 285] width 272 height 284
click at [188, 356] on div "Nouveau 4 Problème de poignée de porte + porte qui s'effrite 2025/08/146/06523 …" at bounding box center [225, 285] width 272 height 284
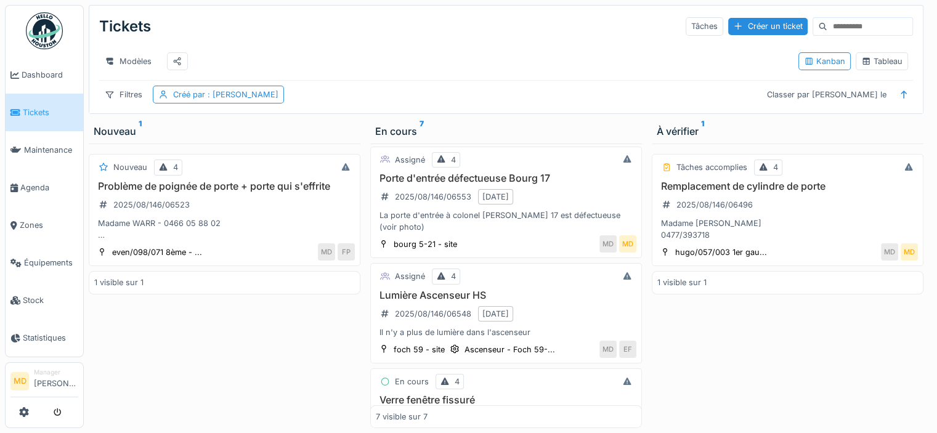
scroll to position [62, 0]
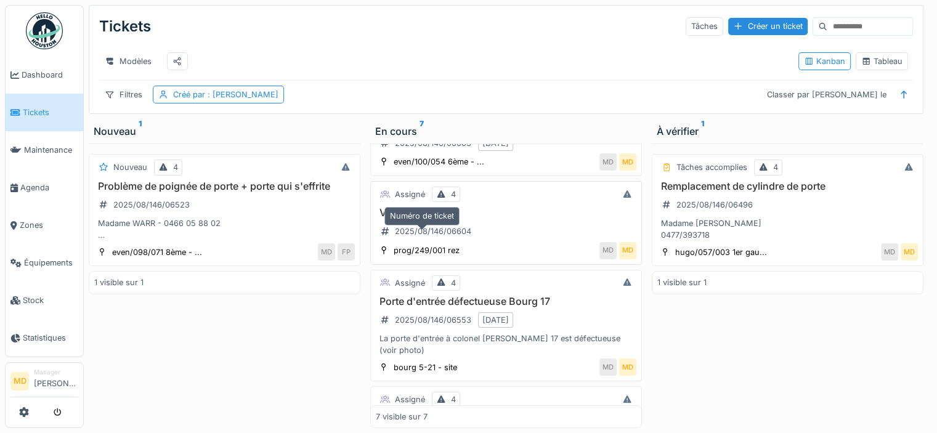
click at [460, 232] on div "2025/08/146/06604" at bounding box center [433, 231] width 76 height 12
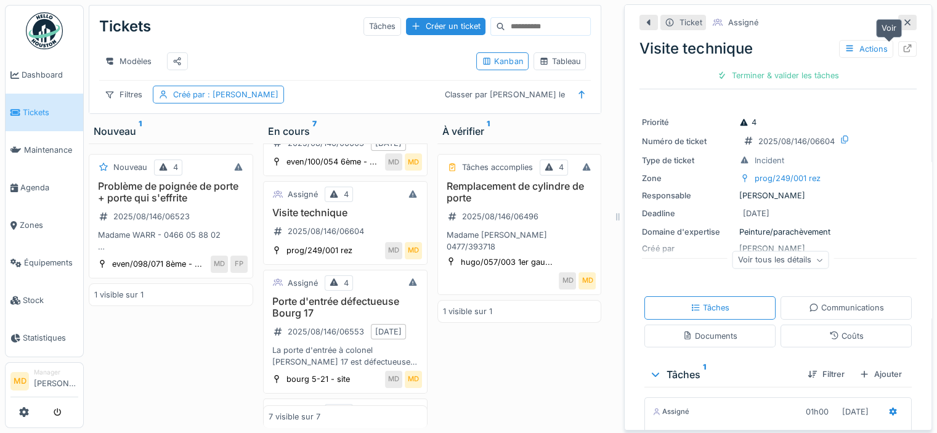
click at [903, 52] on icon at bounding box center [907, 48] width 8 height 8
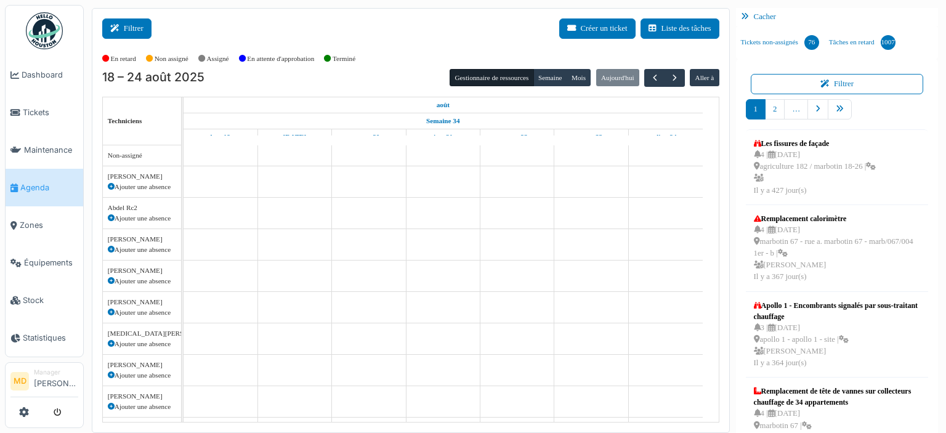
click at [133, 28] on button "Filtrer" at bounding box center [126, 28] width 49 height 20
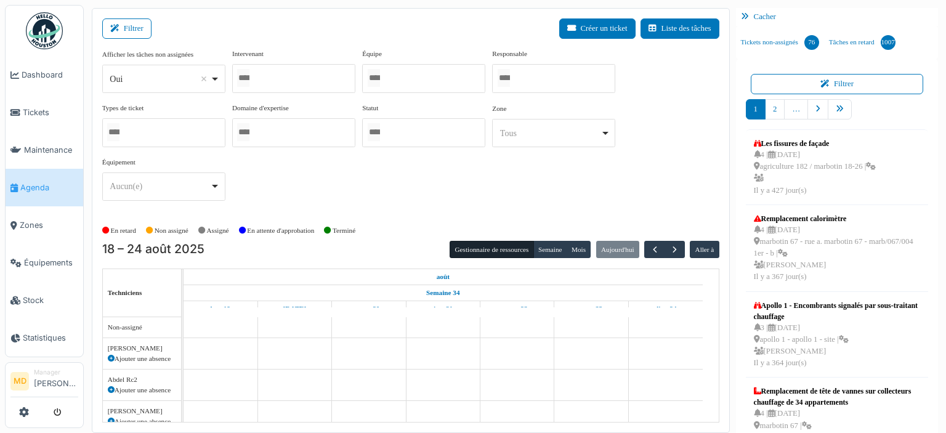
click at [318, 78] on div at bounding box center [293, 78] width 123 height 29
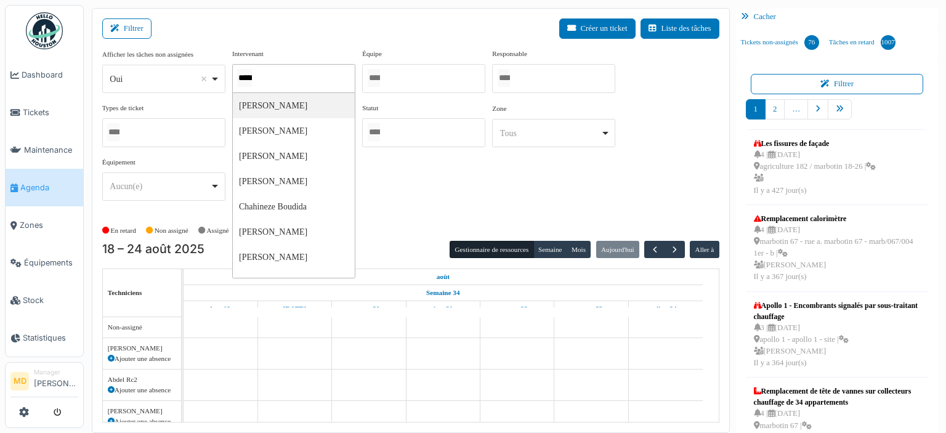
type input "******"
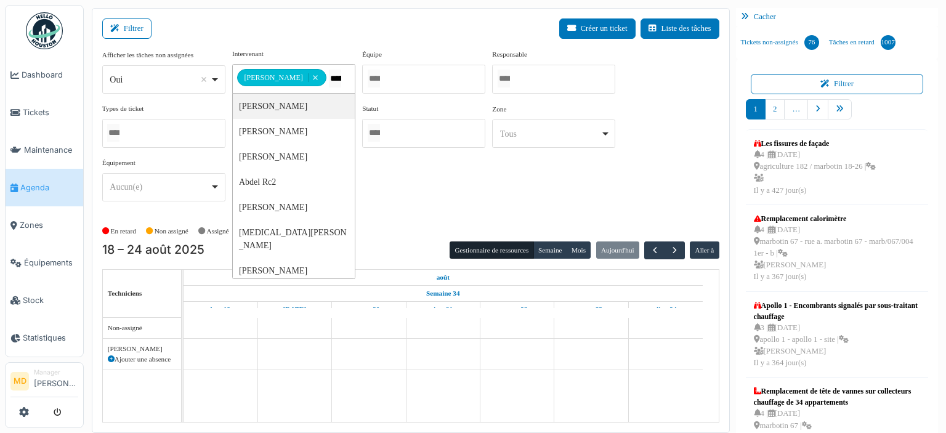
click at [596, 176] on div "**********" at bounding box center [410, 130] width 617 height 163
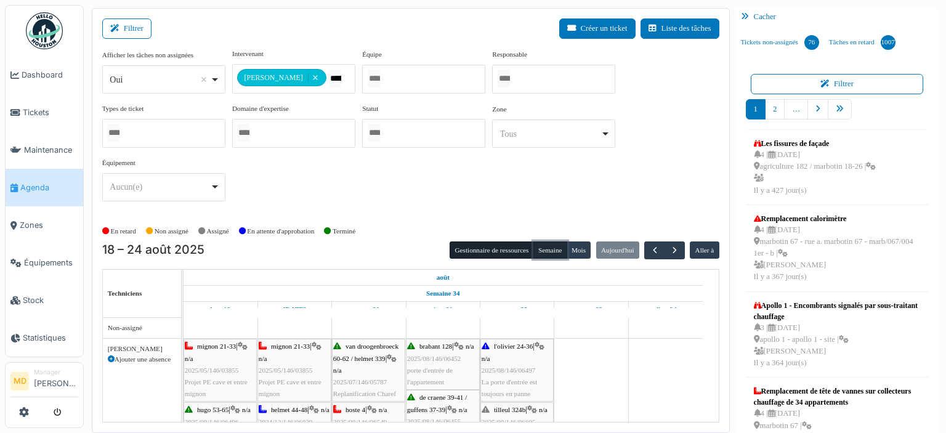
click at [542, 251] on button "Semaine" at bounding box center [550, 249] width 34 height 17
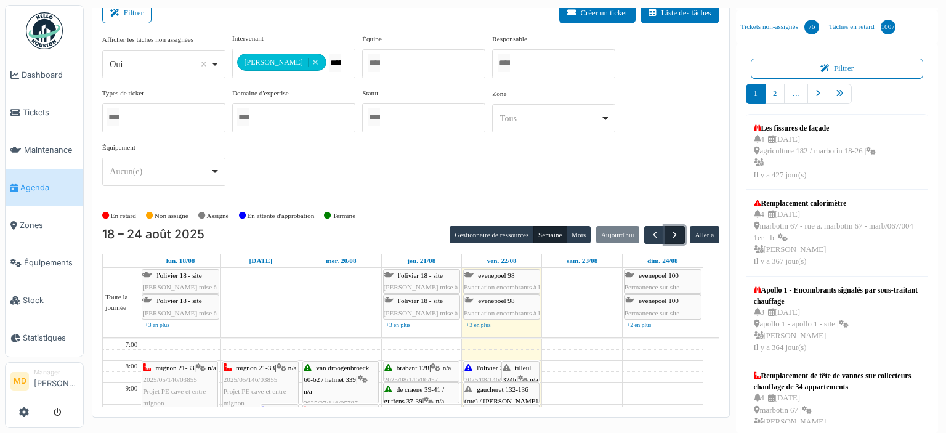
click at [670, 235] on span "button" at bounding box center [674, 235] width 10 height 10
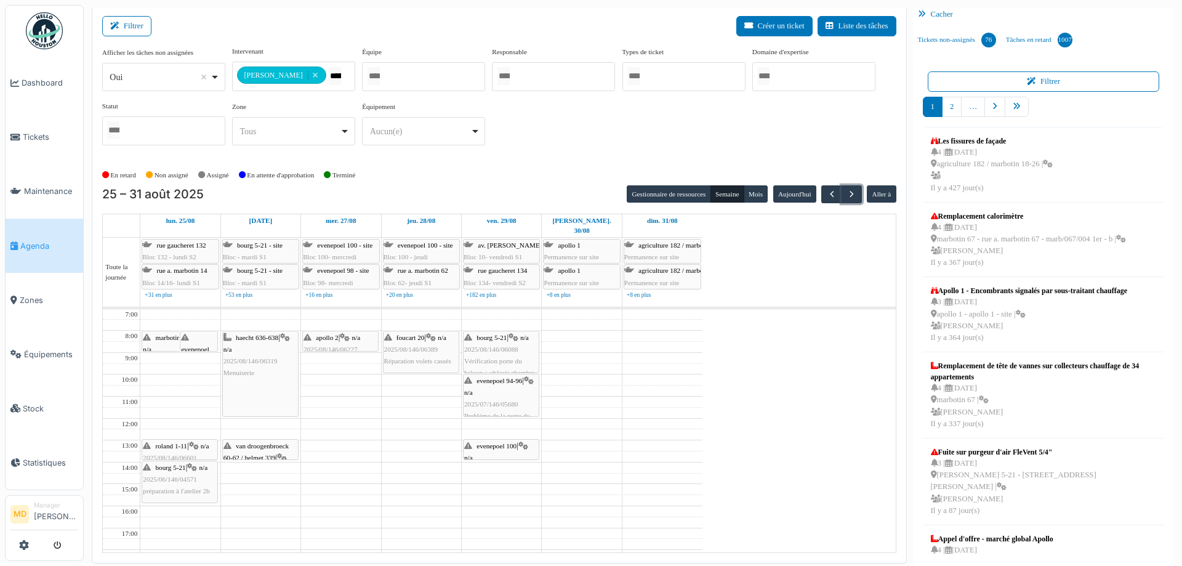
scroll to position [2, 0]
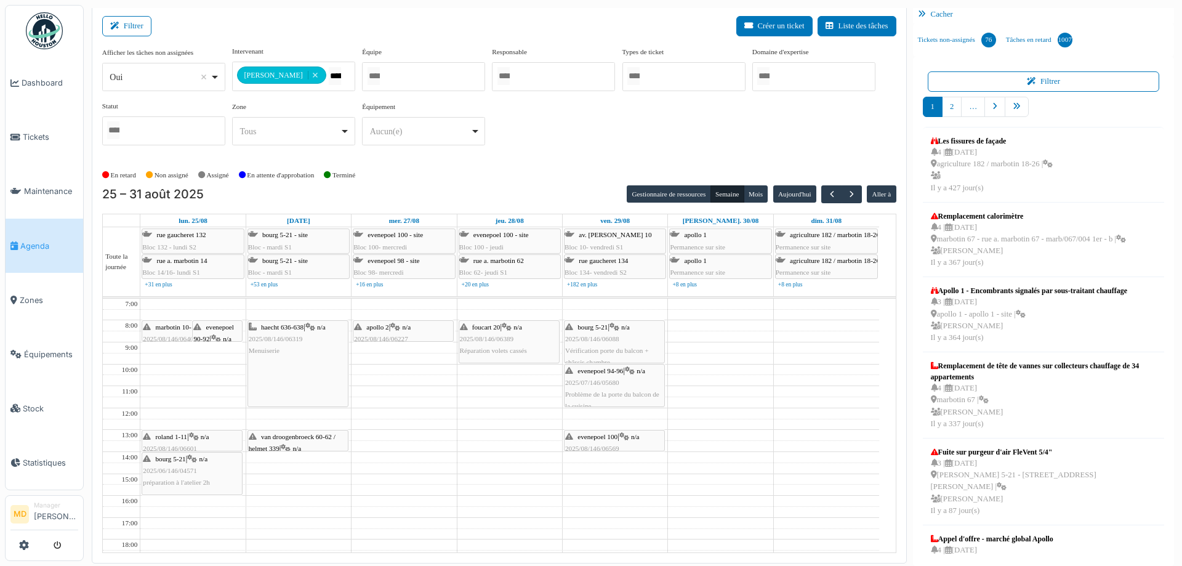
click at [599, 140] on div "**********" at bounding box center [499, 100] width 794 height 109
click at [223, 333] on div "evenepoel 90-92 | n/a 2025/06/146/04723 Réparation volet électrique - démontage…" at bounding box center [217, 368] width 48 height 95
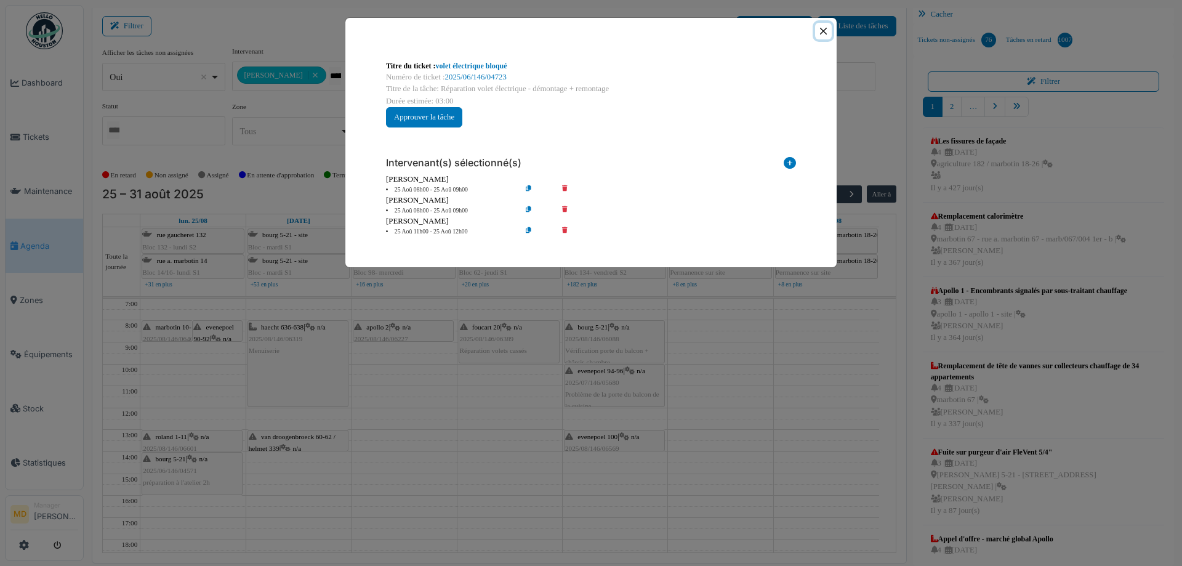
click at [820, 34] on button "Close" at bounding box center [823, 31] width 17 height 17
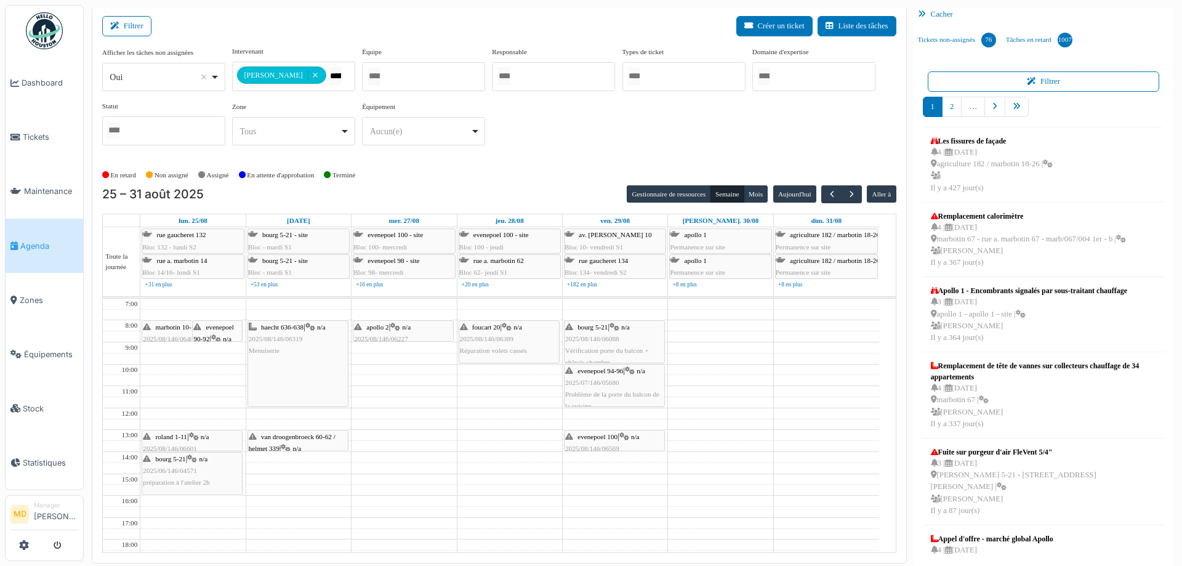
click at [166, 328] on span "marbotin 10-14" at bounding box center [177, 326] width 42 height 7
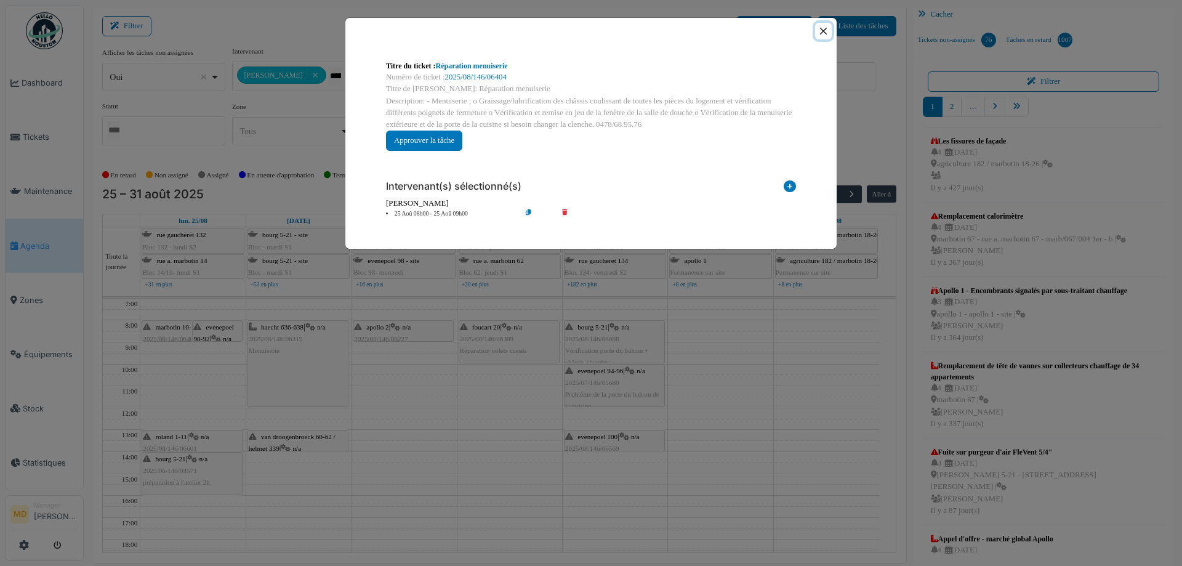
click at [826, 31] on button "Close" at bounding box center [823, 31] width 17 height 17
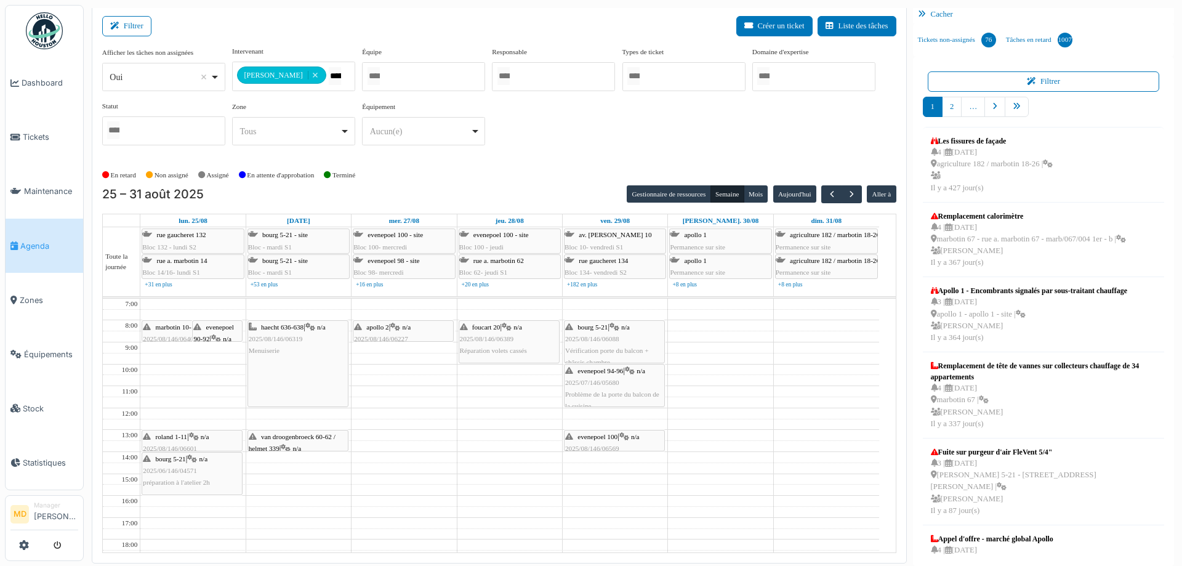
click at [202, 431] on div "roland 1-11 | n/a 2025/08/146/06601 porte d'entrée de l'appartement" at bounding box center [192, 449] width 99 height 36
click at [196, 432] on icon at bounding box center [194, 437] width 10 height 8
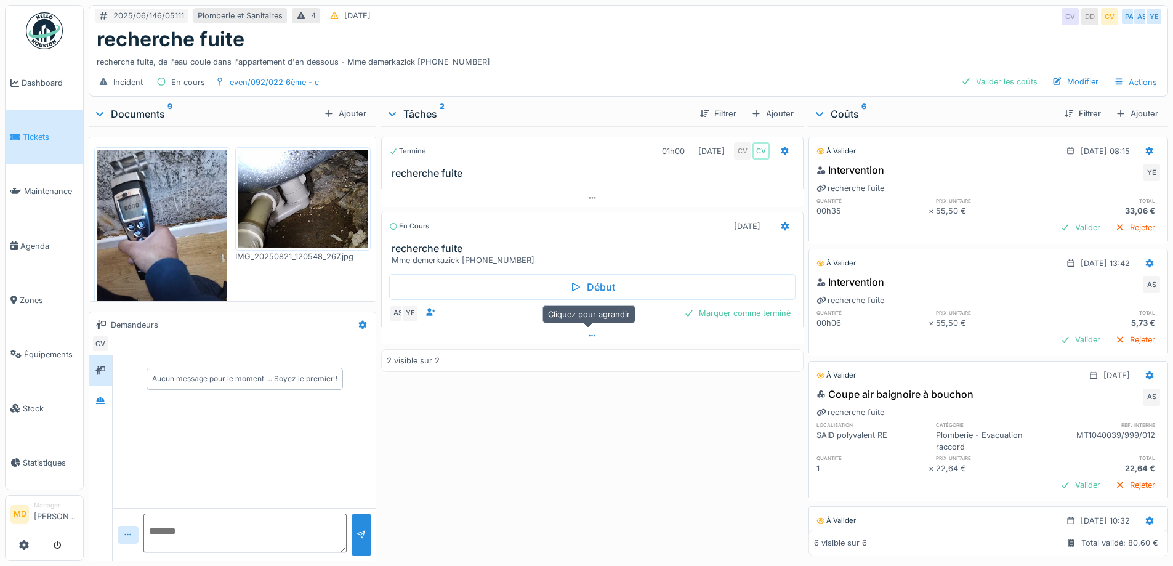
click at [591, 339] on icon at bounding box center [592, 336] width 10 height 8
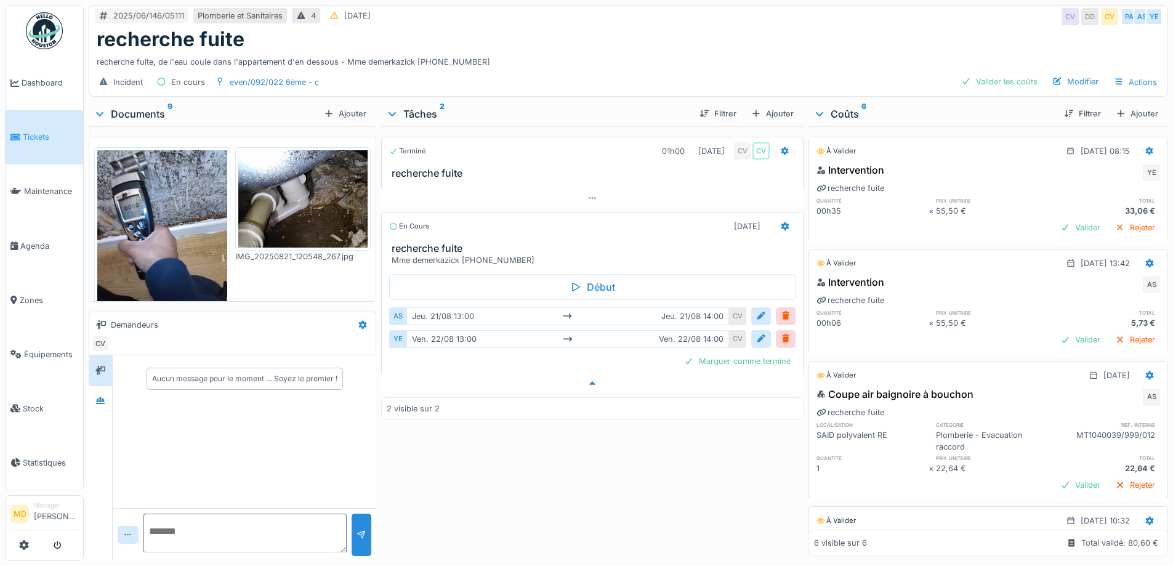
scroll to position [9, 0]
click at [105, 397] on icon at bounding box center [100, 400] width 9 height 7
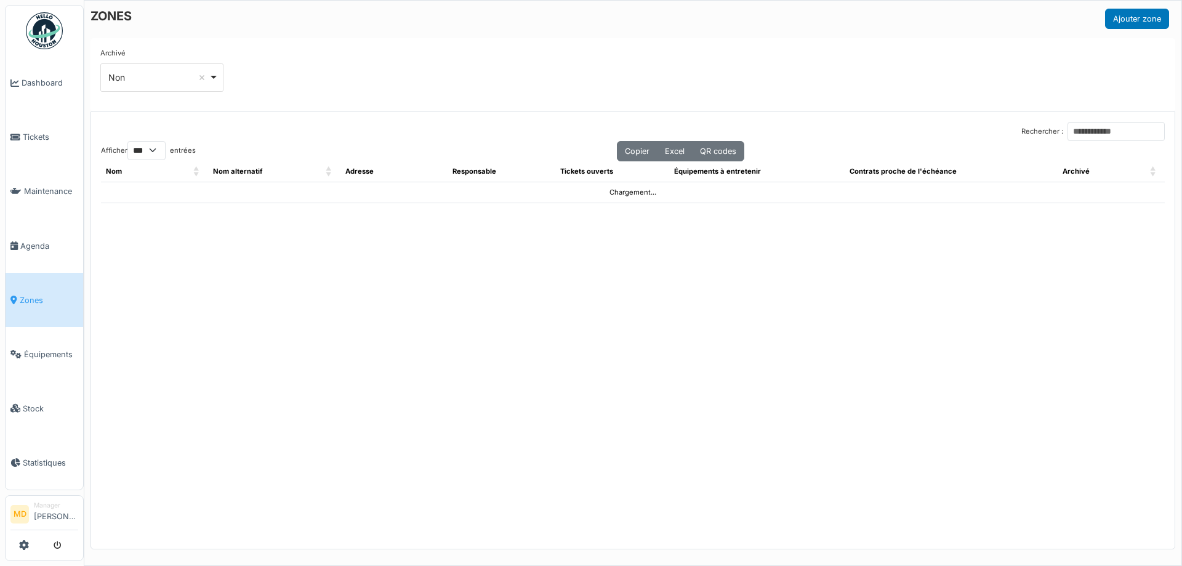
select select "***"
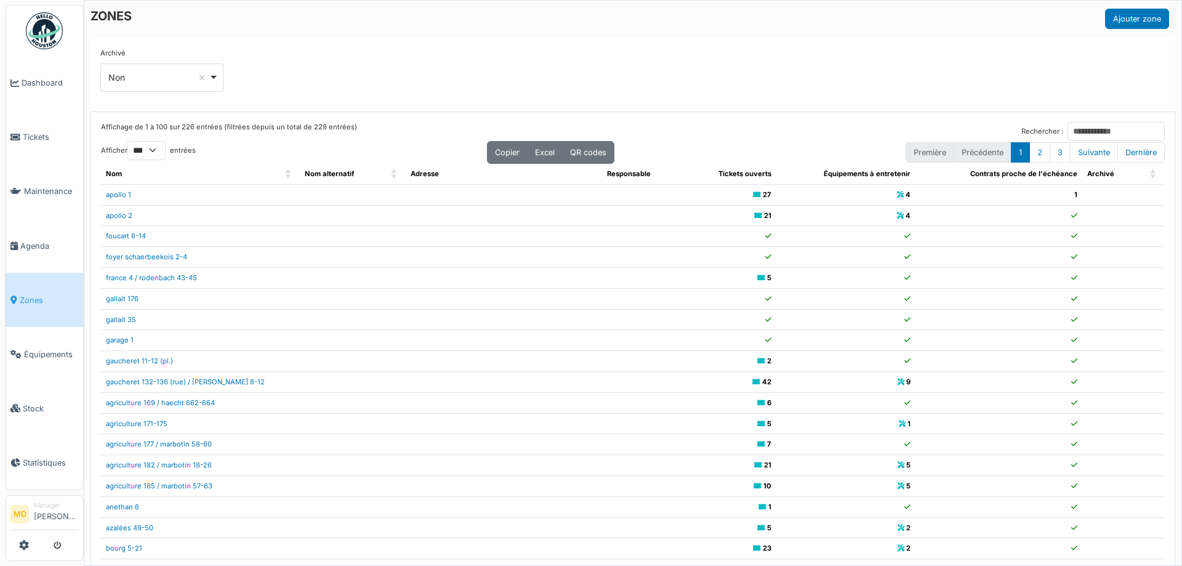
click at [455, 50] on div "Archivé *** Non Remove item Tous Oui Non" at bounding box center [632, 75] width 1065 height 54
click at [440, 73] on div "Archivé *** Non Remove item Tous Oui Non" at bounding box center [632, 75] width 1065 height 54
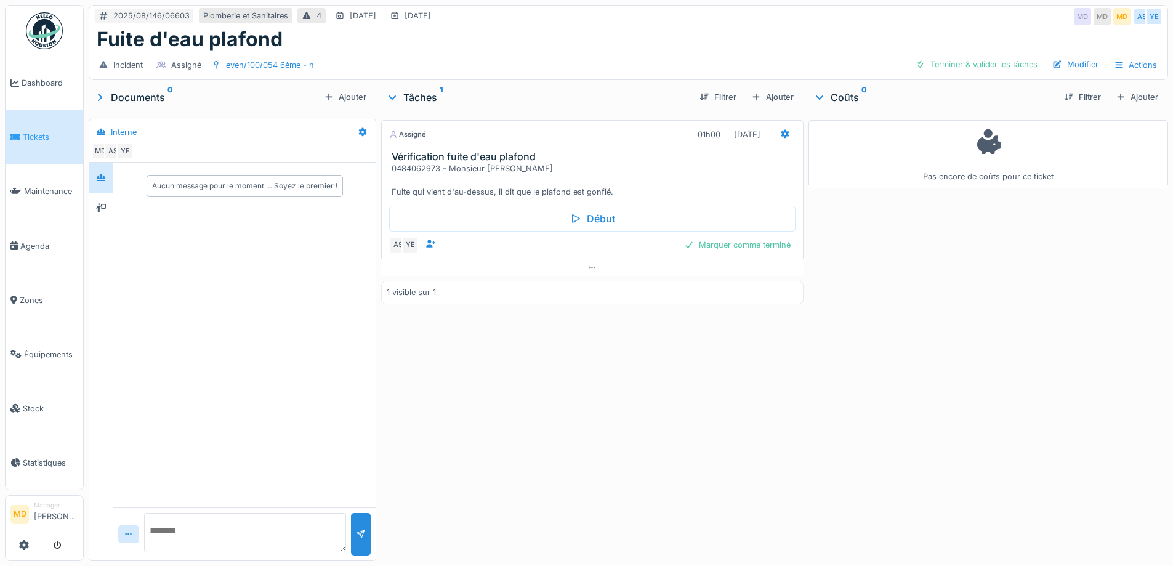
click at [599, 26] on div "2025/08/146/06603 [GEOGRAPHIC_DATA] et Sanitaires 4 [DATE] [DATE] MD MD MD AS YE" at bounding box center [628, 17] width 1078 height 22
click at [544, 34] on div "Fuite d'eau plafond" at bounding box center [628, 39] width 1063 height 23
click at [578, 267] on div at bounding box center [592, 268] width 422 height 18
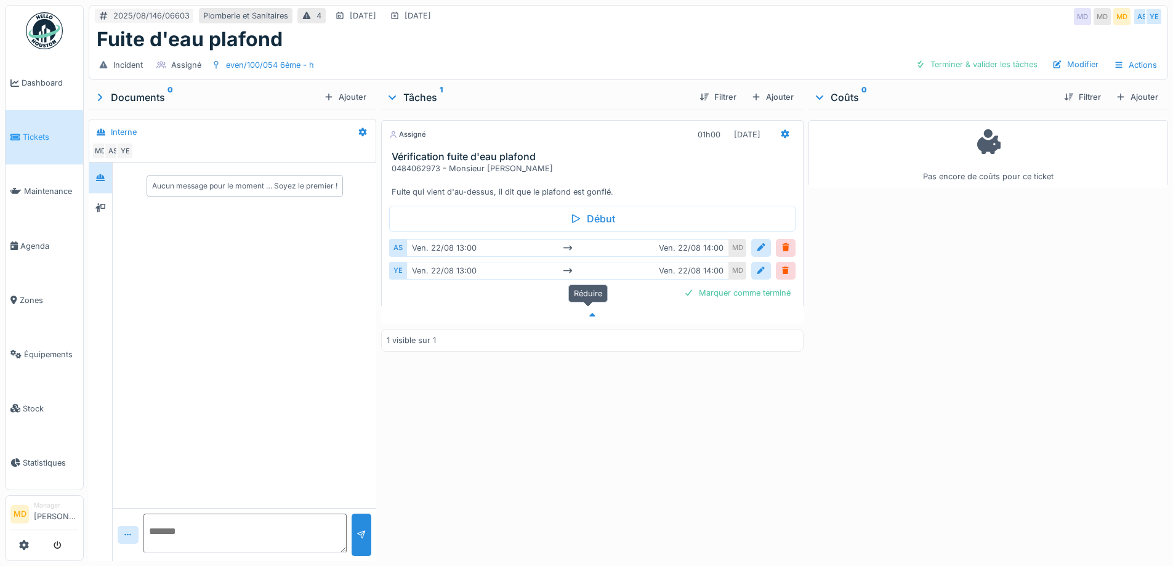
click at [592, 311] on icon at bounding box center [592, 315] width 10 height 8
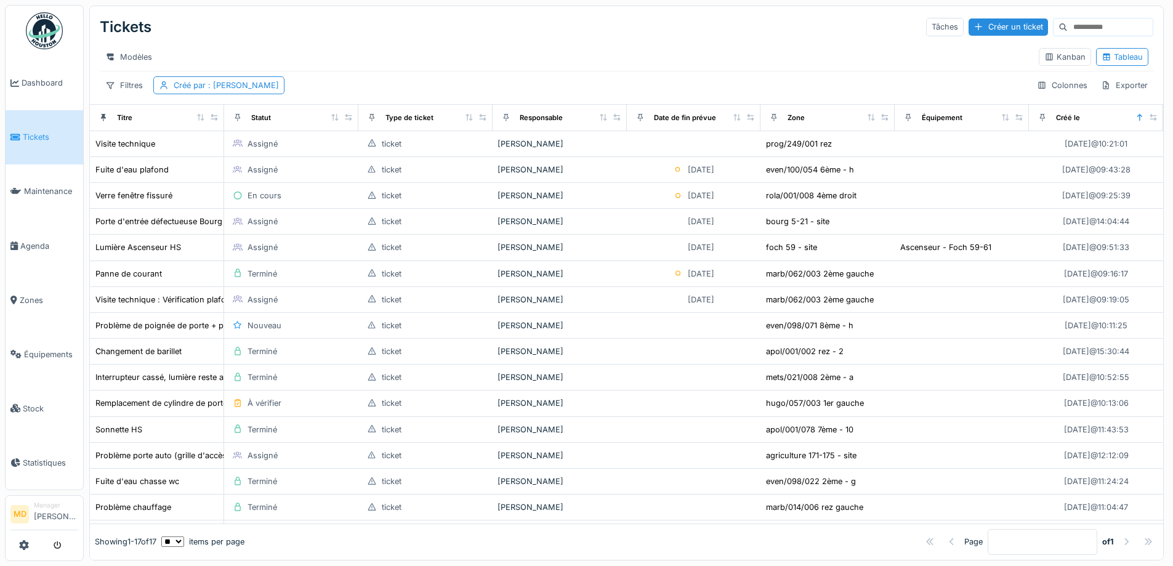
click at [373, 536] on div "Page * of 1" at bounding box center [701, 542] width 914 height 26
click at [268, 41] on div "Tickets Tâches Créer un ticket" at bounding box center [627, 27] width 1054 height 32
click at [525, 43] on div "Modèles Kanban Tableau" at bounding box center [627, 57] width 1054 height 28
click at [596, 52] on div "Modèles" at bounding box center [564, 57] width 929 height 18
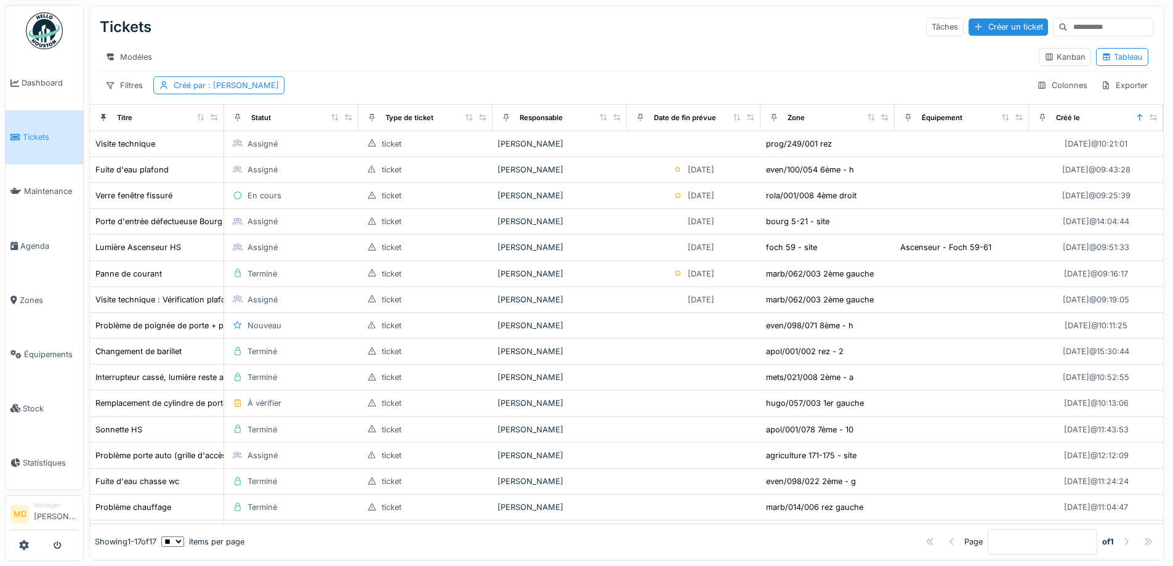
click at [757, 50] on div "Modèles" at bounding box center [564, 57] width 929 height 18
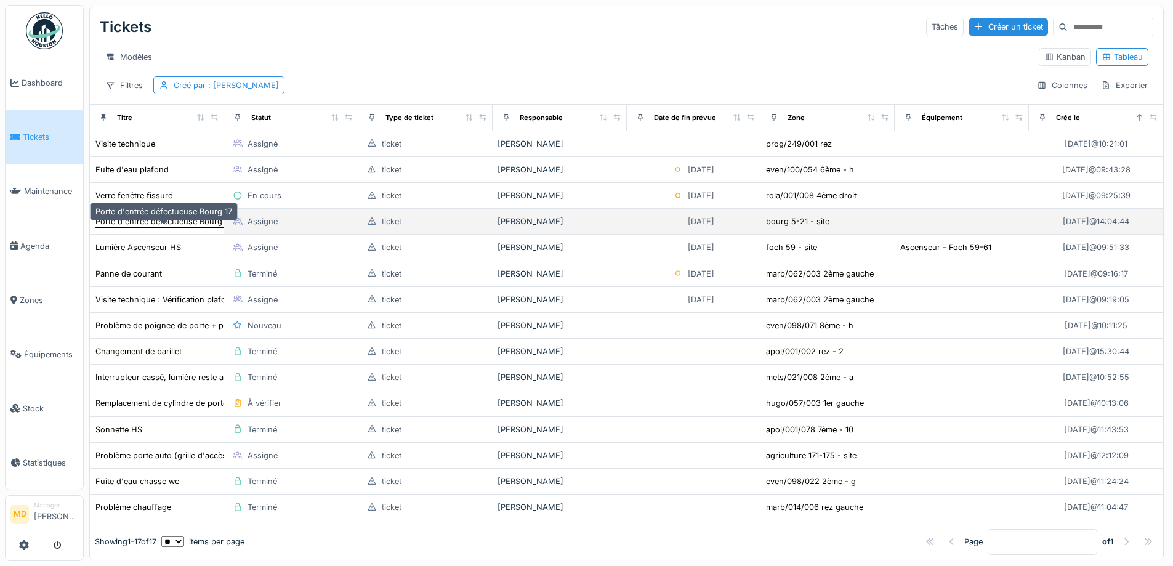
click at [183, 227] on div "Porte d'entrée défectueuse Bourg 17" at bounding box center [163, 222] width 137 height 12
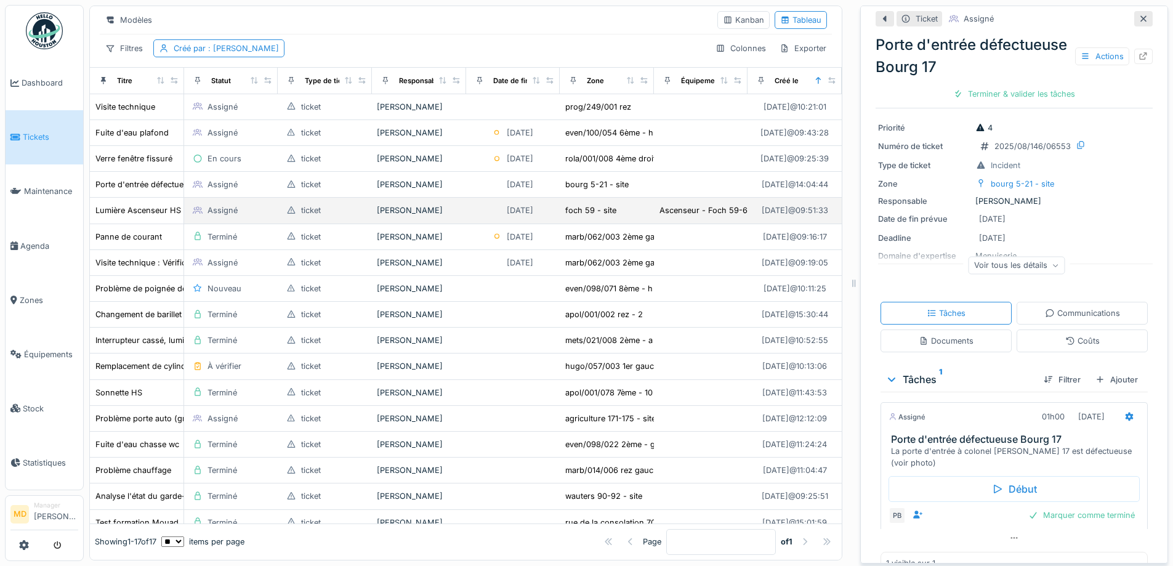
scroll to position [68, 0]
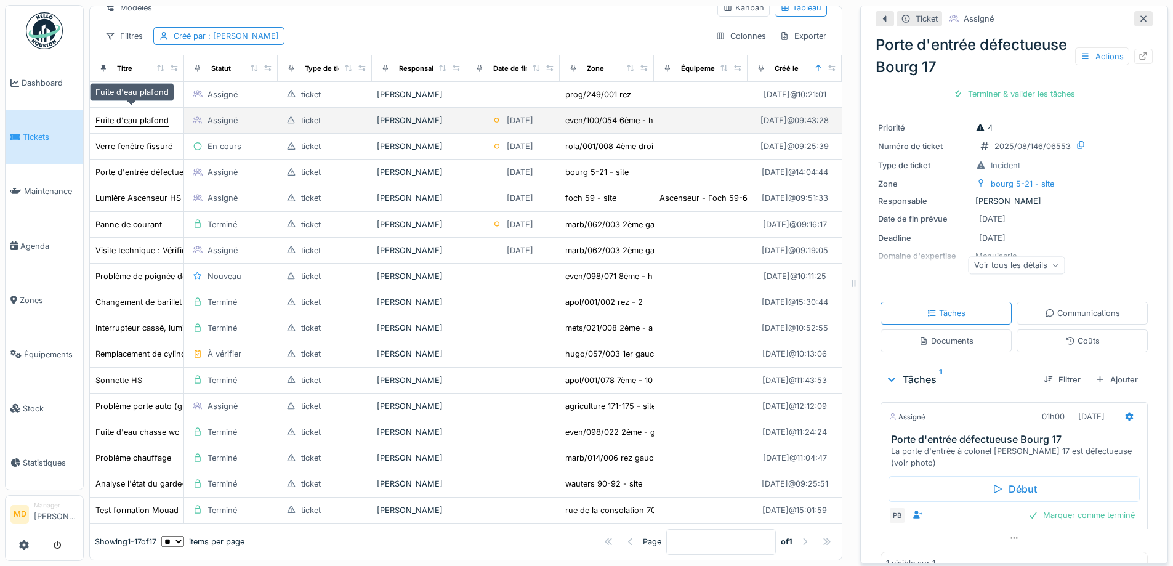
click at [139, 115] on div "Fuite d'eau plafond" at bounding box center [131, 121] width 73 height 12
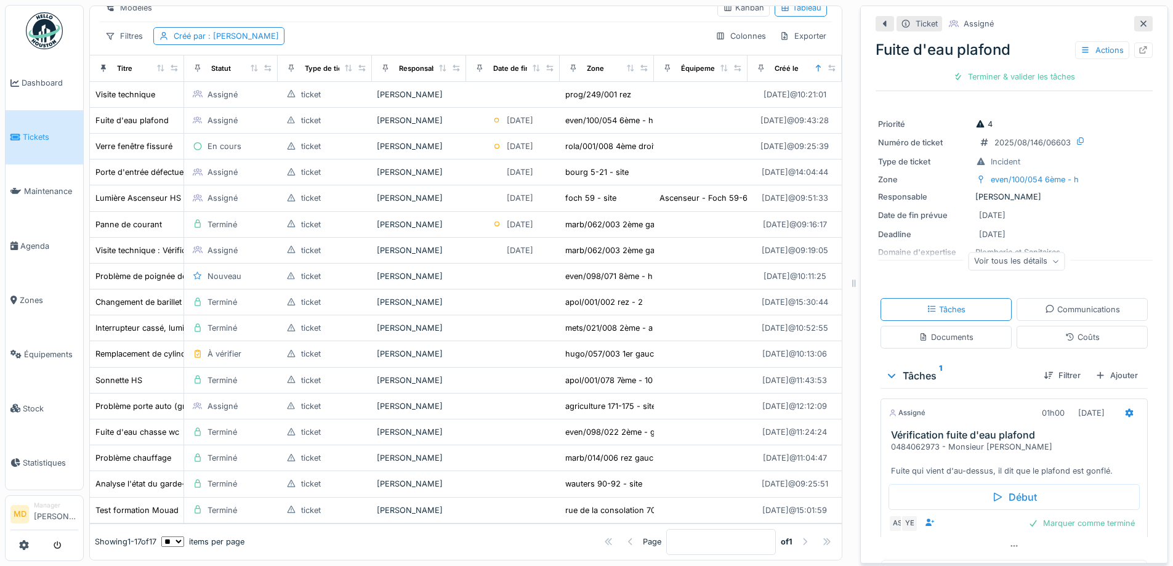
click at [1140, 21] on icon at bounding box center [1143, 24] width 6 height 6
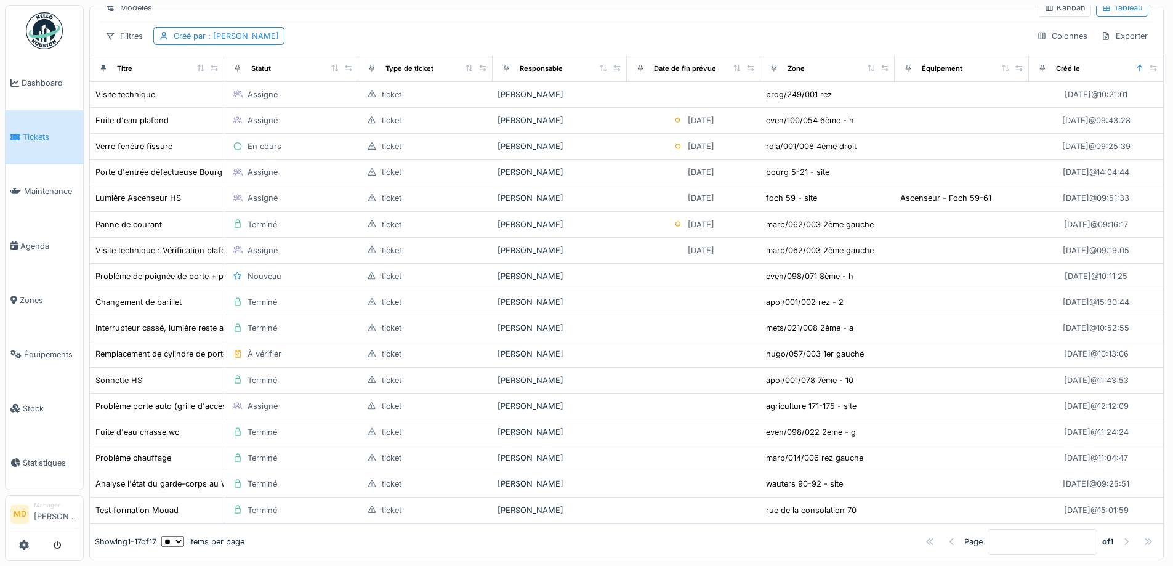
click at [328, 541] on div "Showing 1 - 17 of 17 ** ** ** *** *** *** items per page Page * of 1" at bounding box center [626, 542] width 1073 height 36
